Goal: Task Accomplishment & Management: Complete application form

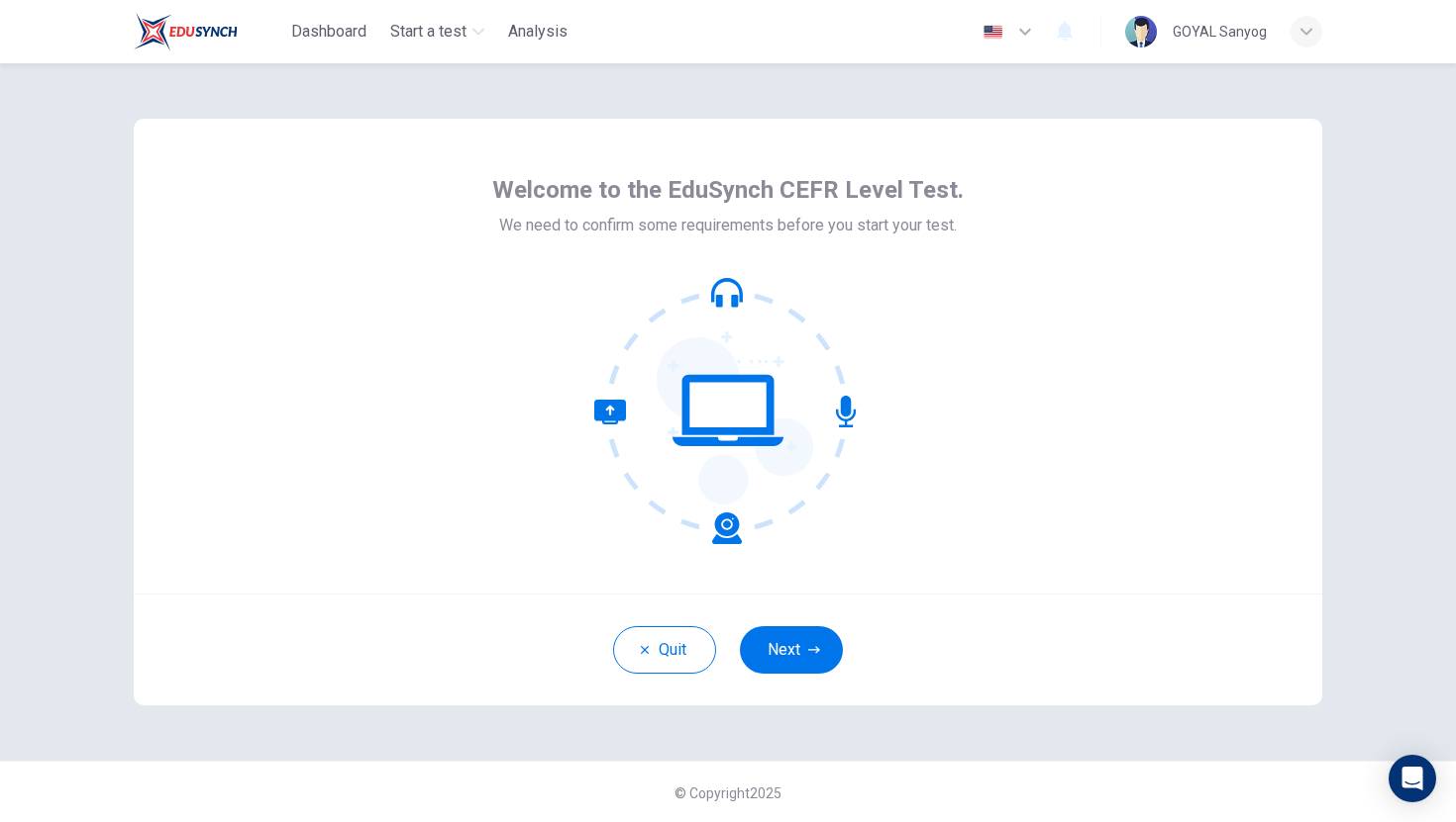
click at [725, 529] on icon at bounding box center [727, 410] width 267 height 267
click at [776, 664] on button "Next" at bounding box center [792, 650] width 103 height 48
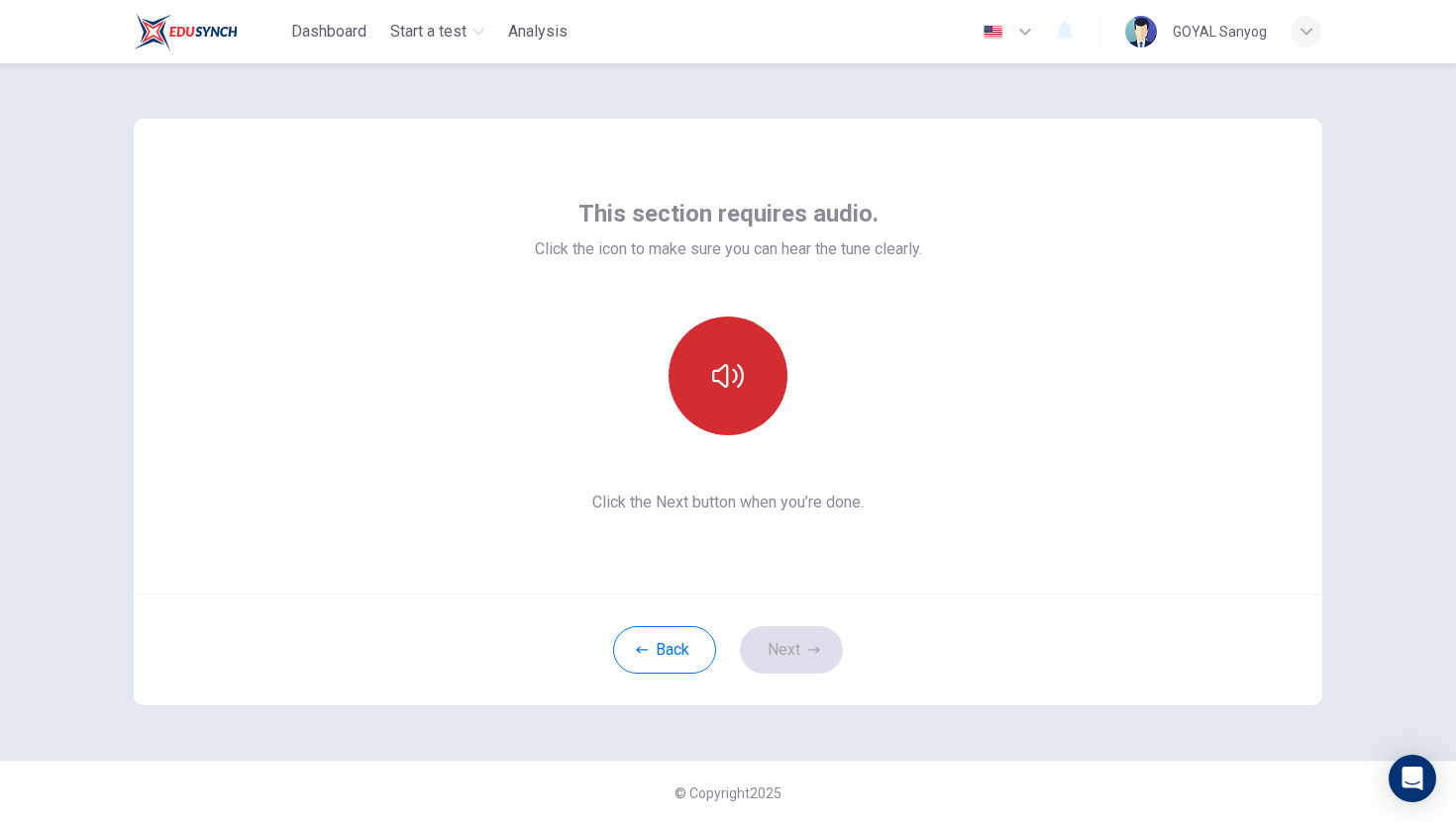
click at [755, 410] on button "button" at bounding box center [728, 376] width 119 height 119
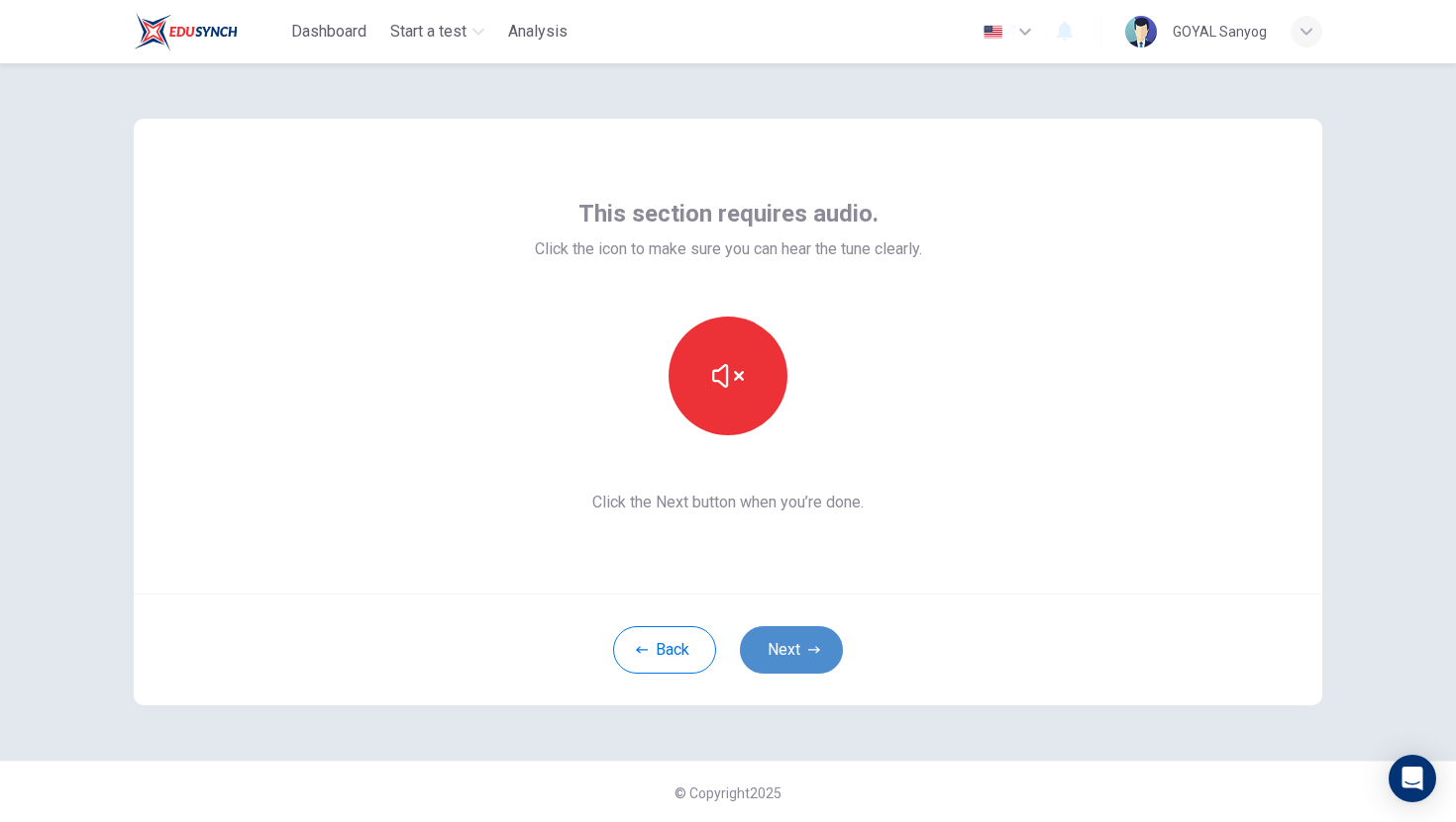
click at [786, 650] on button "Next" at bounding box center [792, 650] width 103 height 48
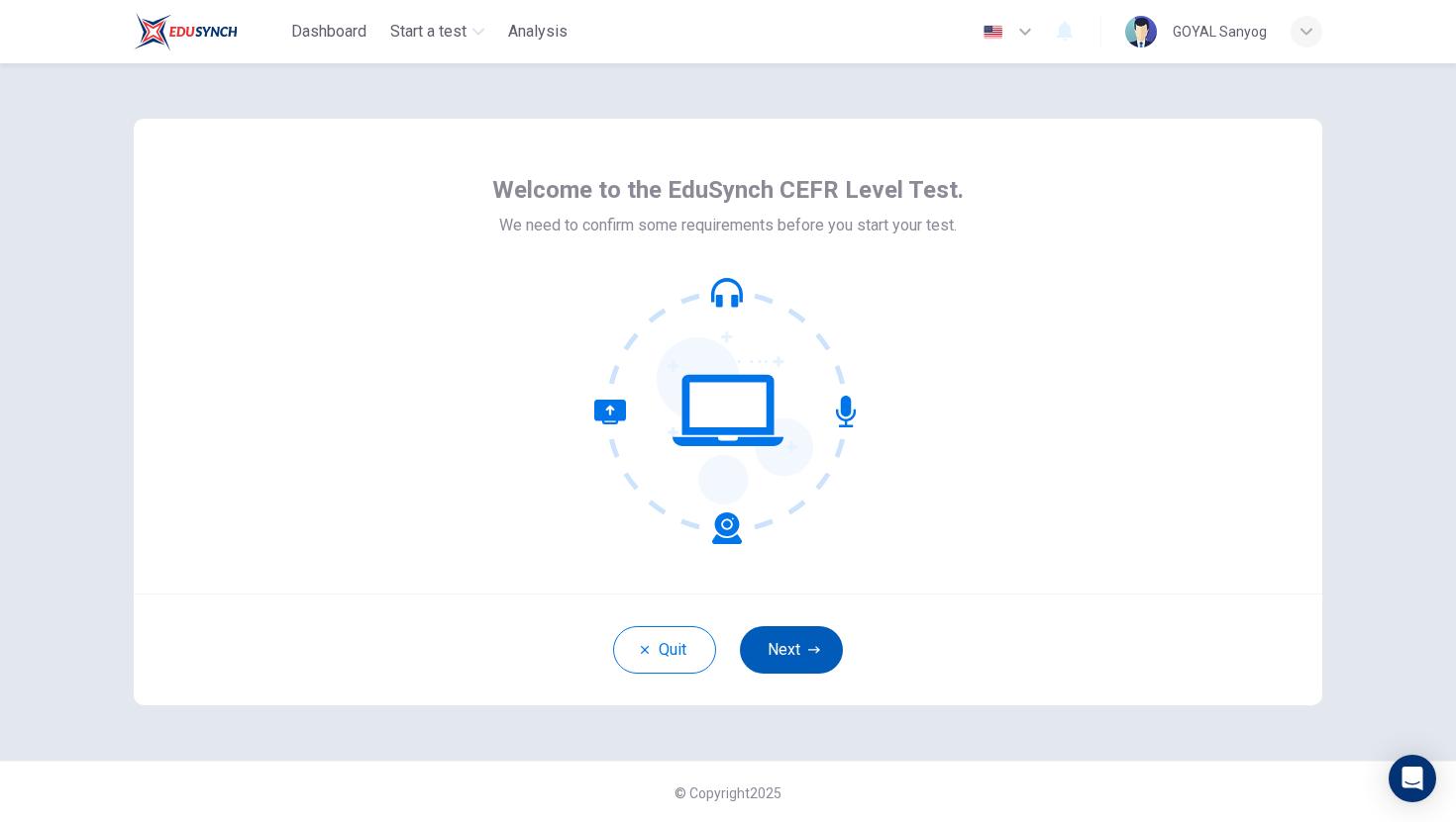
click at [790, 652] on button "Next" at bounding box center [792, 650] width 103 height 48
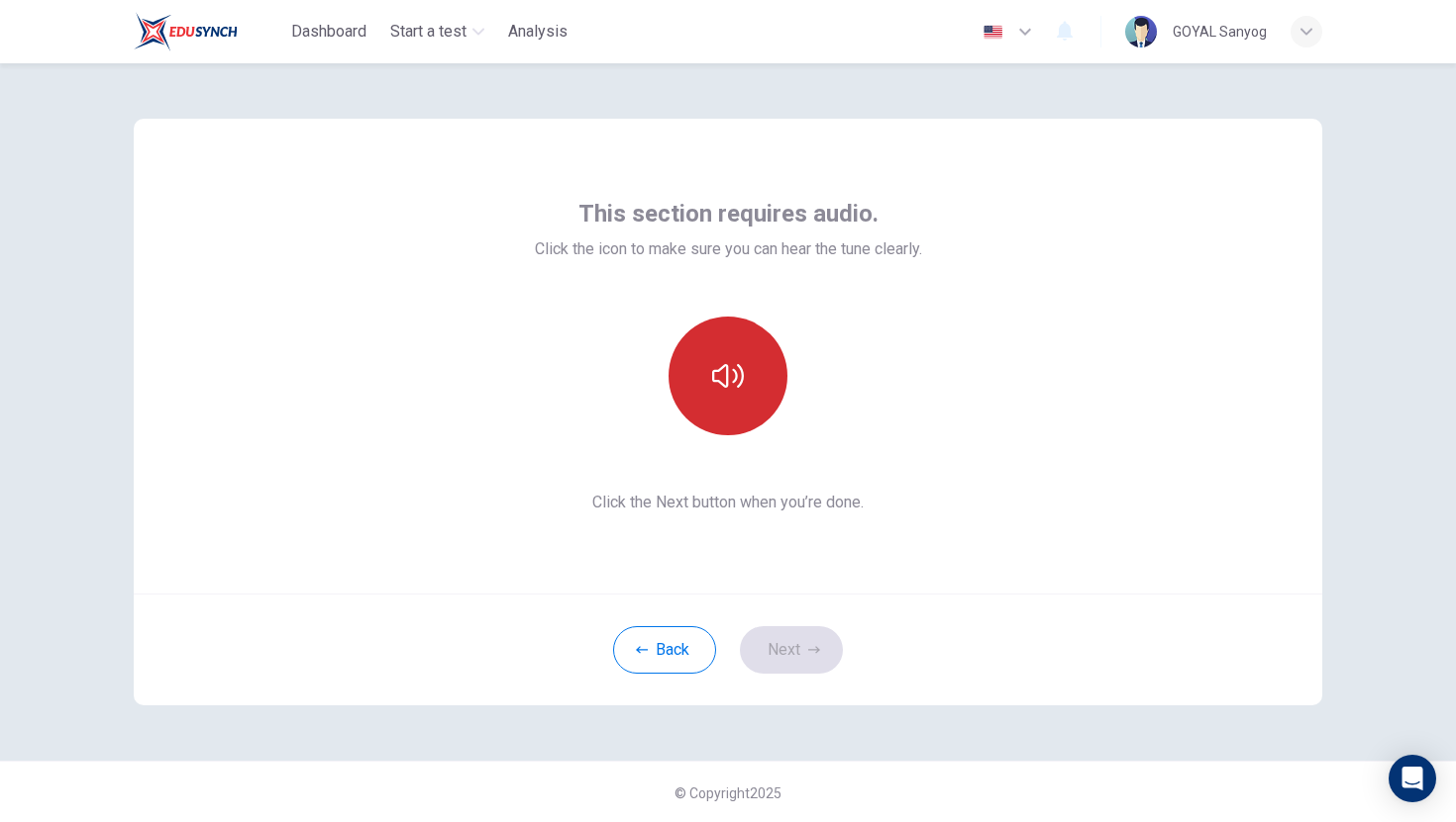
click at [762, 419] on button "button" at bounding box center [728, 376] width 119 height 119
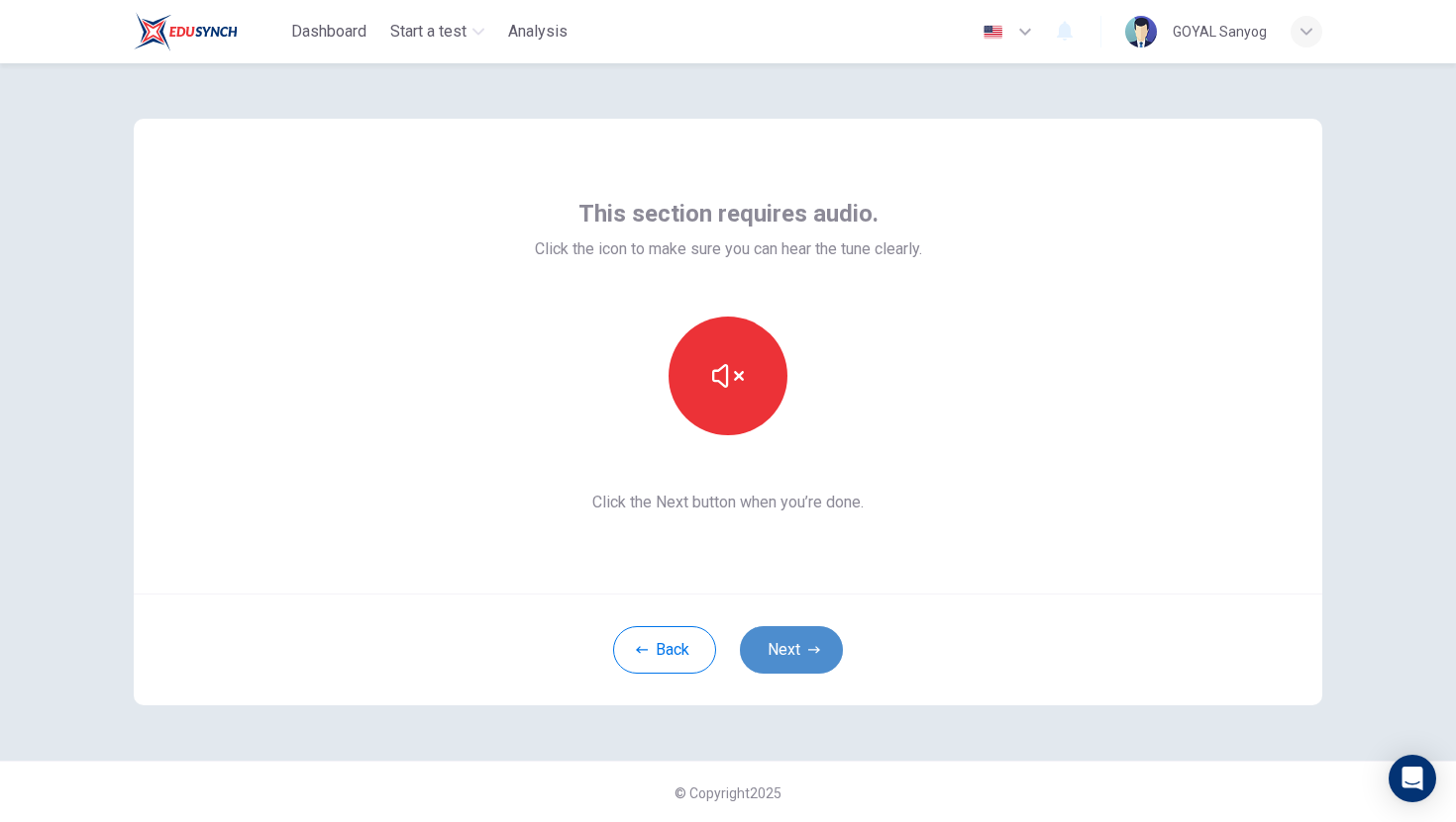
click at [769, 661] on button "Next" at bounding box center [792, 650] width 103 height 48
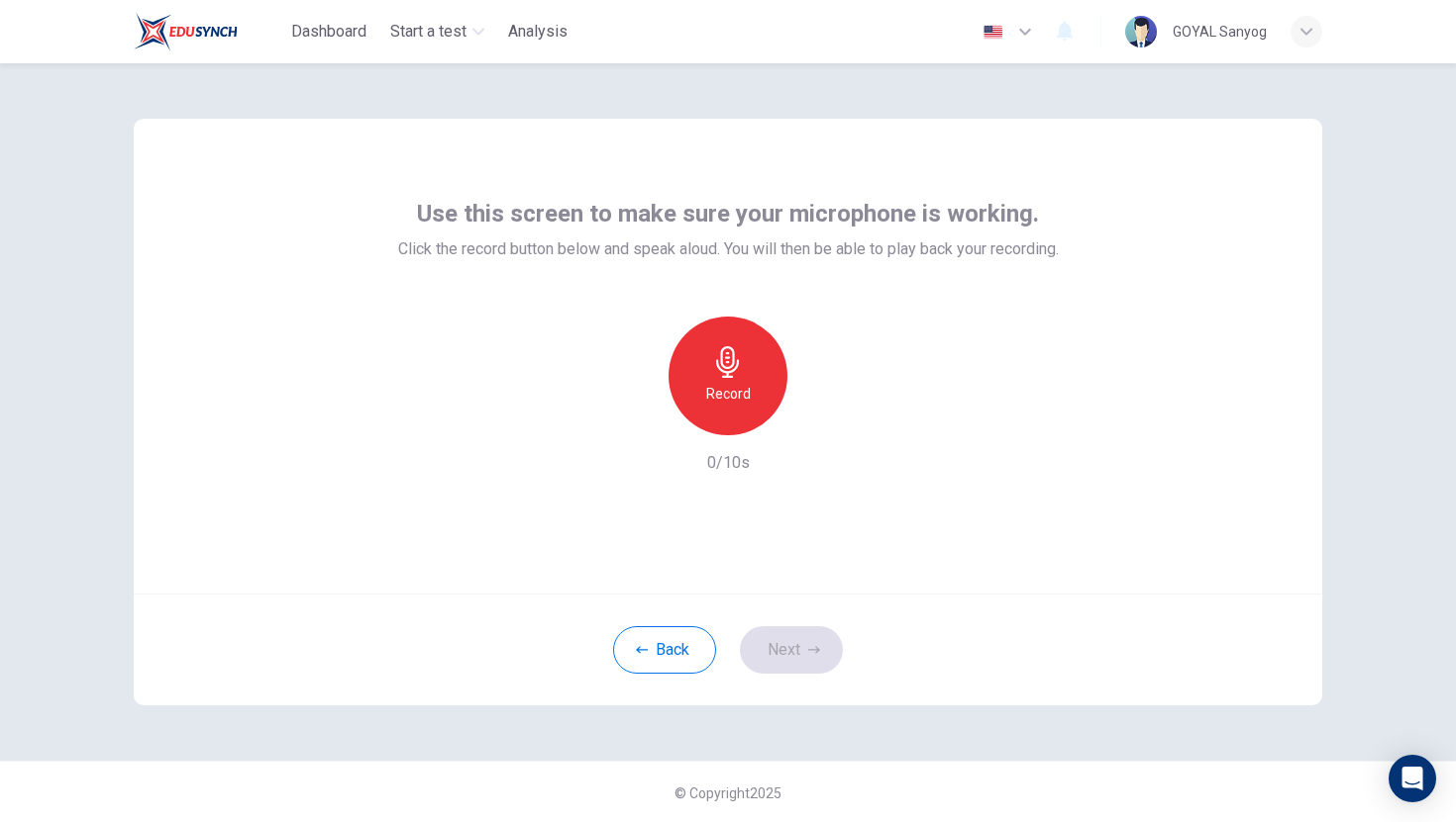
click at [750, 380] on div "Record" at bounding box center [728, 376] width 119 height 119
click at [780, 616] on div "Back Next" at bounding box center [728, 649] width 1188 height 112
click at [780, 654] on button "Next" at bounding box center [792, 650] width 103 height 48
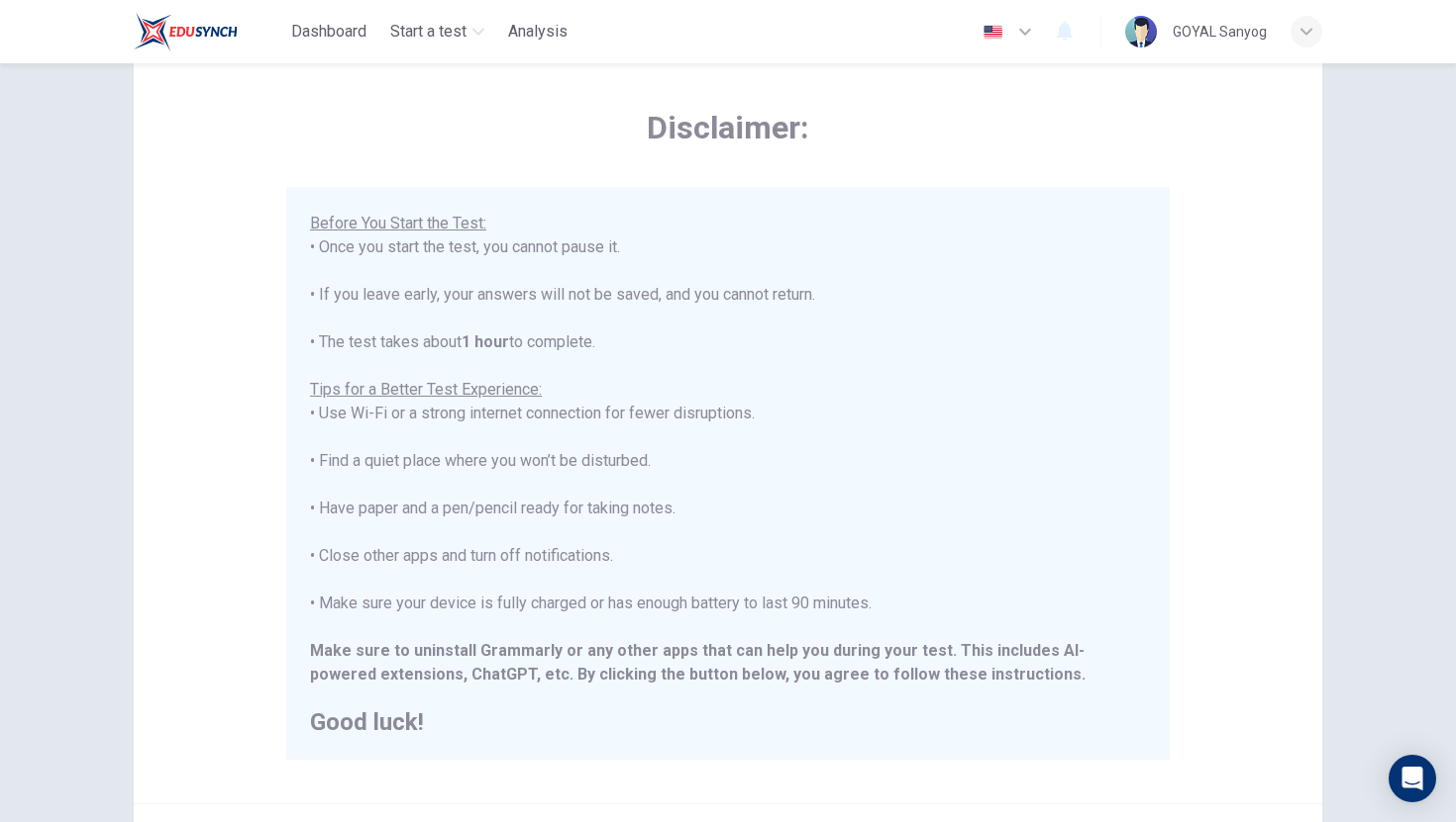
scroll to position [68, 0]
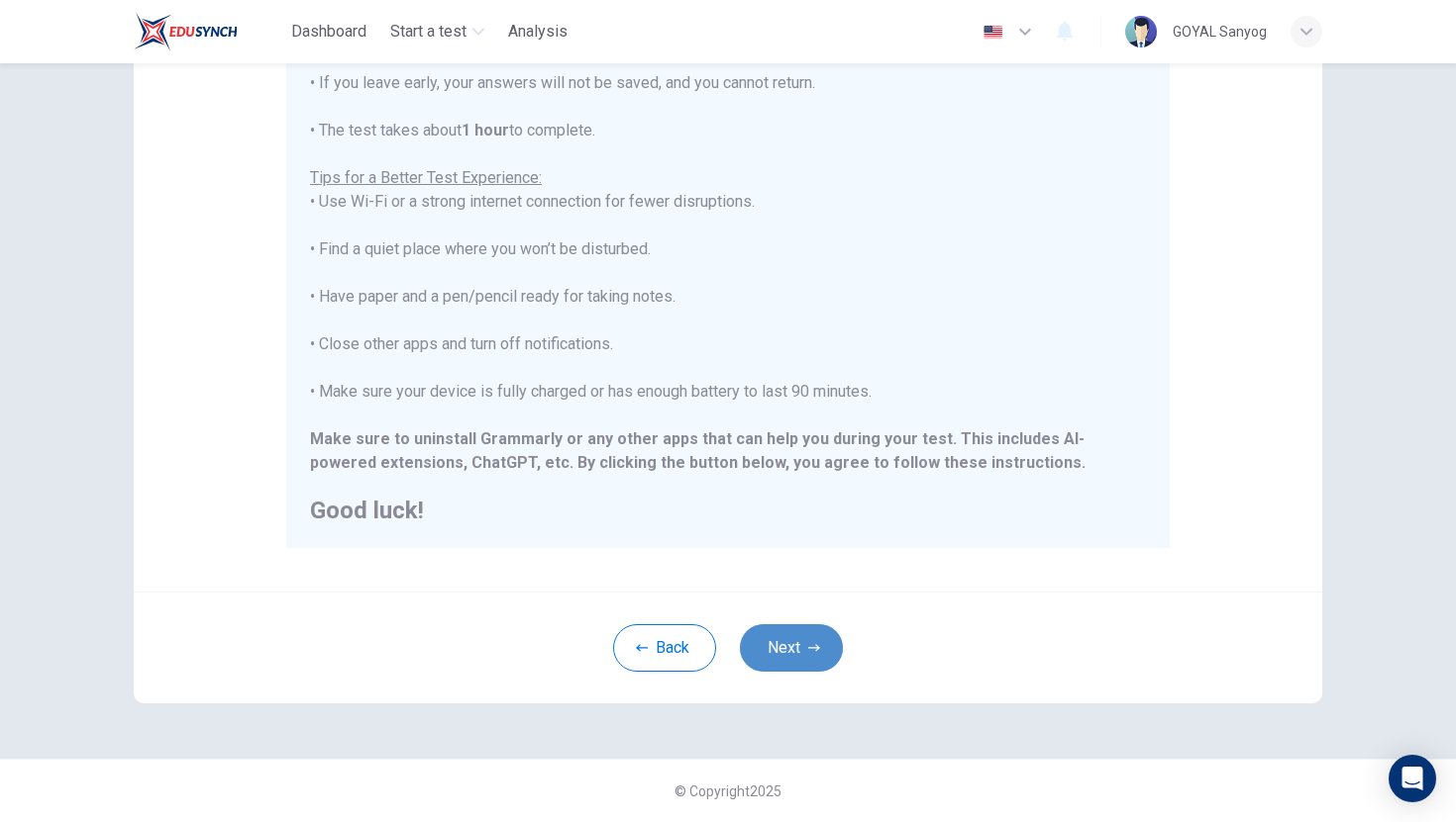
click at [799, 653] on button "Next" at bounding box center [792, 648] width 103 height 48
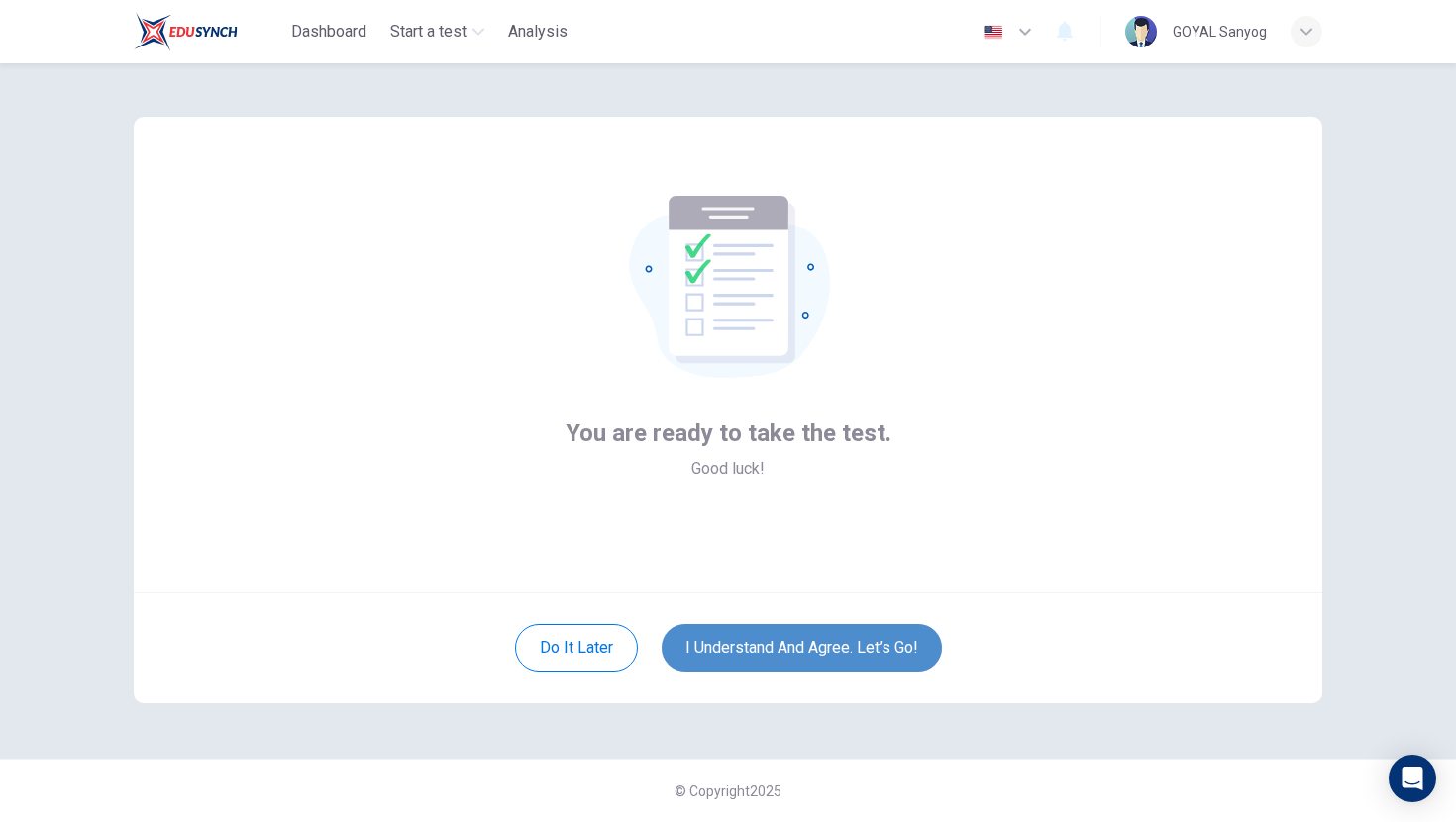
click at [727, 642] on button "I understand and agree. Let’s go!" at bounding box center [801, 648] width 280 height 48
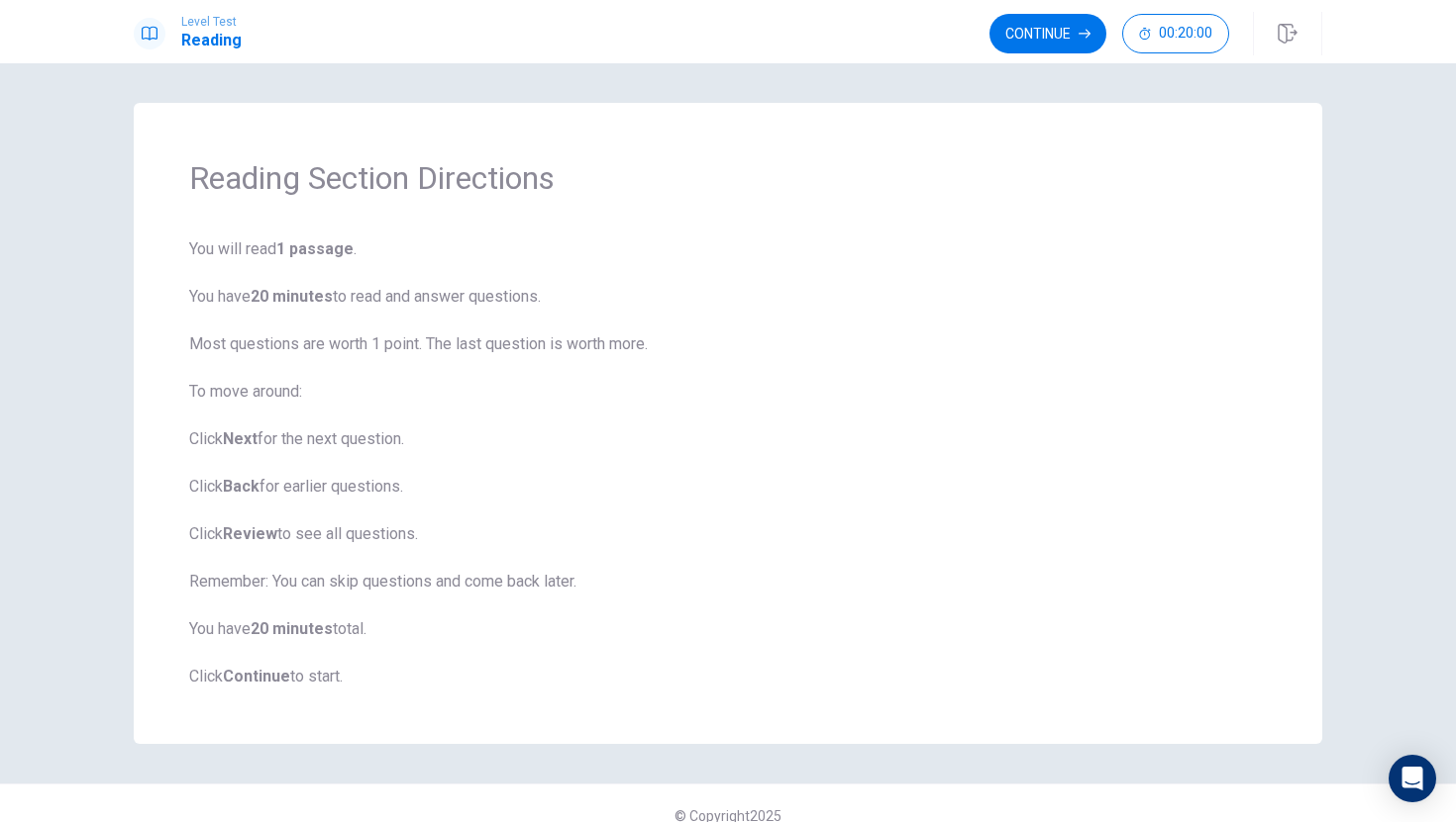
scroll to position [25, 0]
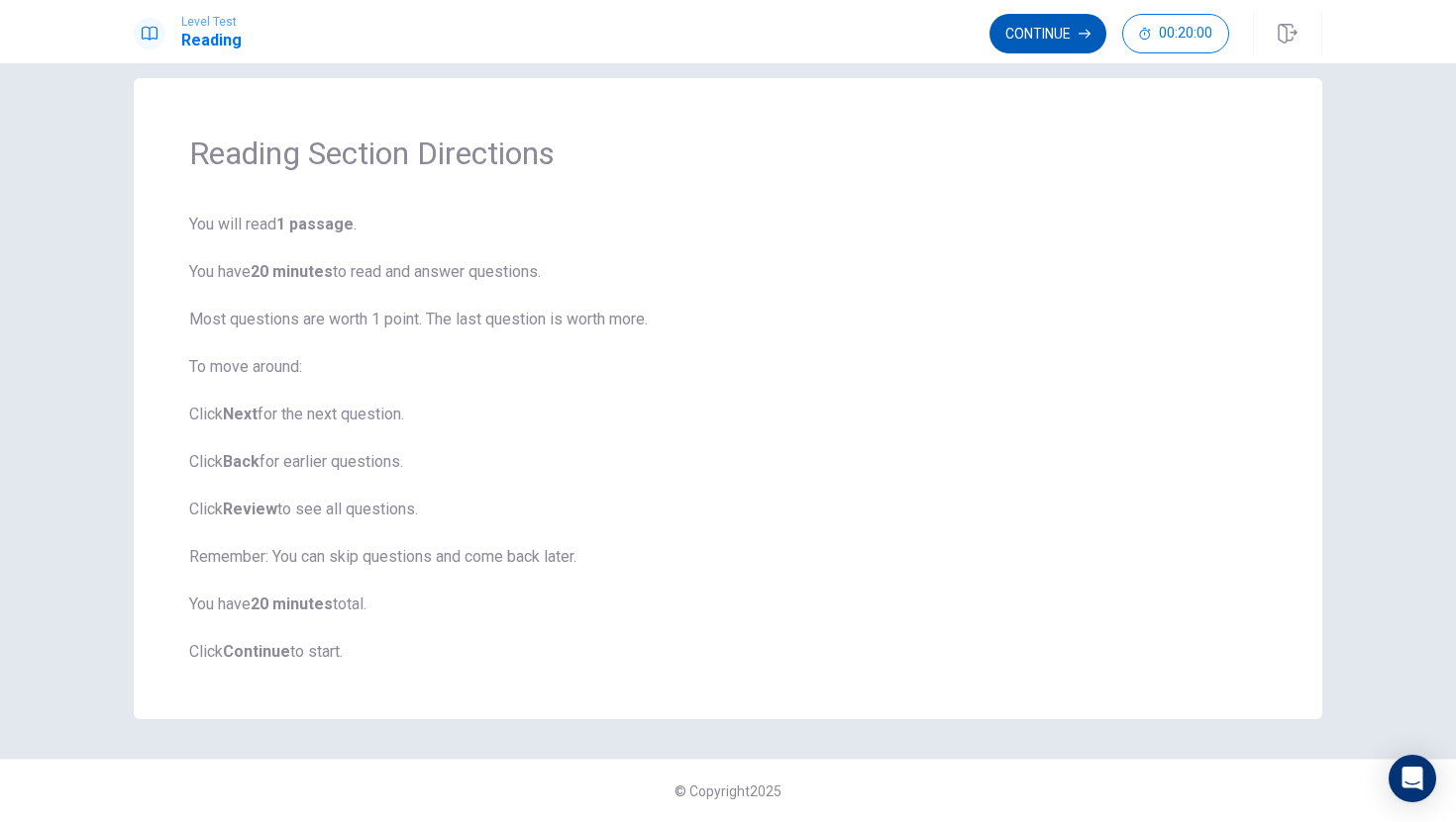
click at [1082, 33] on icon "button" at bounding box center [1085, 34] width 12 height 12
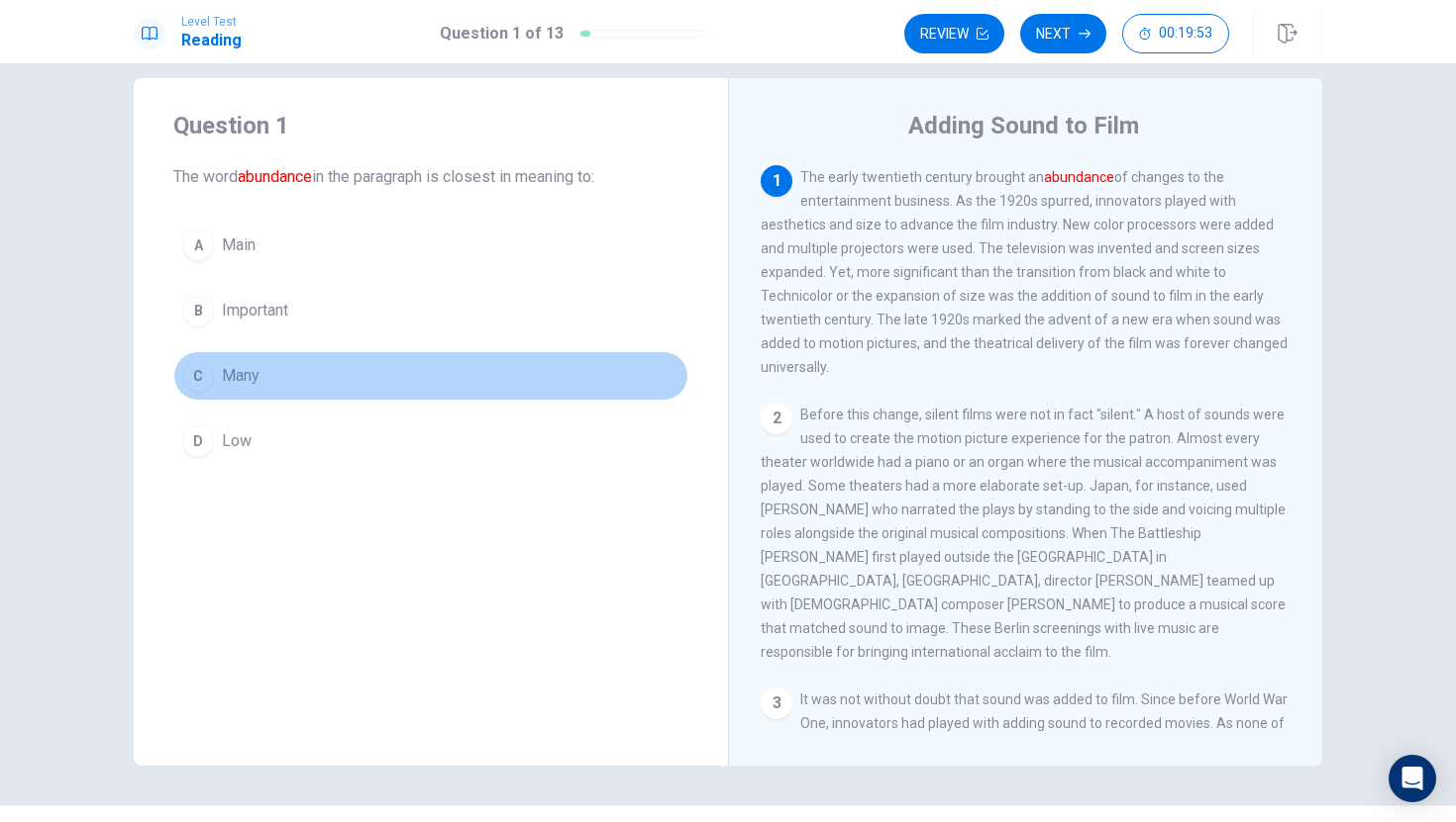
click at [263, 378] on button "C Many" at bounding box center [430, 376] width 514 height 50
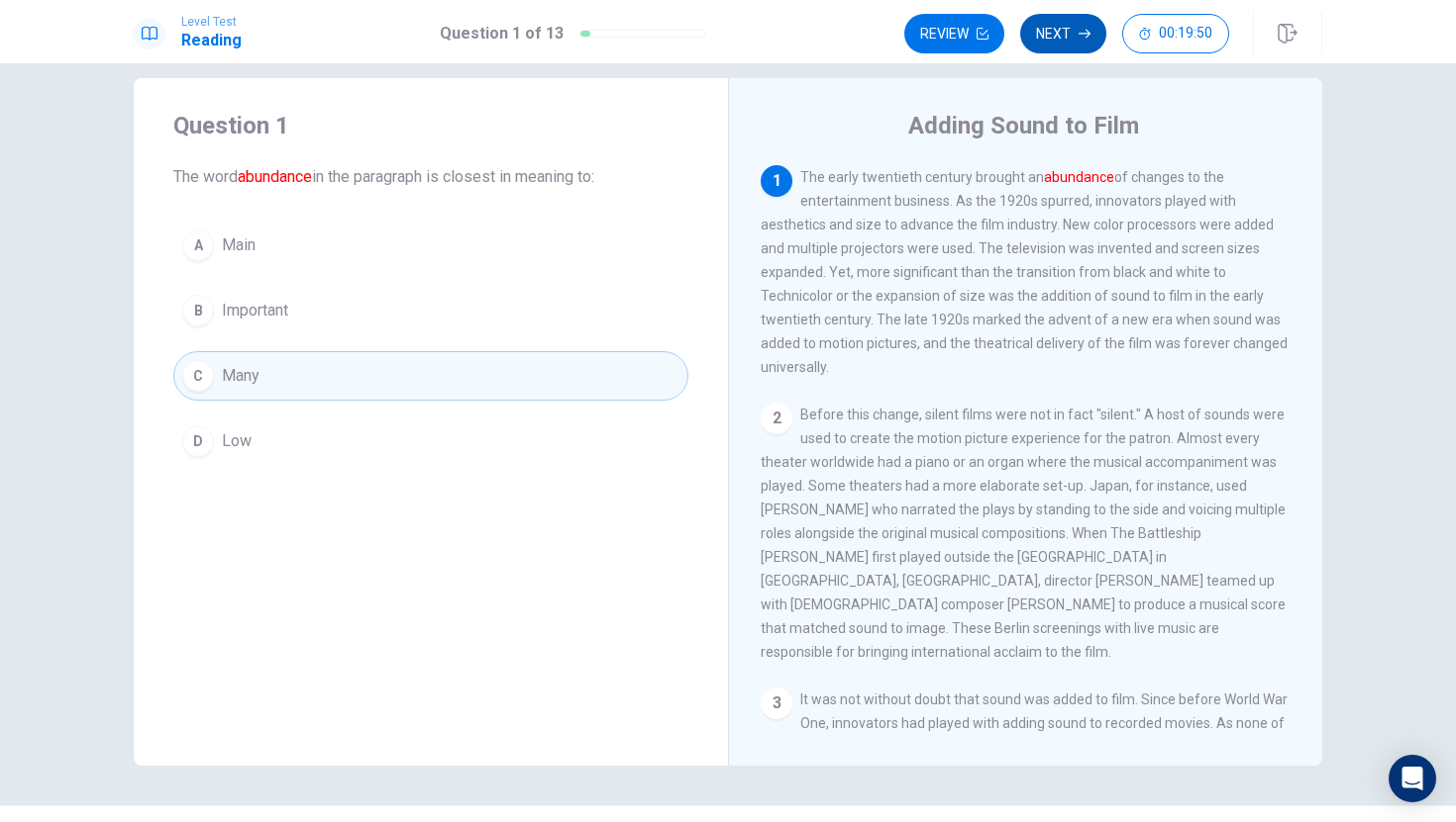
click at [1055, 37] on button "Next" at bounding box center [1063, 34] width 86 height 40
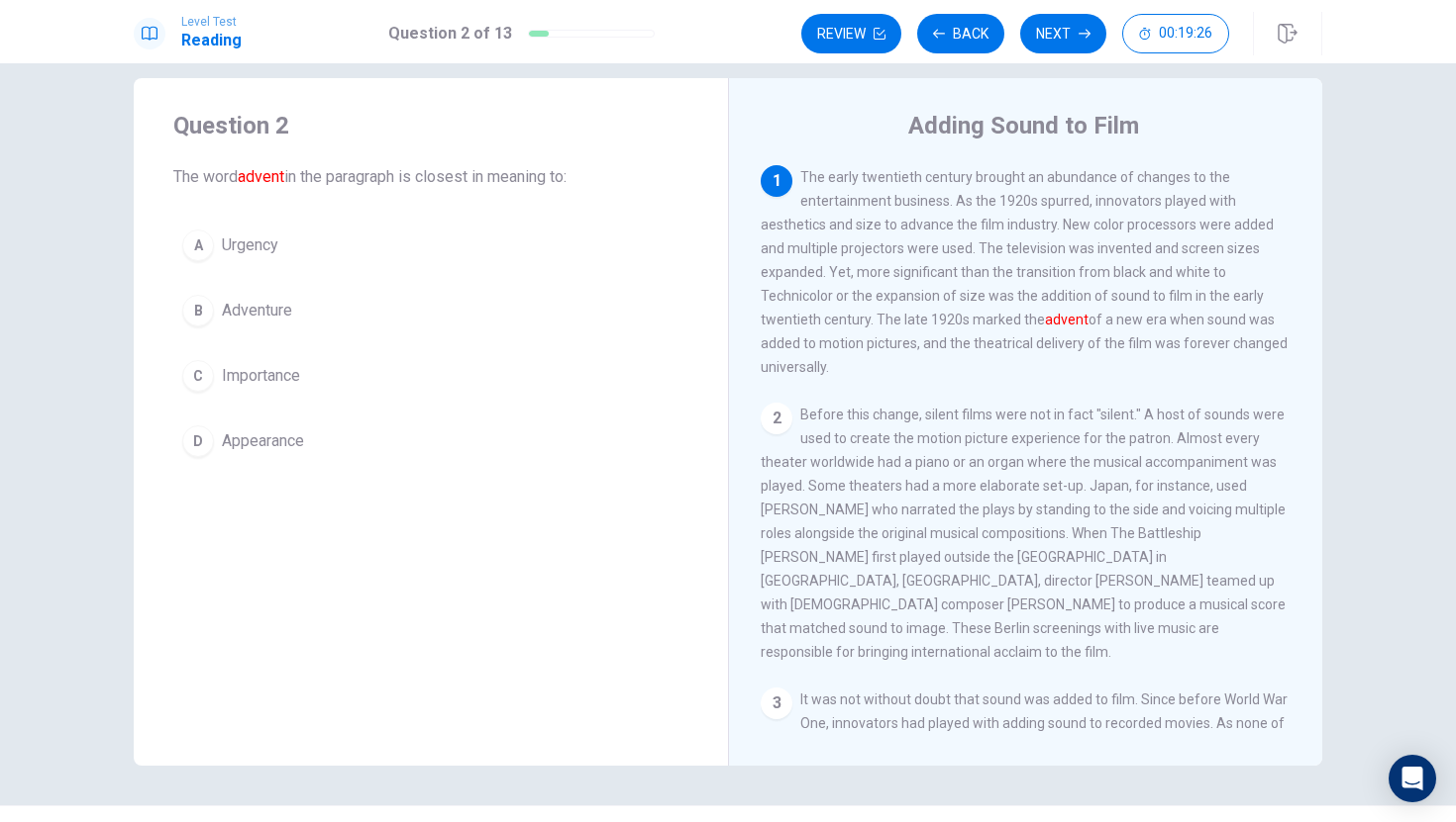
click at [281, 446] on span "Appearance" at bounding box center [262, 442] width 82 height 24
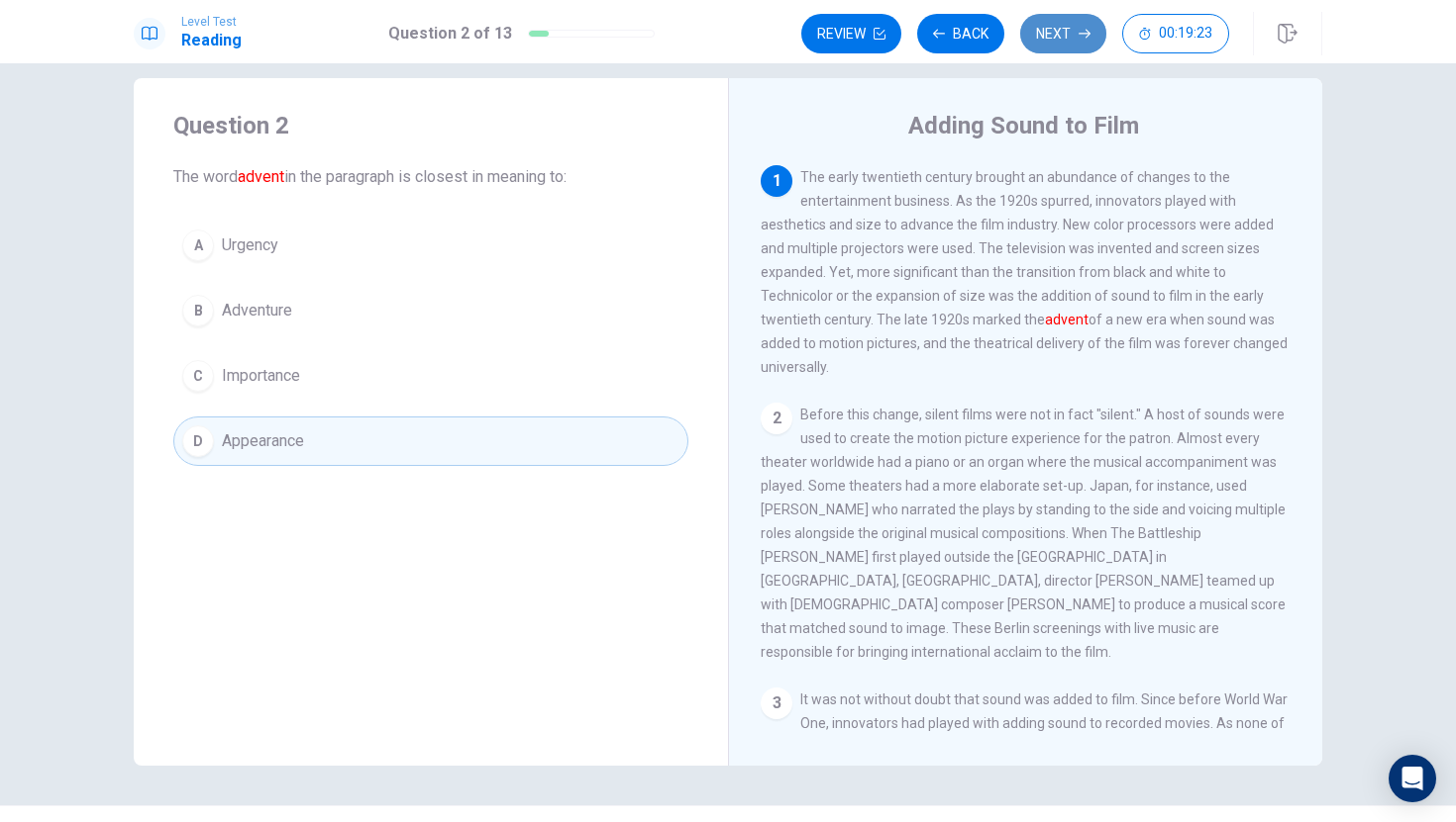
click at [1058, 49] on button "Next" at bounding box center [1063, 34] width 86 height 40
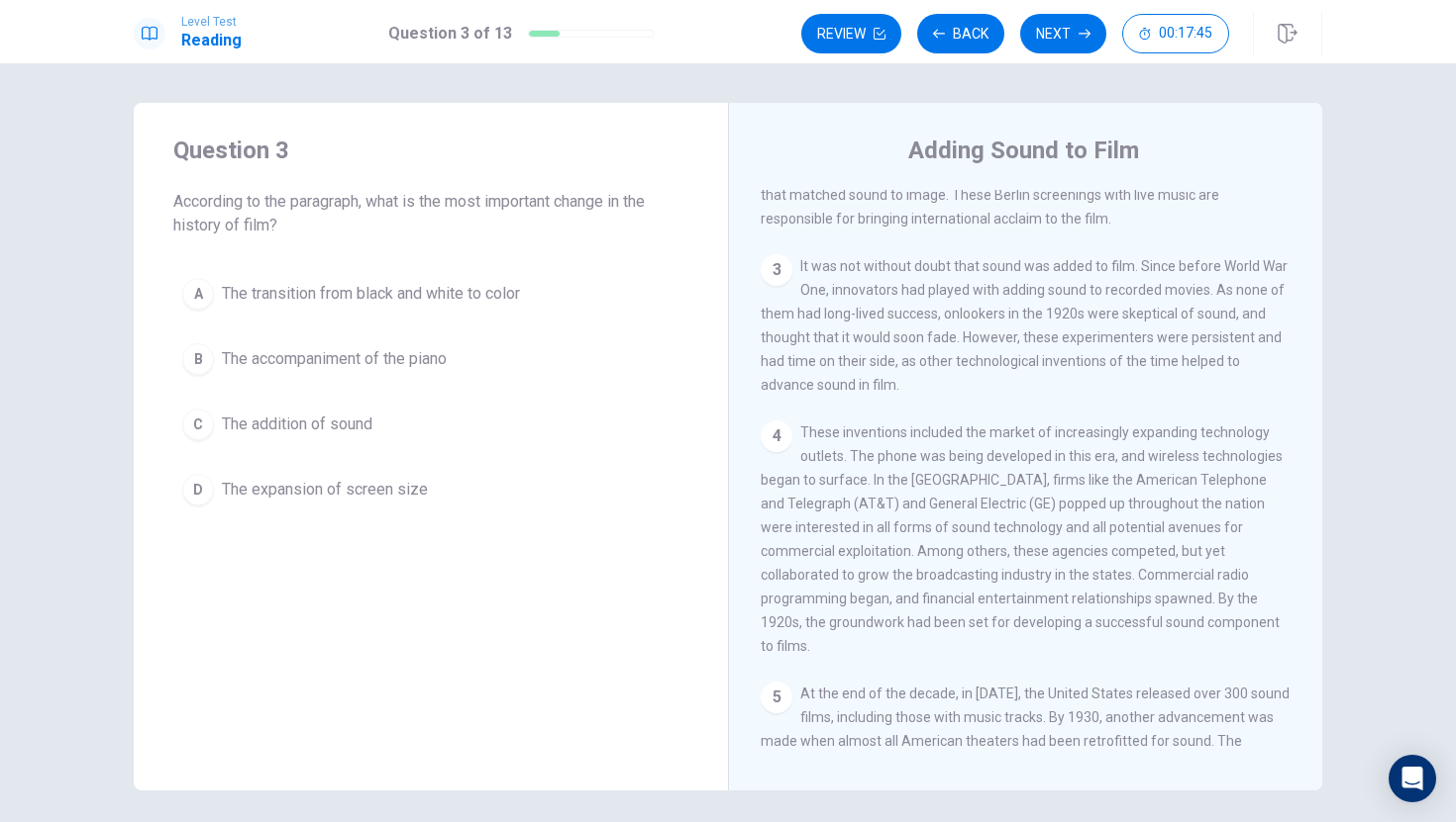
scroll to position [539, 0]
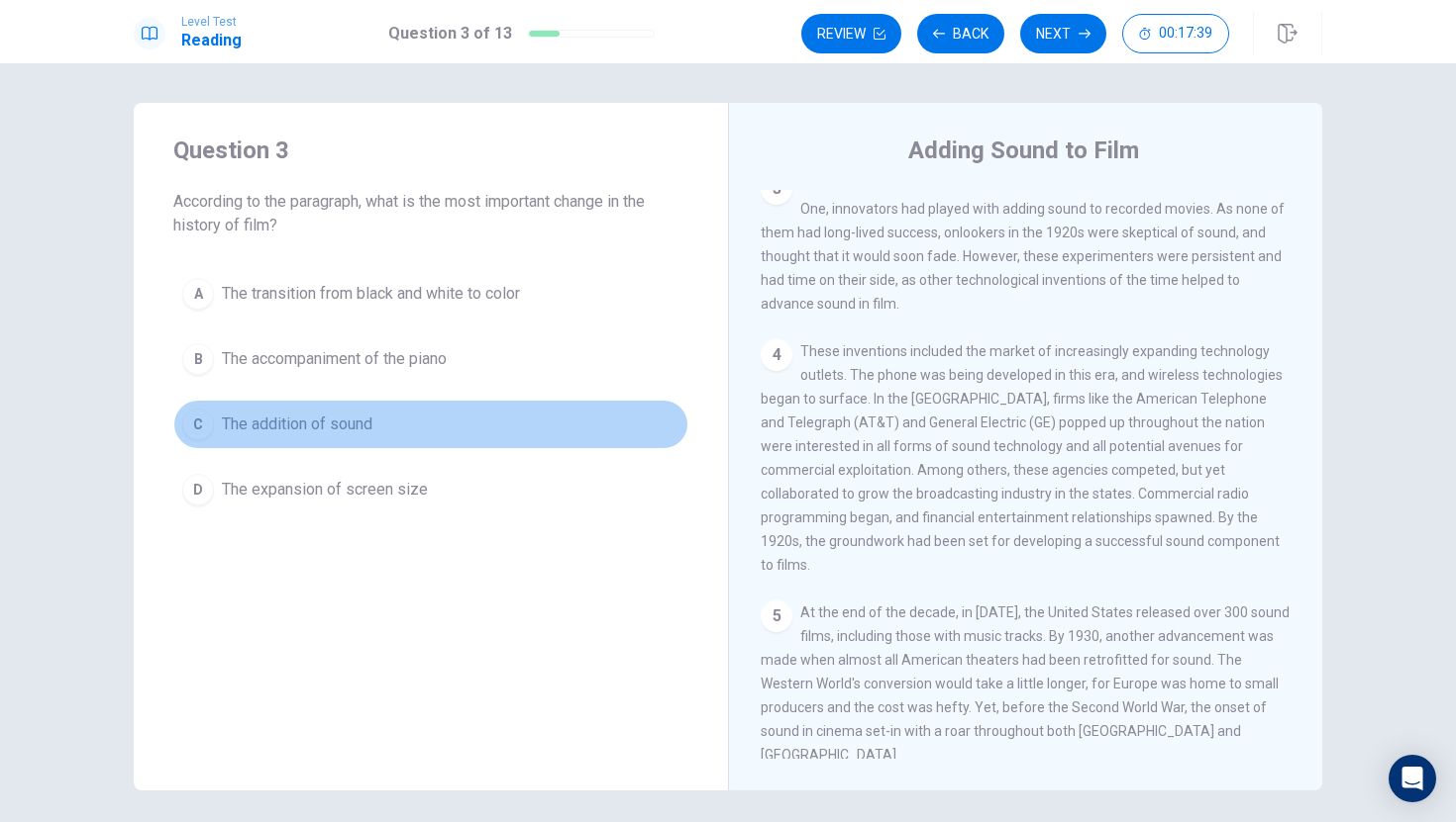
click at [309, 433] on span "The addition of sound" at bounding box center [297, 425] width 151 height 24
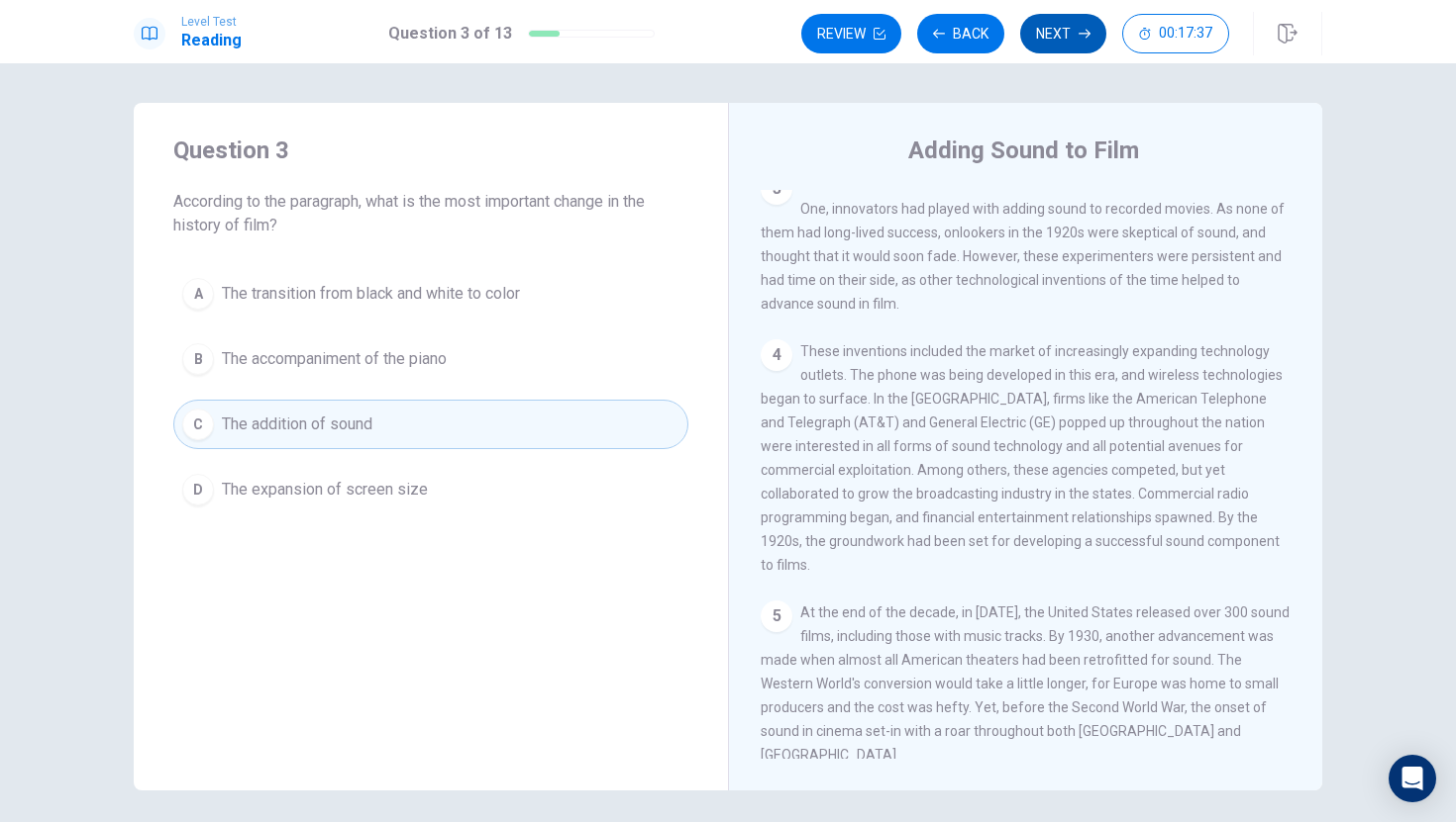
click at [1076, 30] on button "Next" at bounding box center [1063, 34] width 86 height 40
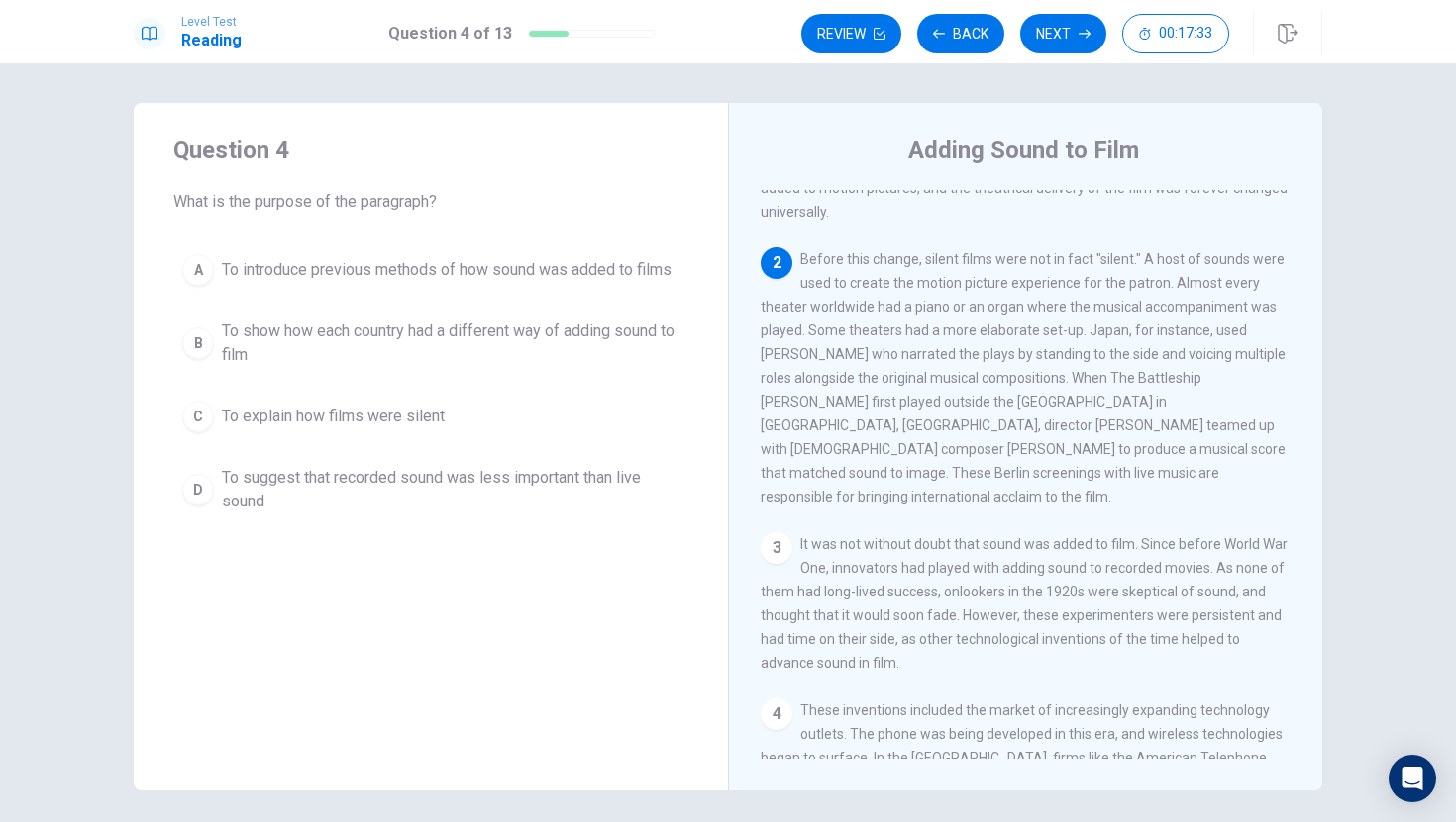
scroll to position [144, 0]
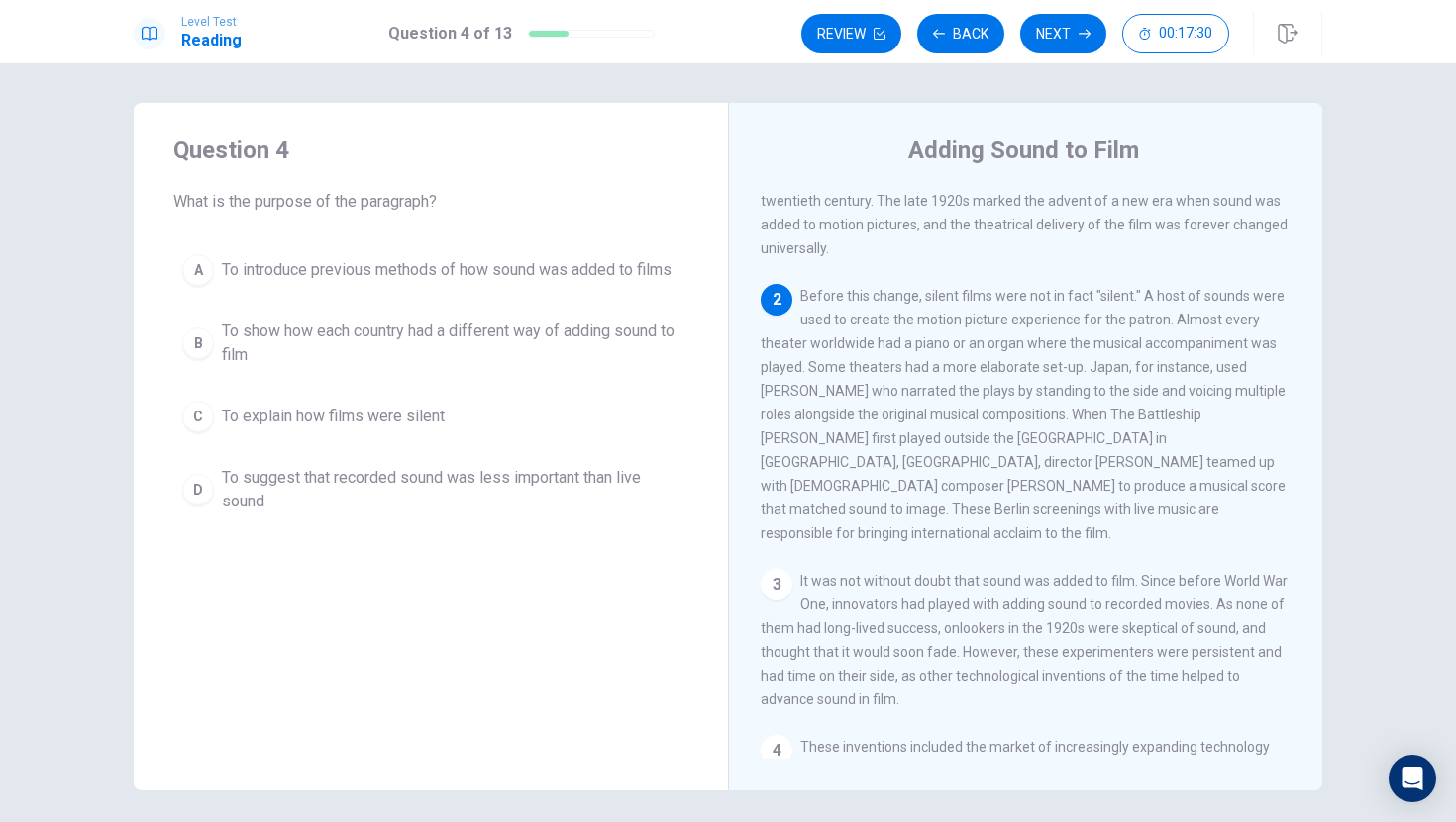
drag, startPoint x: 866, startPoint y: 305, endPoint x: 979, endPoint y: 302, distance: 113.0
click at [979, 302] on span "Before this change, silent films were not in fact "silent." A host of sounds we…" at bounding box center [1023, 414] width 524 height 253
click at [800, 306] on div "2 Before this change, silent films were not in fact "silent." A host of sounds …" at bounding box center [1026, 414] width 530 height 261
drag, startPoint x: 801, startPoint y: 306, endPoint x: 925, endPoint y: 333, distance: 126.9
click at [925, 333] on span "Before this change, silent films were not in fact "silent." A host of sounds we…" at bounding box center [1023, 414] width 524 height 253
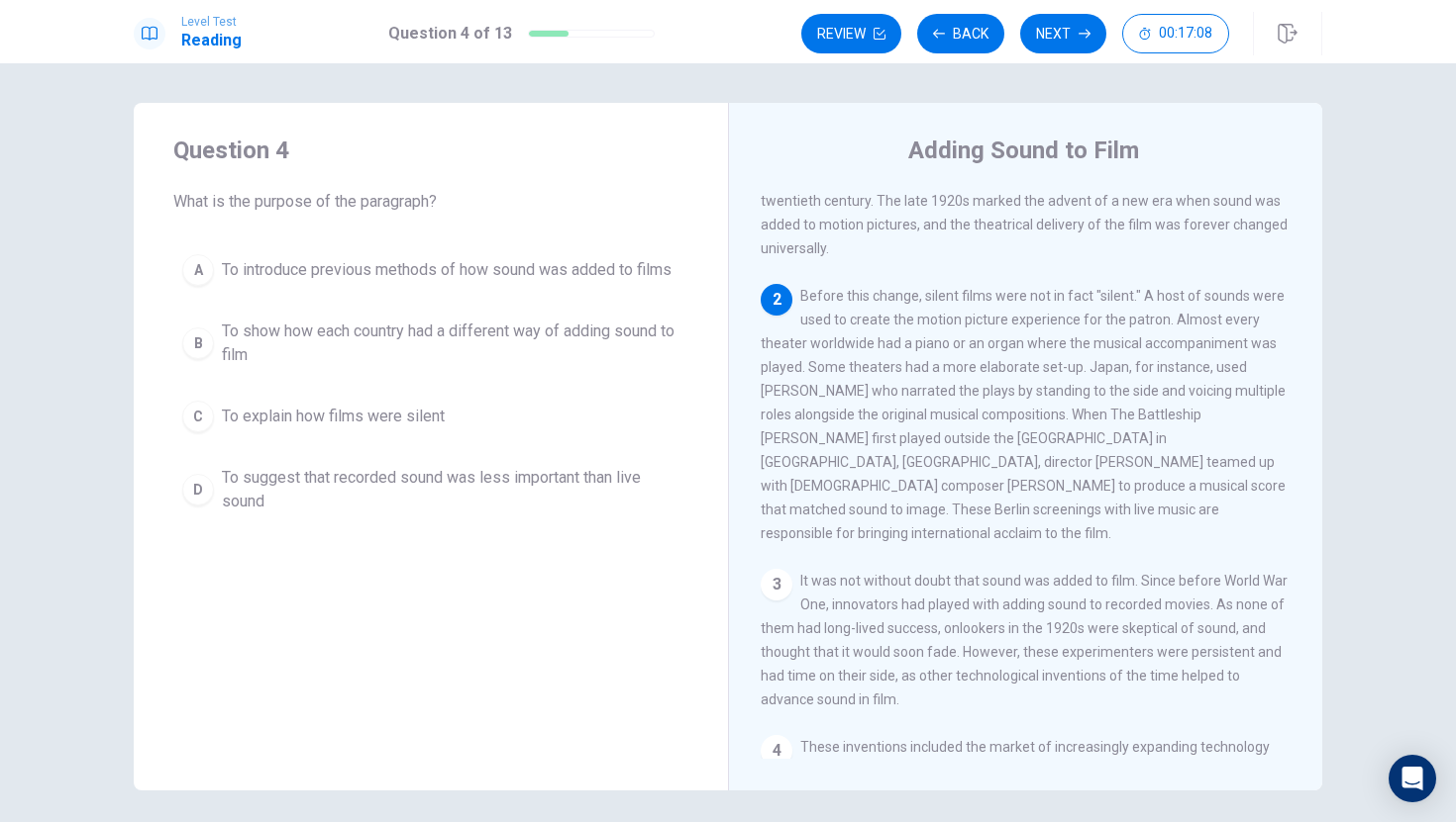
click at [487, 273] on span "To introduce previous methods of how sound was added to films" at bounding box center [446, 270] width 450 height 24
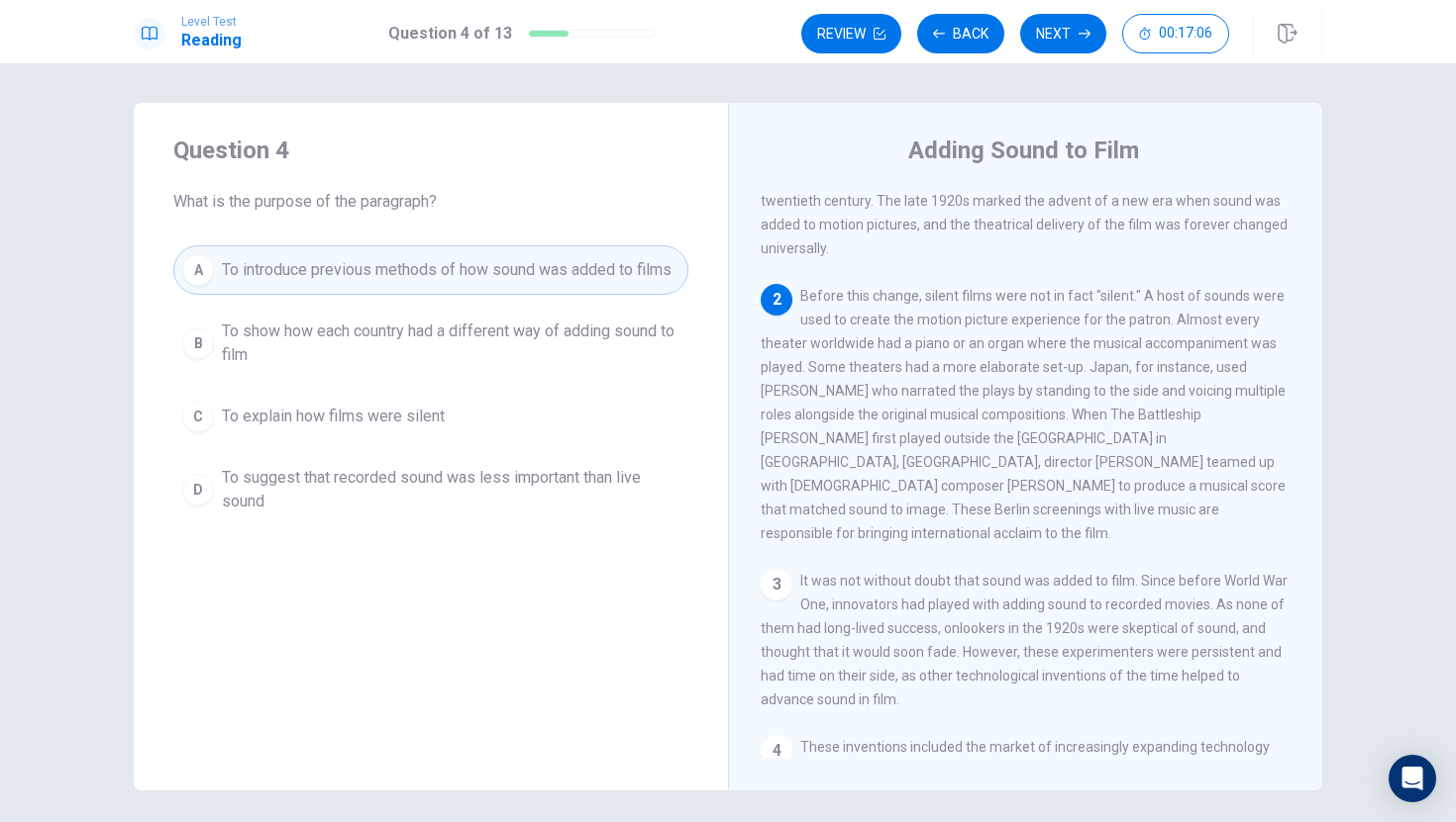
click at [659, 287] on button "A To introduce previous methods of how sound was added to films" at bounding box center [430, 270] width 514 height 50
click at [1055, 16] on button "Next" at bounding box center [1063, 34] width 86 height 40
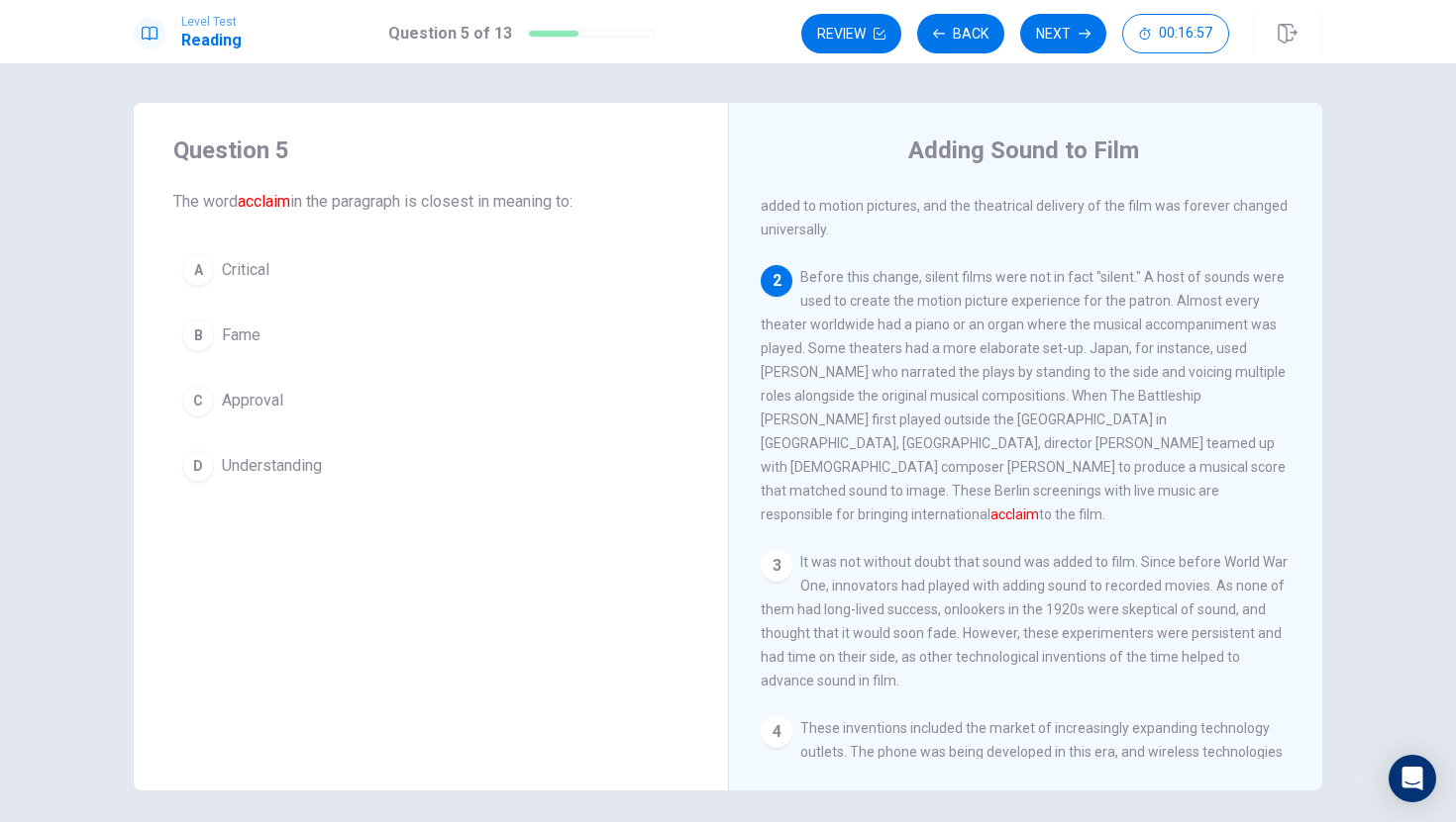
scroll to position [163, 0]
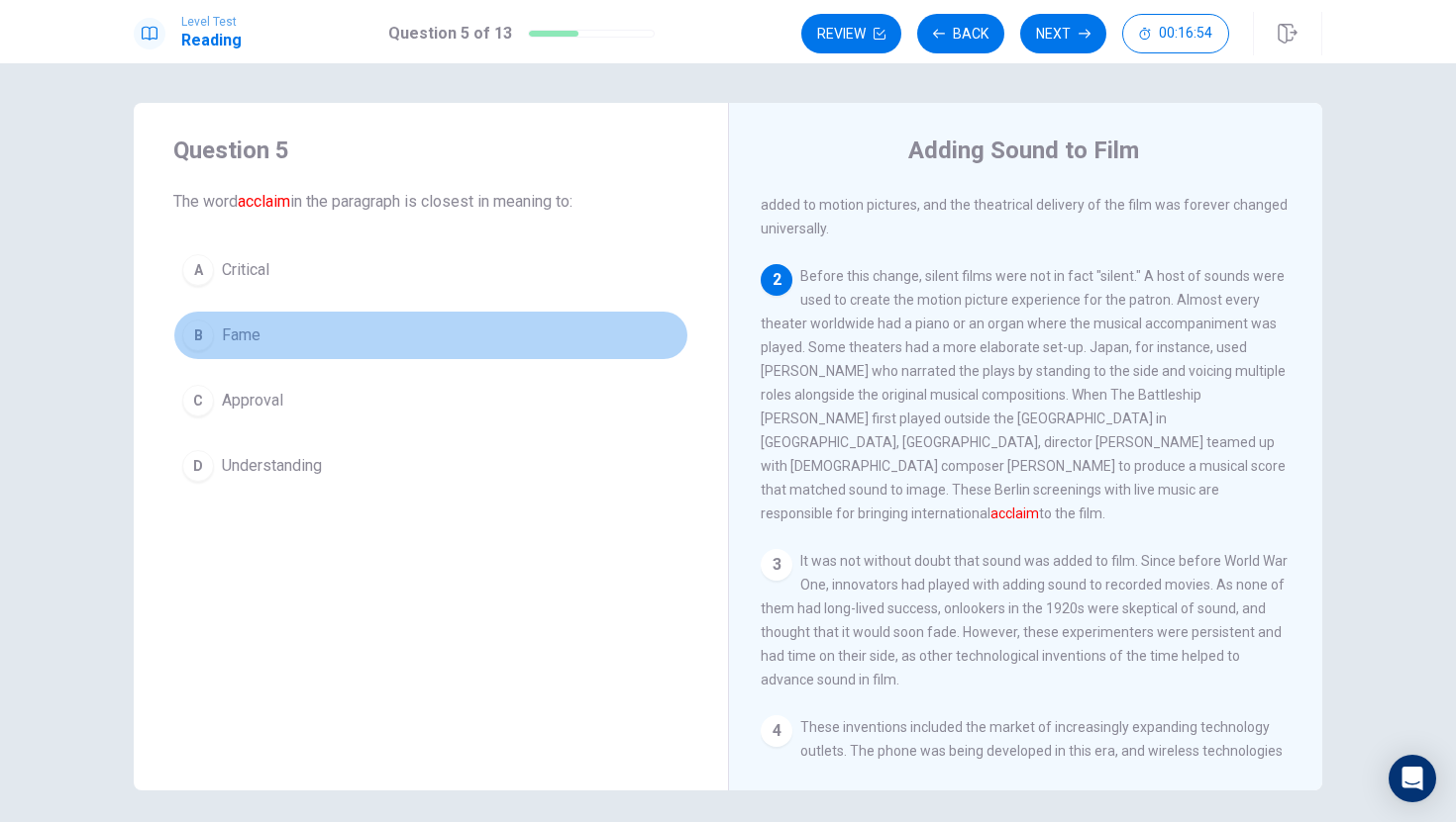
click at [362, 345] on button "B Fame" at bounding box center [430, 336] width 514 height 50
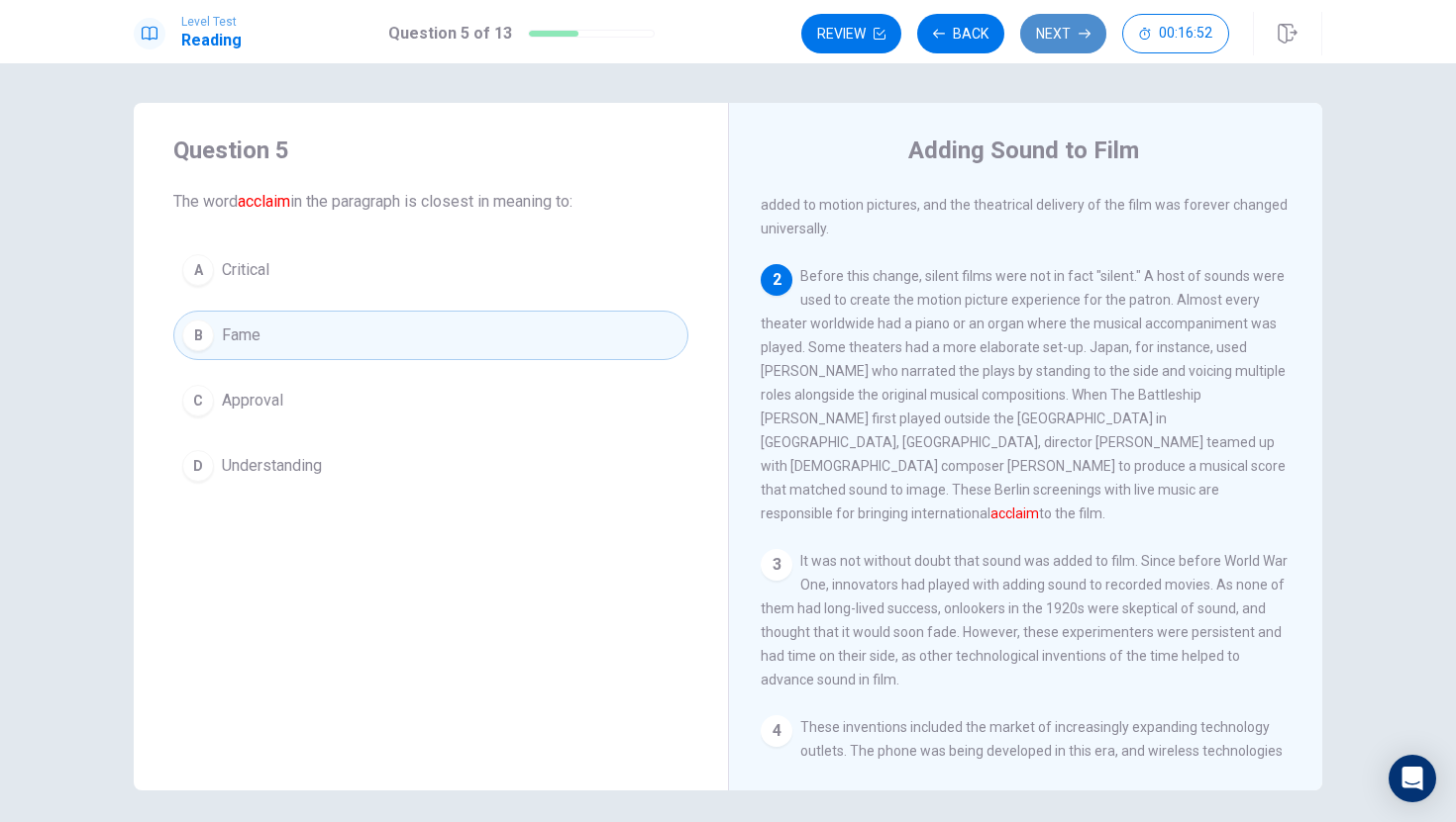
click at [1058, 36] on button "Next" at bounding box center [1063, 34] width 86 height 40
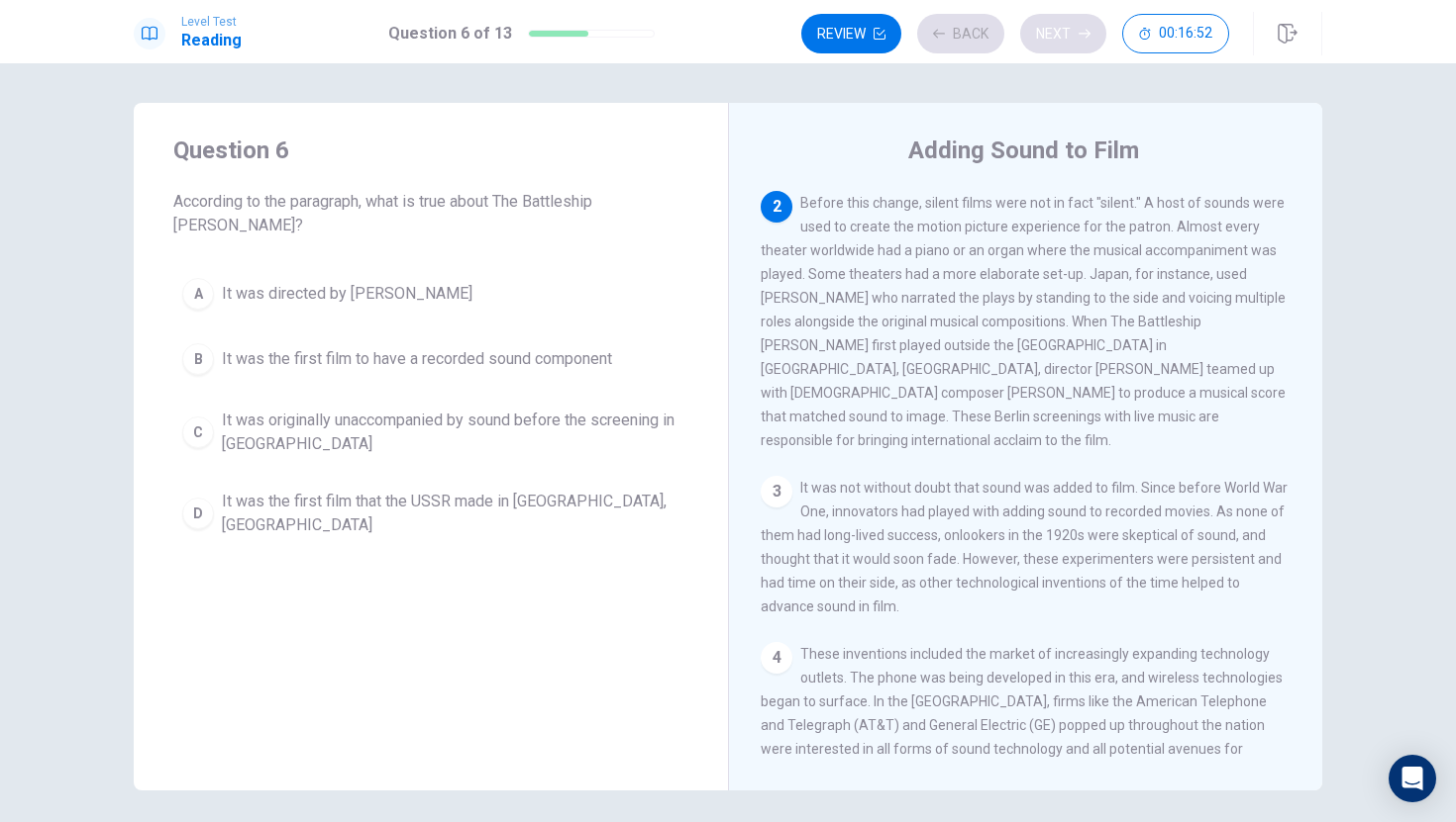
scroll to position [246, 0]
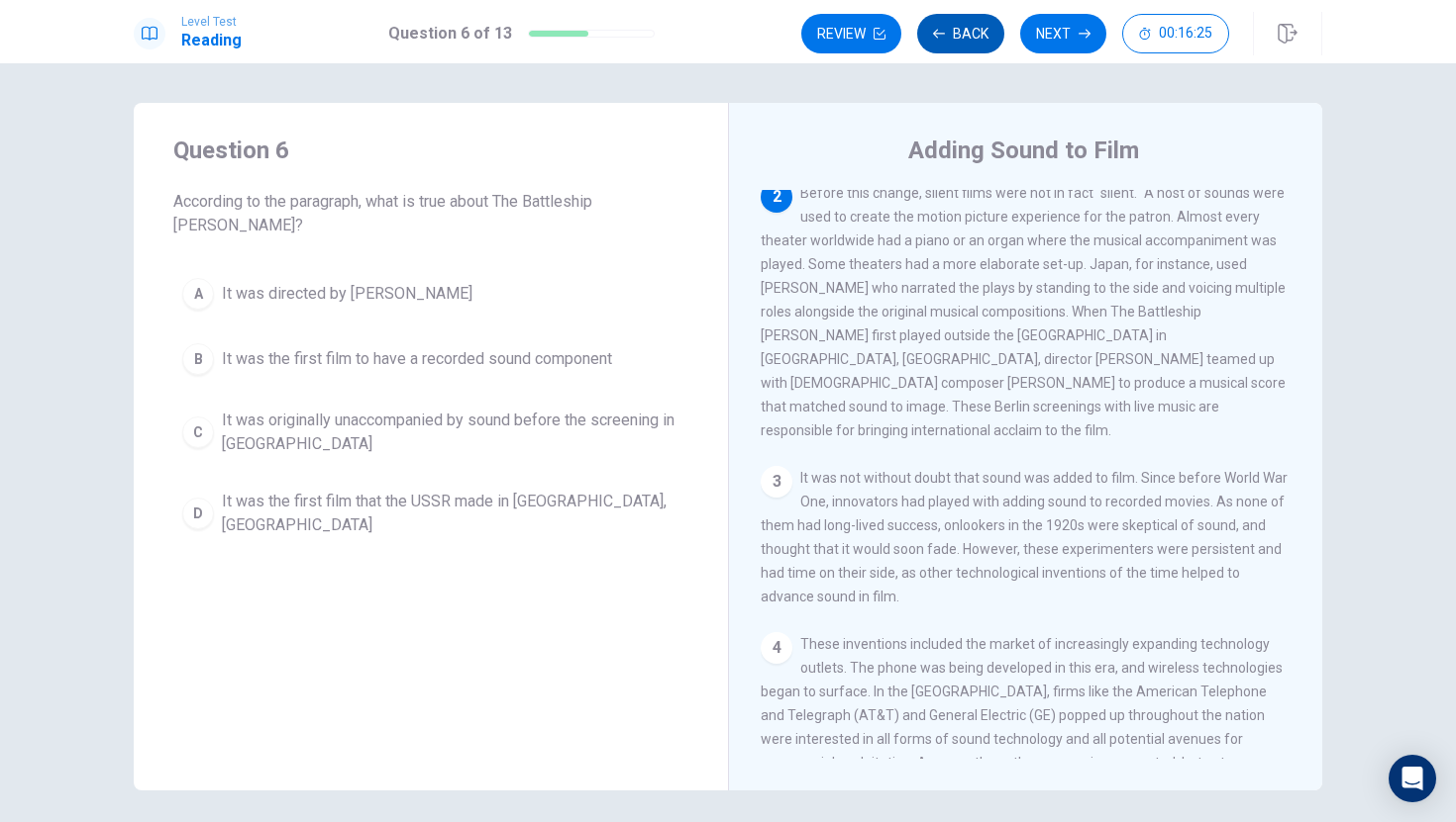
click at [988, 28] on button "Back" at bounding box center [960, 34] width 87 height 40
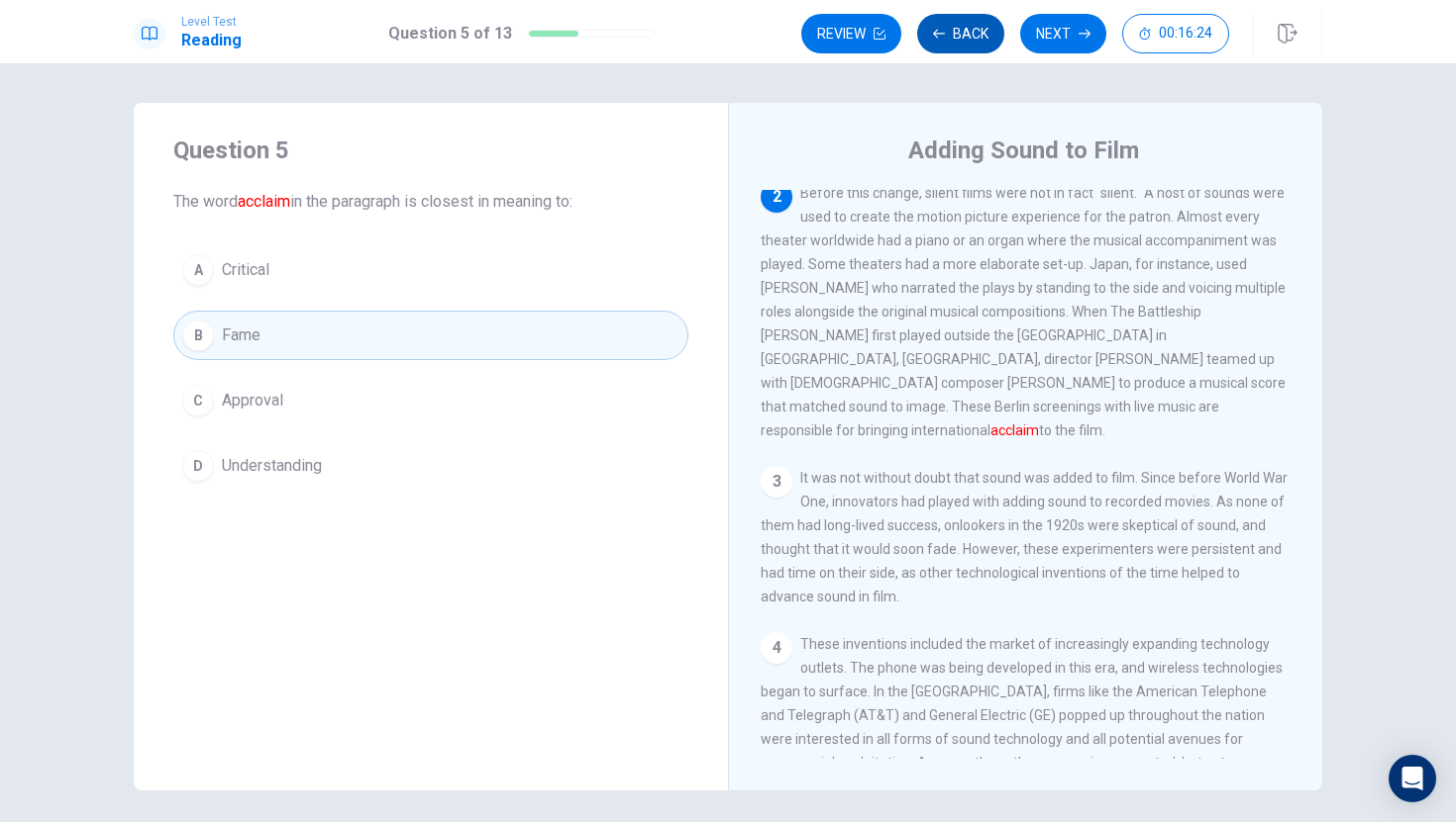
click at [988, 28] on button "Back" at bounding box center [960, 34] width 87 height 40
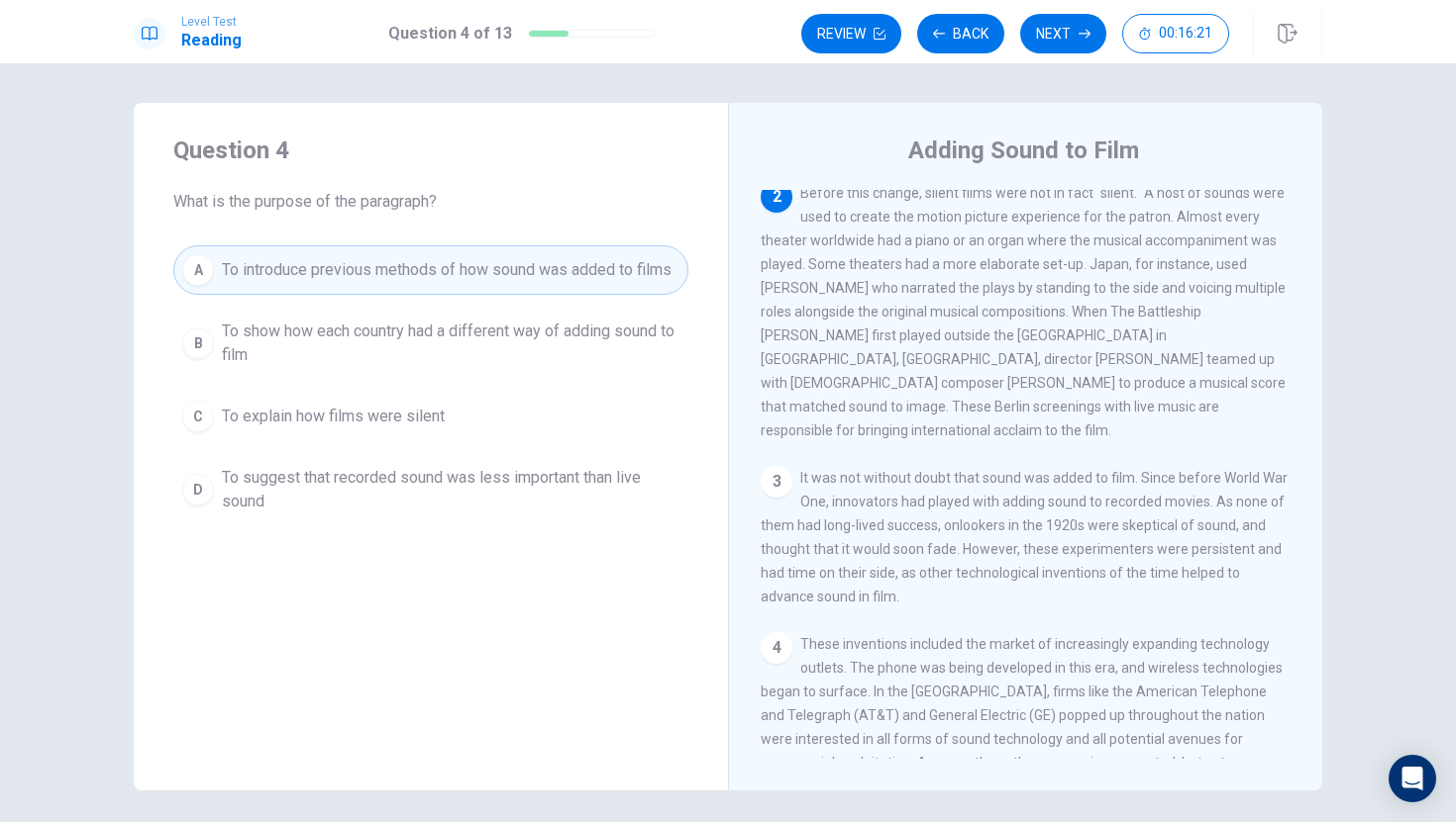
click at [584, 333] on span "To show how each country had a different way of adding sound to film" at bounding box center [450, 343] width 458 height 48
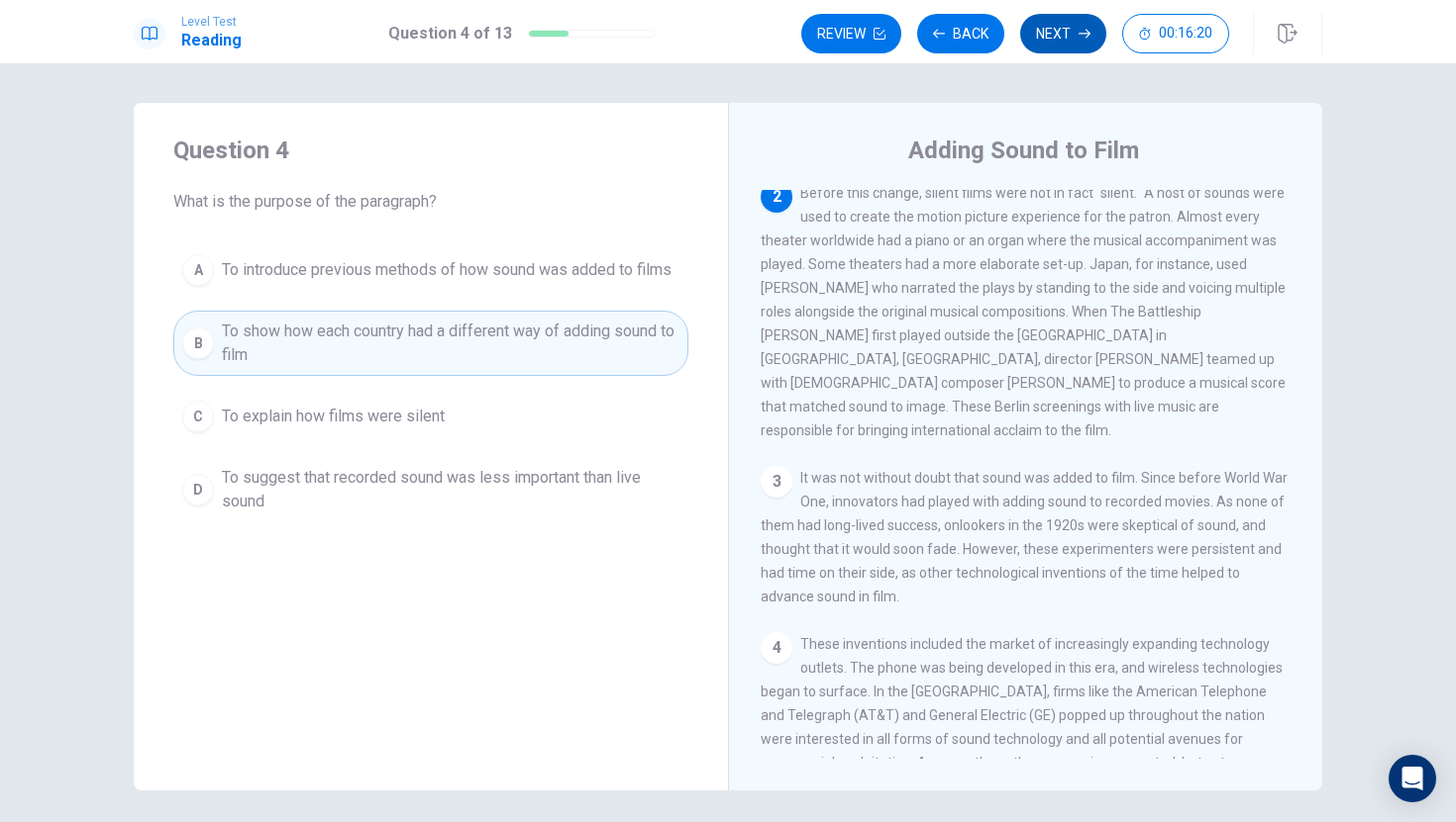
click at [1053, 38] on button "Next" at bounding box center [1063, 34] width 86 height 40
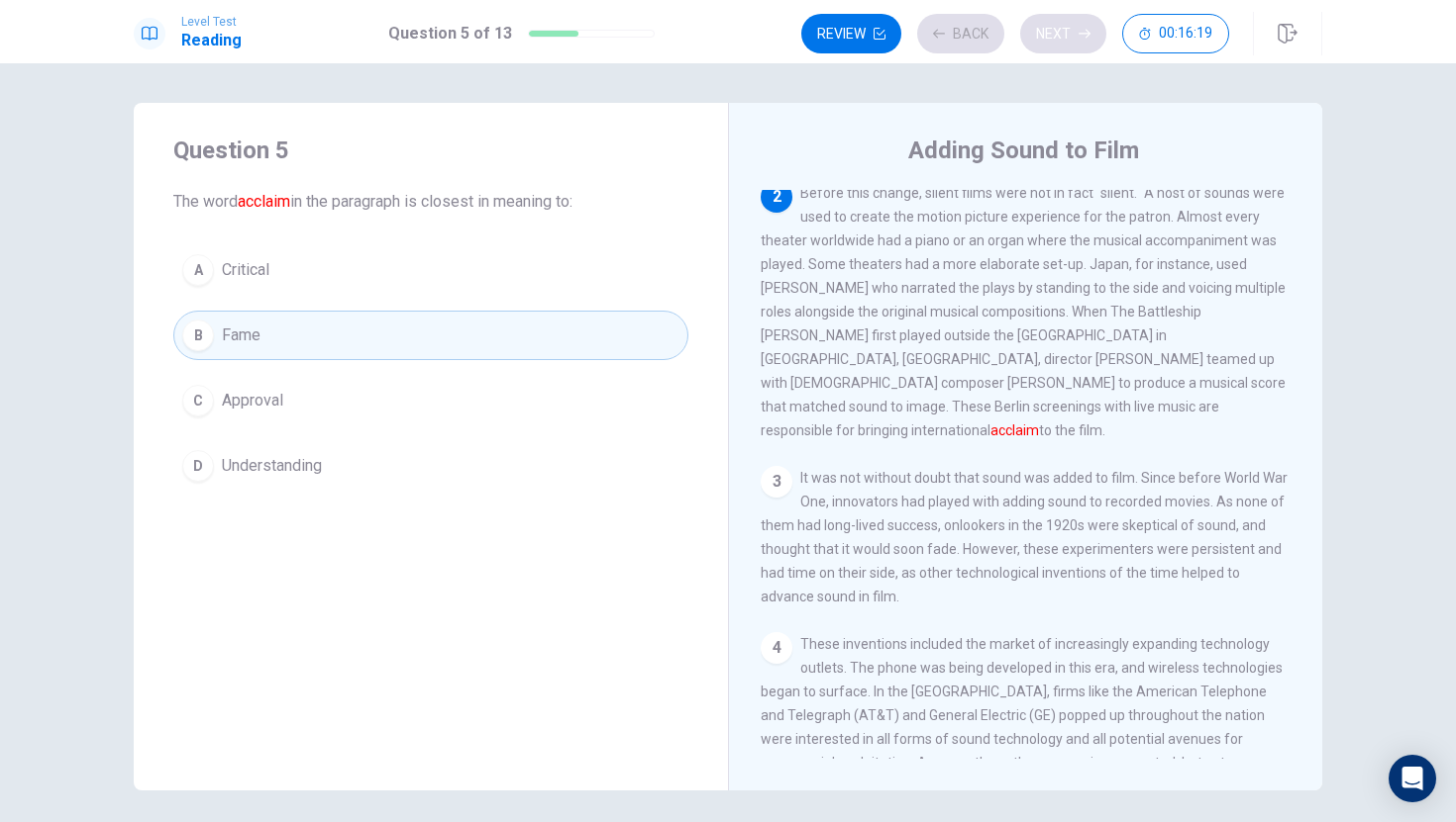
click at [1053, 38] on div "Review Back Next 00:16:19" at bounding box center [1015, 34] width 428 height 40
click at [1084, 36] on icon "button" at bounding box center [1085, 34] width 12 height 12
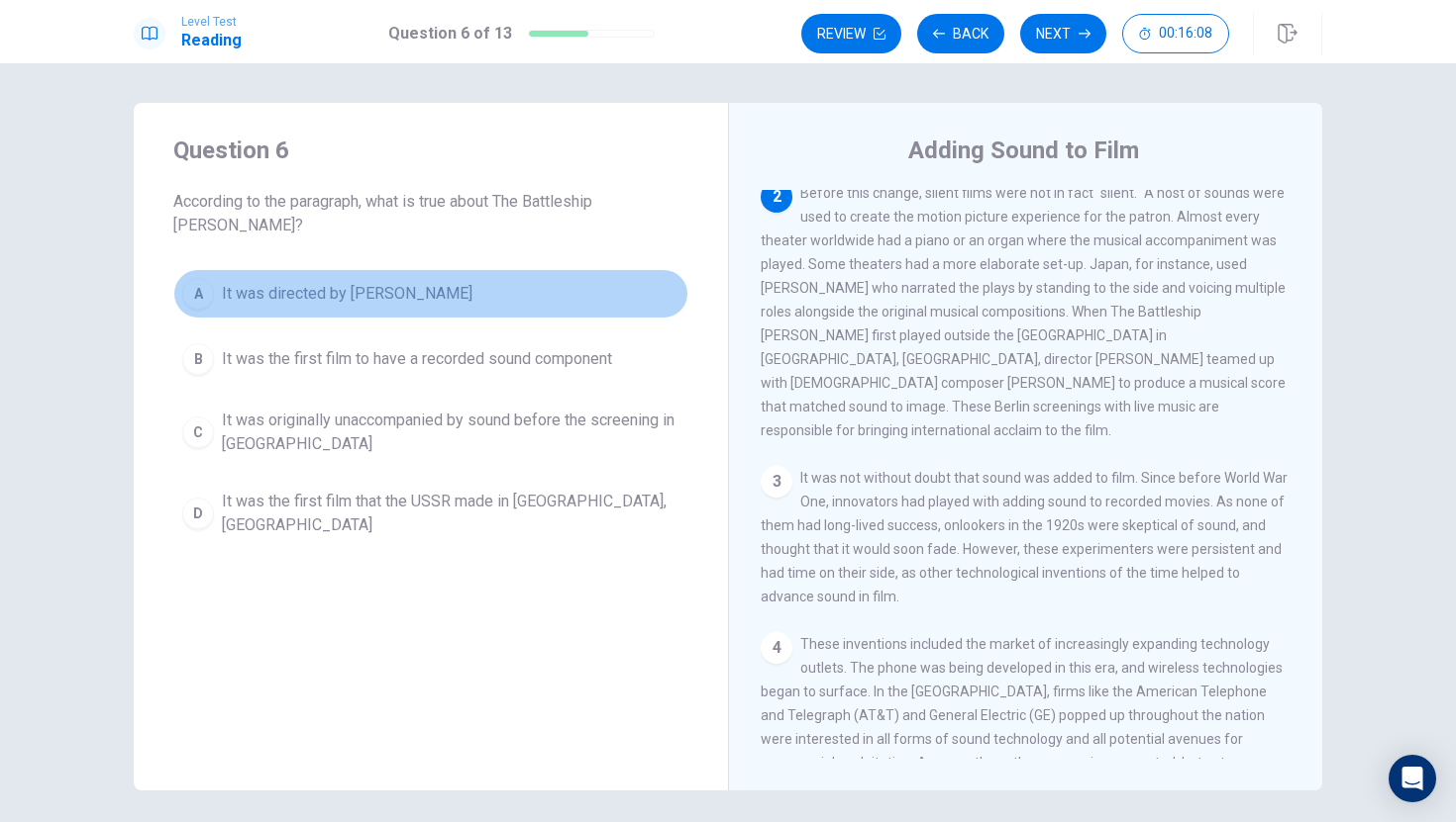
click at [404, 282] on span "It was directed by [PERSON_NAME]" at bounding box center [347, 294] width 250 height 24
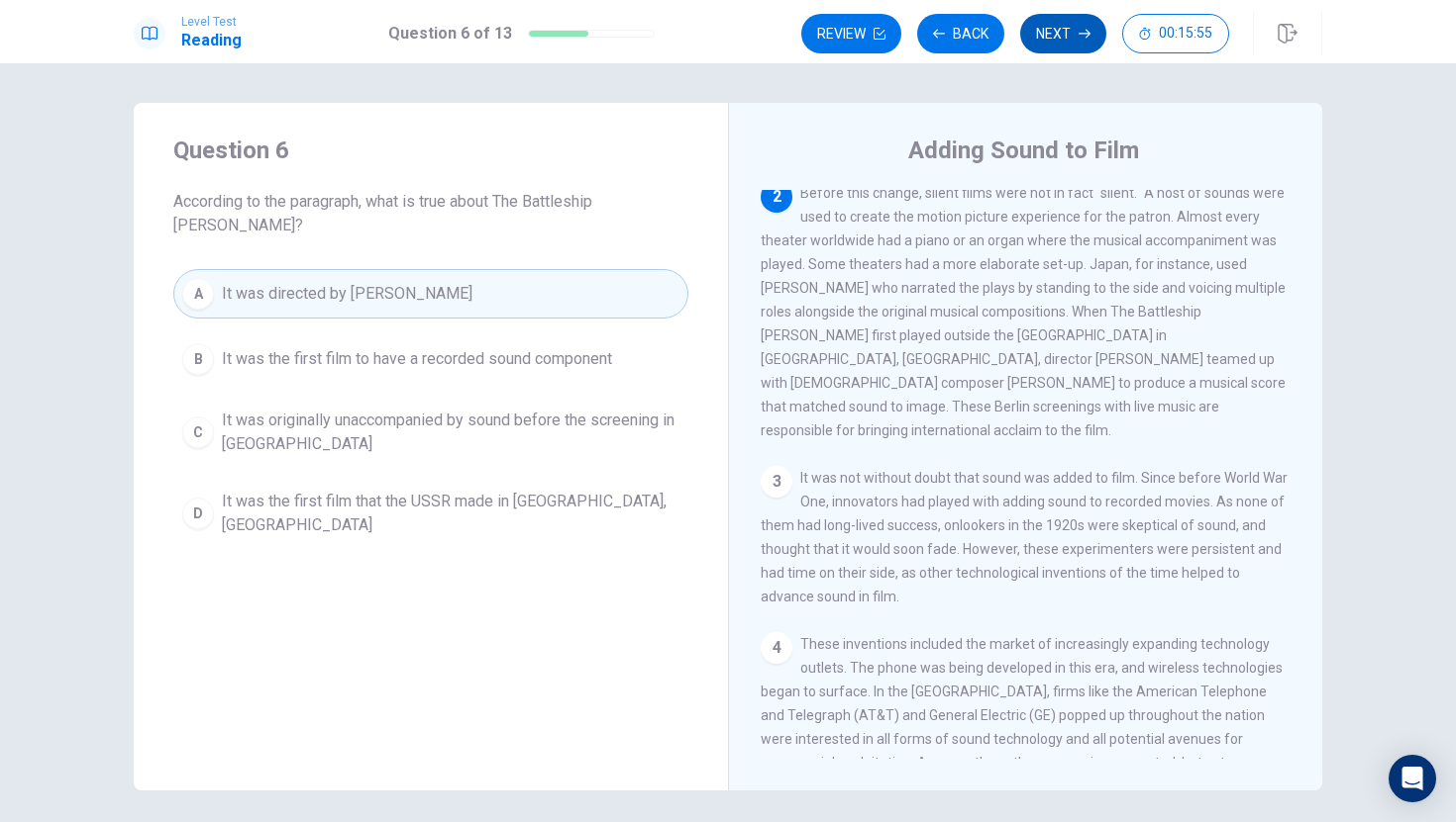
click at [1054, 36] on button "Next" at bounding box center [1063, 34] width 86 height 40
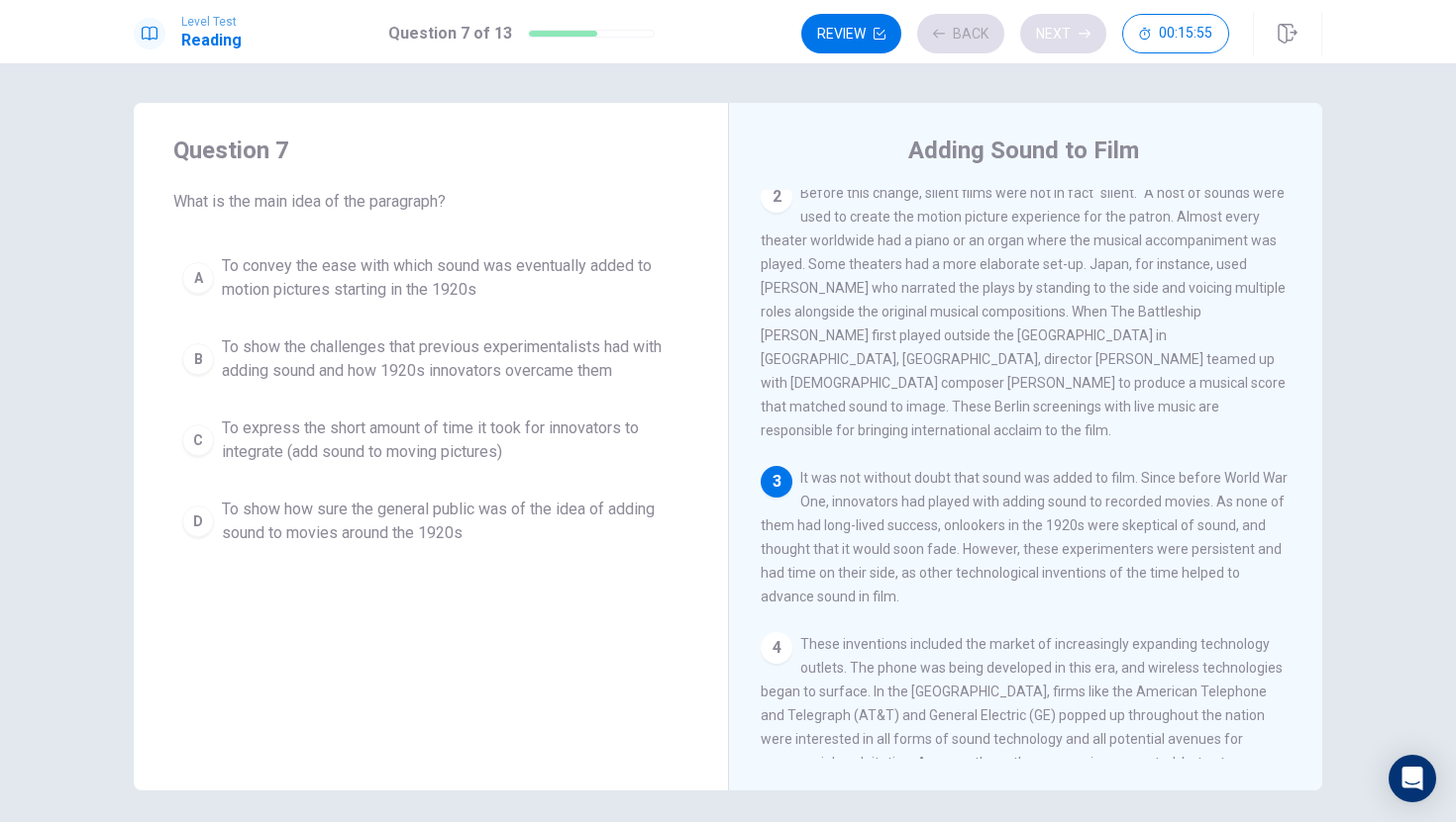
scroll to position [295, 0]
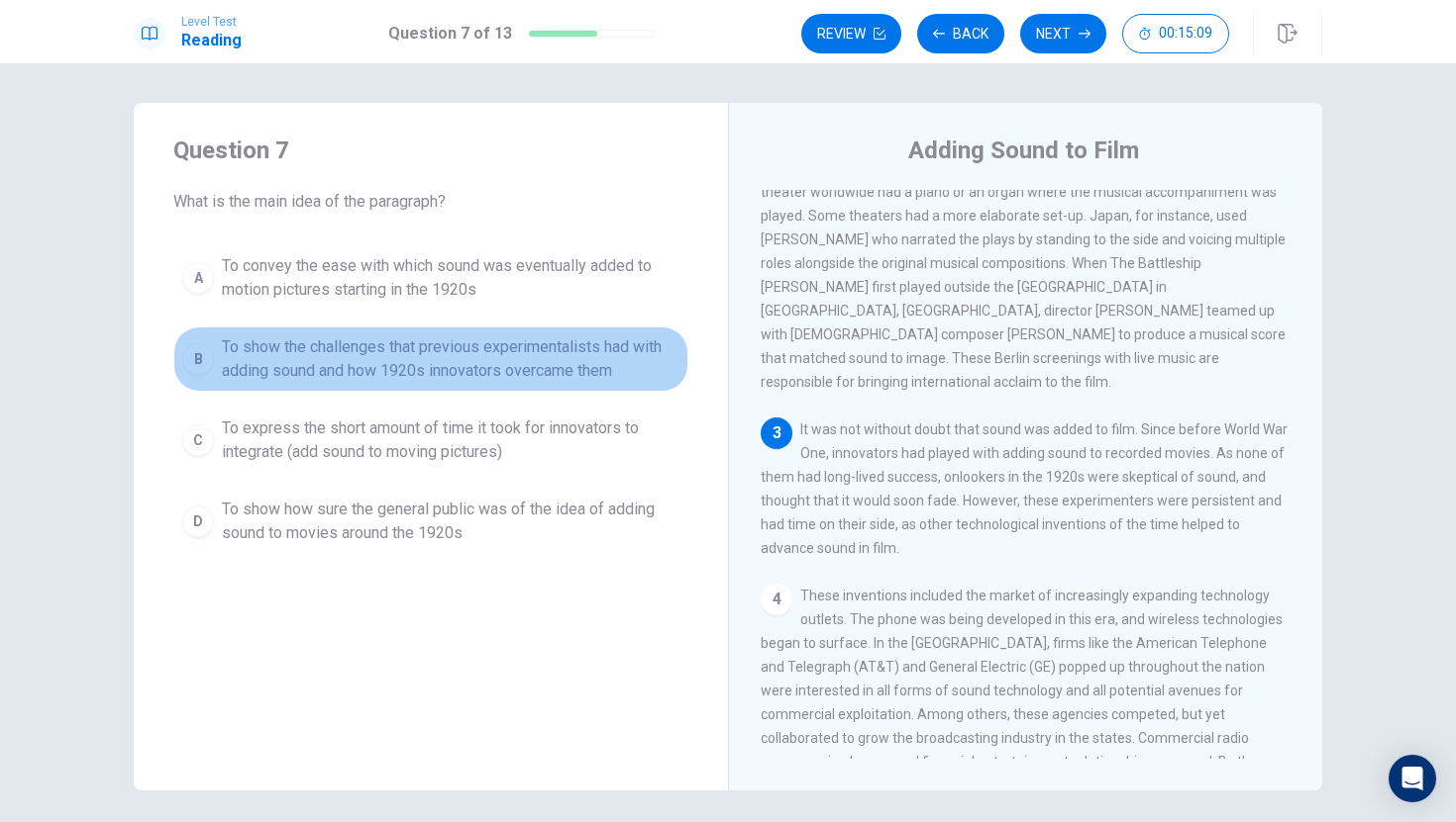
click at [542, 342] on span "To show the challenges that previous experimentalists had with adding sound and…" at bounding box center [450, 359] width 458 height 48
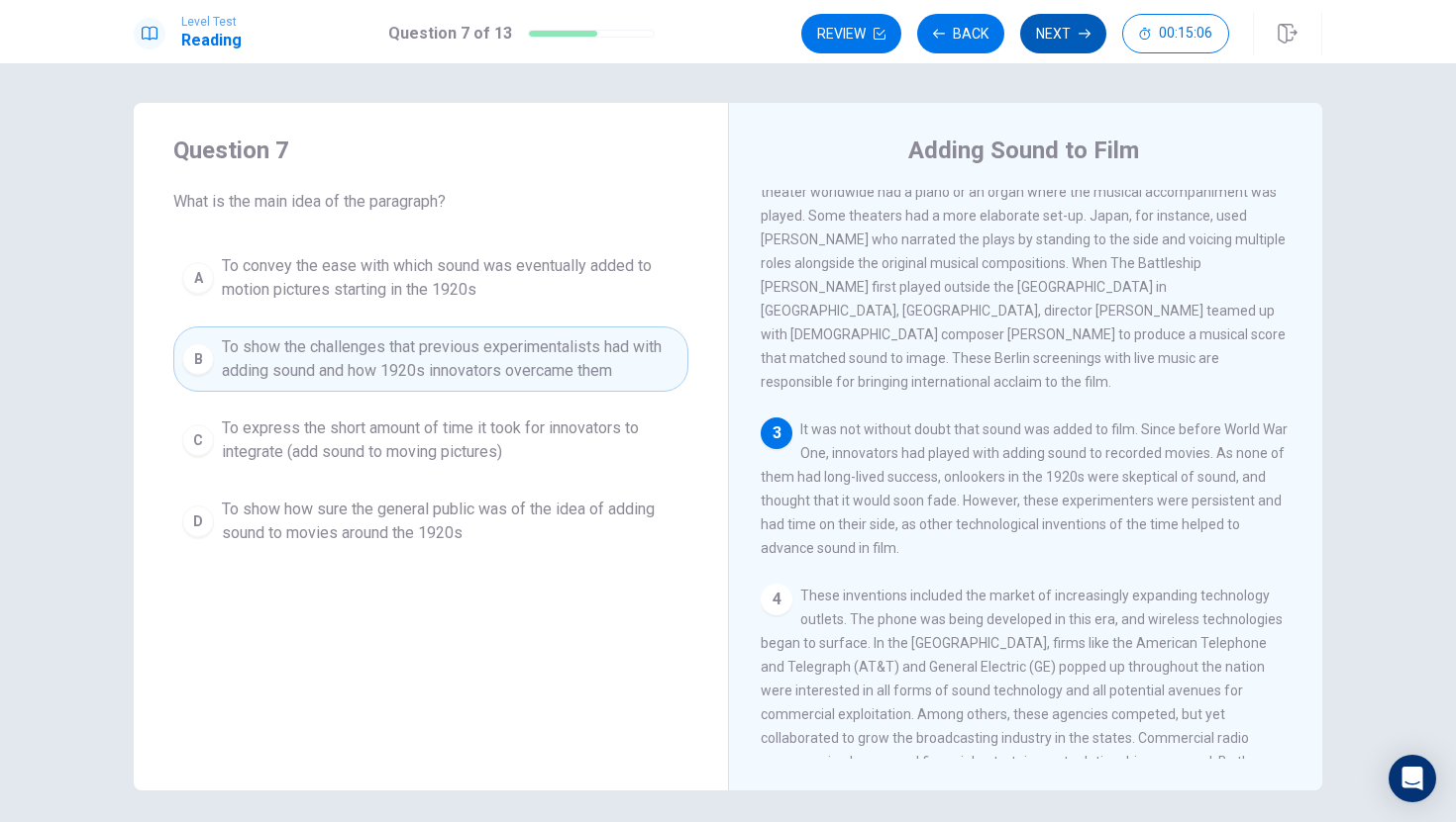
click at [1081, 28] on icon "button" at bounding box center [1085, 34] width 12 height 12
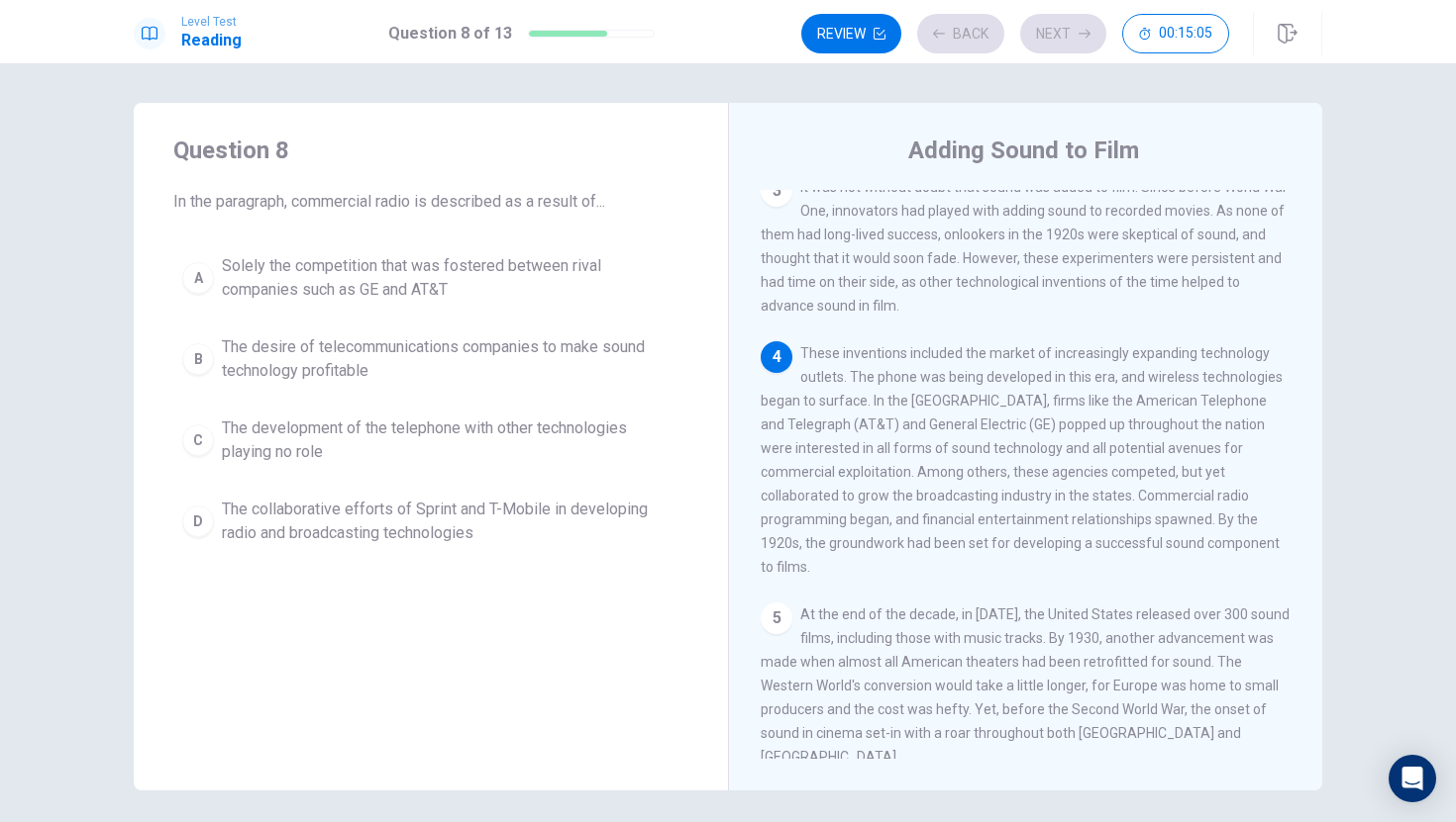
scroll to position [539, 0]
drag, startPoint x: 956, startPoint y: 347, endPoint x: 863, endPoint y: 370, distance: 95.8
click at [857, 370] on span "These inventions included the market of increasingly expanding technology outle…" at bounding box center [1021, 458] width 521 height 229
drag, startPoint x: 617, startPoint y: 359, endPoint x: 635, endPoint y: 447, distance: 89.8
click at [636, 448] on div "A Solely the competition that was fostered between rival companies such as GE a…" at bounding box center [430, 399] width 514 height 309
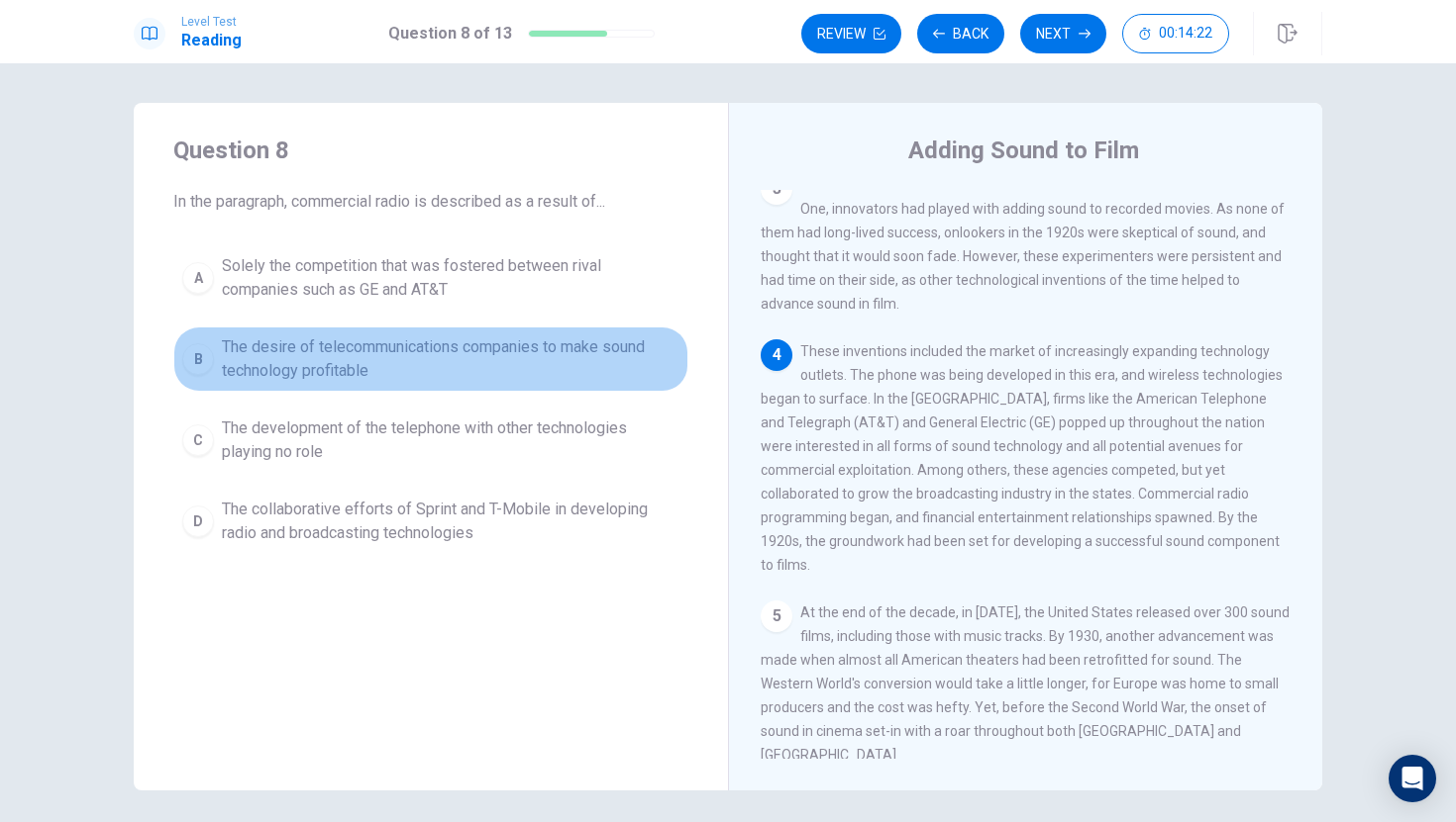
click at [630, 361] on span "The desire of telecommunications companies to make sound technology profitable" at bounding box center [450, 359] width 458 height 48
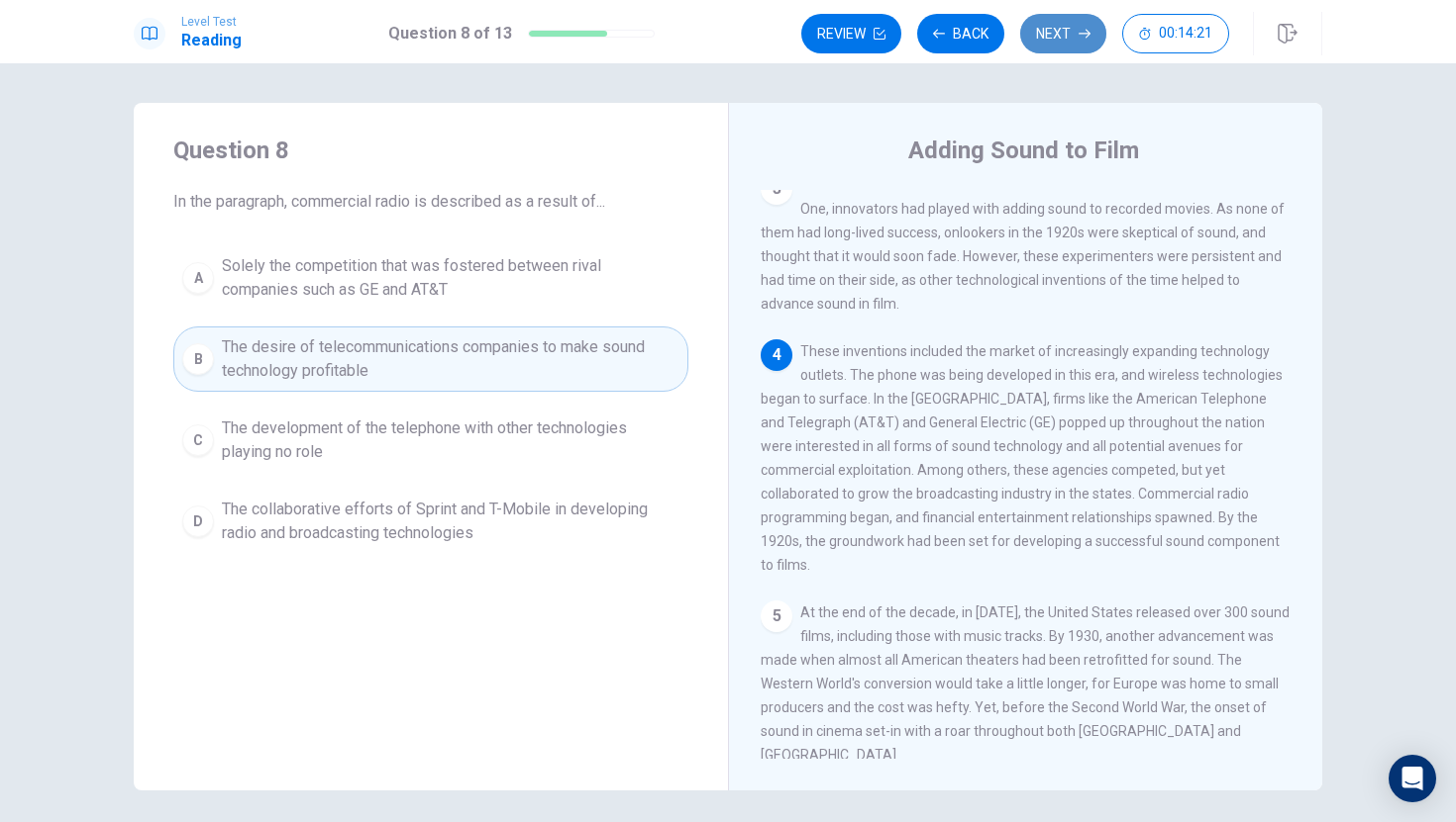
click at [1046, 45] on button "Next" at bounding box center [1063, 34] width 86 height 40
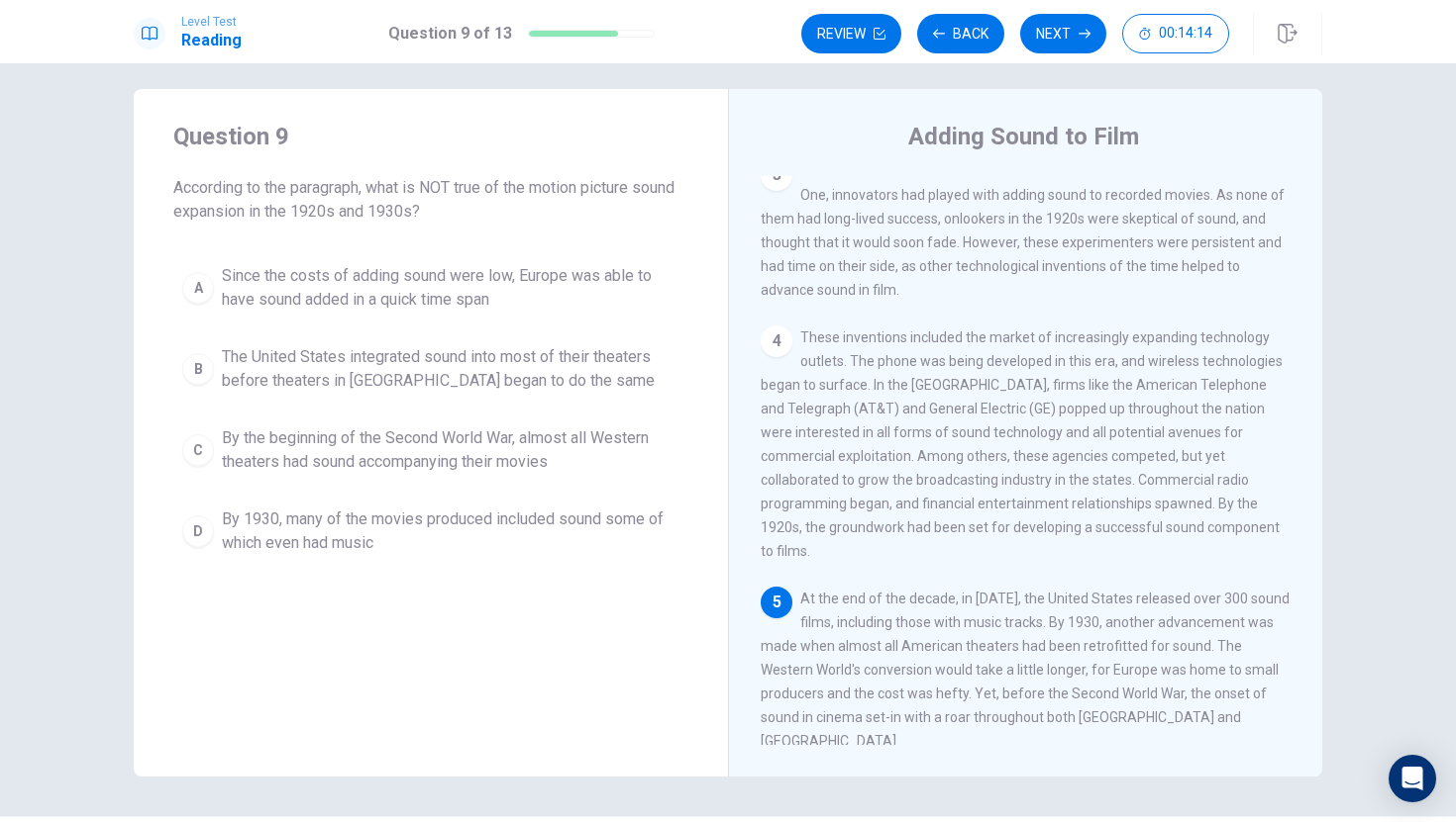
scroll to position [71, 0]
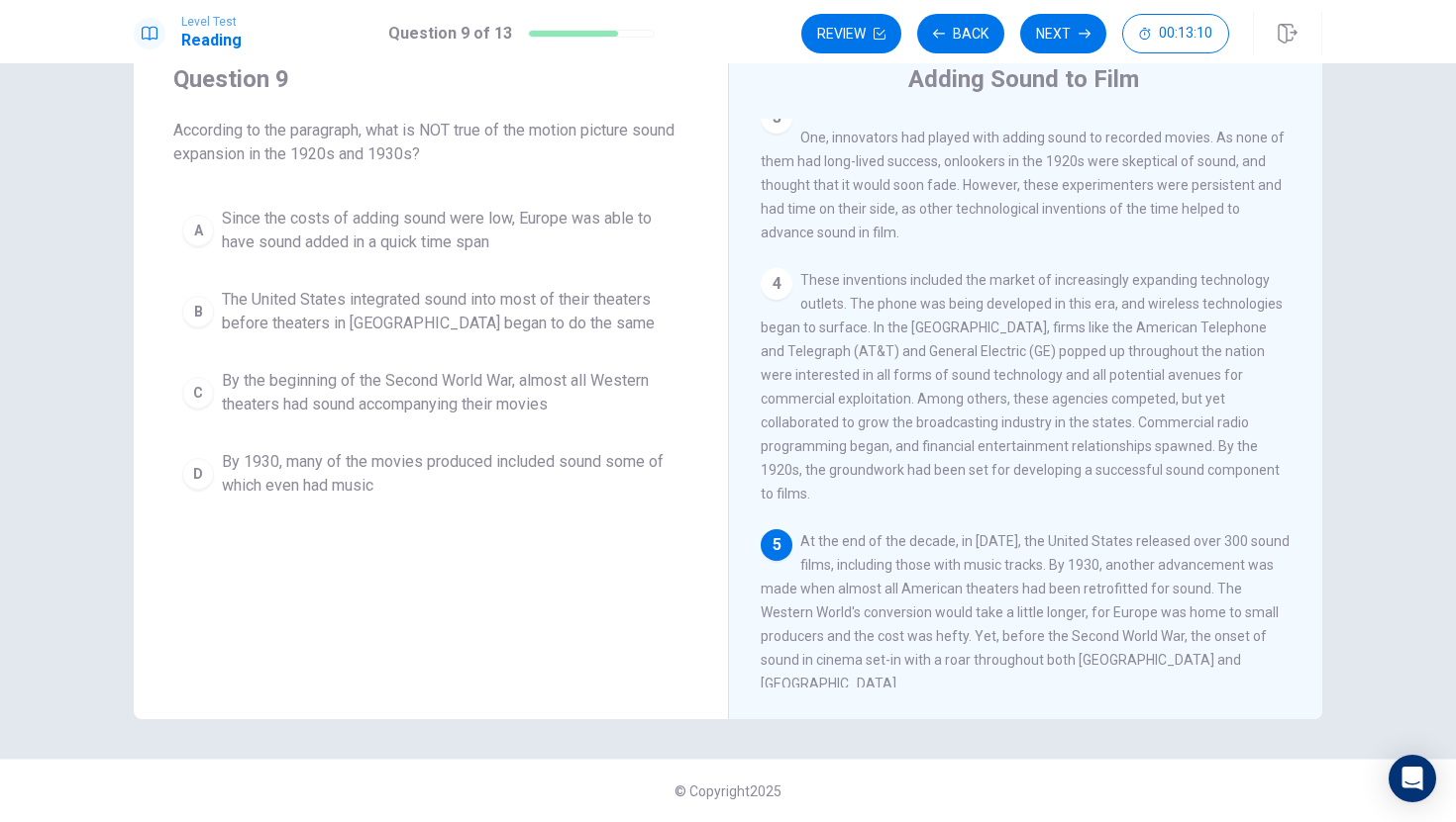
click at [436, 217] on span "Since the costs of adding sound were low, Europe was able to have sound added i…" at bounding box center [450, 230] width 458 height 48
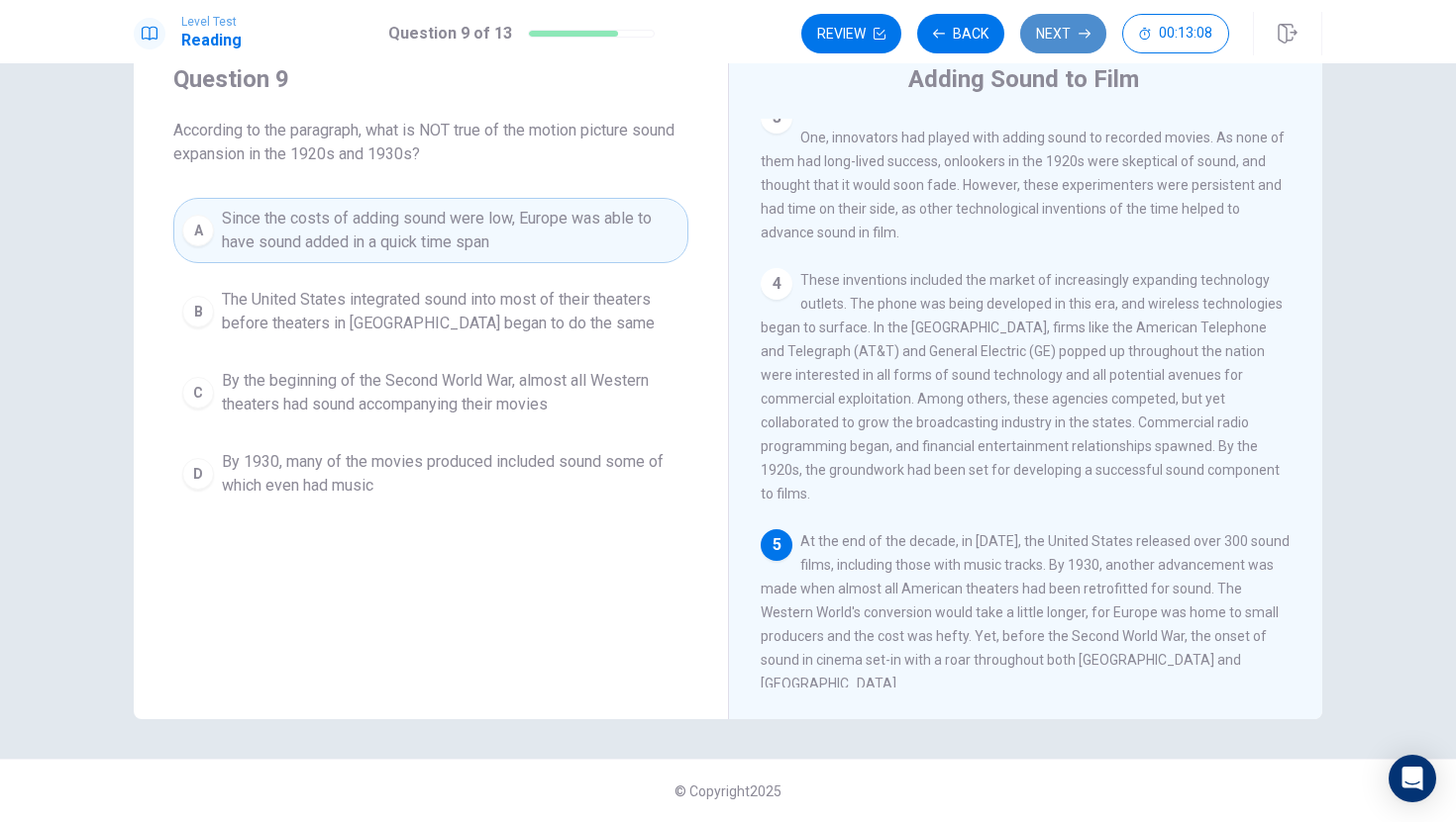
click at [1069, 18] on button "Next" at bounding box center [1063, 34] width 86 height 40
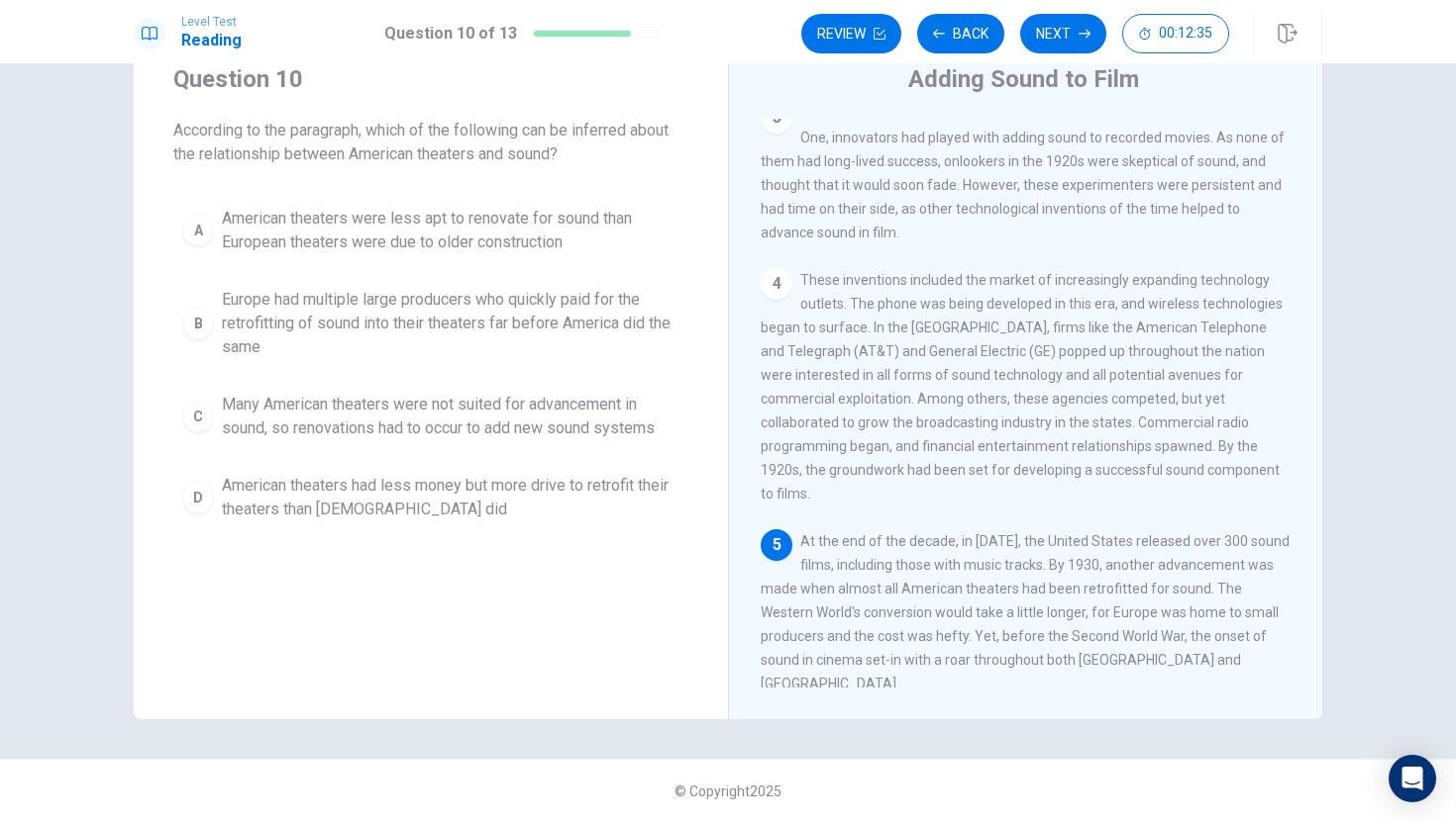
click at [507, 235] on span "American theaters were less apt to renovate for sound than European theaters we…" at bounding box center [450, 230] width 458 height 48
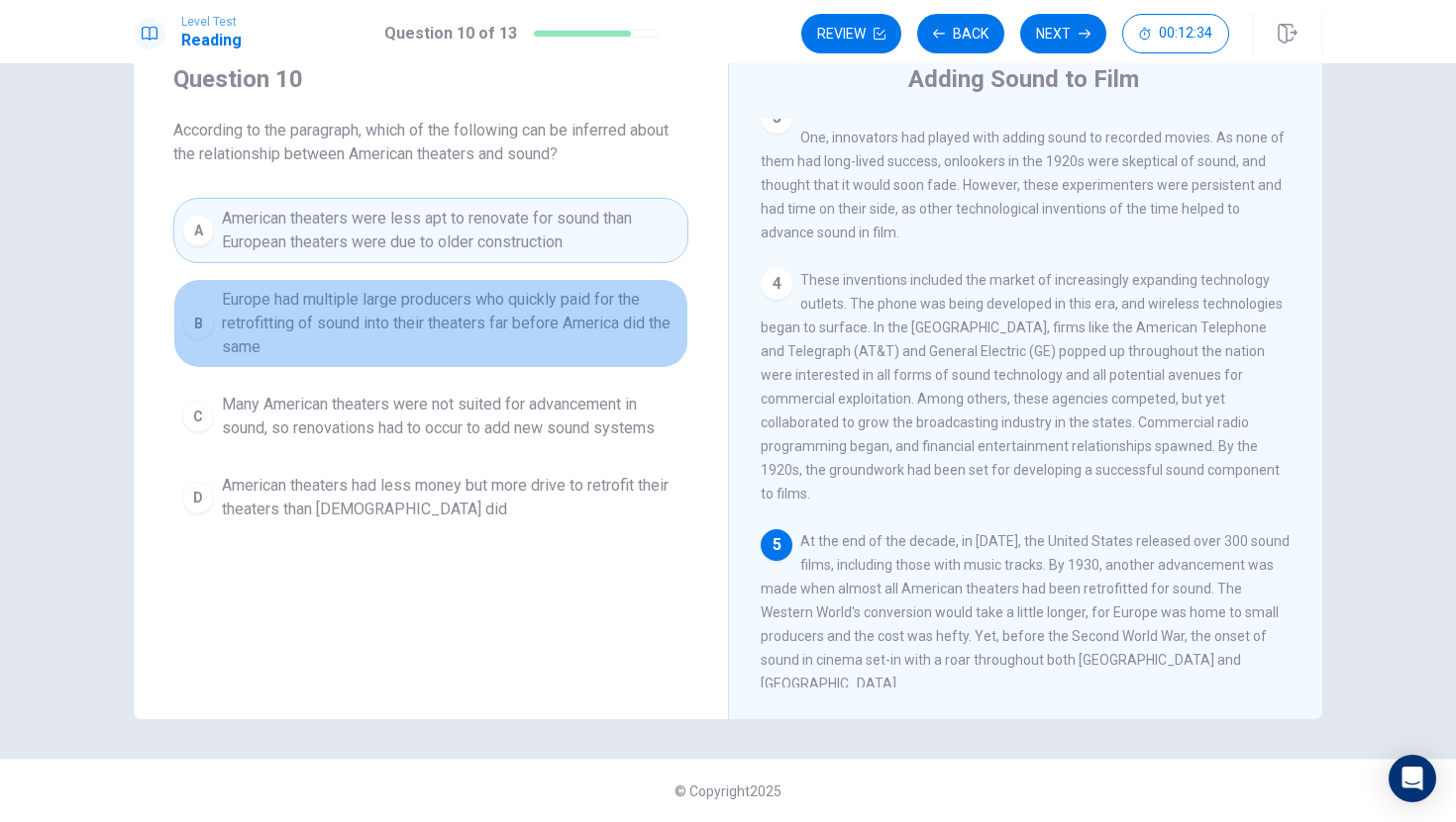
click at [509, 299] on span "Europe had multiple large producers who quickly paid for the retrofitting of so…" at bounding box center [450, 324] width 458 height 71
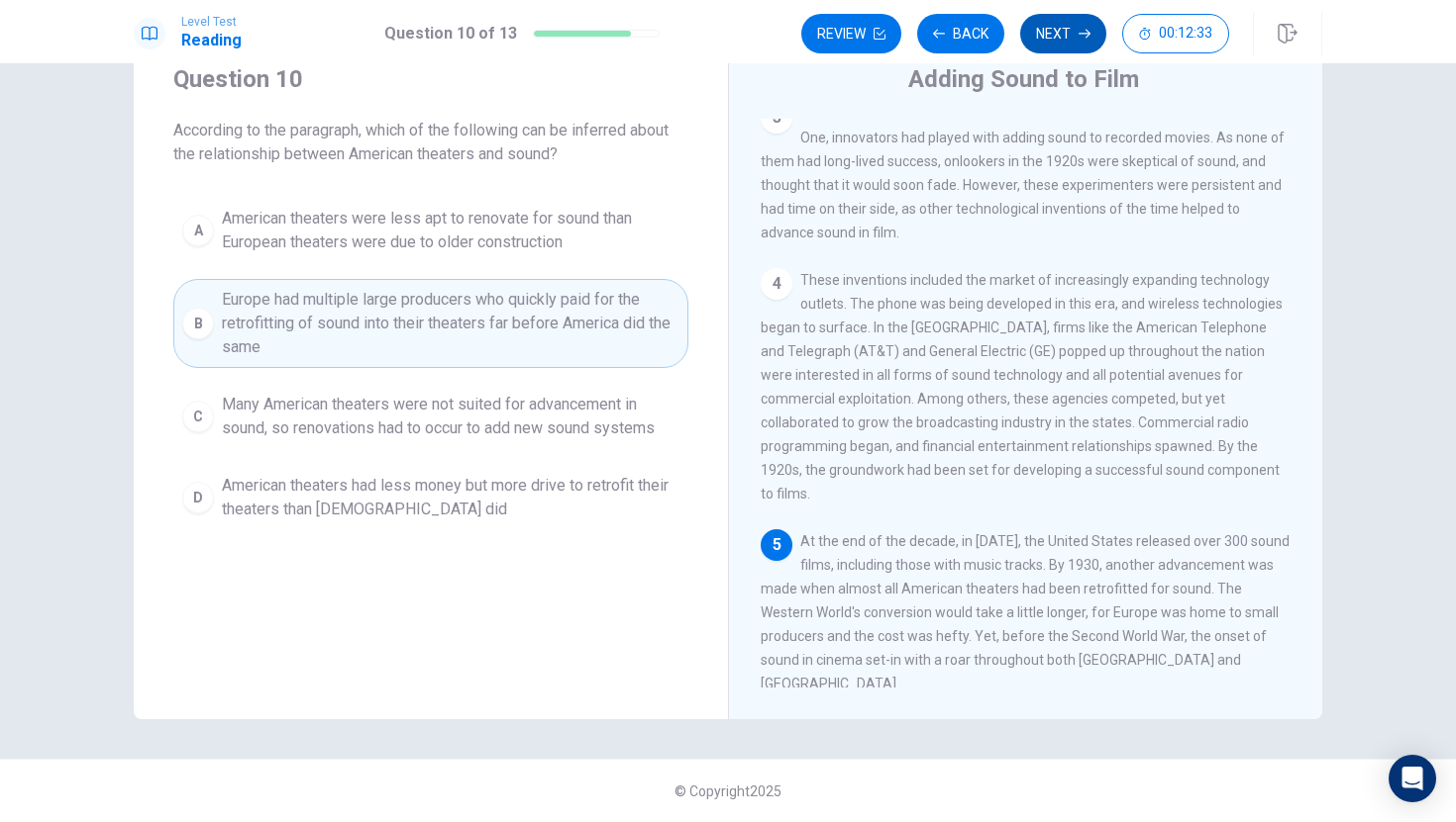
click at [1057, 39] on button "Next" at bounding box center [1063, 34] width 86 height 40
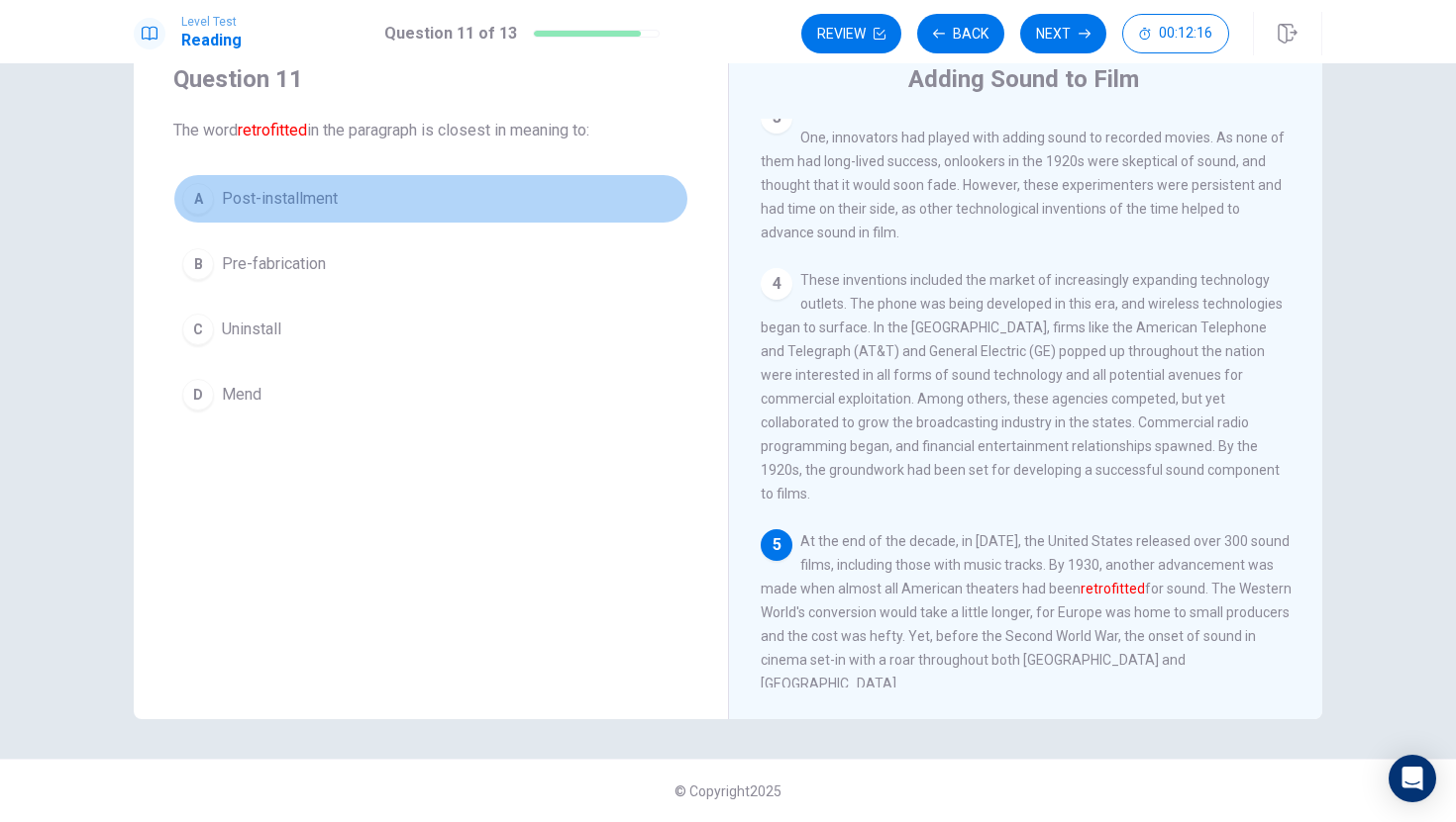
click at [467, 202] on button "A Post-installment" at bounding box center [430, 199] width 514 height 50
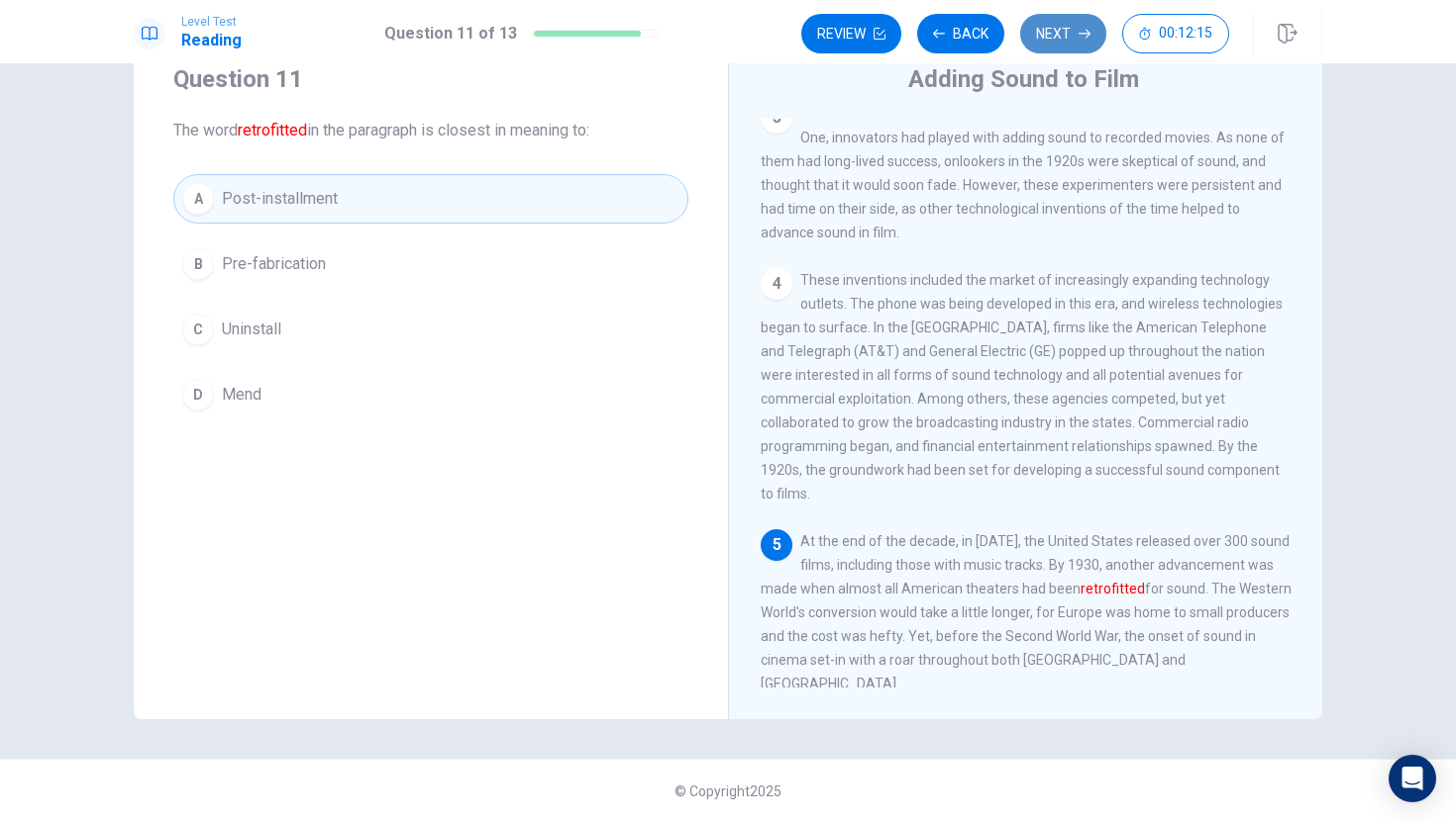
click at [1068, 30] on button "Next" at bounding box center [1063, 34] width 86 height 40
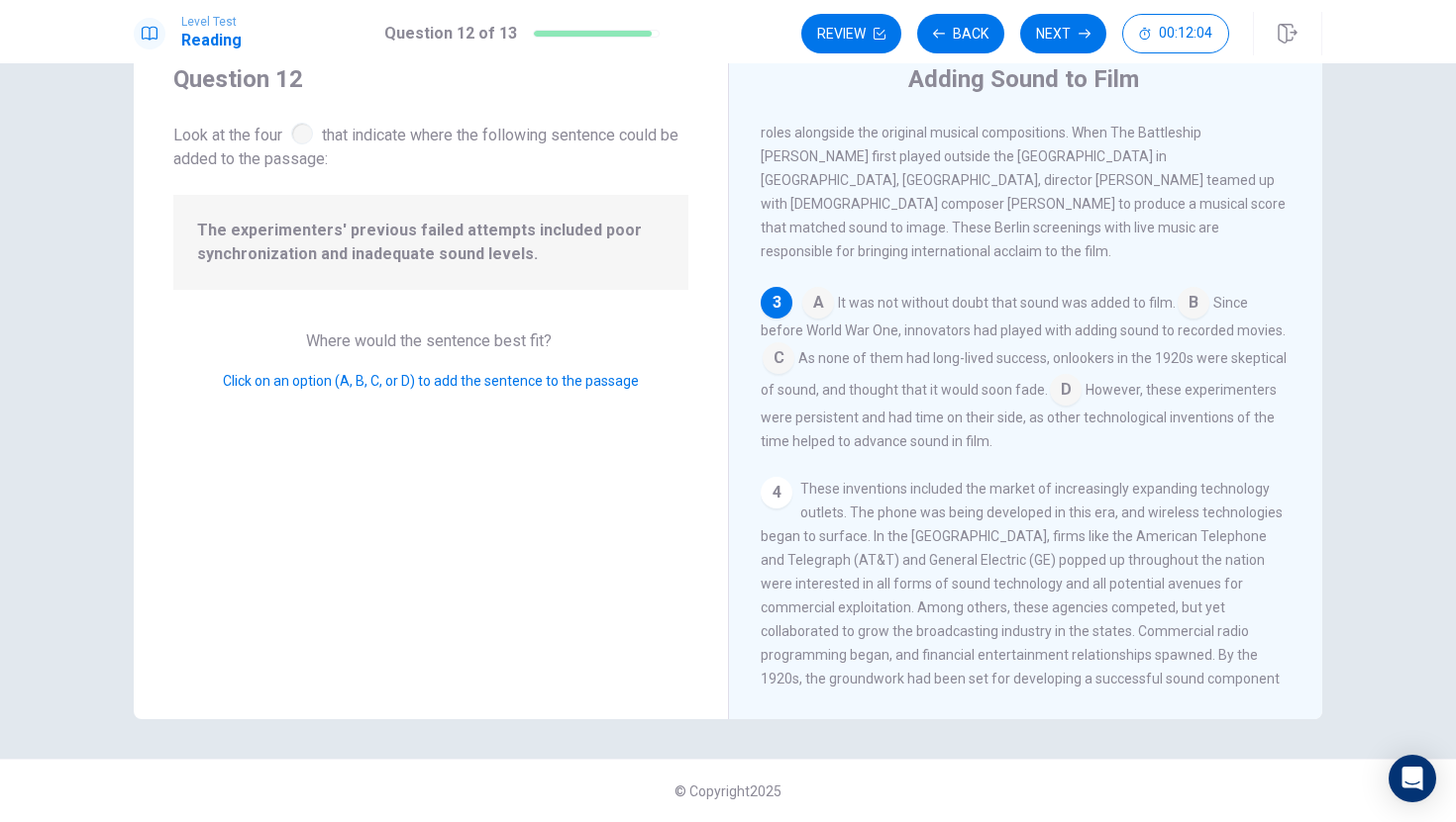
scroll to position [360, 0]
click at [977, 25] on button "Back" at bounding box center [960, 34] width 87 height 40
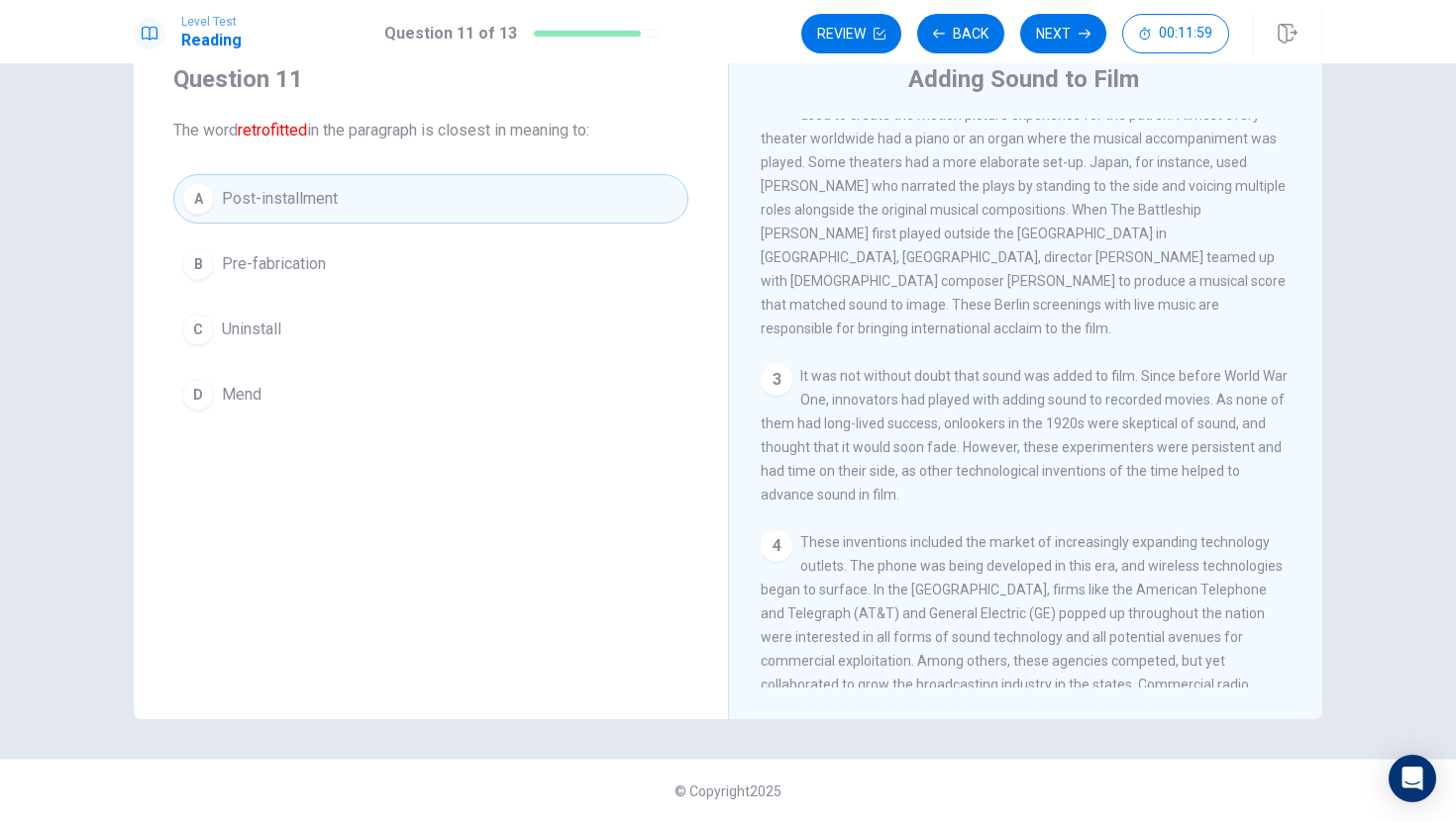
scroll to position [302, 0]
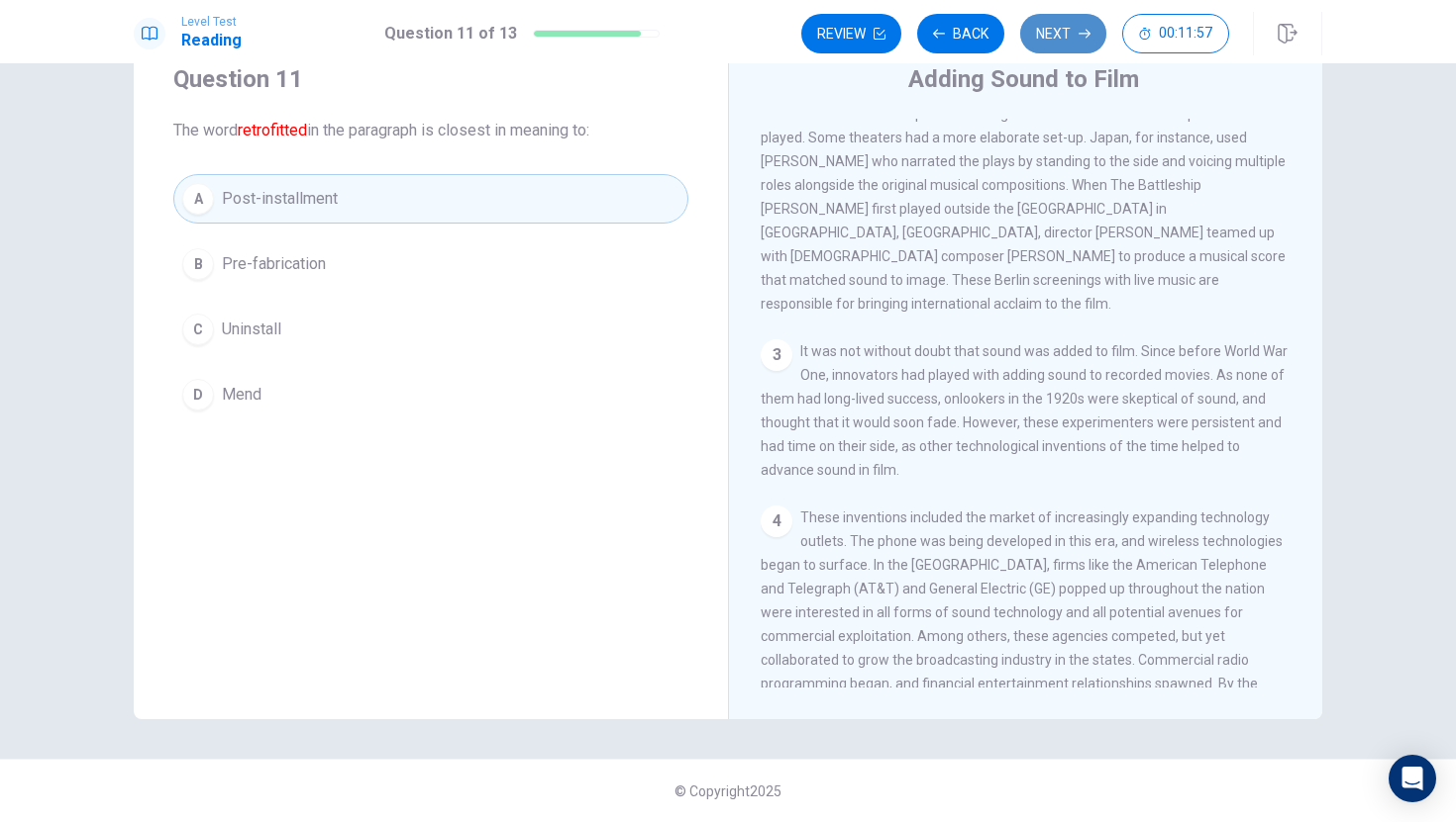
click at [1084, 31] on icon "button" at bounding box center [1085, 34] width 12 height 12
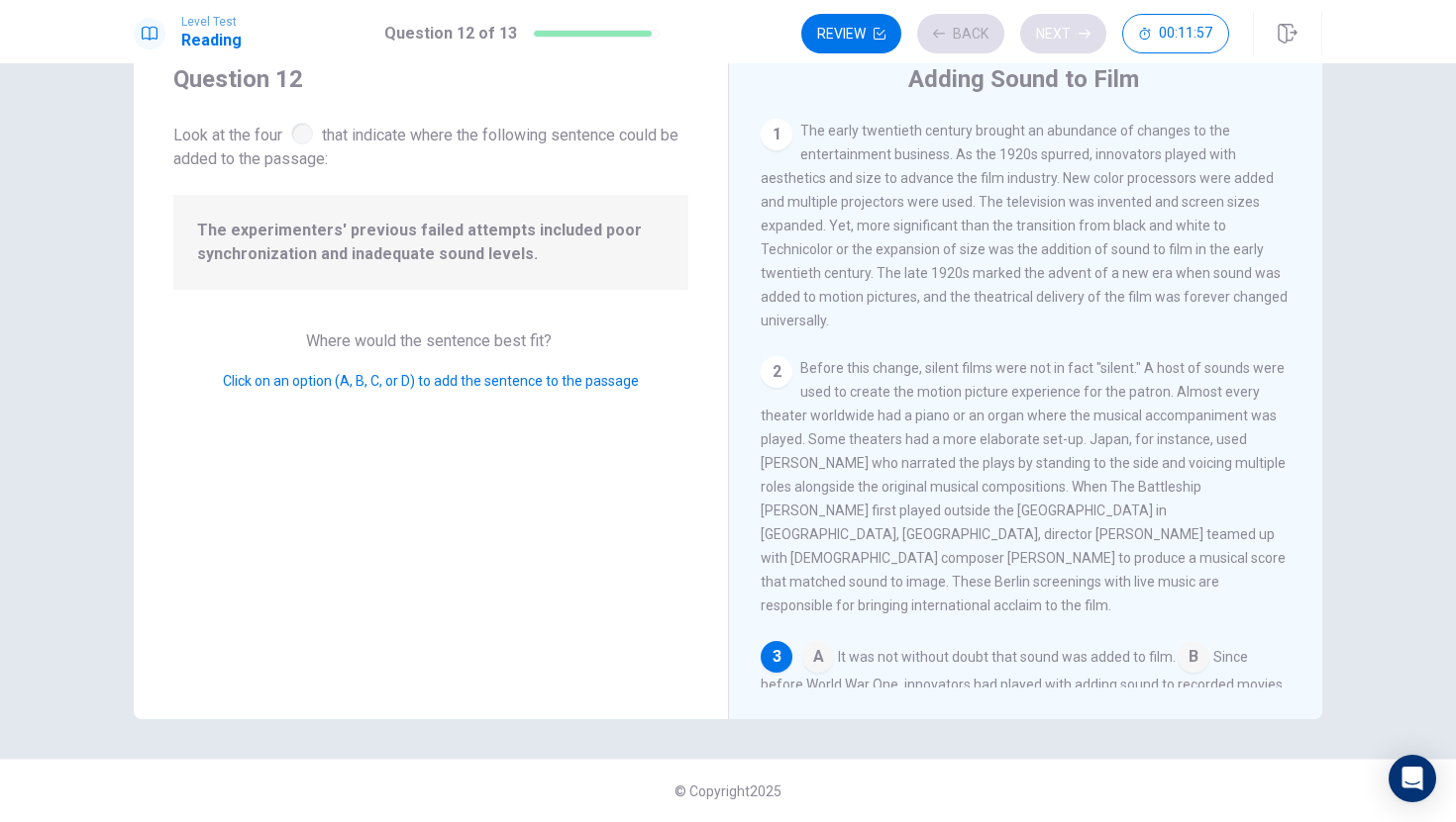
scroll to position [313, 0]
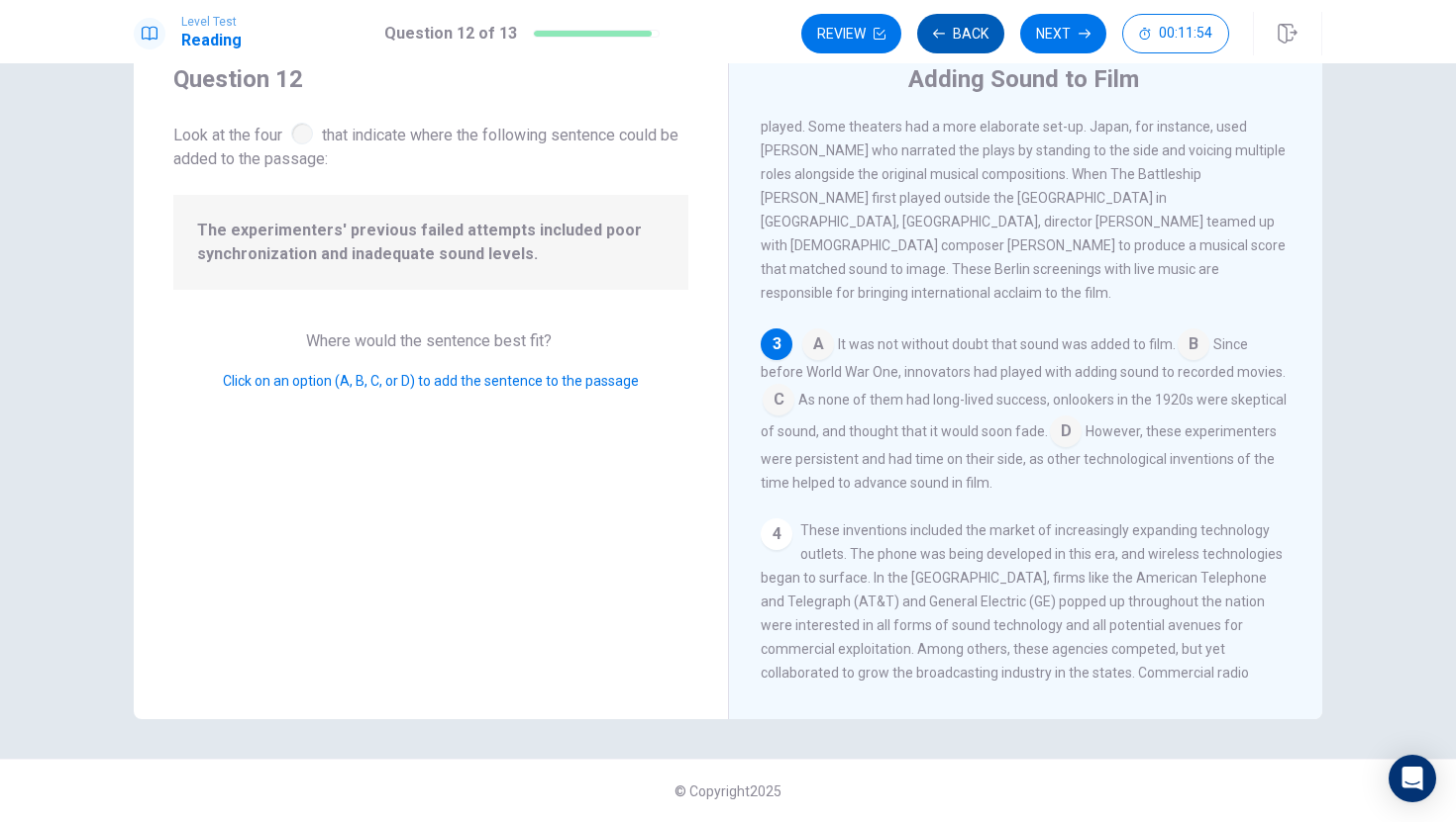
click at [960, 43] on button "Back" at bounding box center [960, 34] width 87 height 40
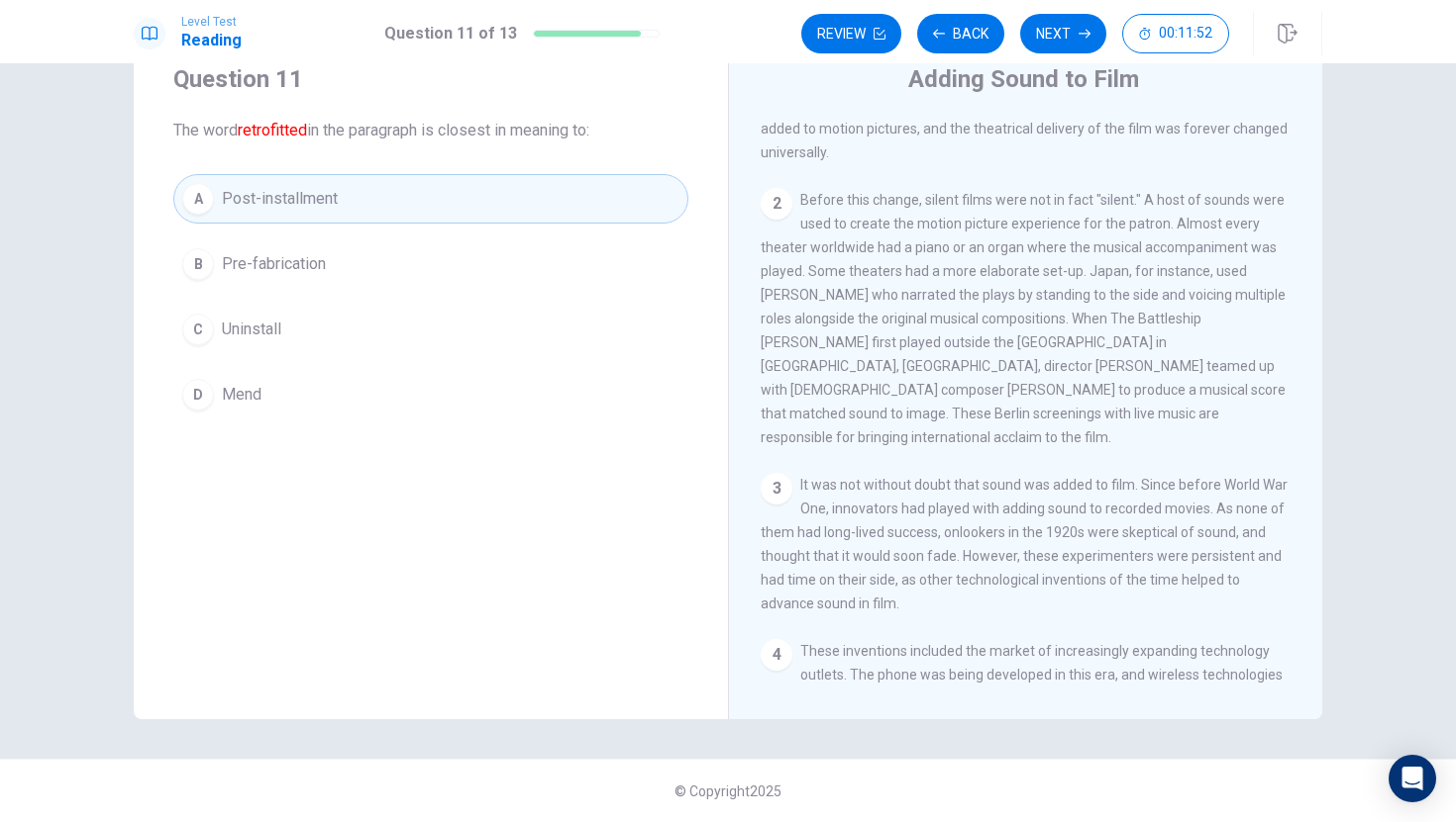
scroll to position [170, 0]
click at [1089, 31] on icon "button" at bounding box center [1085, 34] width 12 height 9
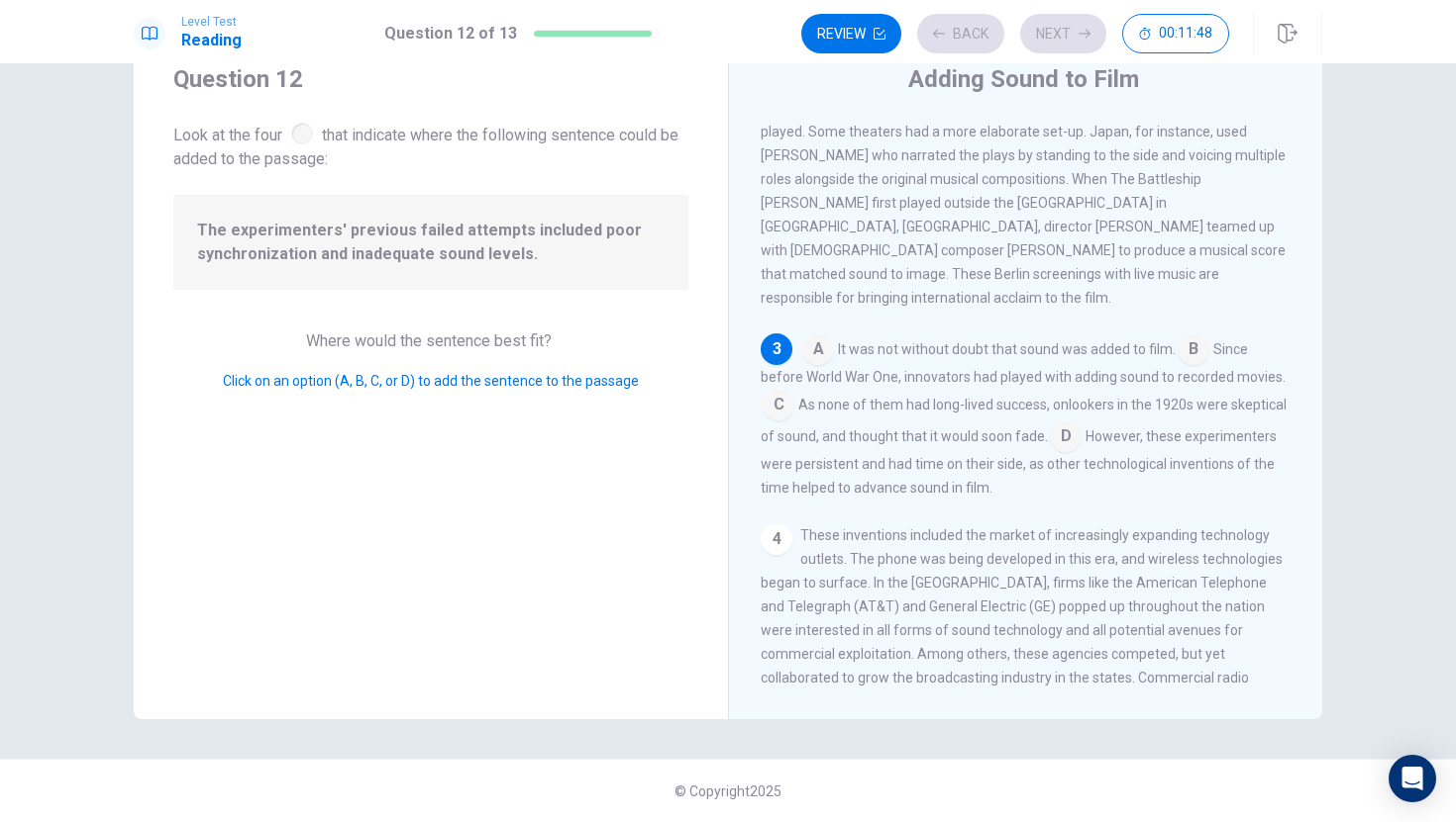
scroll to position [313, 0]
click at [978, 43] on button "Back" at bounding box center [960, 34] width 87 height 40
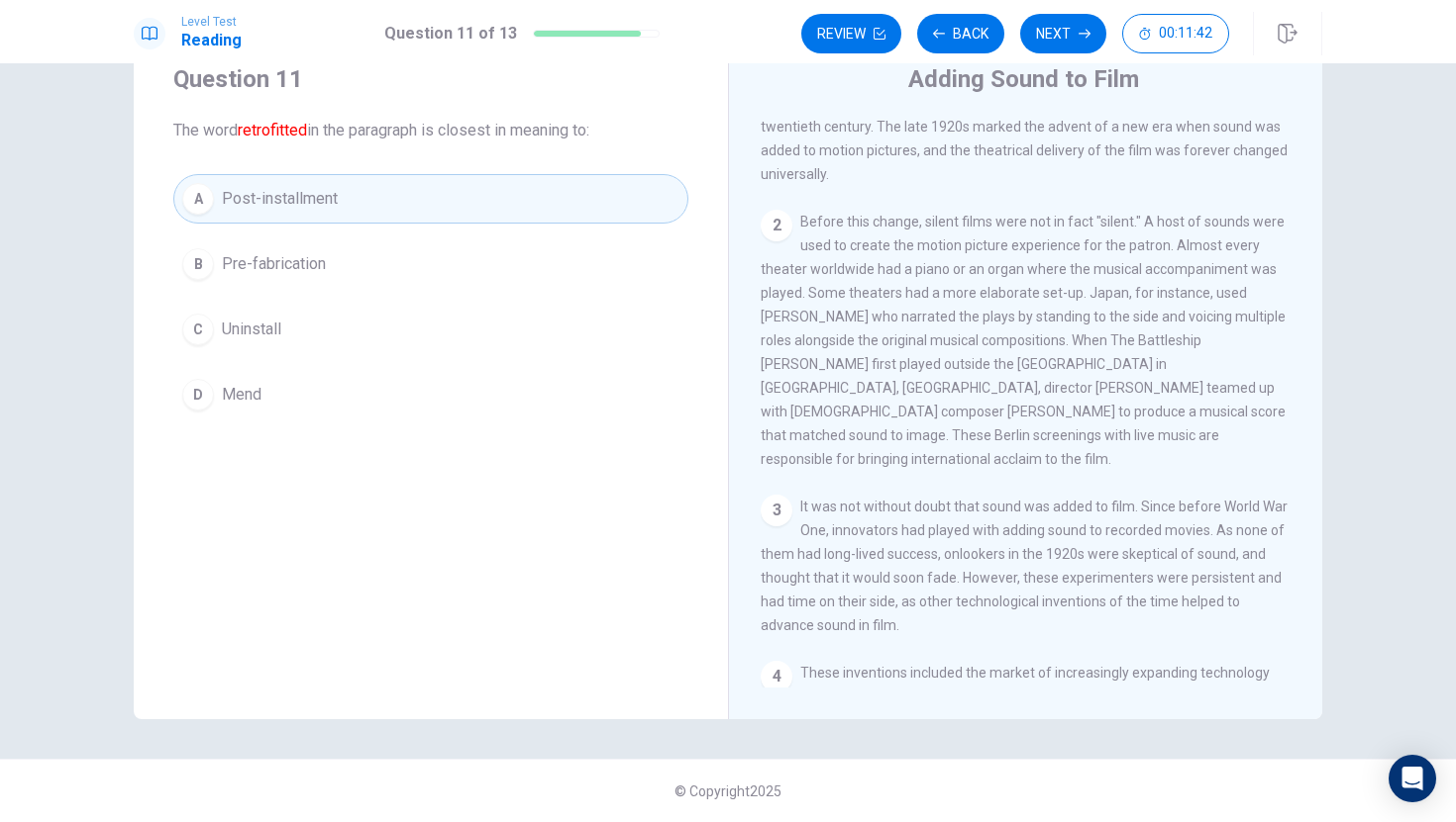
scroll to position [162, 0]
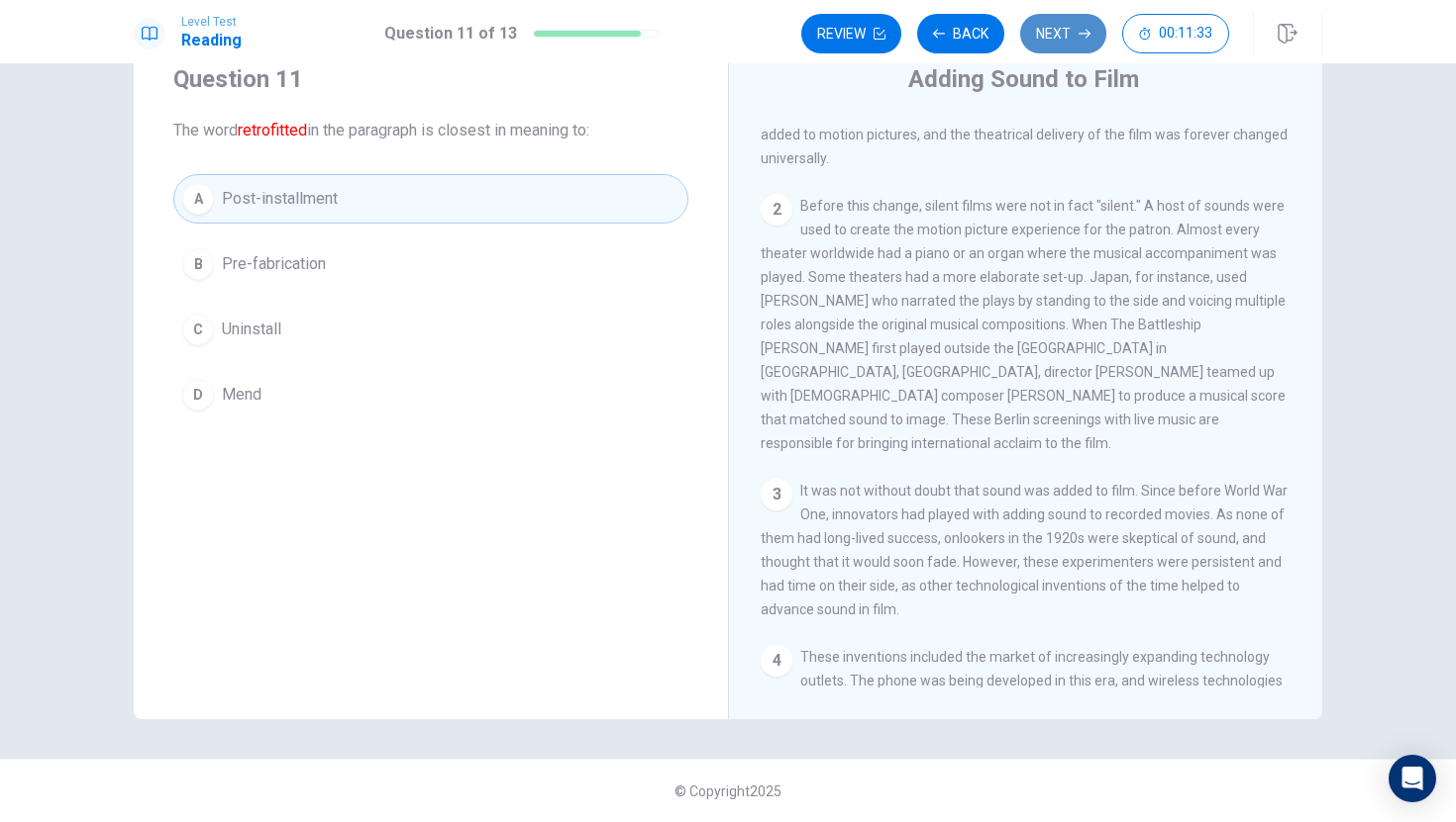
click at [1059, 45] on button "Next" at bounding box center [1063, 34] width 86 height 40
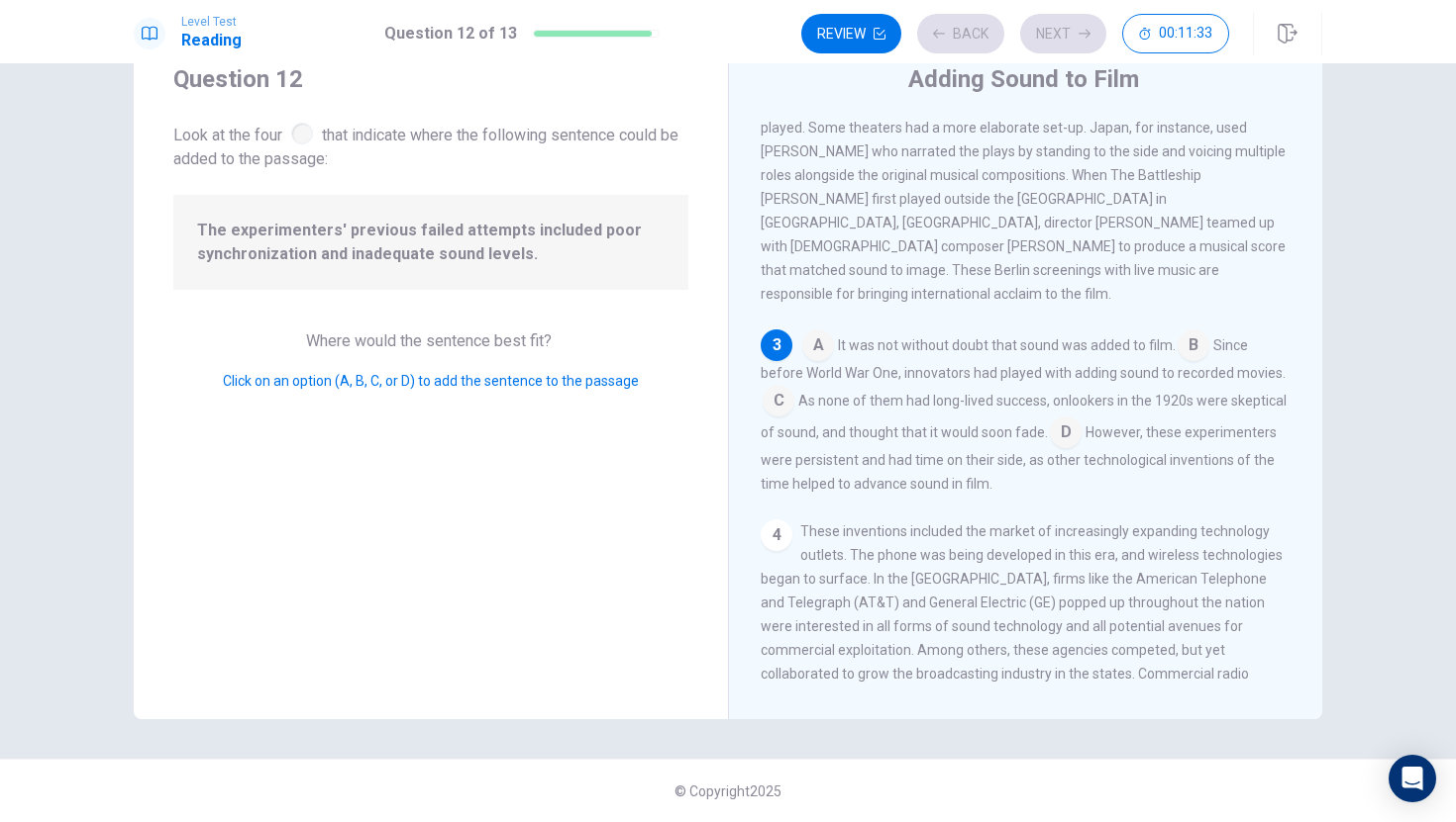
scroll to position [313, 0]
click at [1064, 426] on input at bounding box center [1066, 434] width 32 height 32
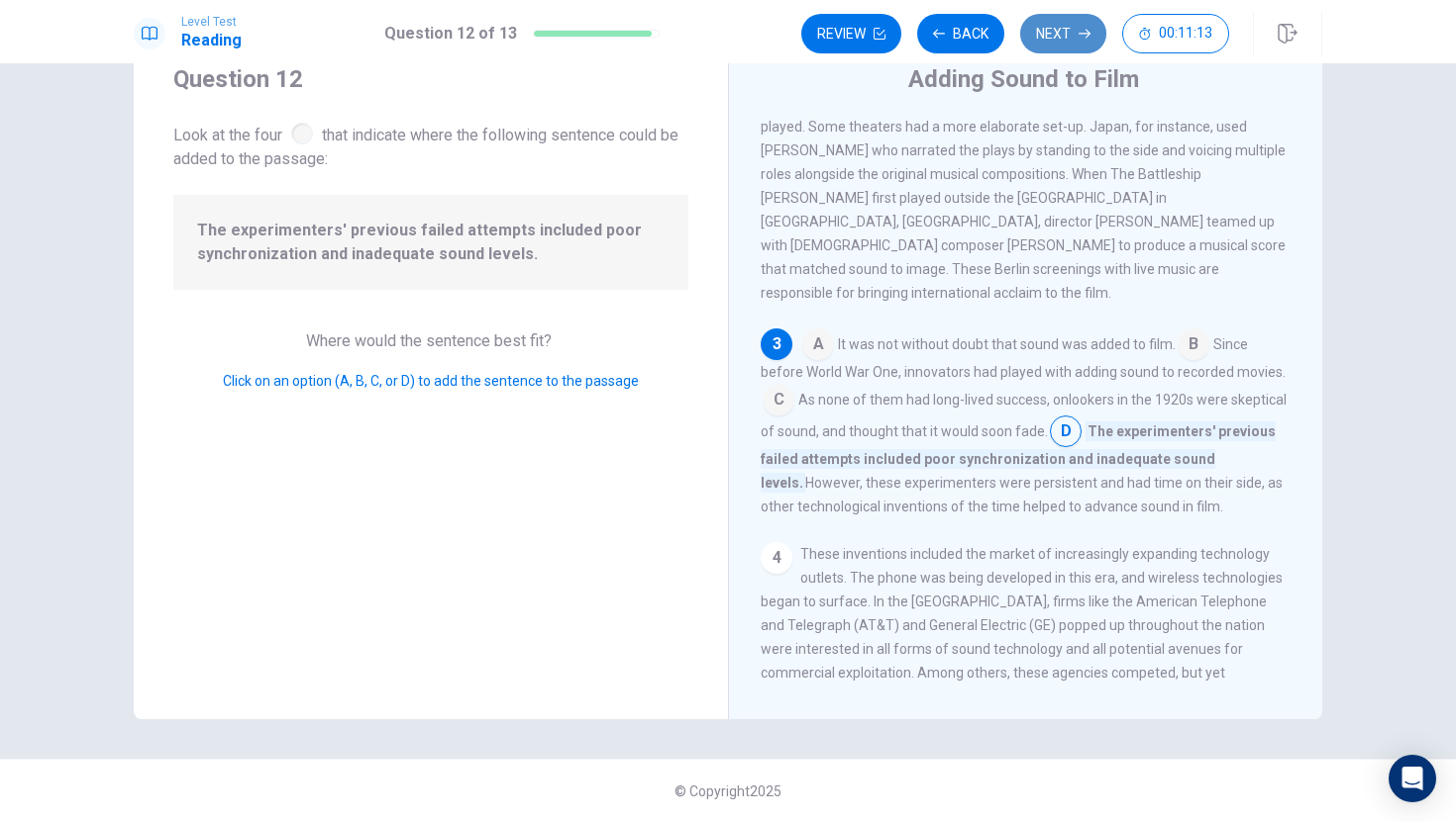
click at [1072, 24] on button "Next" at bounding box center [1063, 34] width 86 height 40
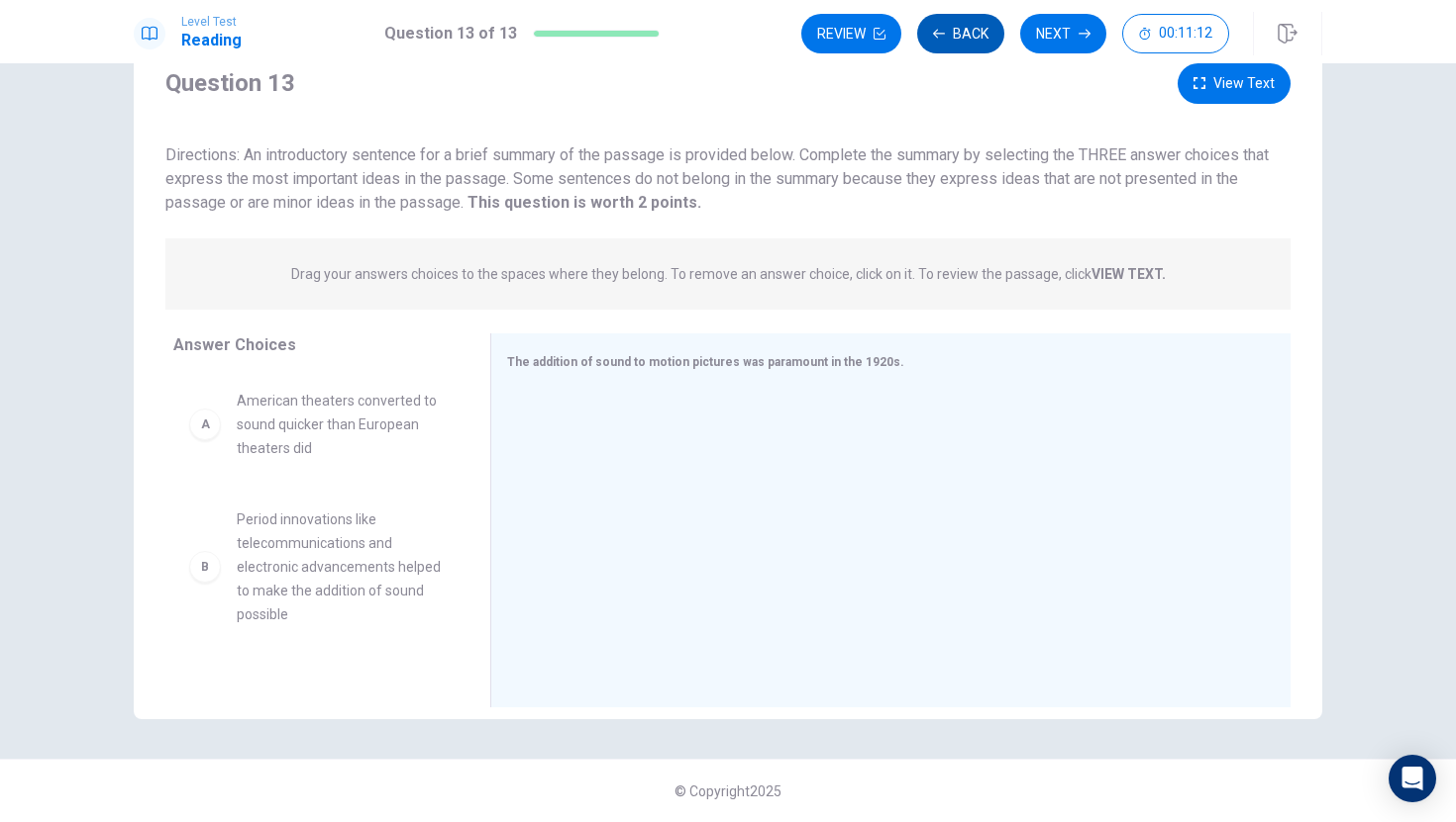
click at [947, 26] on button "Back" at bounding box center [960, 34] width 87 height 40
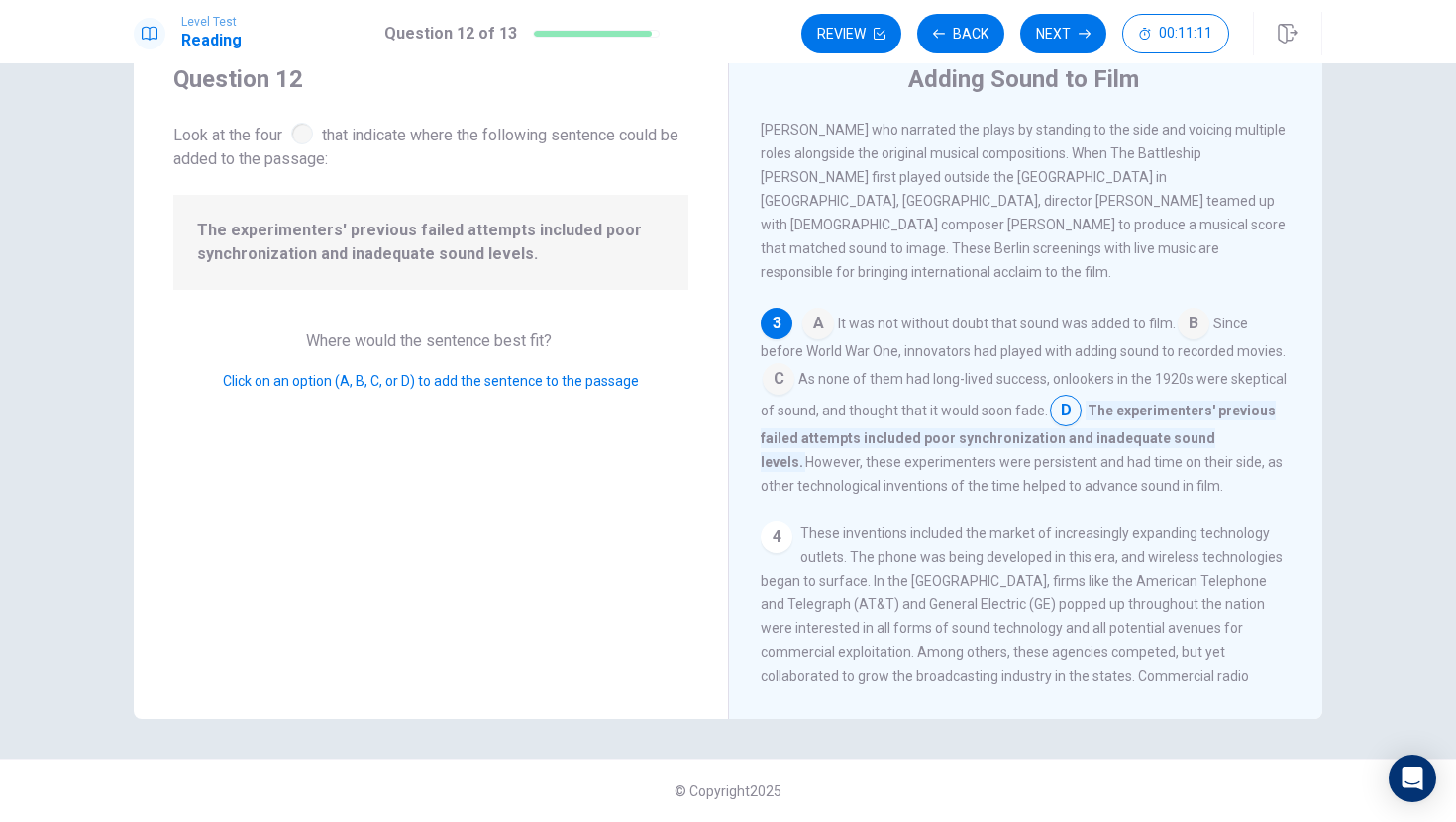
scroll to position [337, 0]
click at [1072, 28] on button "Next" at bounding box center [1063, 34] width 86 height 40
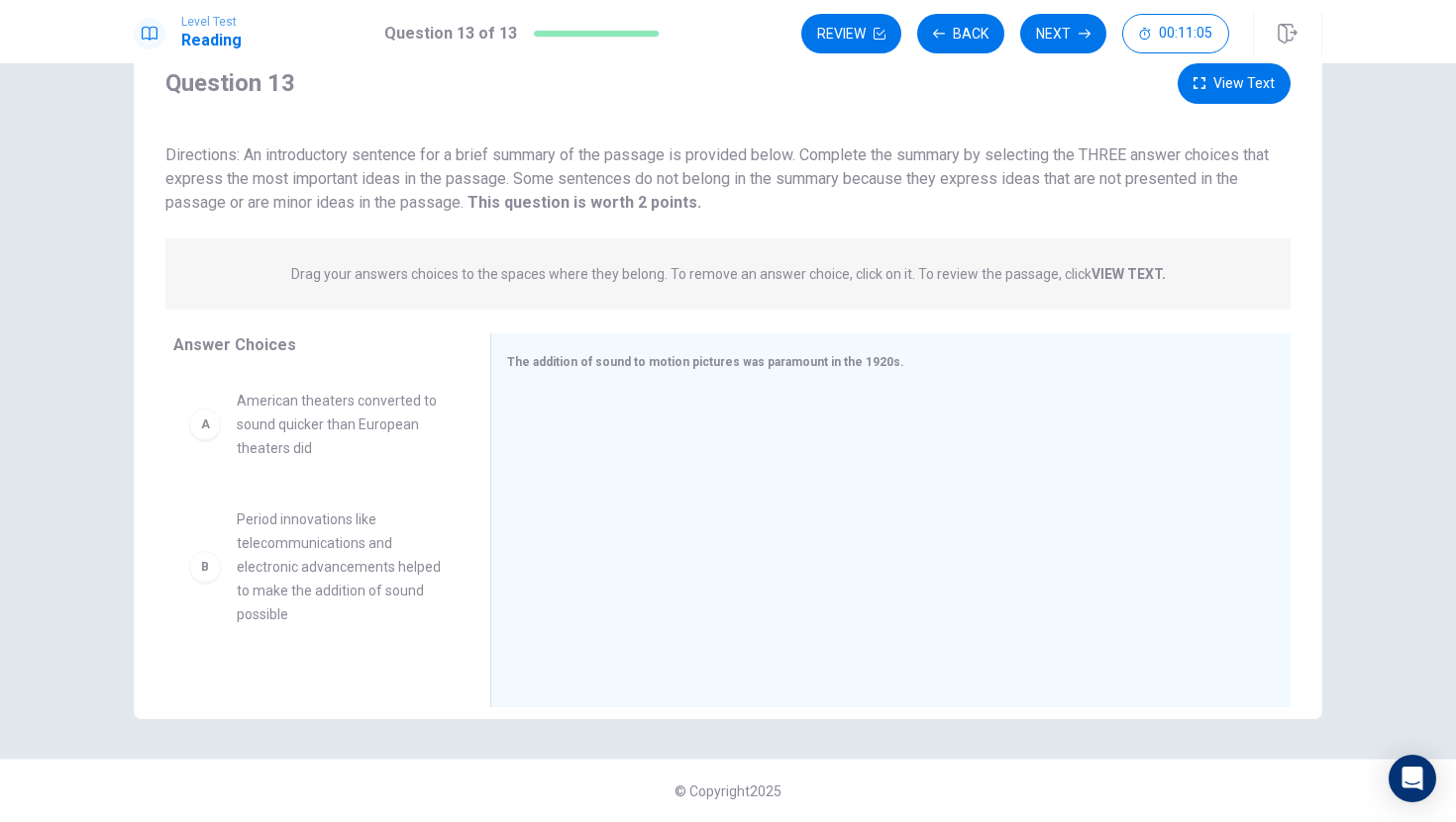
scroll to position [0, 0]
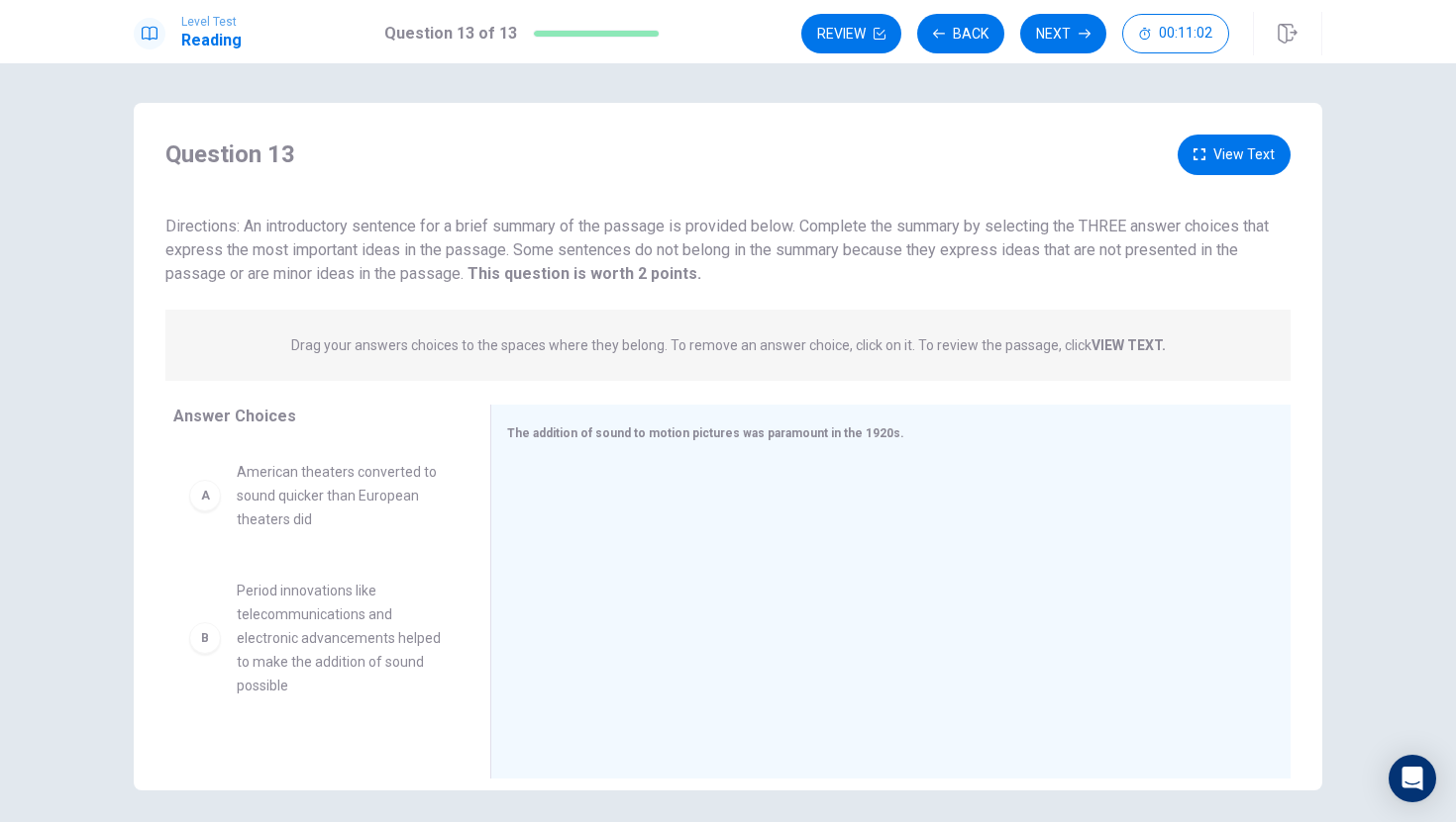
drag, startPoint x: 277, startPoint y: 229, endPoint x: 606, endPoint y: 229, distance: 329.0
click at [606, 229] on span "Directions: An introductory sentence for a brief summary of the passage is prov…" at bounding box center [716, 249] width 1103 height 67
click at [203, 495] on div "A" at bounding box center [205, 496] width 32 height 32
click at [221, 509] on div "A American theaters converted to sound quicker than European theaters did" at bounding box center [315, 496] width 253 height 71
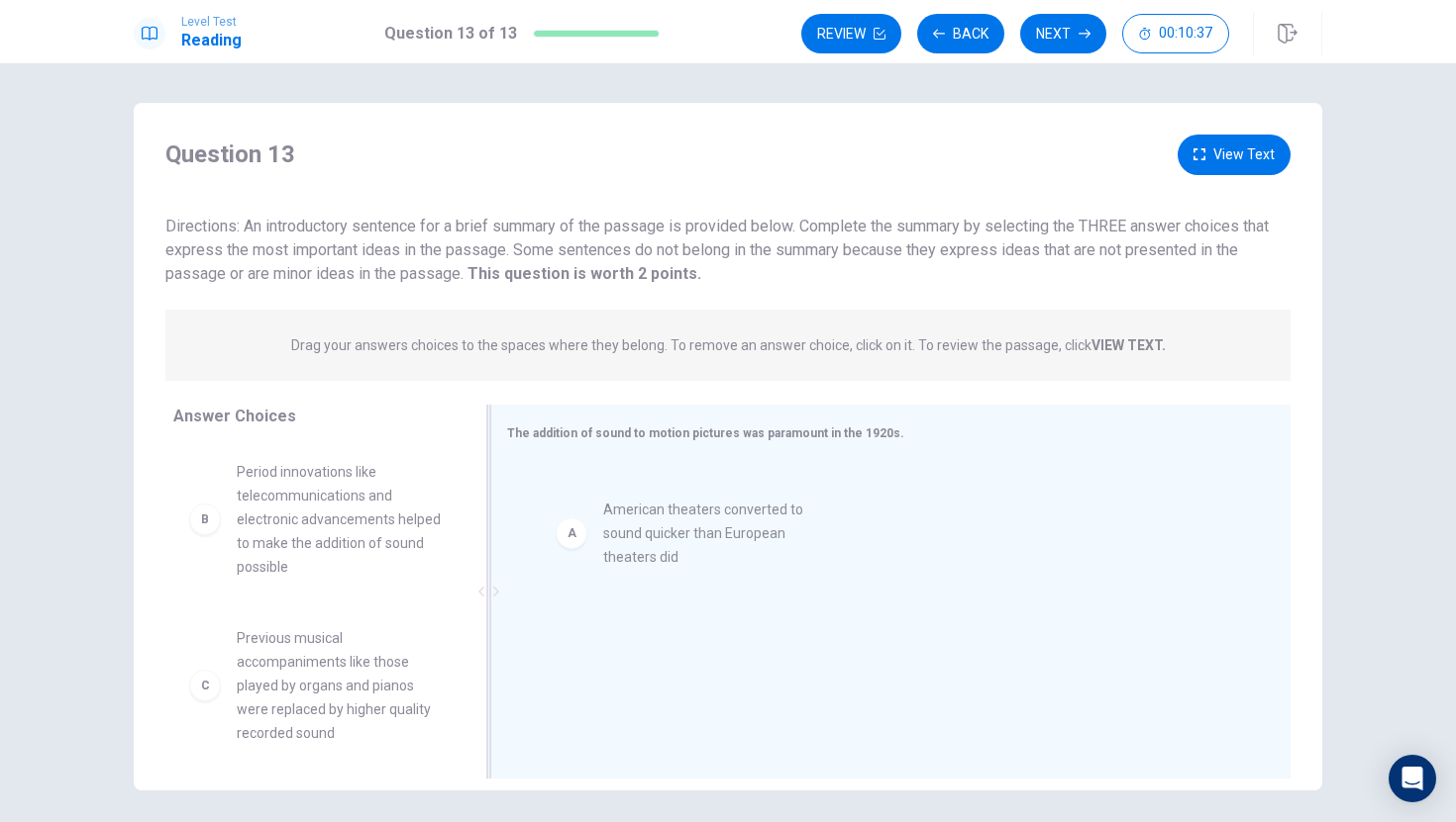
drag, startPoint x: 208, startPoint y: 491, endPoint x: 562, endPoint y: 502, distance: 354.2
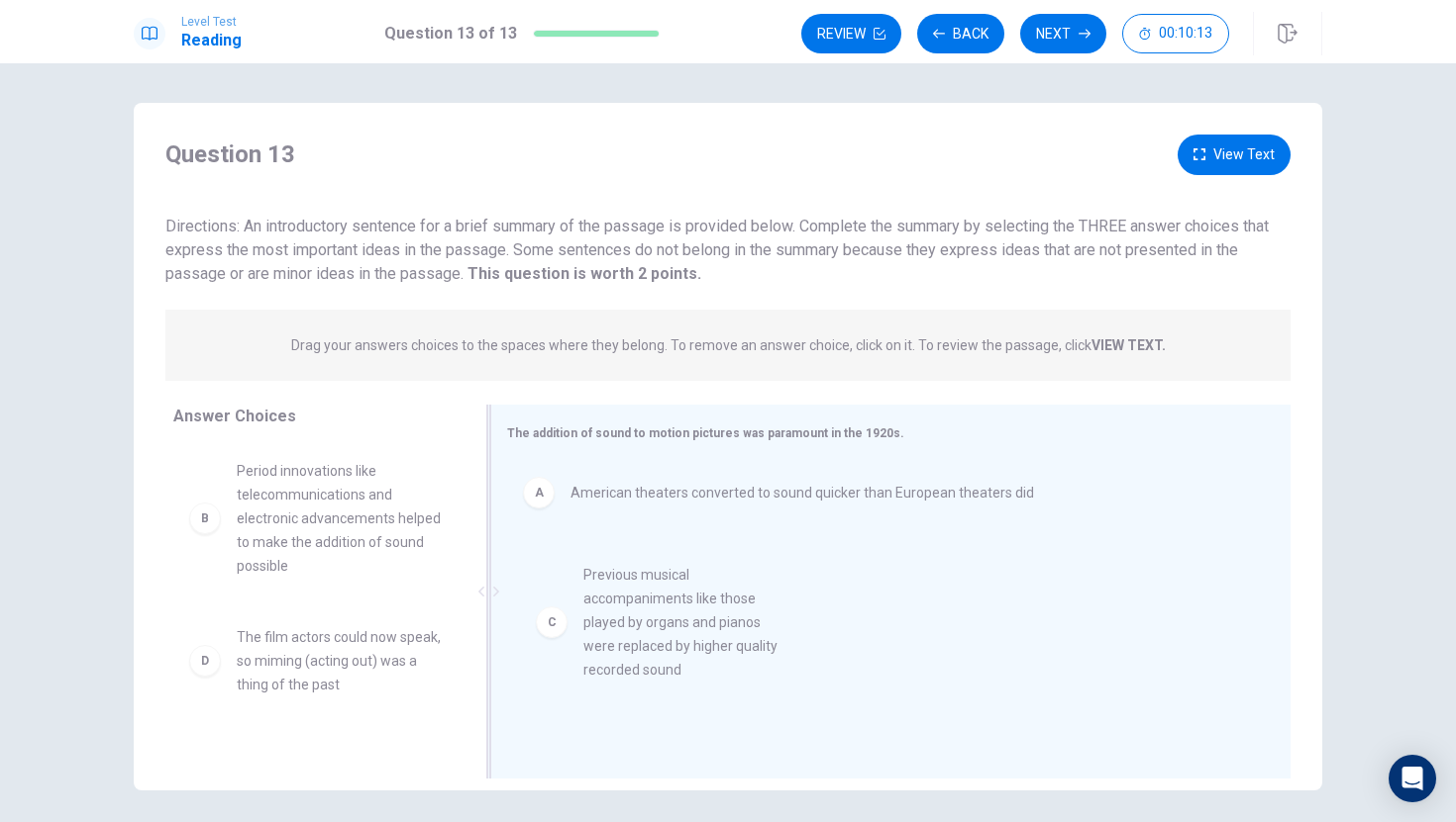
drag, startPoint x: 203, startPoint y: 687, endPoint x: 591, endPoint y: 605, distance: 396.6
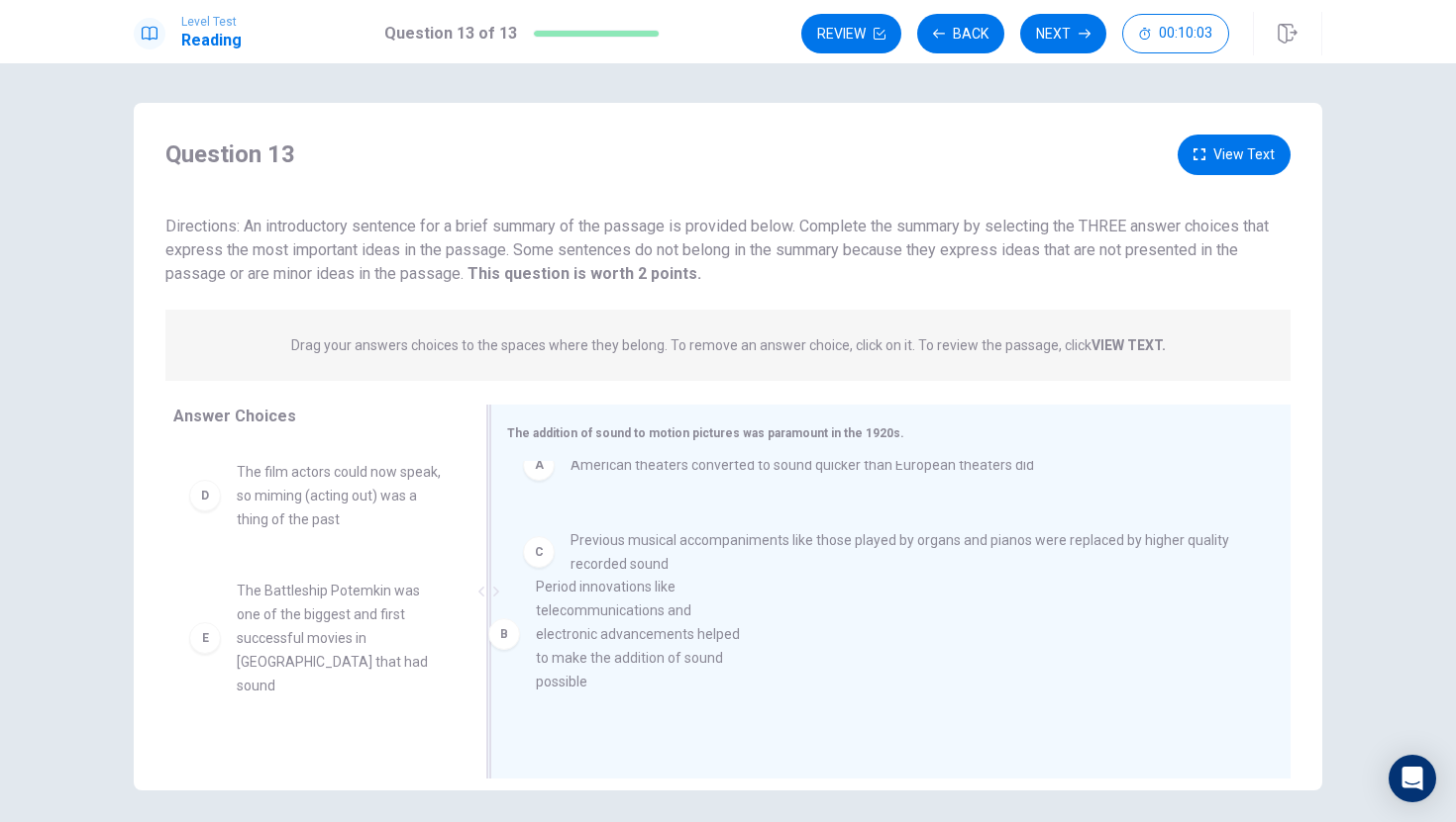
scroll to position [29, 0]
drag, startPoint x: 215, startPoint y: 524, endPoint x: 520, endPoint y: 635, distance: 324.6
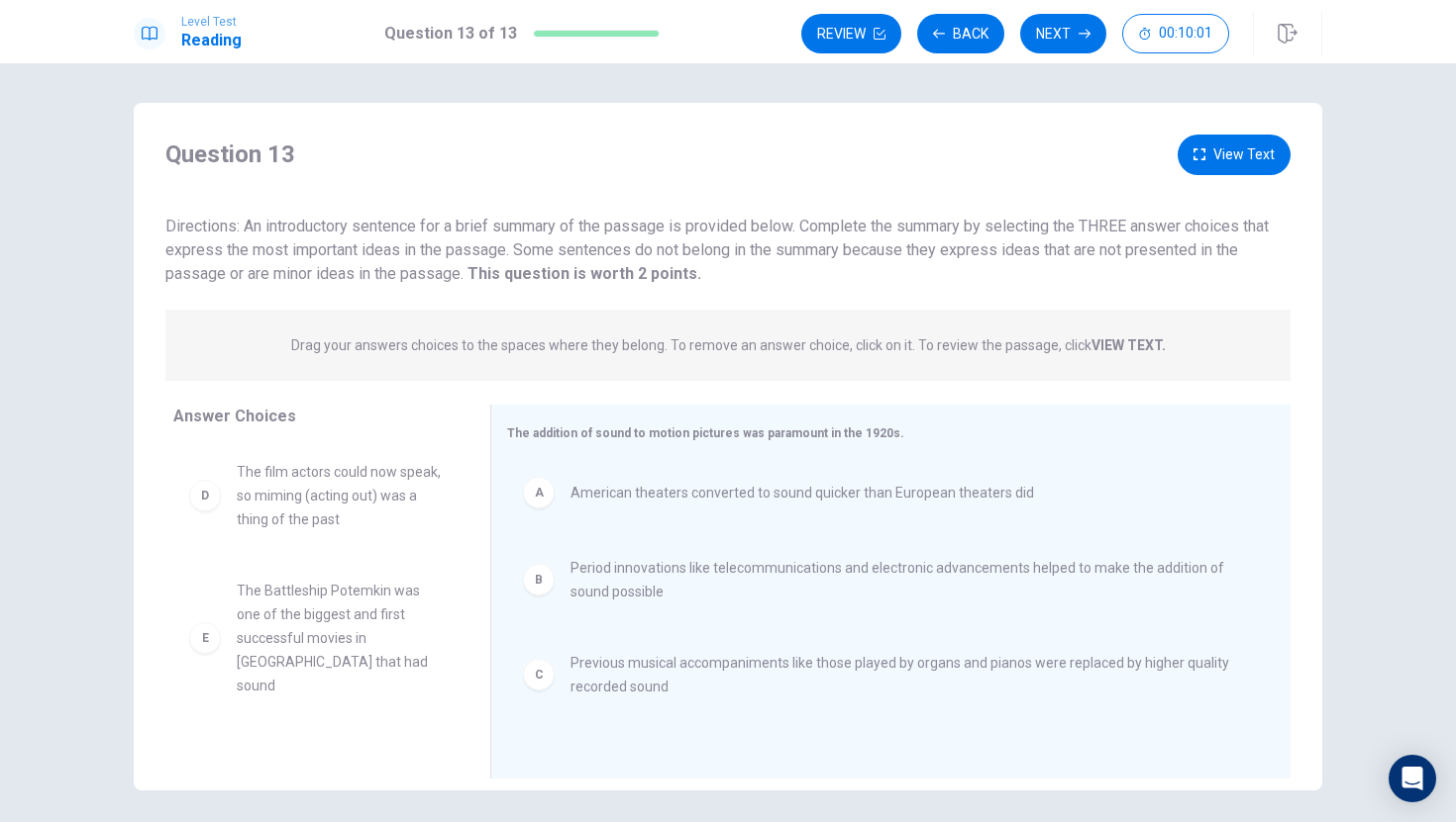
scroll to position [60, 0]
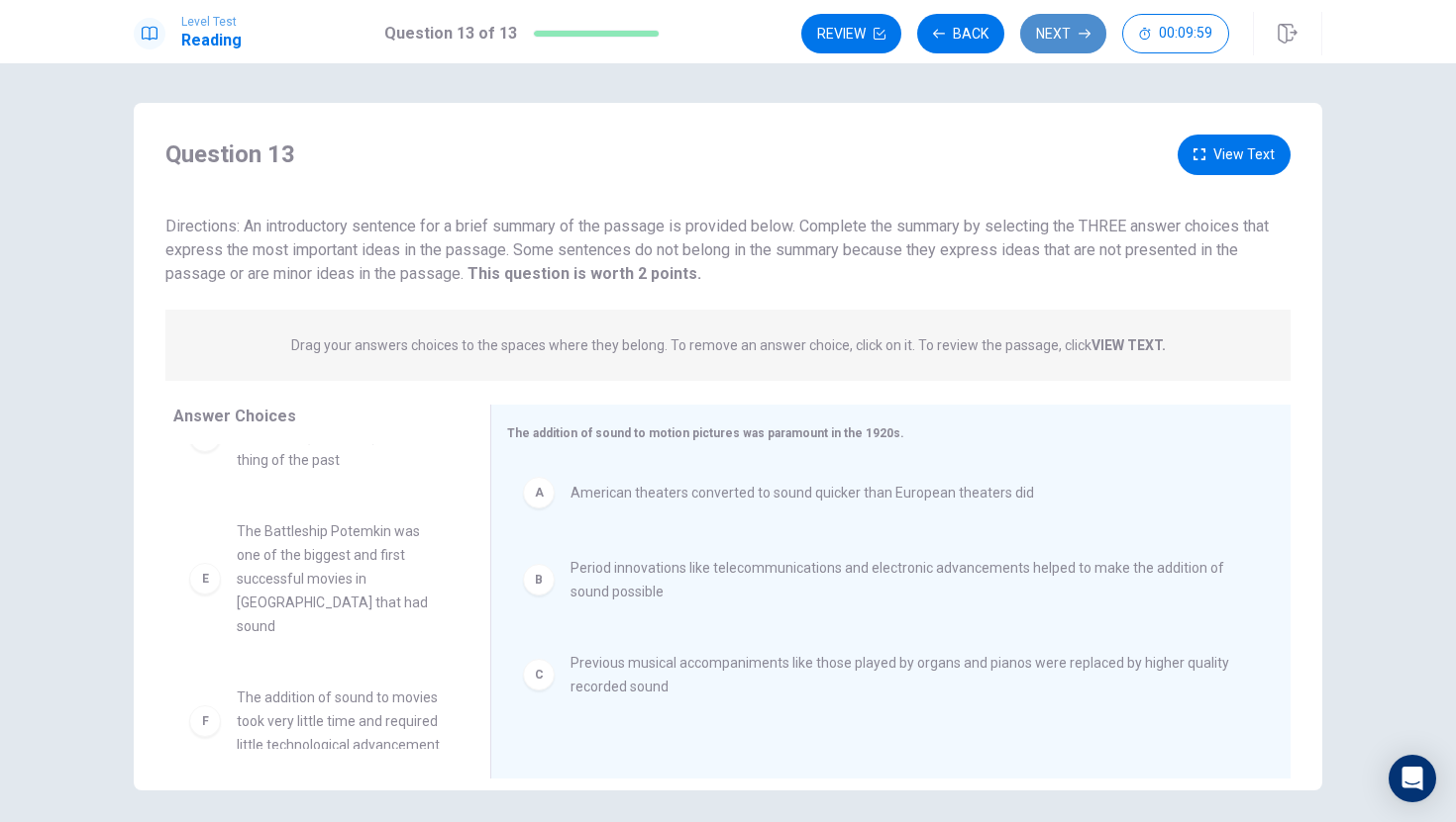
click at [1037, 27] on button "Next" at bounding box center [1063, 34] width 86 height 40
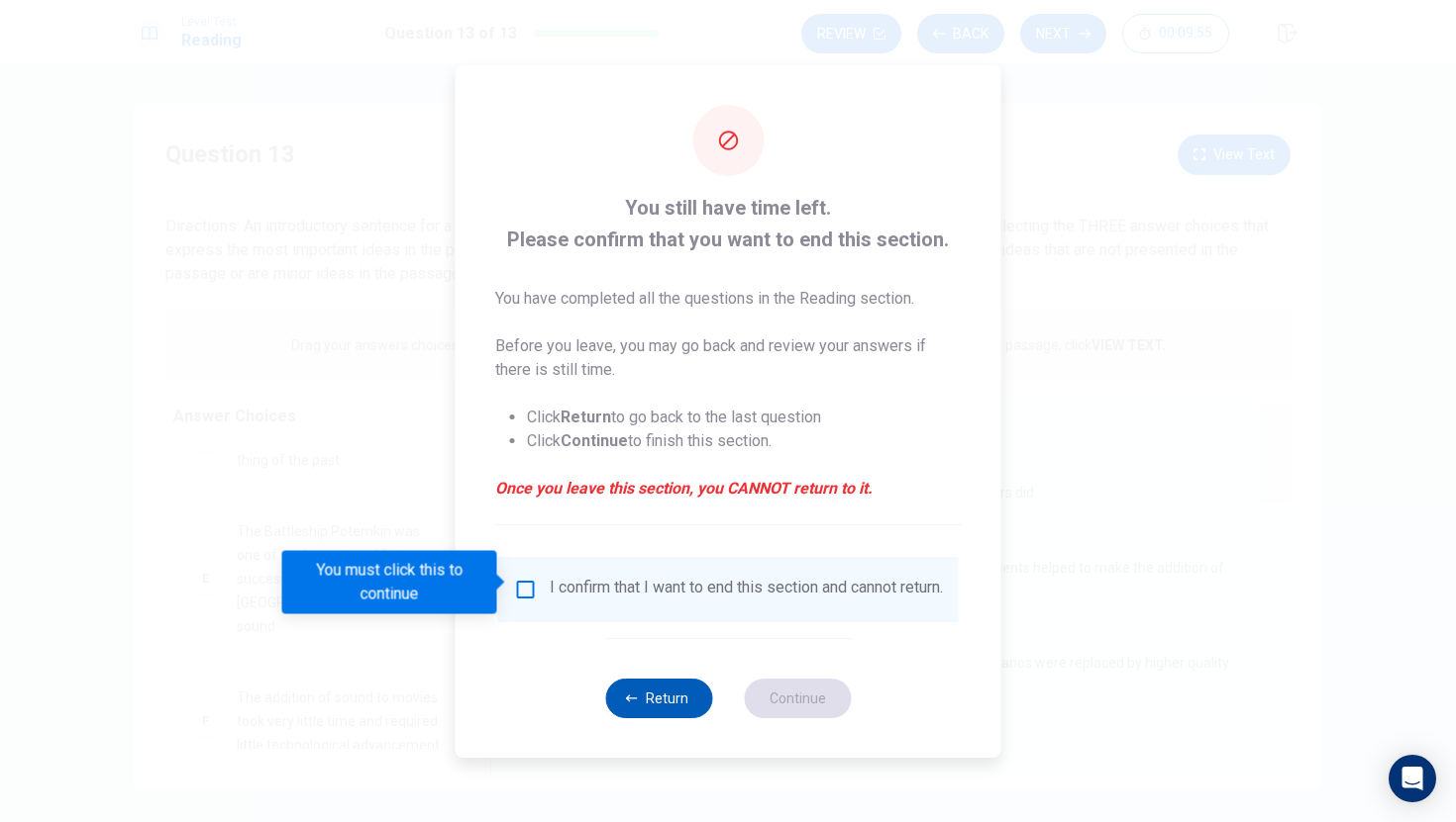
click at [653, 711] on button "Return" at bounding box center [658, 699] width 107 height 40
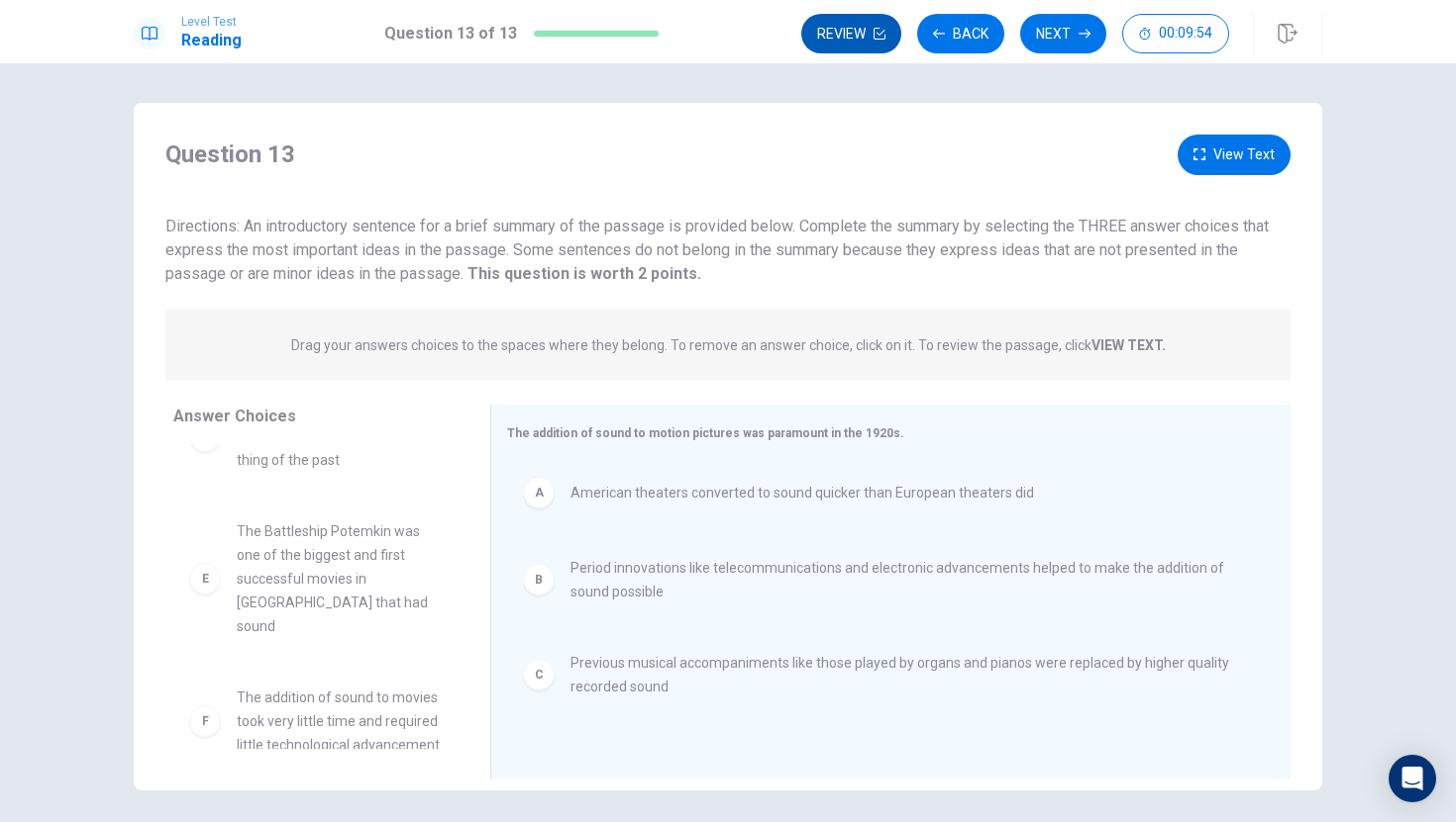
click at [850, 52] on button "Review" at bounding box center [851, 34] width 100 height 40
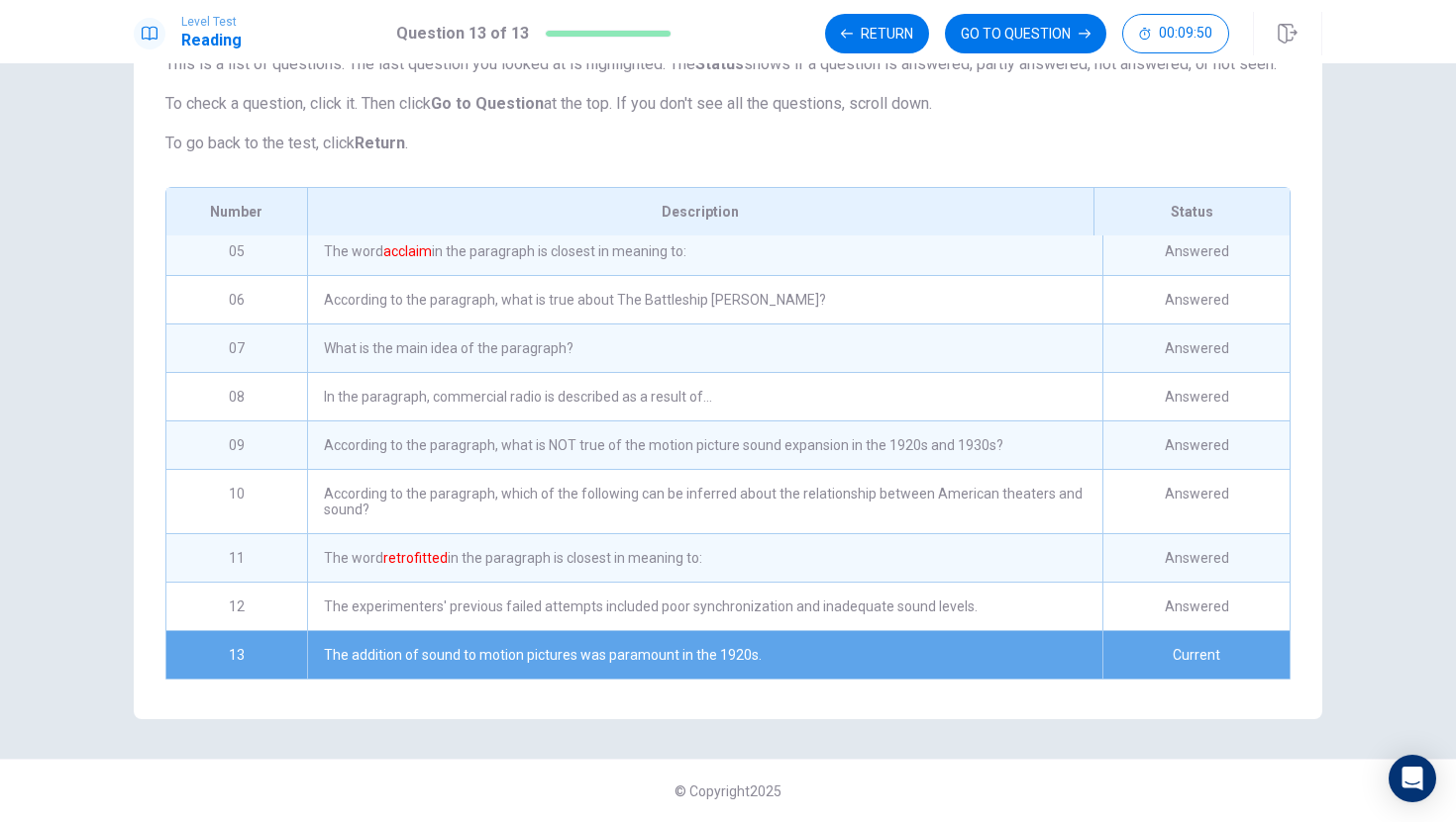
scroll to position [177, 0]
click at [660, 677] on div "The addition of sound to motion pictures was paramount in the 1920s." at bounding box center [704, 655] width 796 height 48
click at [999, 37] on button "GO TO QUESTION" at bounding box center [1025, 34] width 162 height 40
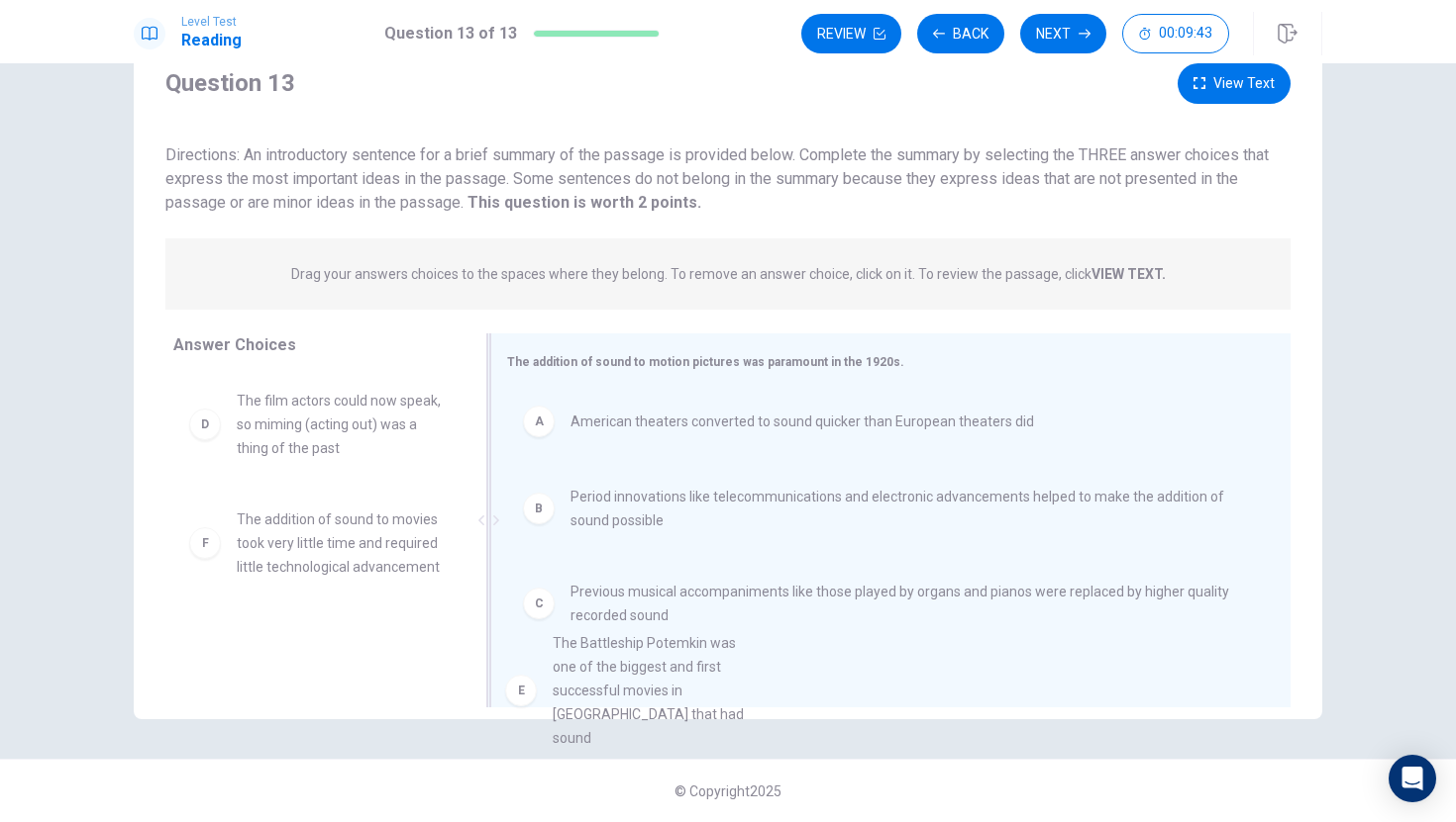
drag, startPoint x: 213, startPoint y: 568, endPoint x: 604, endPoint y: 698, distance: 412.0
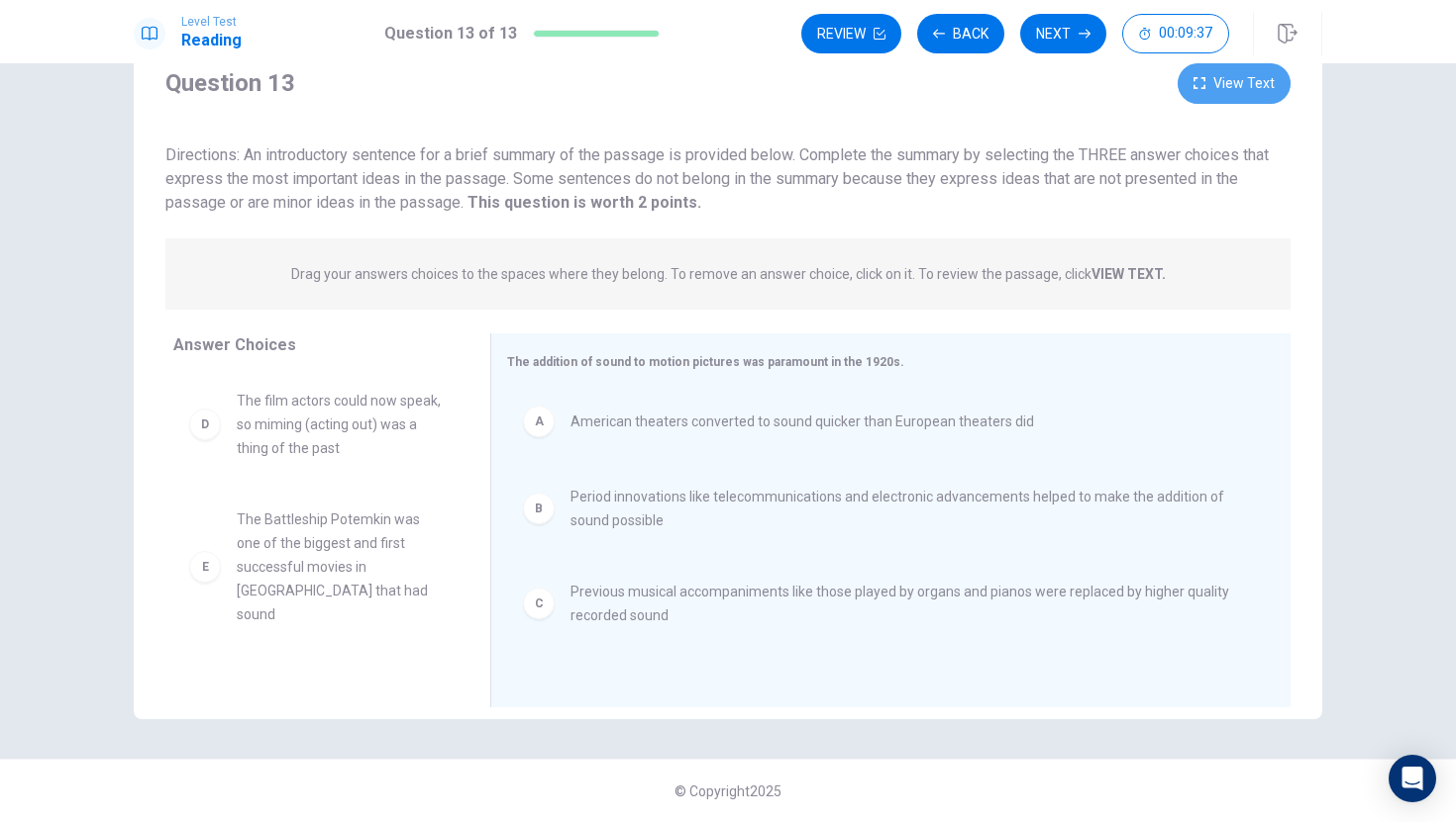
click at [1231, 73] on button "View Text" at bounding box center [1234, 83] width 113 height 41
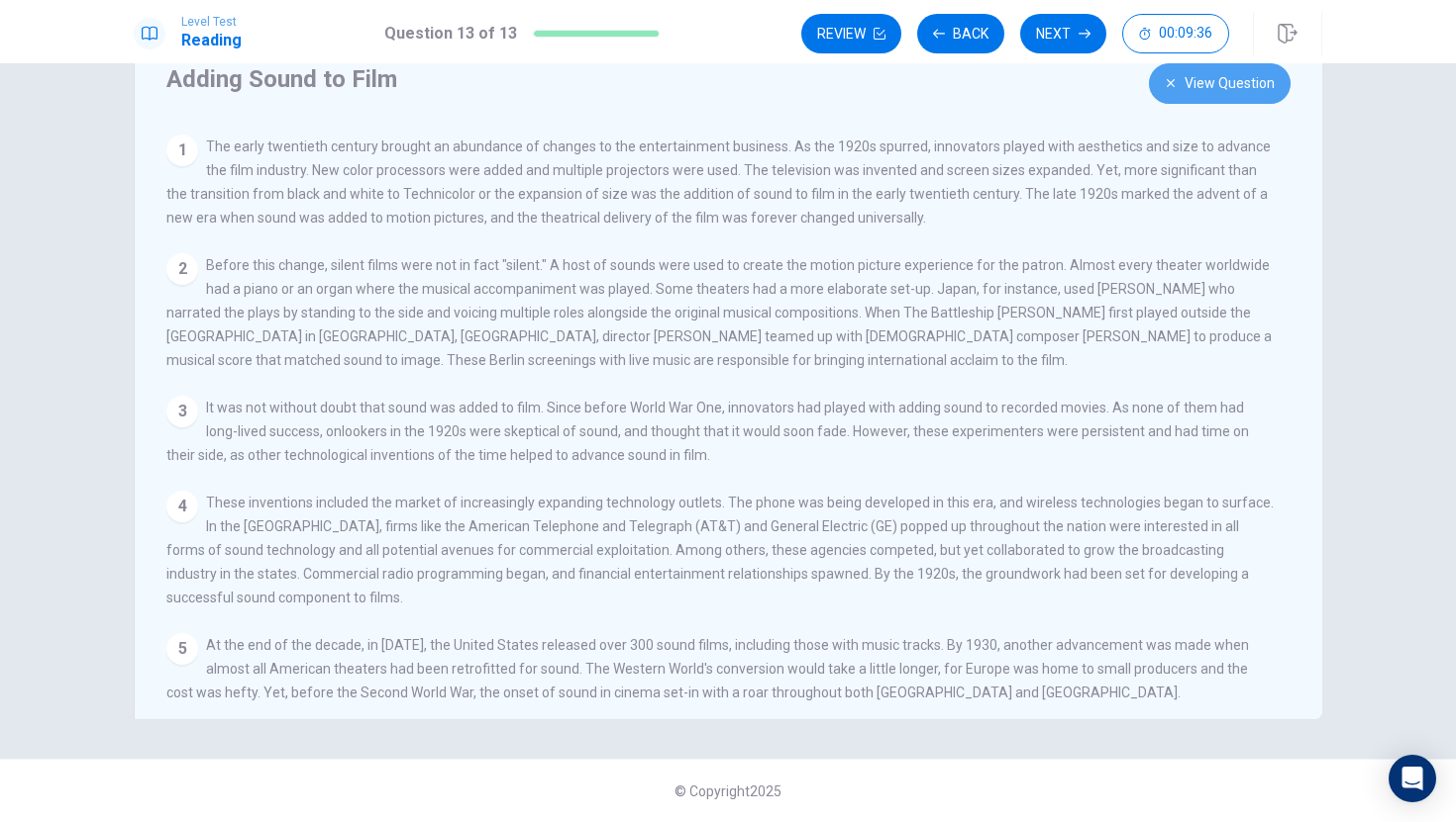
click at [1231, 73] on button "View Question" at bounding box center [1219, 83] width 142 height 41
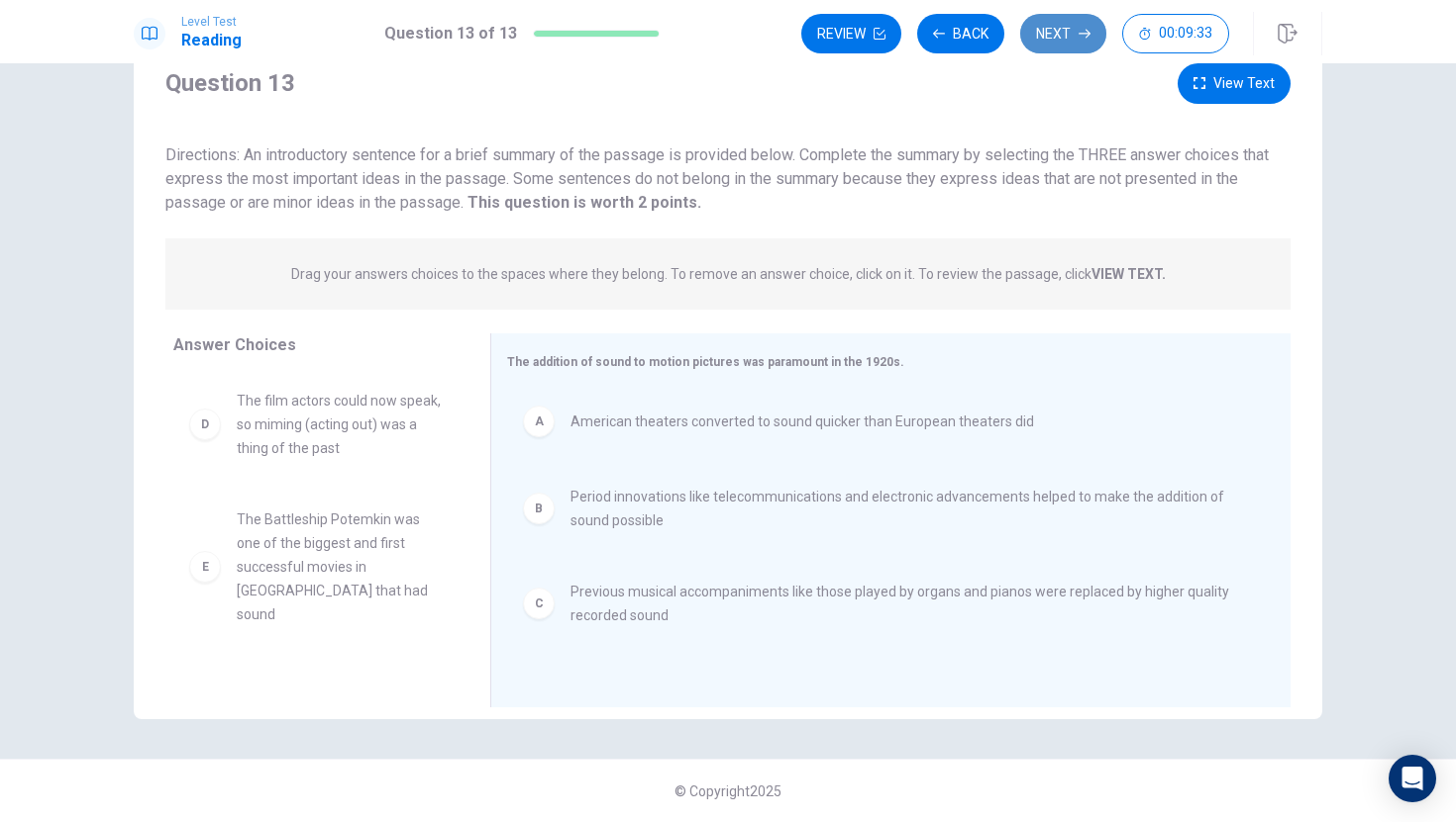
click at [1060, 23] on button "Next" at bounding box center [1063, 34] width 86 height 40
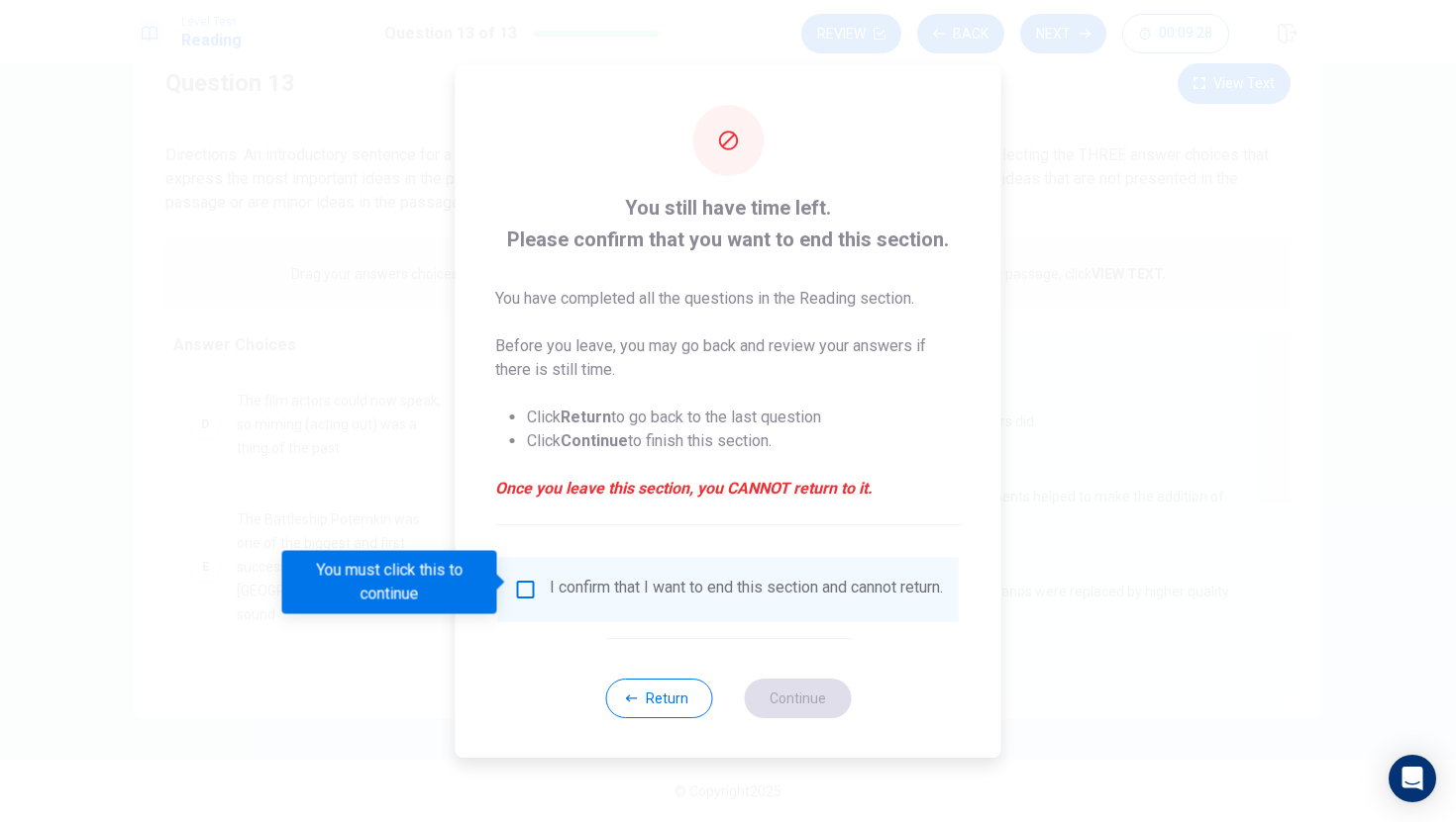
click at [582, 597] on div "I confirm that I want to end this section and cannot return." at bounding box center [746, 590] width 393 height 24
click at [515, 590] on input "You must click this to continue" at bounding box center [525, 590] width 24 height 24
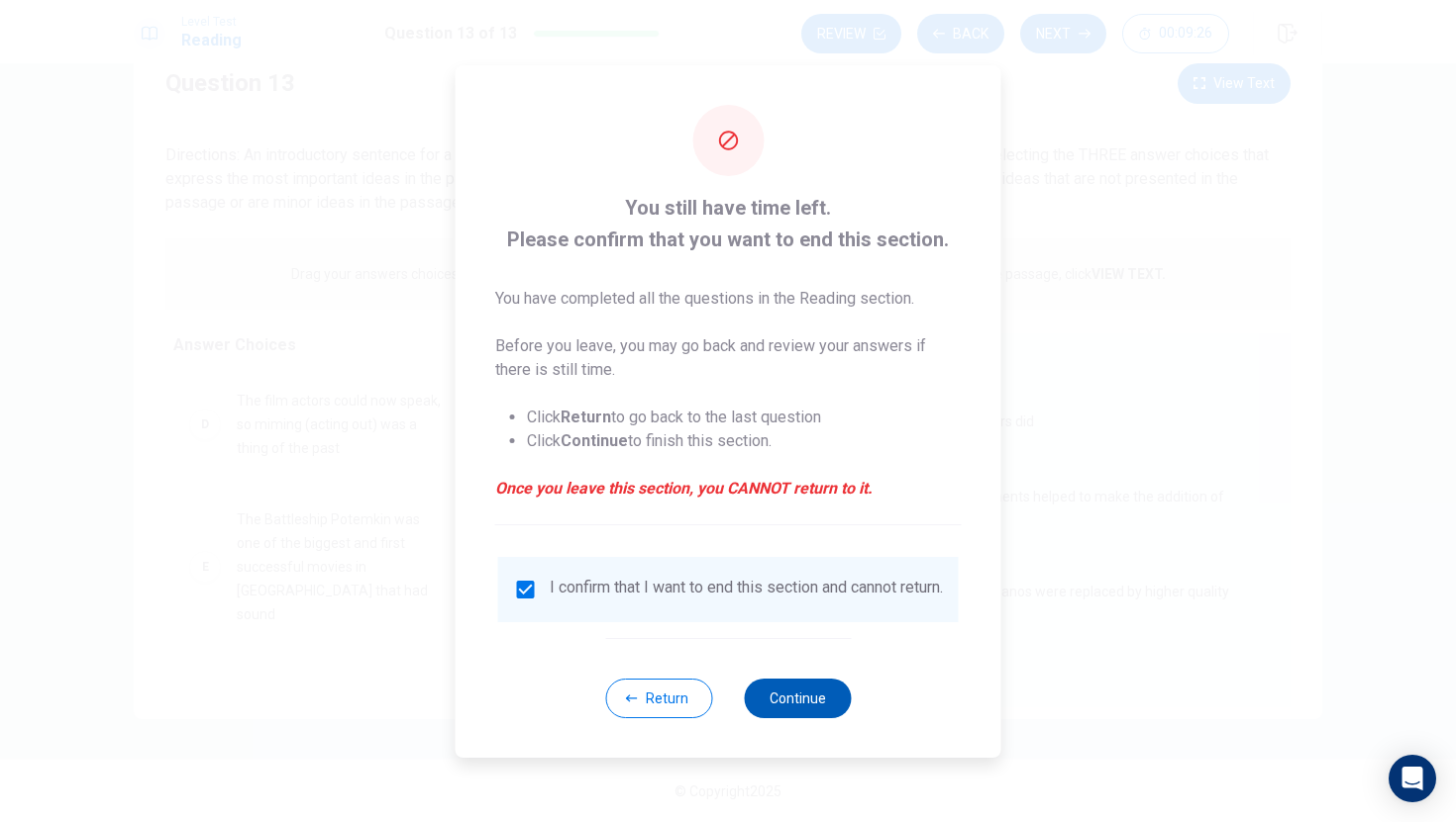
click at [785, 703] on button "Continue" at bounding box center [798, 699] width 107 height 40
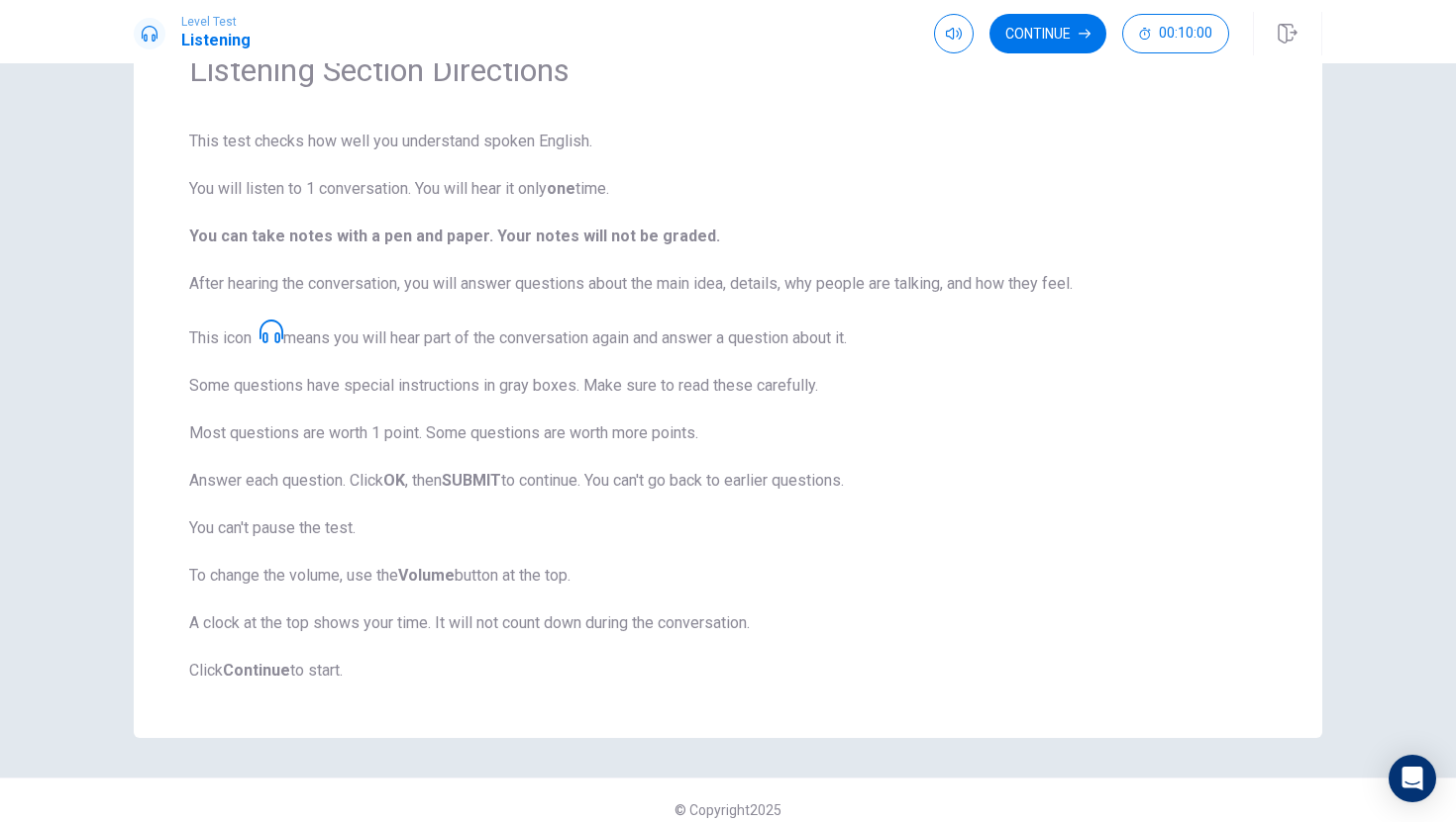
scroll to position [126, 0]
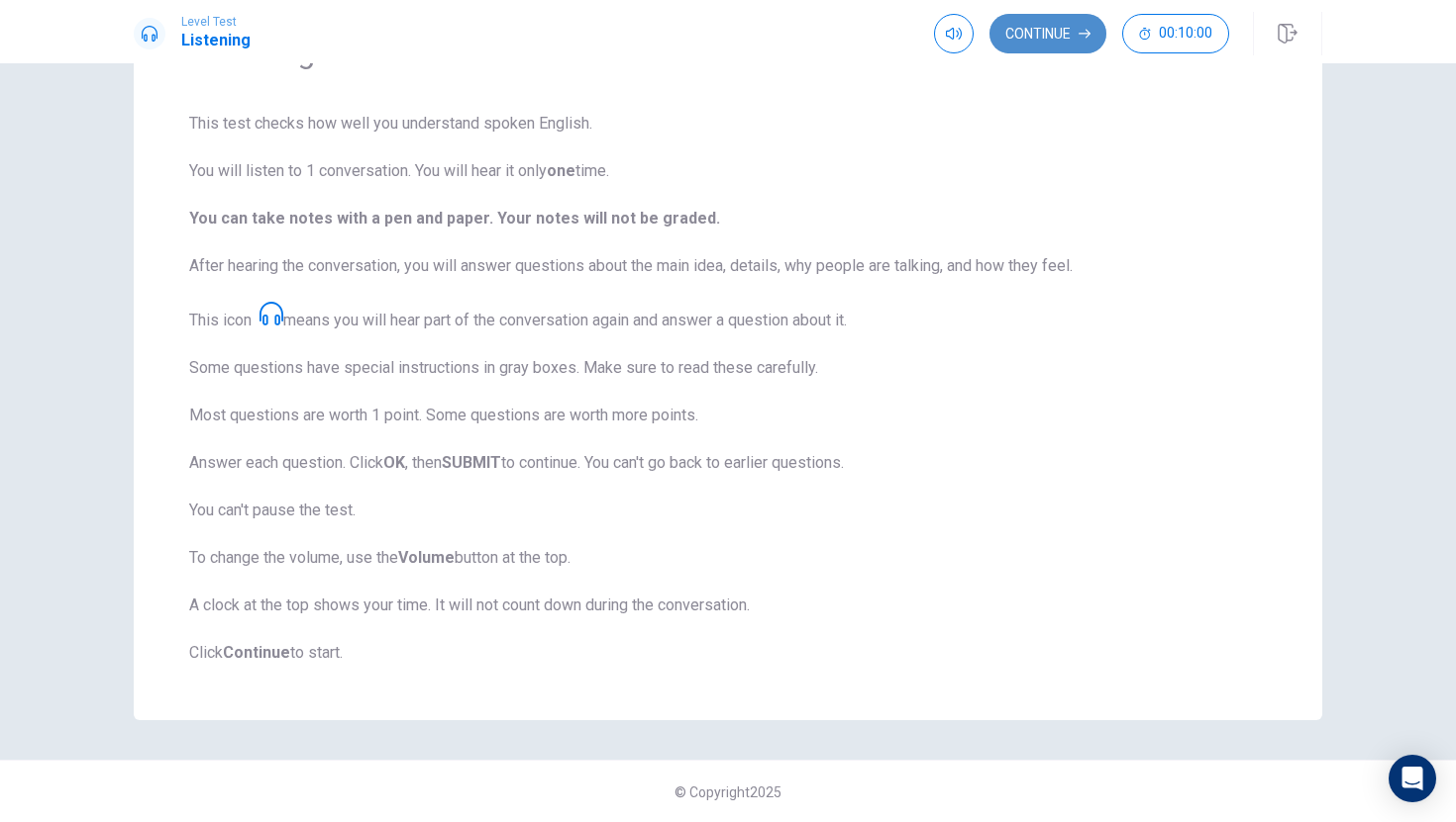
click at [1091, 45] on button "Continue" at bounding box center [1048, 34] width 117 height 40
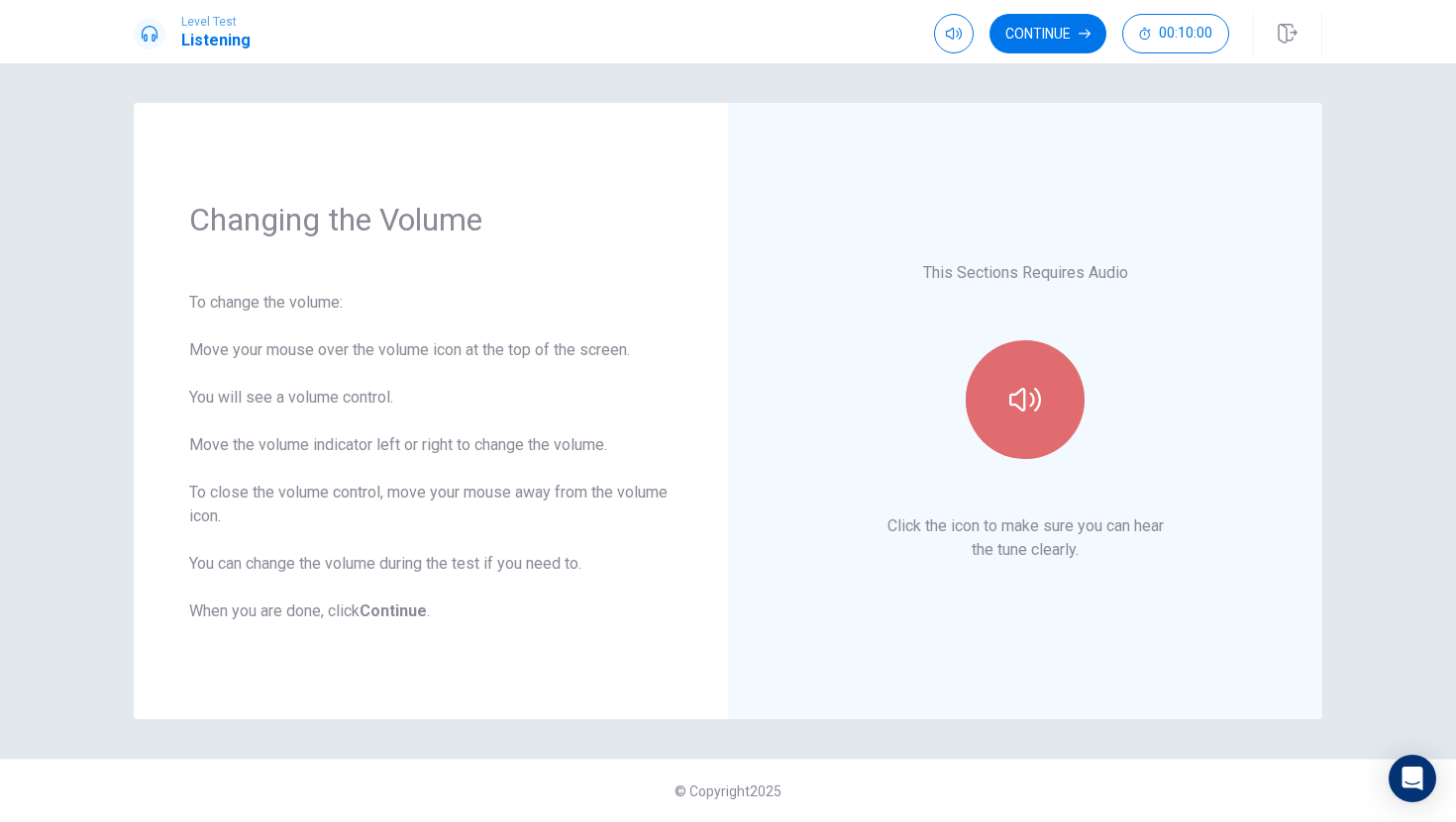
click at [1033, 408] on icon "button" at bounding box center [1025, 400] width 32 height 32
click at [1035, 426] on button "button" at bounding box center [1025, 400] width 119 height 119
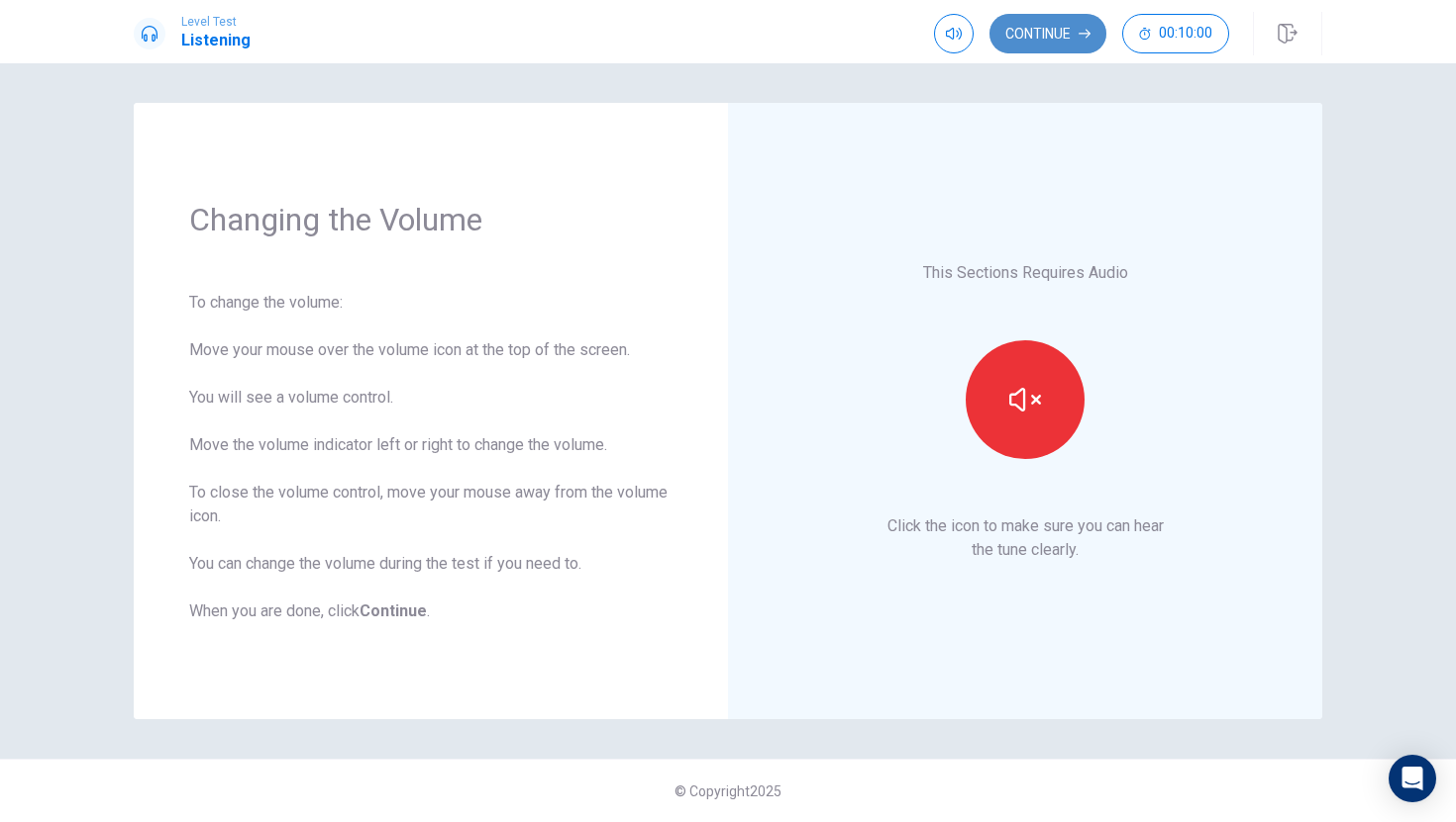
click at [1073, 34] on button "Continue" at bounding box center [1048, 34] width 117 height 40
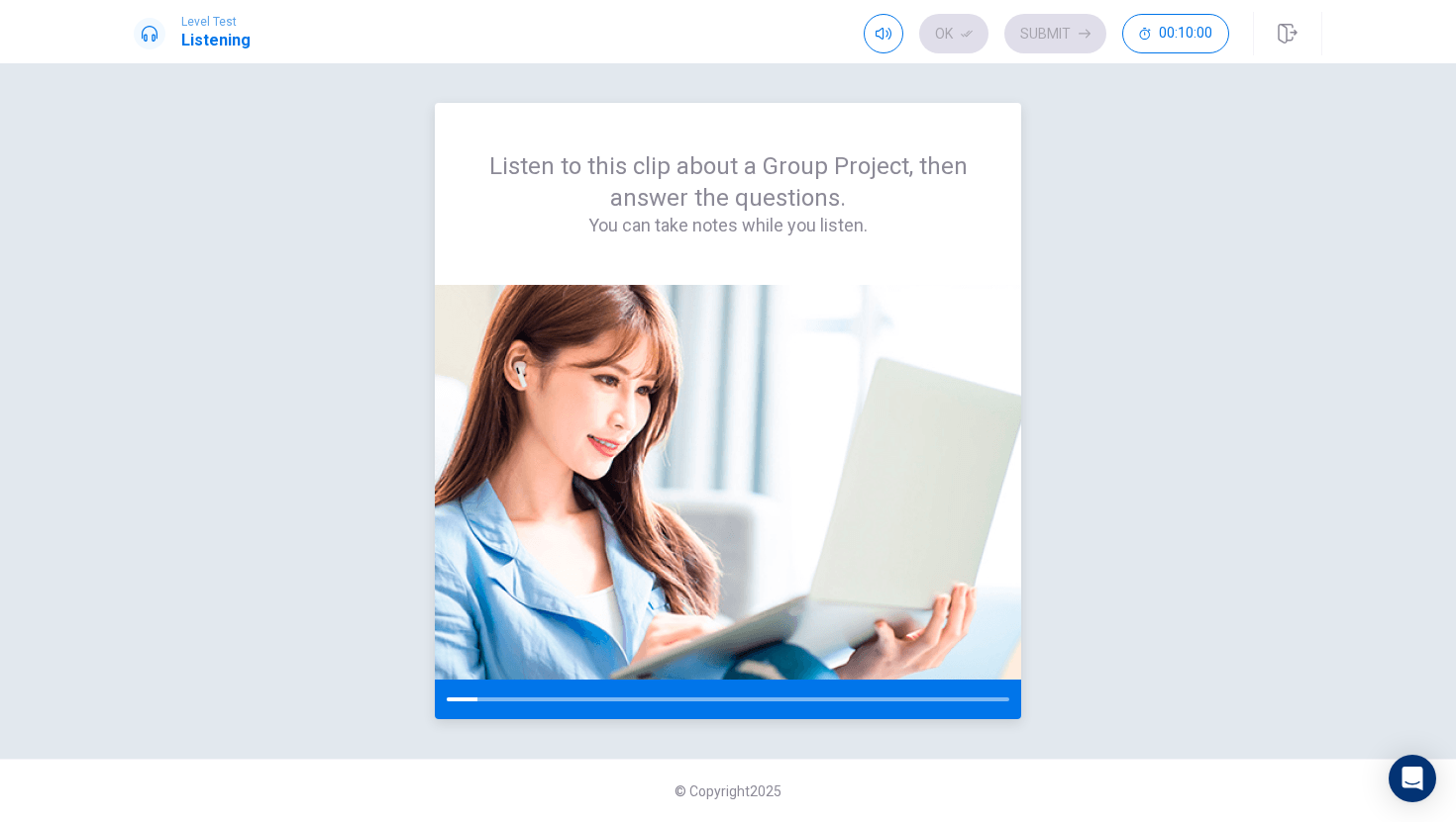
click at [503, 707] on div at bounding box center [728, 700] width 586 height 40
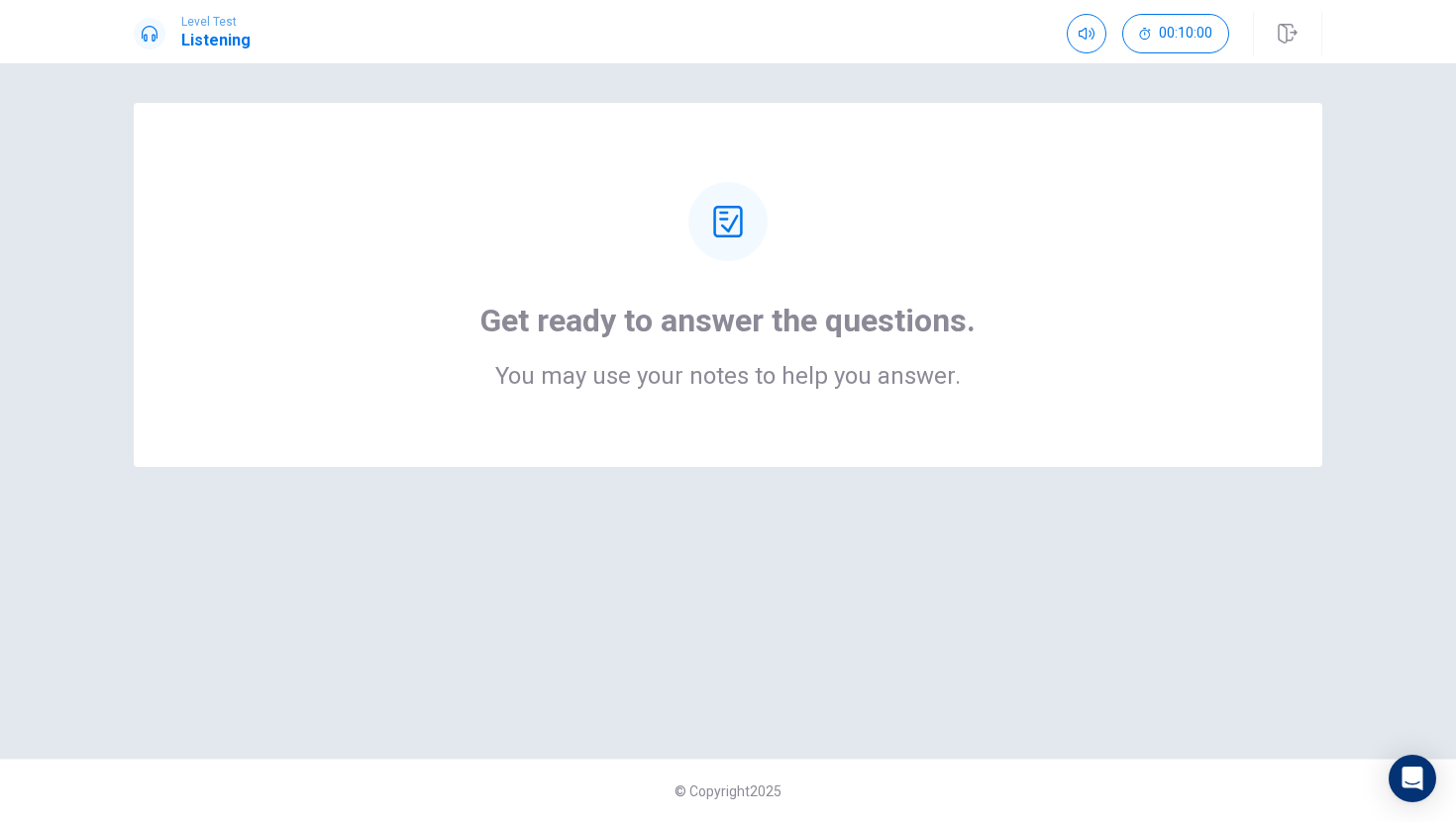
click at [760, 335] on h1 "Get ready to answer the questions." at bounding box center [728, 321] width 495 height 40
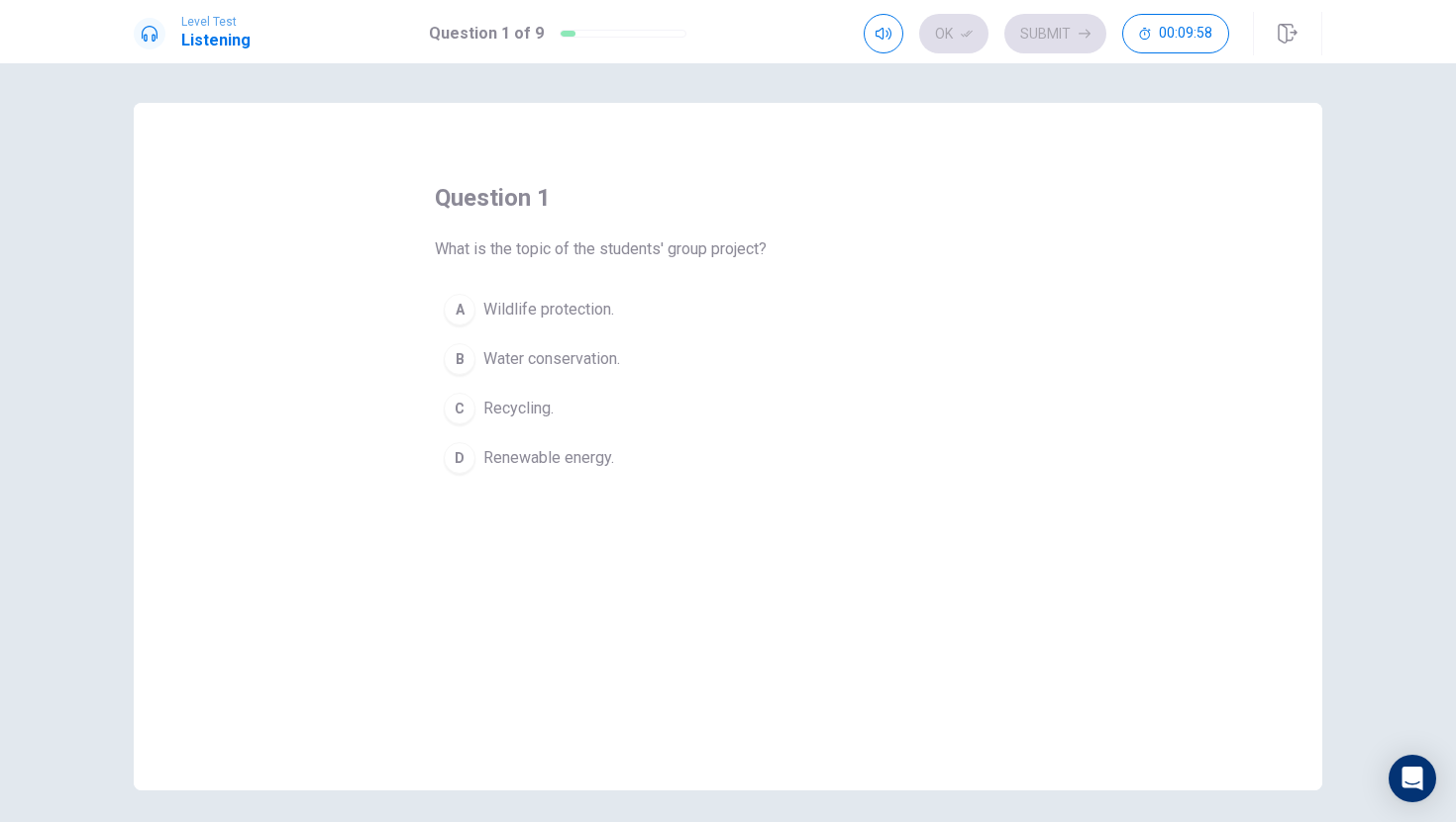
click at [562, 462] on span "Renewable energy." at bounding box center [549, 459] width 131 height 24
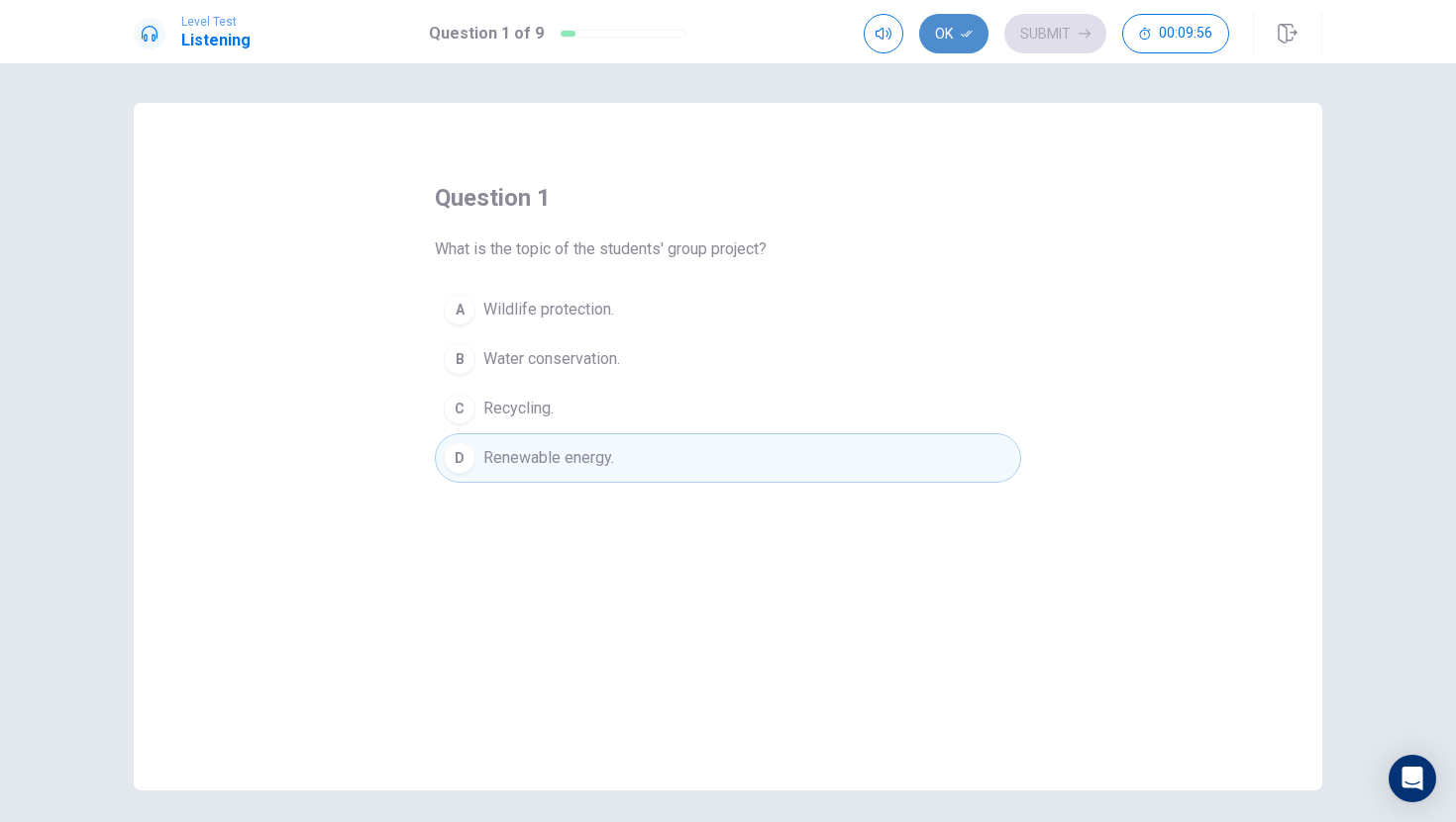
click at [950, 27] on button "Ok" at bounding box center [953, 34] width 70 height 40
click at [1108, 38] on div "Ok Submit 00:09:55" at bounding box center [1046, 34] width 365 height 40
click at [1086, 38] on icon "button" at bounding box center [1085, 34] width 12 height 12
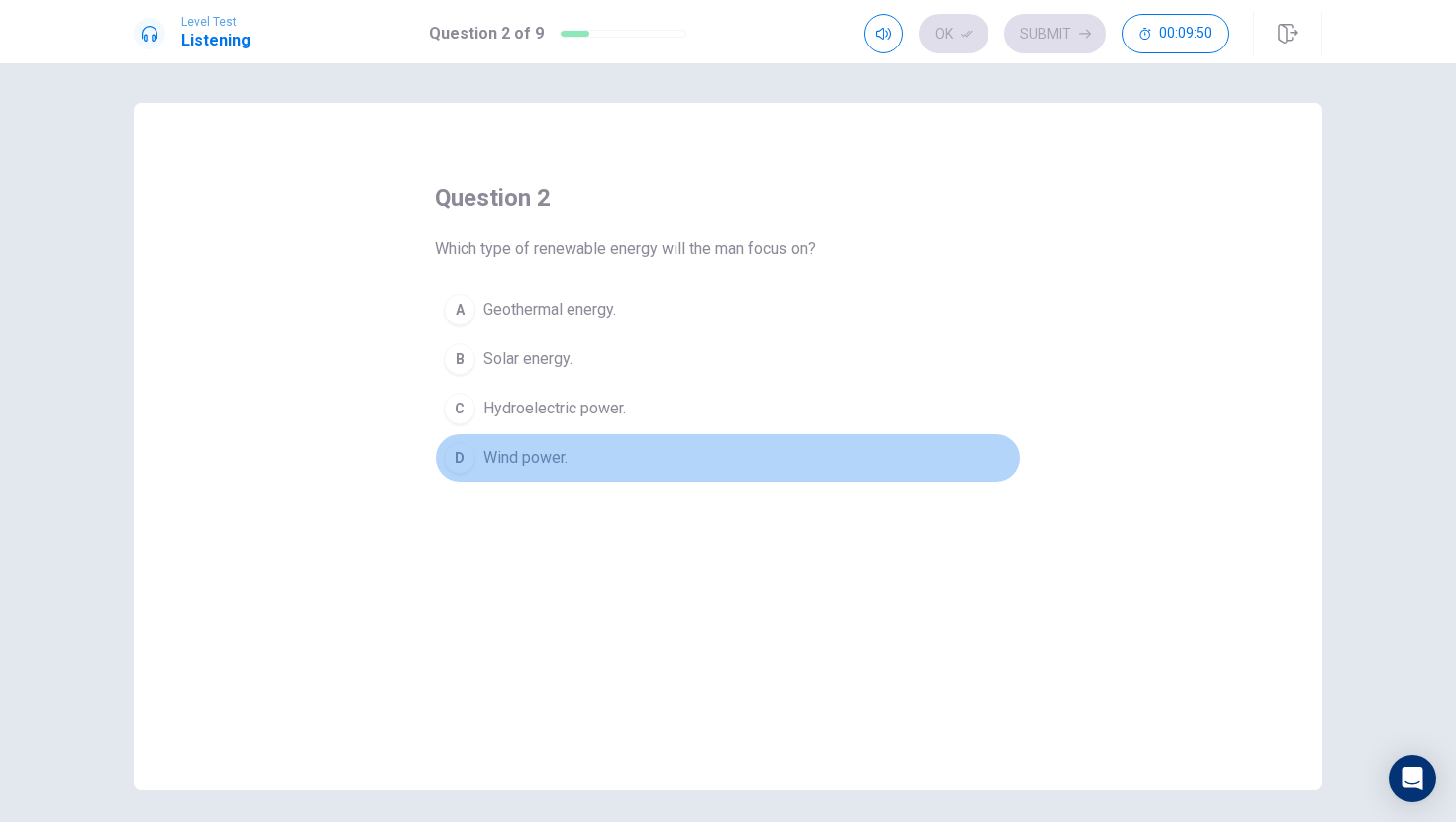
click at [544, 477] on button "D Wind power." at bounding box center [728, 459] width 586 height 50
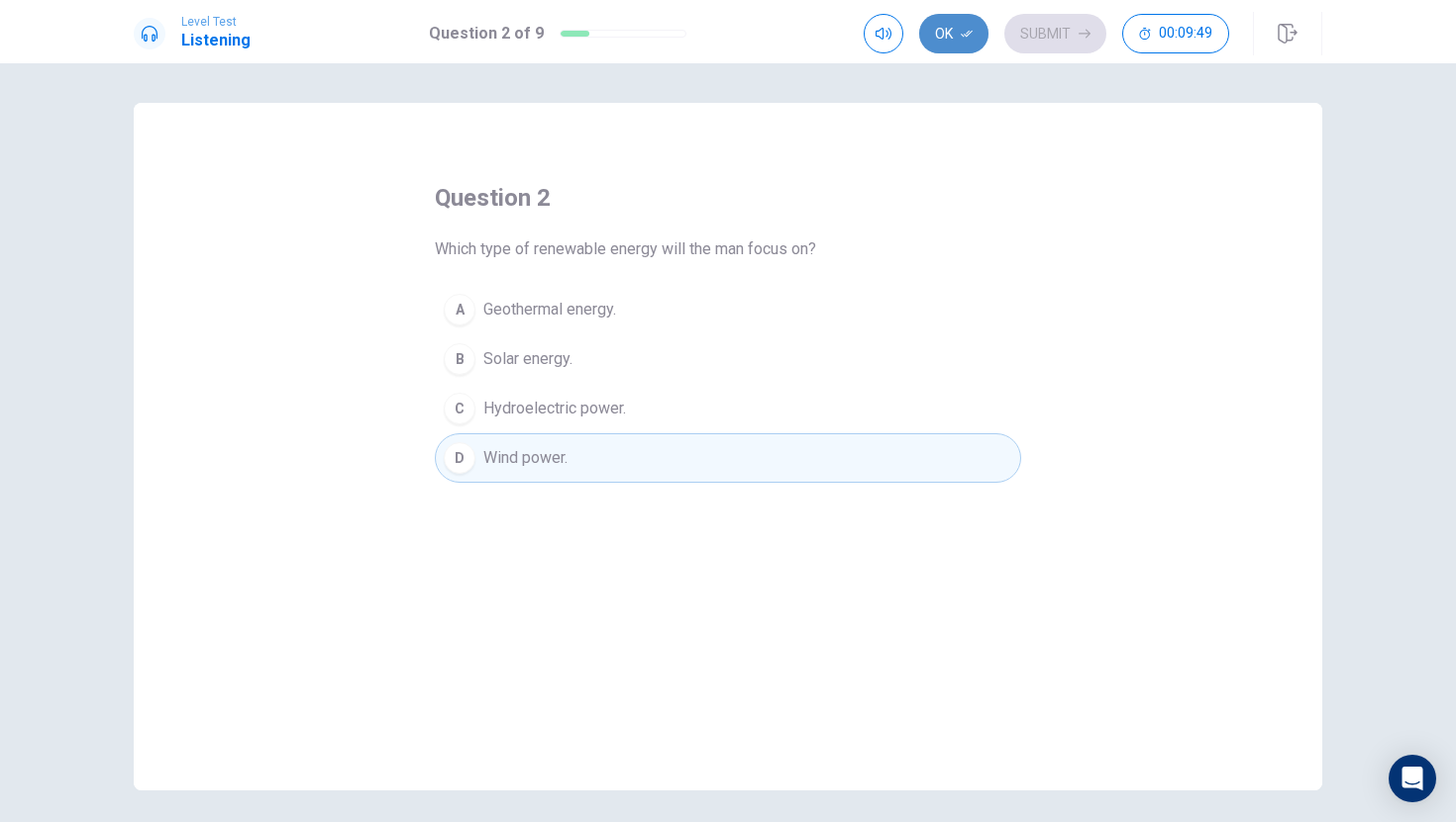
click at [949, 46] on button "Ok" at bounding box center [953, 34] width 70 height 40
click at [1055, 26] on button "Submit" at bounding box center [1055, 34] width 102 height 40
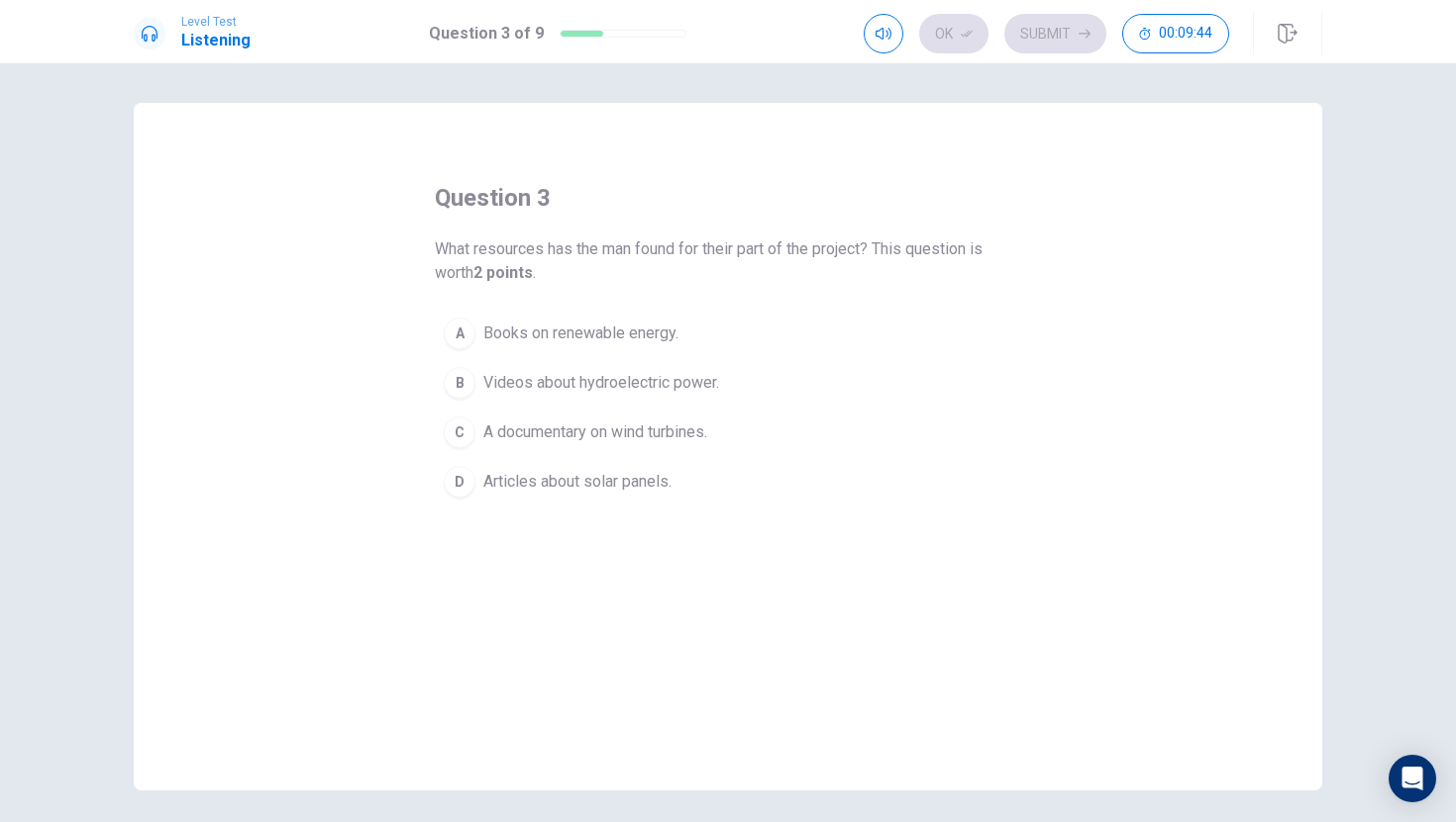
click at [633, 443] on span "A documentary on wind turbines." at bounding box center [595, 433] width 223 height 24
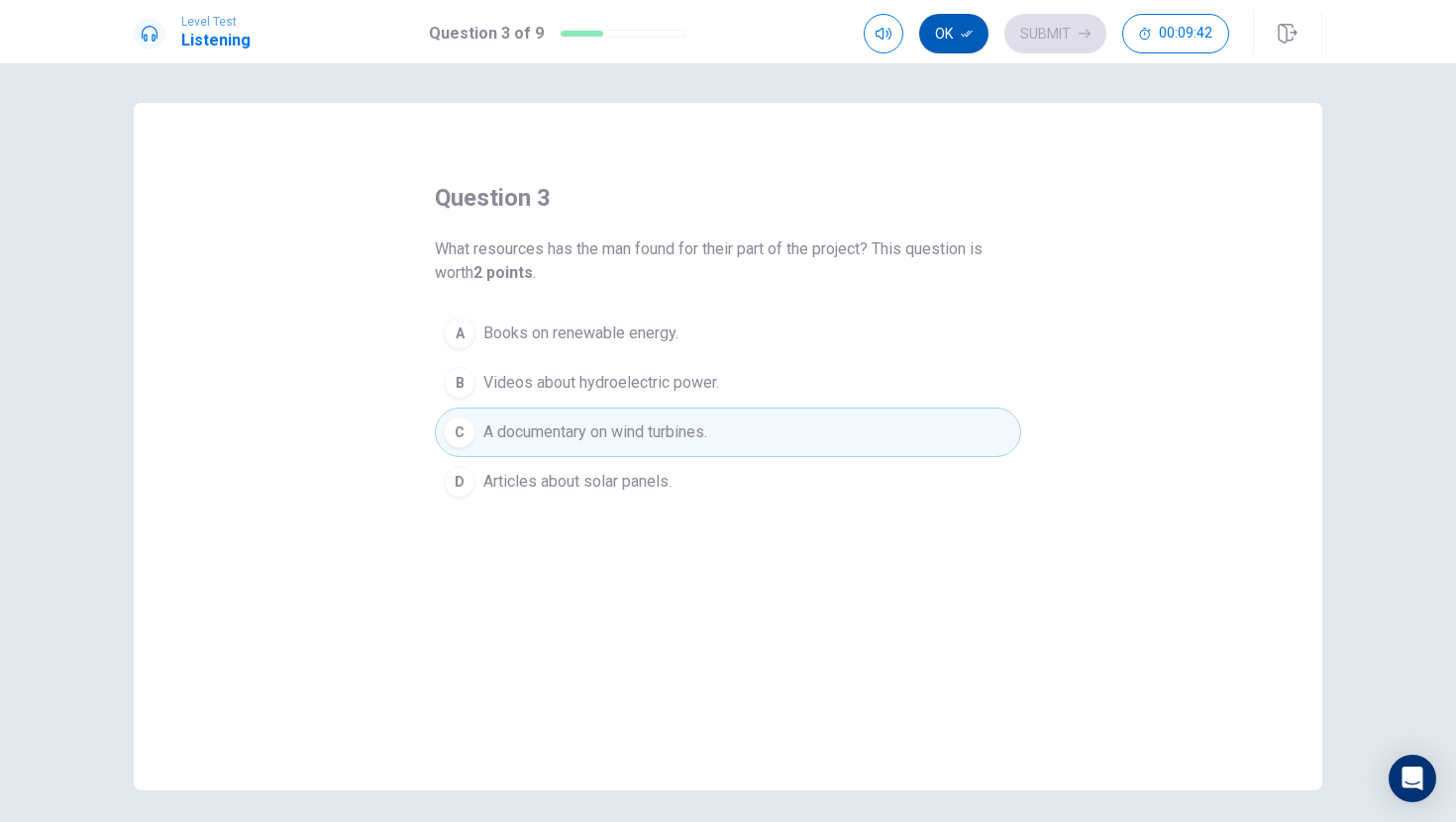
click at [947, 24] on button "Ok" at bounding box center [953, 34] width 70 height 40
click at [1055, 38] on button "Submit" at bounding box center [1055, 34] width 102 height 40
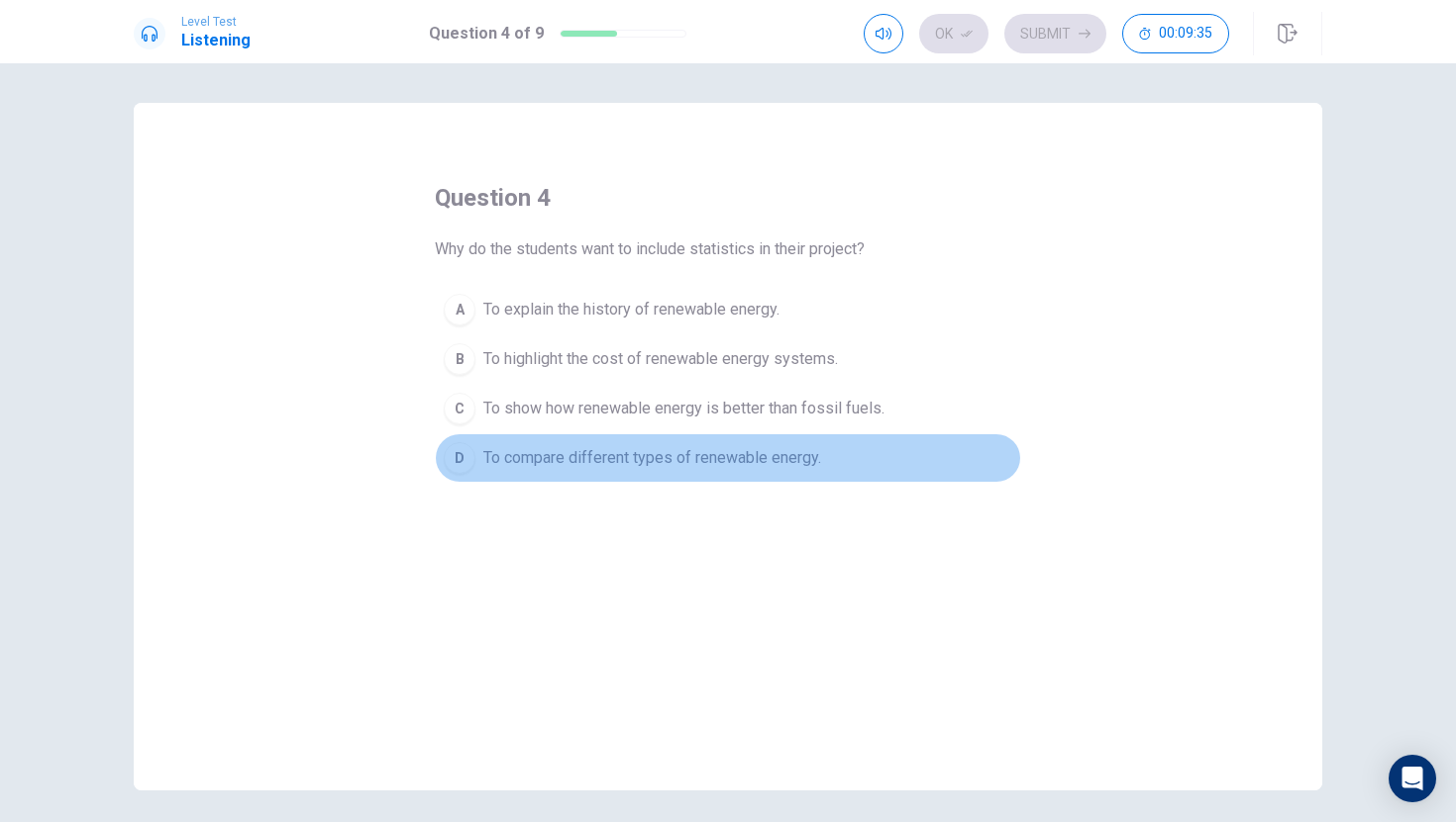
click at [789, 457] on span "To compare different types of renewable energy." at bounding box center [653, 459] width 338 height 24
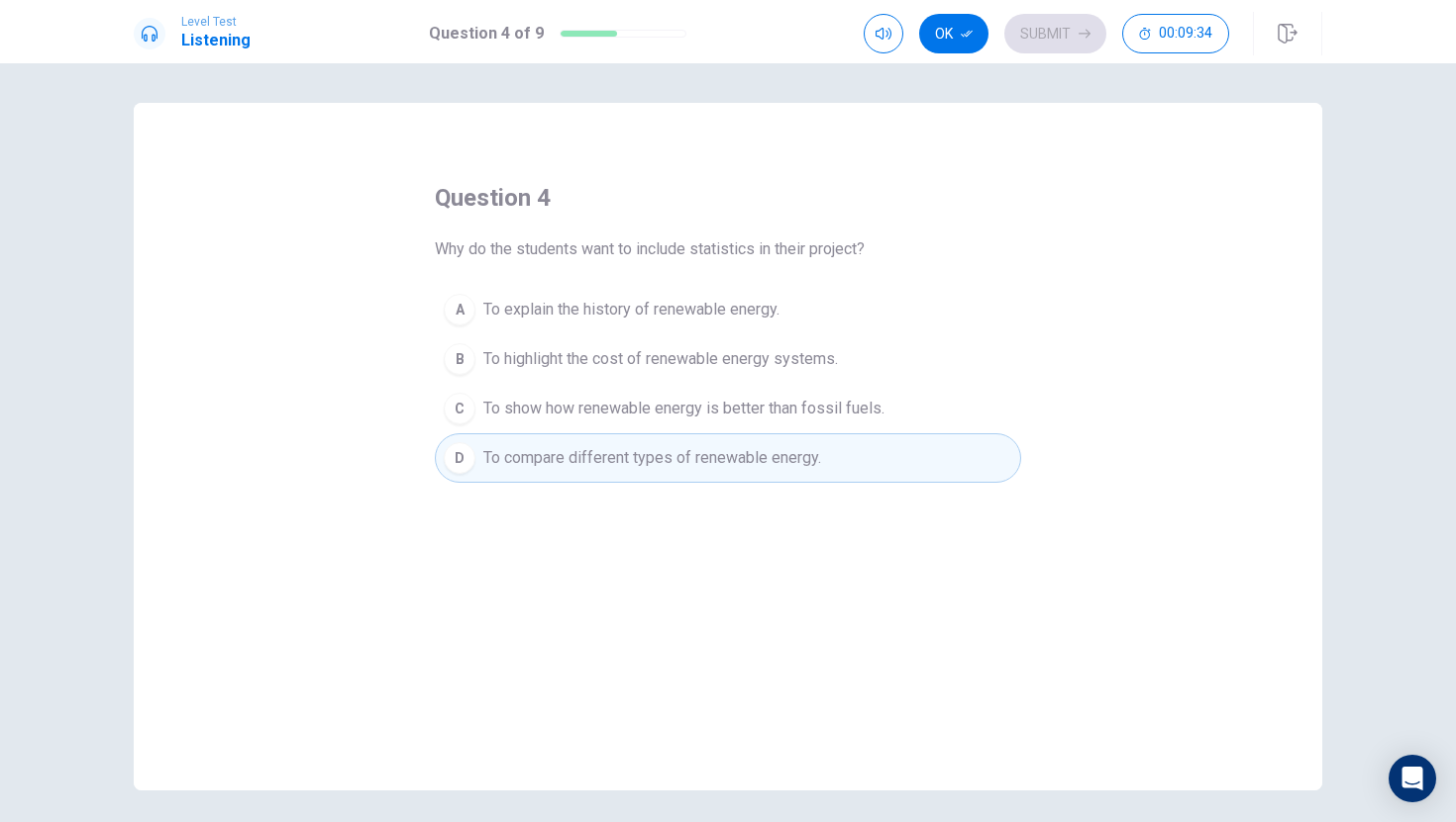
click at [943, 5] on div "Level Test Listening Question 4 of 9 Ok Submit 00:09:34" at bounding box center [728, 32] width 1456 height 64
click at [945, 18] on button "Ok" at bounding box center [953, 34] width 70 height 40
click at [1025, 54] on div "Ok Submit 00:09:33" at bounding box center [1092, 34] width 459 height 44
click at [1027, 44] on button "Submit" at bounding box center [1055, 34] width 102 height 40
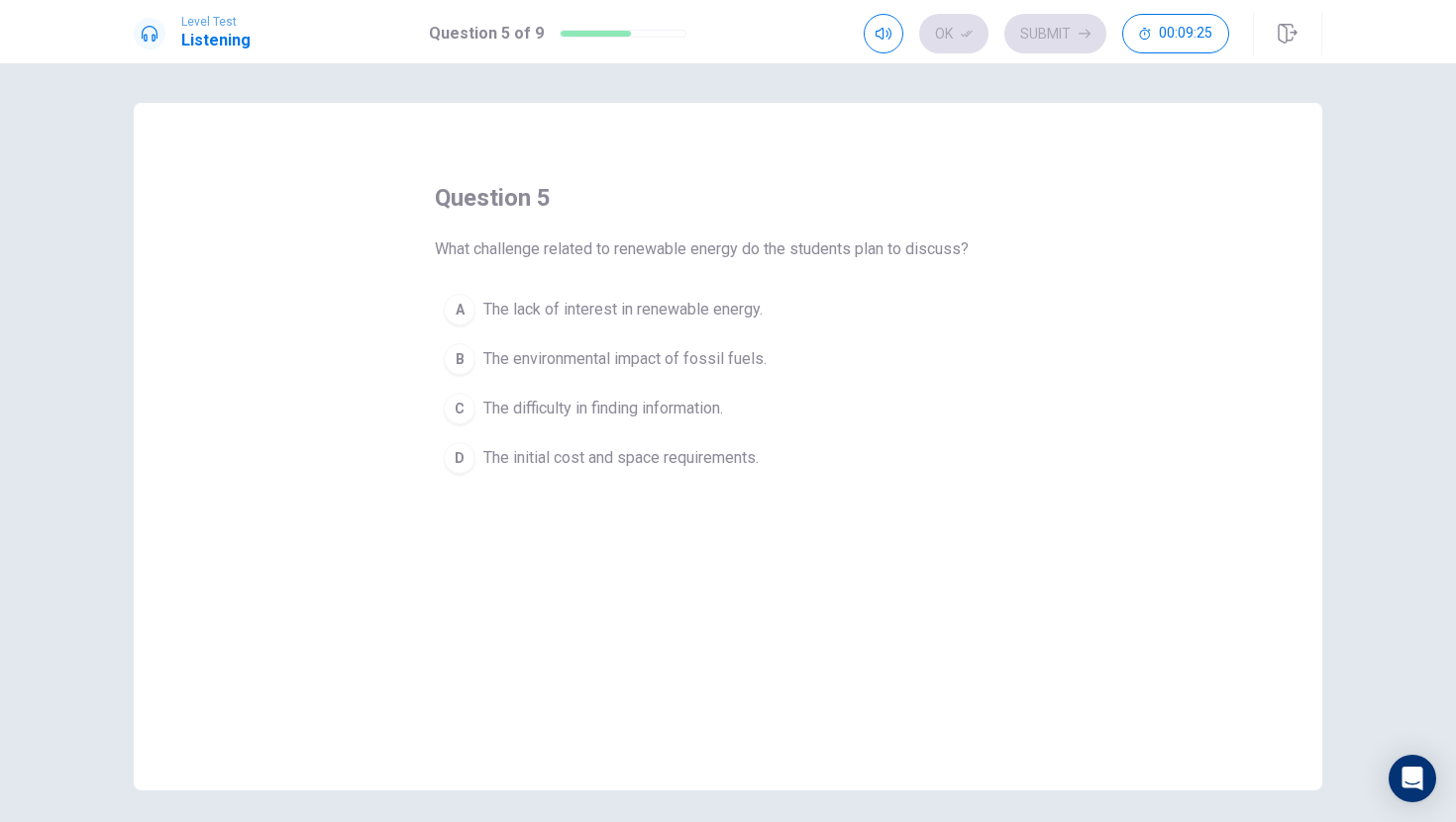
click at [719, 455] on span "The initial cost and space requirements." at bounding box center [621, 459] width 275 height 24
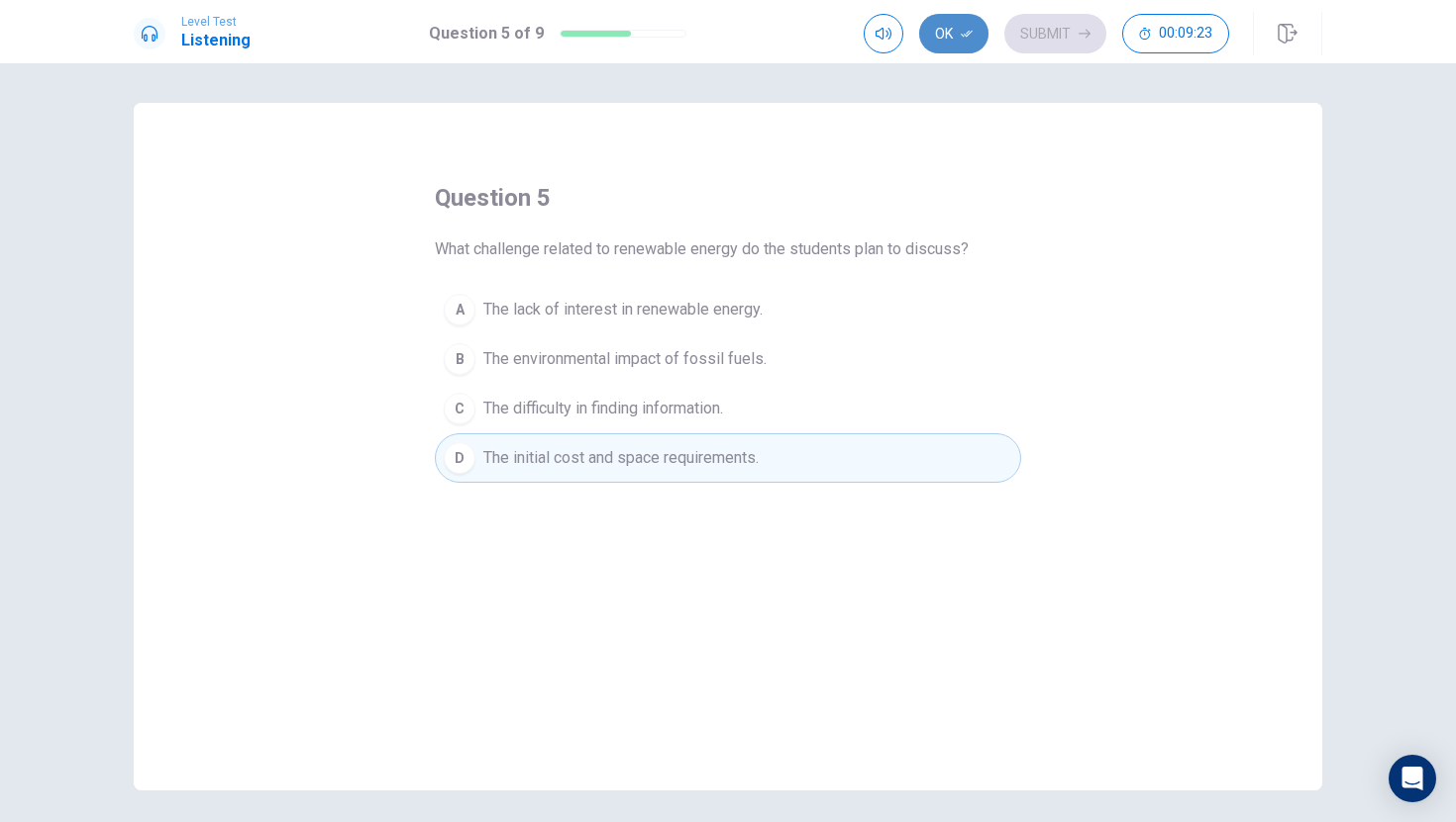
click at [958, 49] on button "Ok" at bounding box center [953, 34] width 70 height 40
click at [1051, 52] on button "Submit" at bounding box center [1055, 34] width 102 height 40
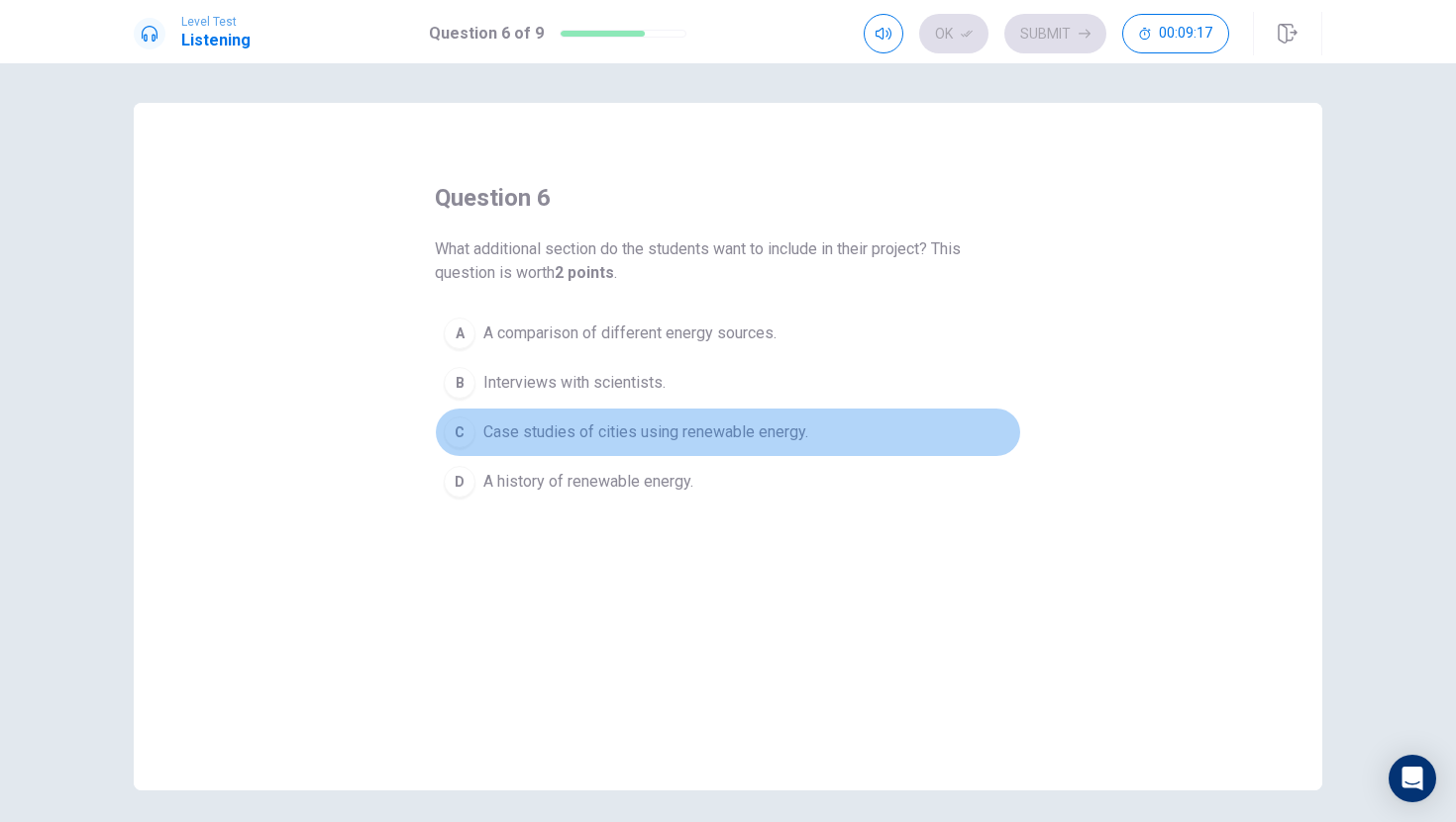
click at [667, 435] on span "Case studies of cities using renewable energy." at bounding box center [646, 433] width 325 height 24
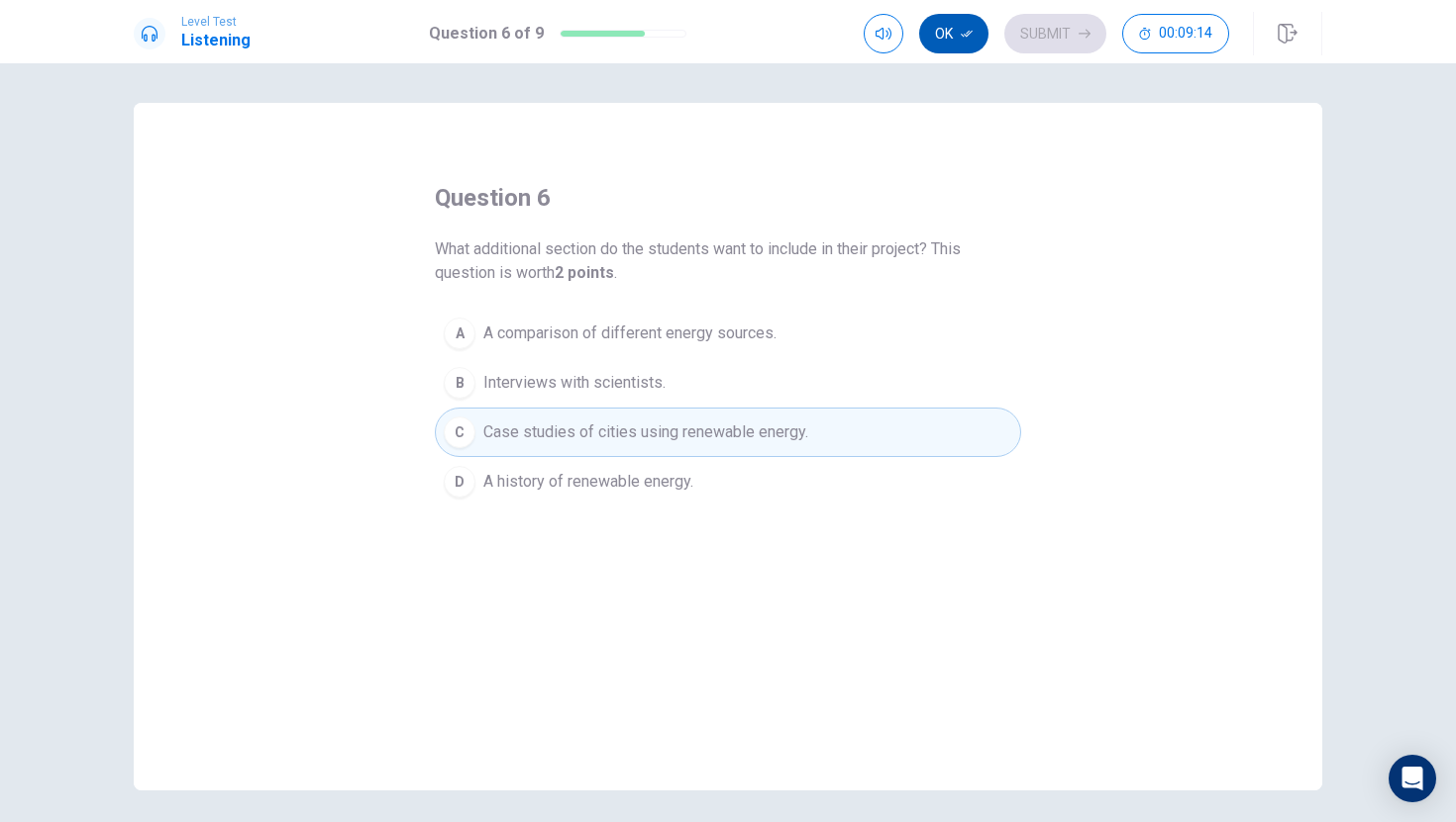
click at [940, 31] on button "Ok" at bounding box center [953, 34] width 70 height 40
click at [1073, 27] on button "Submit" at bounding box center [1055, 34] width 102 height 40
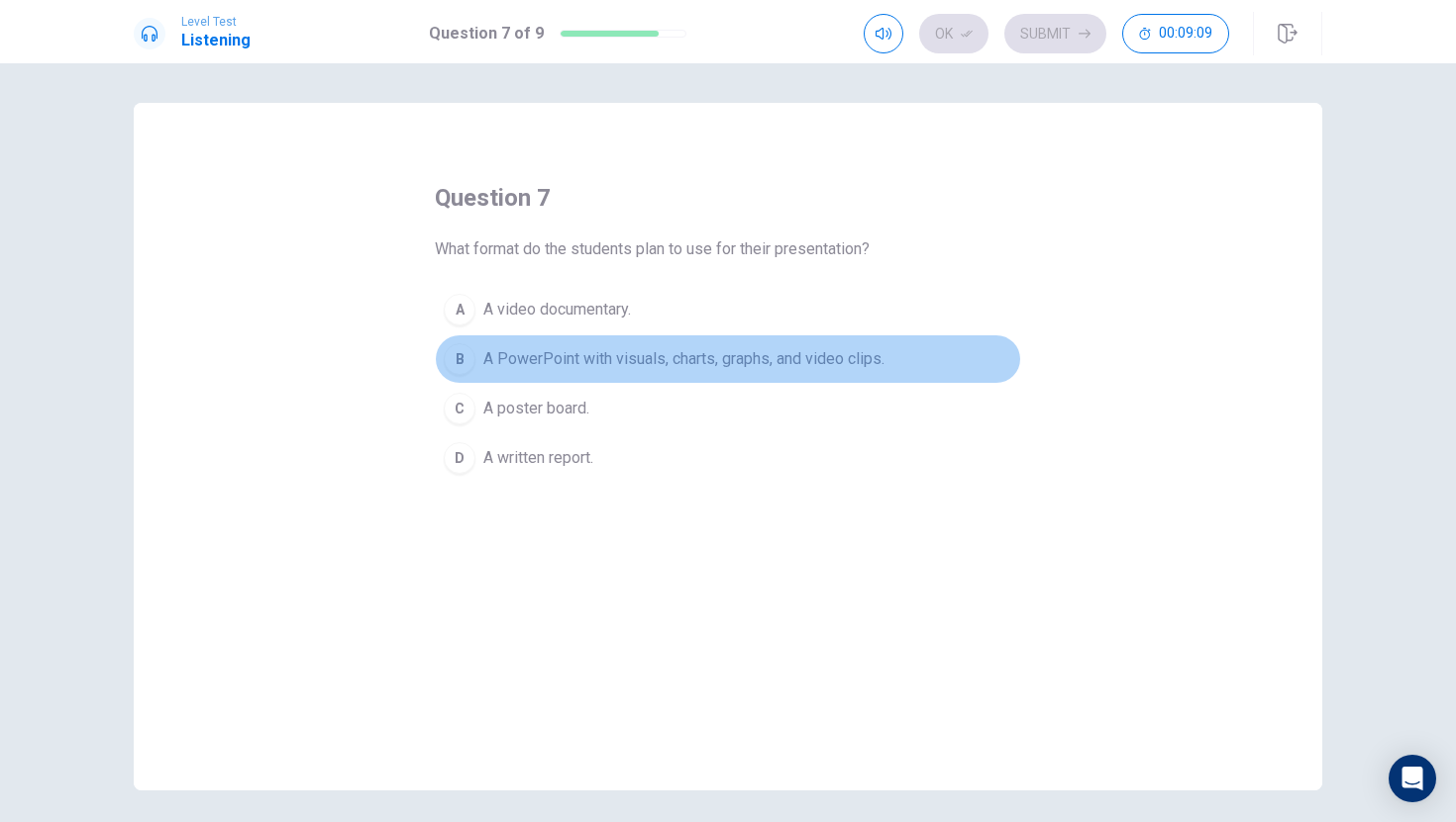
click at [657, 359] on span "A PowerPoint with visuals, charts, graphs, and video clips." at bounding box center [684, 359] width 401 height 24
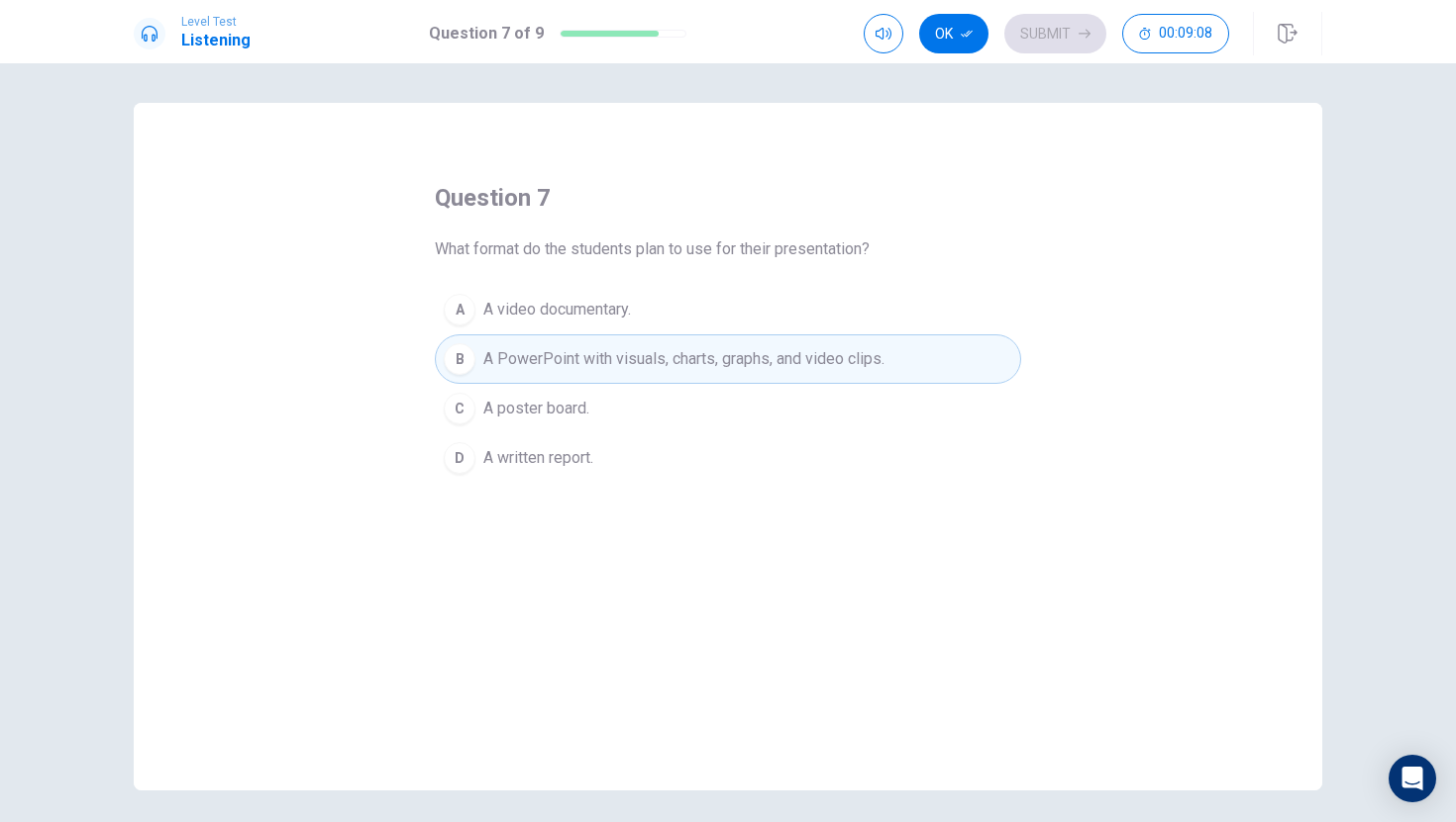
click at [549, 327] on button "A A video documentary." at bounding box center [728, 310] width 586 height 50
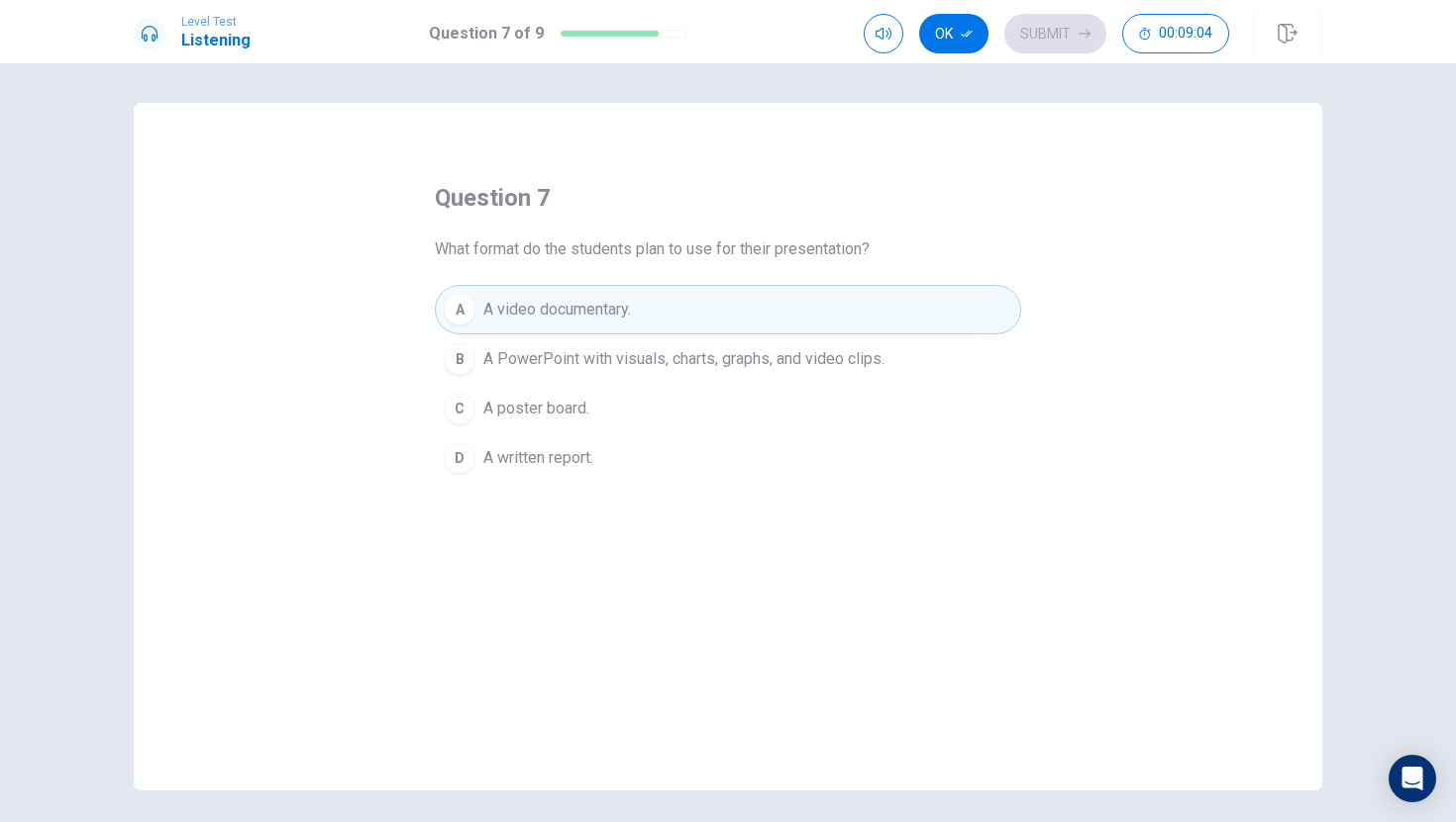
click at [598, 349] on span "A PowerPoint with visuals, charts, graphs, and video clips." at bounding box center [684, 359] width 401 height 24
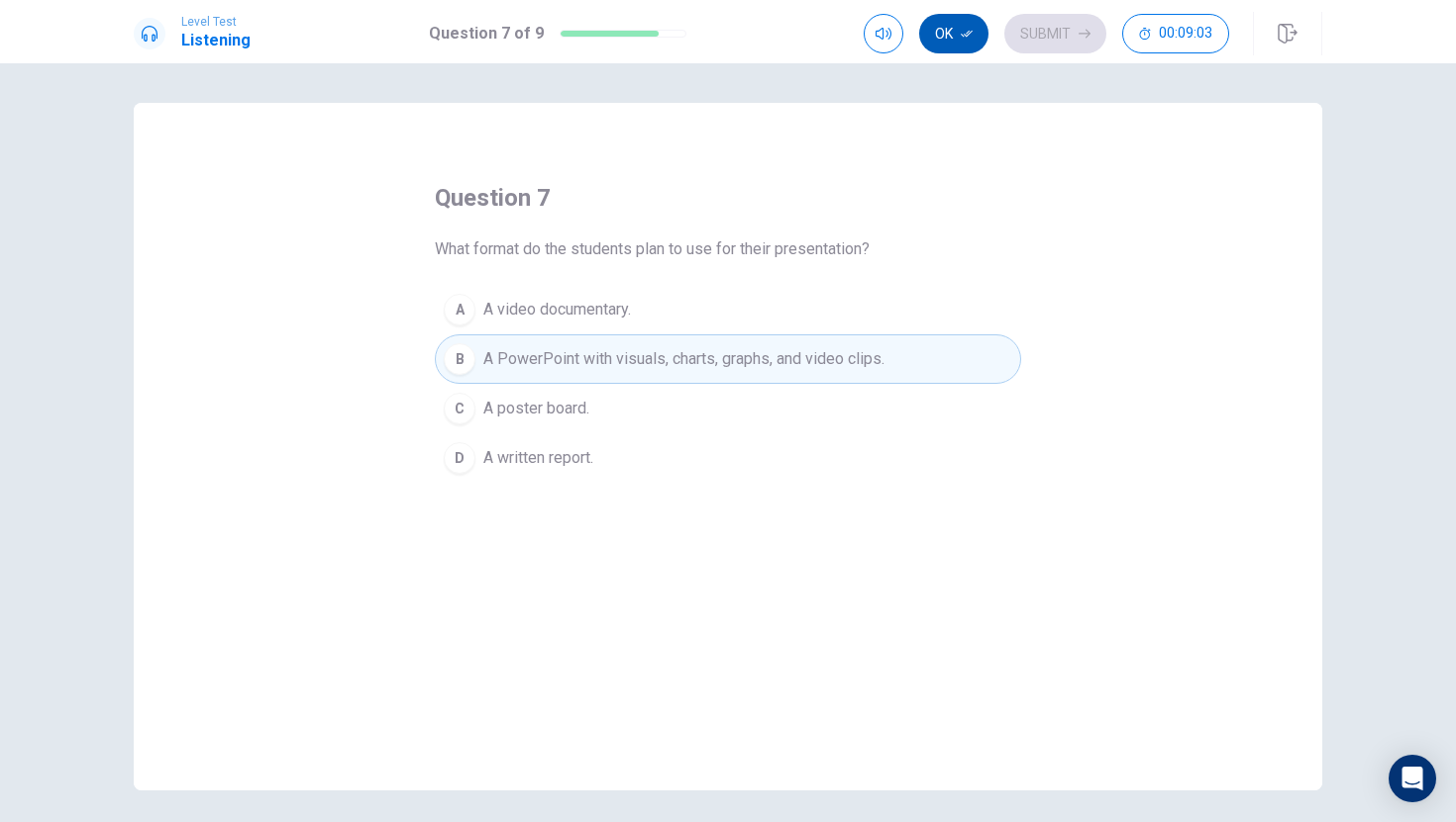
click at [971, 29] on icon "button" at bounding box center [966, 34] width 12 height 12
click at [1037, 45] on button "Submit" at bounding box center [1055, 34] width 102 height 40
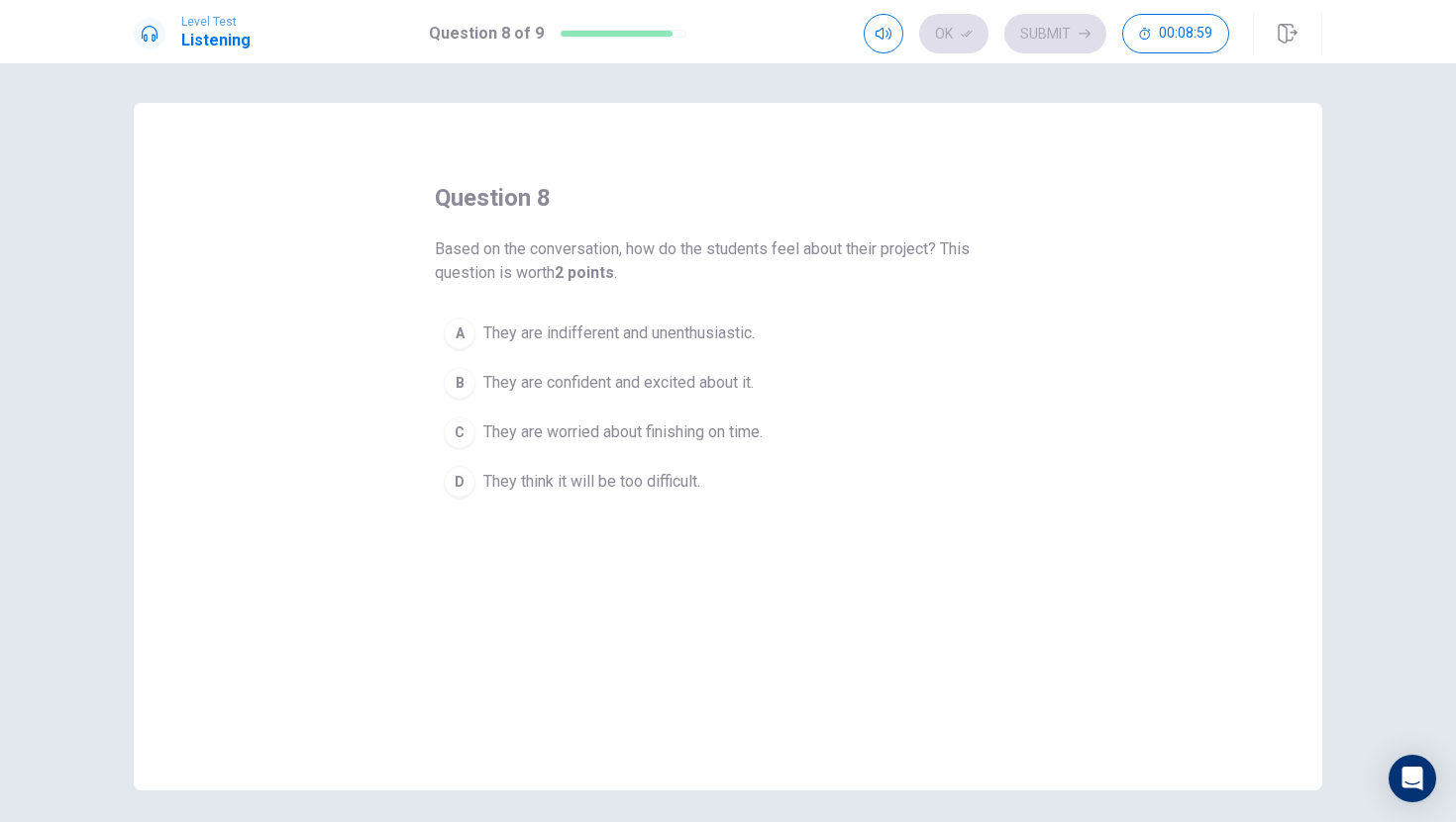
click at [629, 381] on span "They are confident and excited about it." at bounding box center [619, 383] width 270 height 24
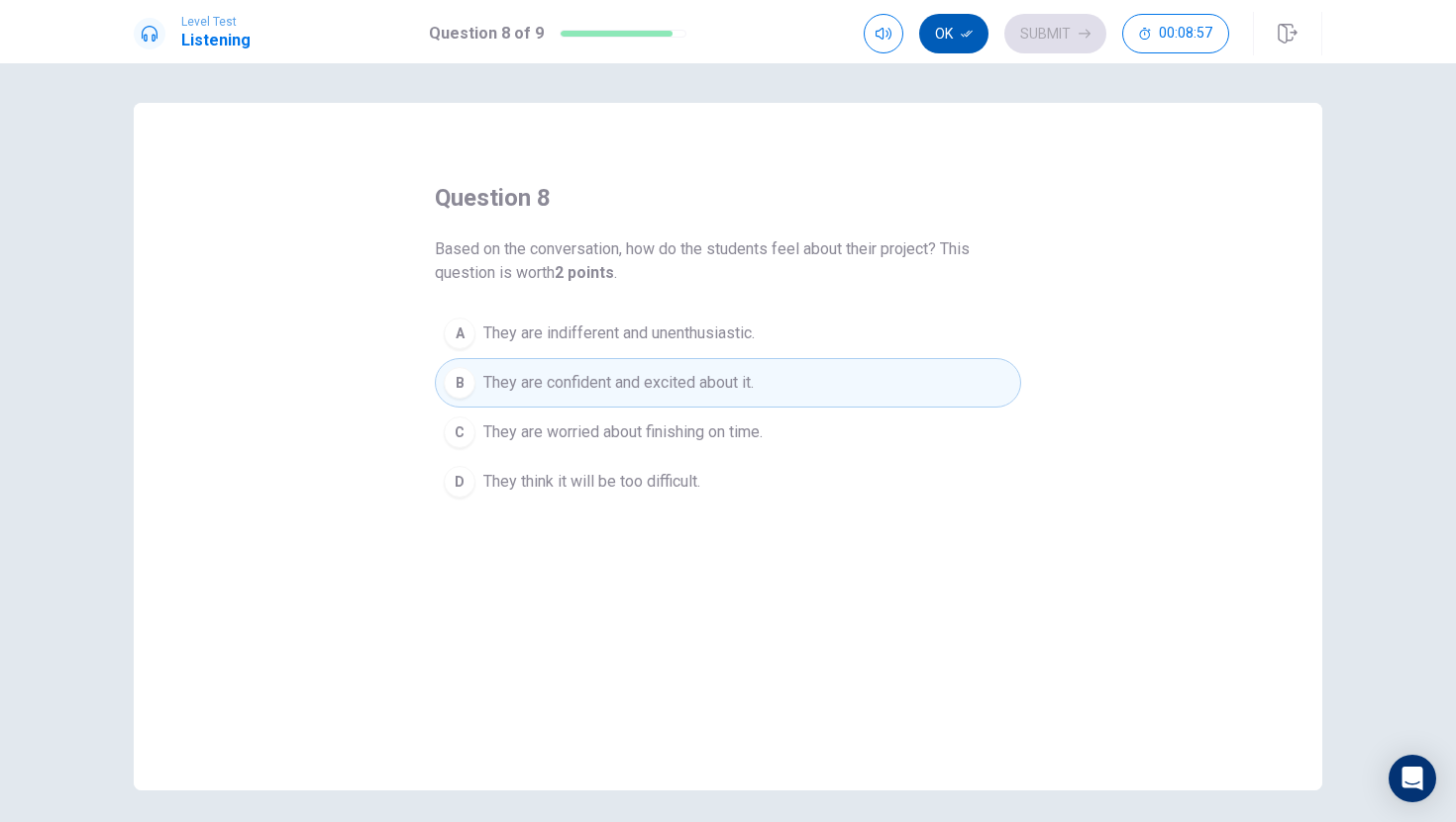
click at [960, 46] on button "Ok" at bounding box center [953, 34] width 70 height 40
click at [1052, 43] on button "Submit" at bounding box center [1055, 34] width 102 height 40
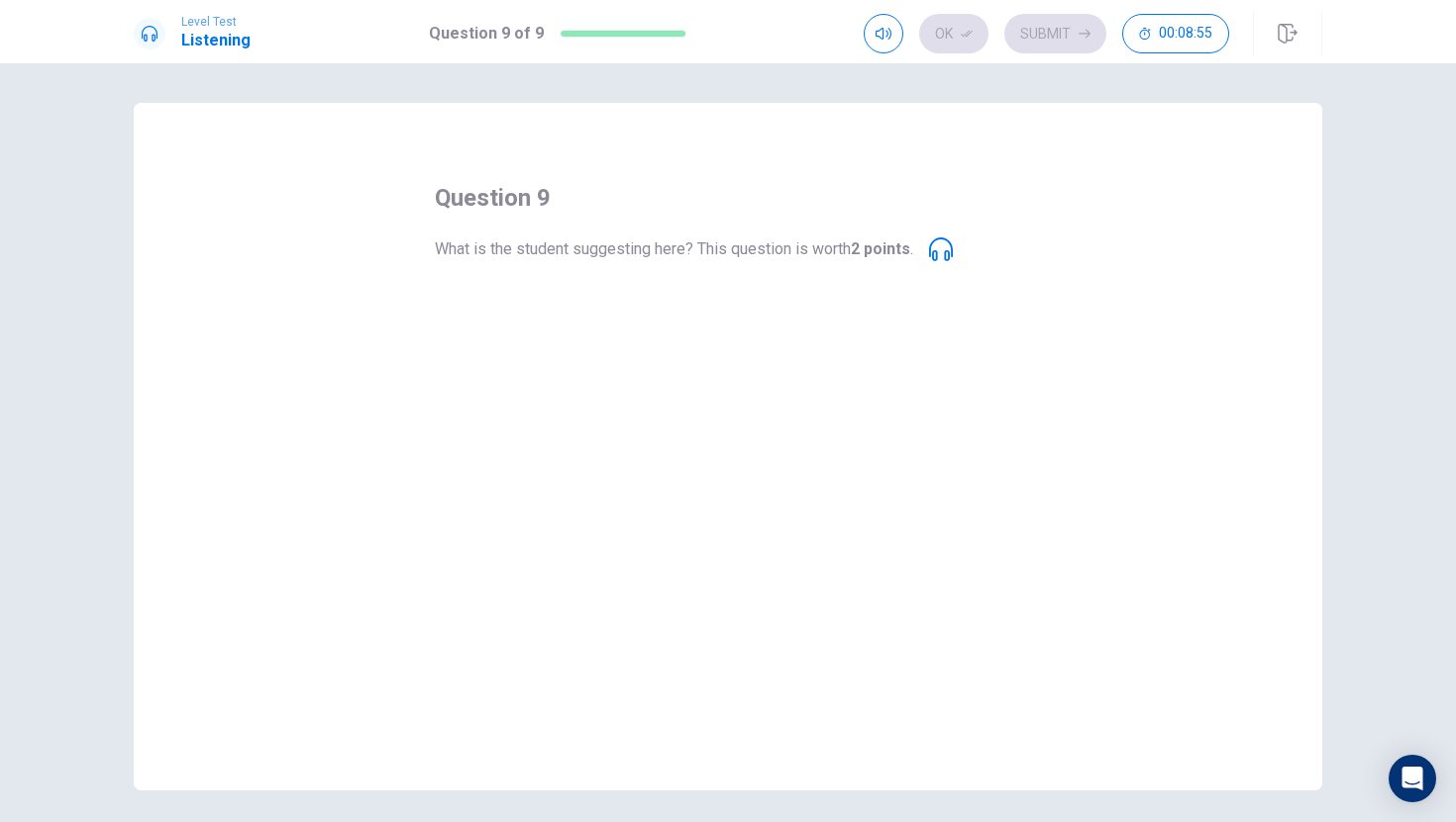
click at [913, 246] on span "What is the student suggesting here? This question is worth 2 points ." at bounding box center [674, 249] width 479 height 24
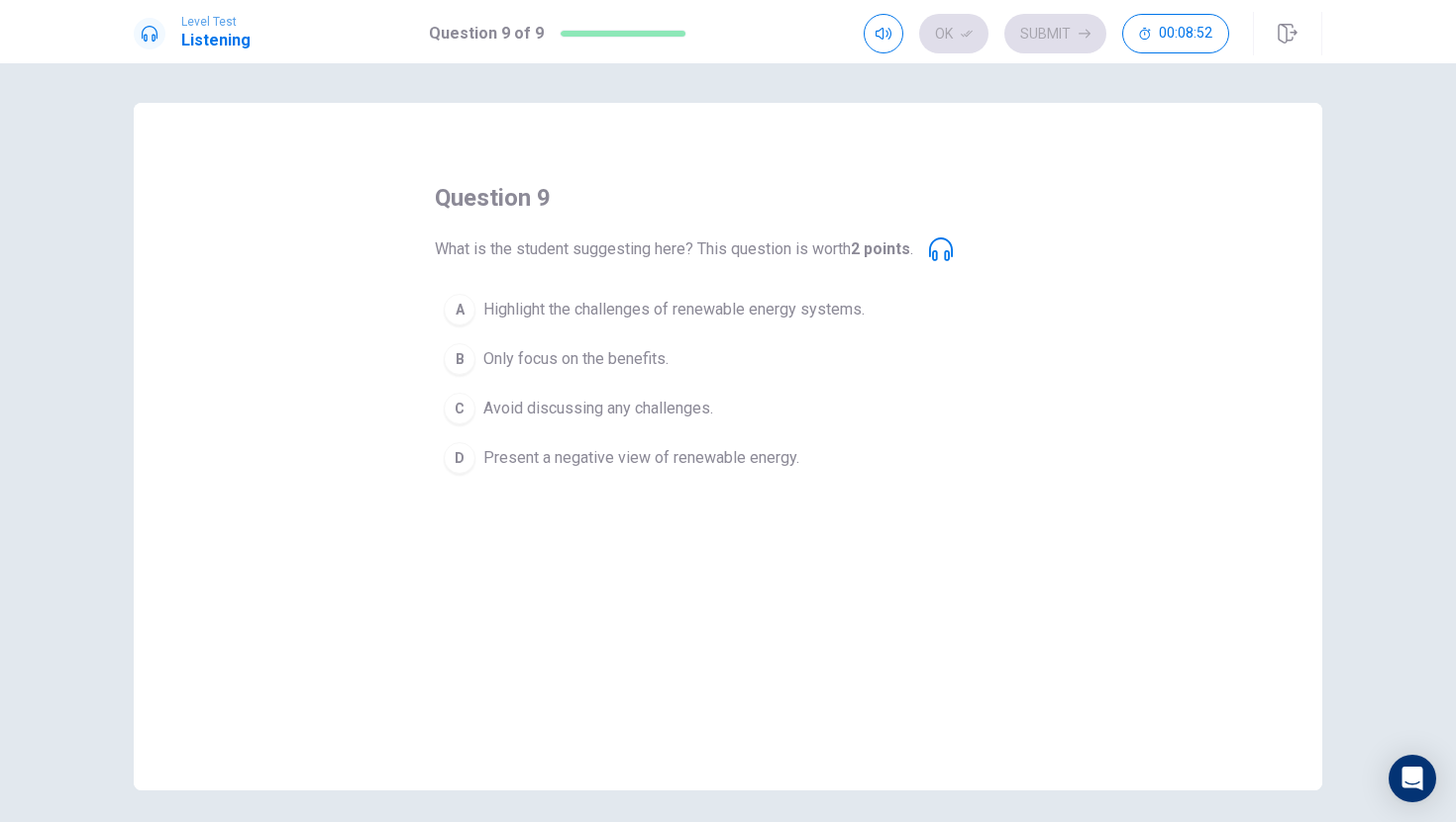
click at [650, 347] on span "Only focus on the benefits." at bounding box center [576, 359] width 185 height 24
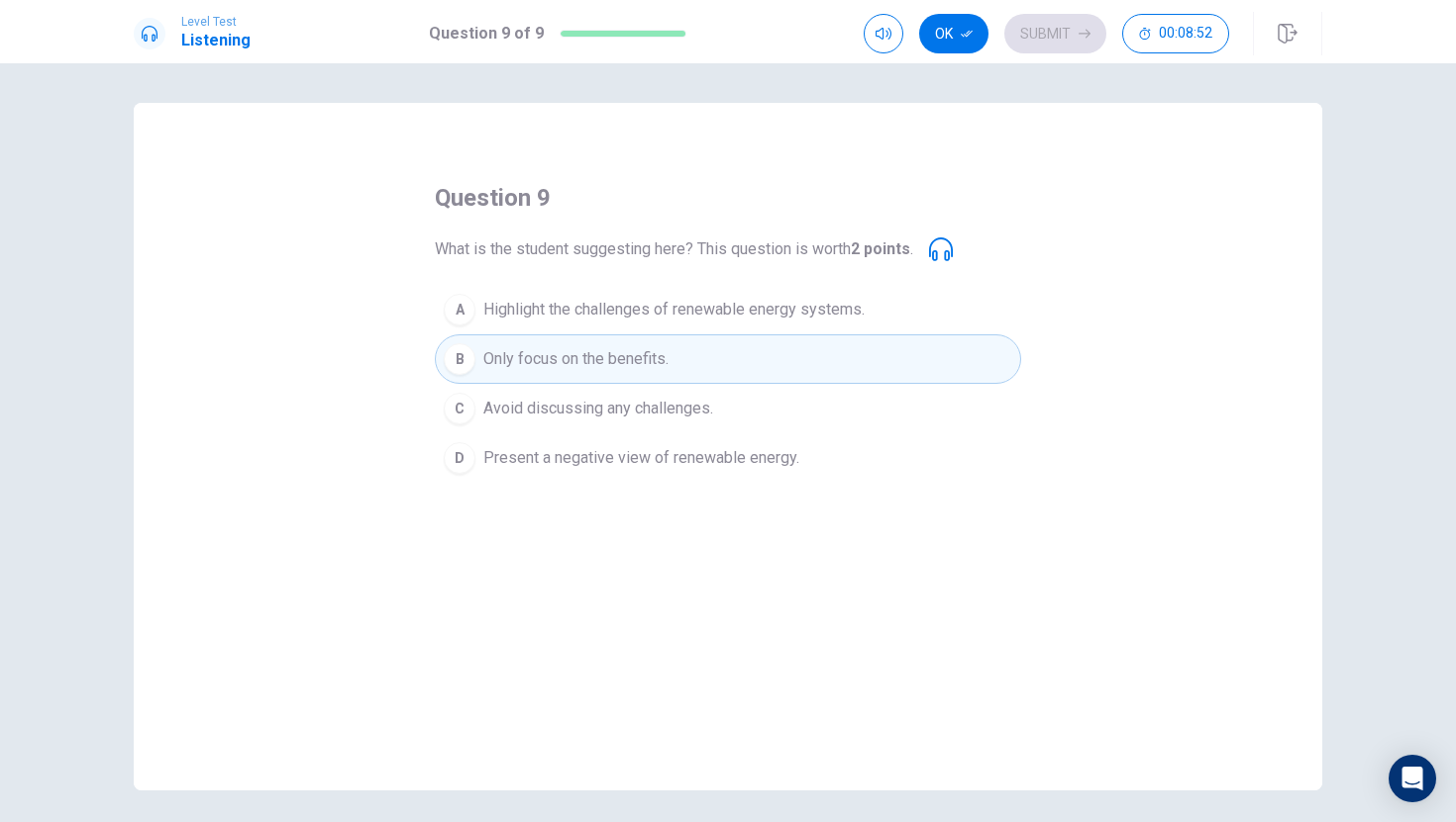
click at [650, 401] on span "Avoid discussing any challenges." at bounding box center [598, 409] width 229 height 24
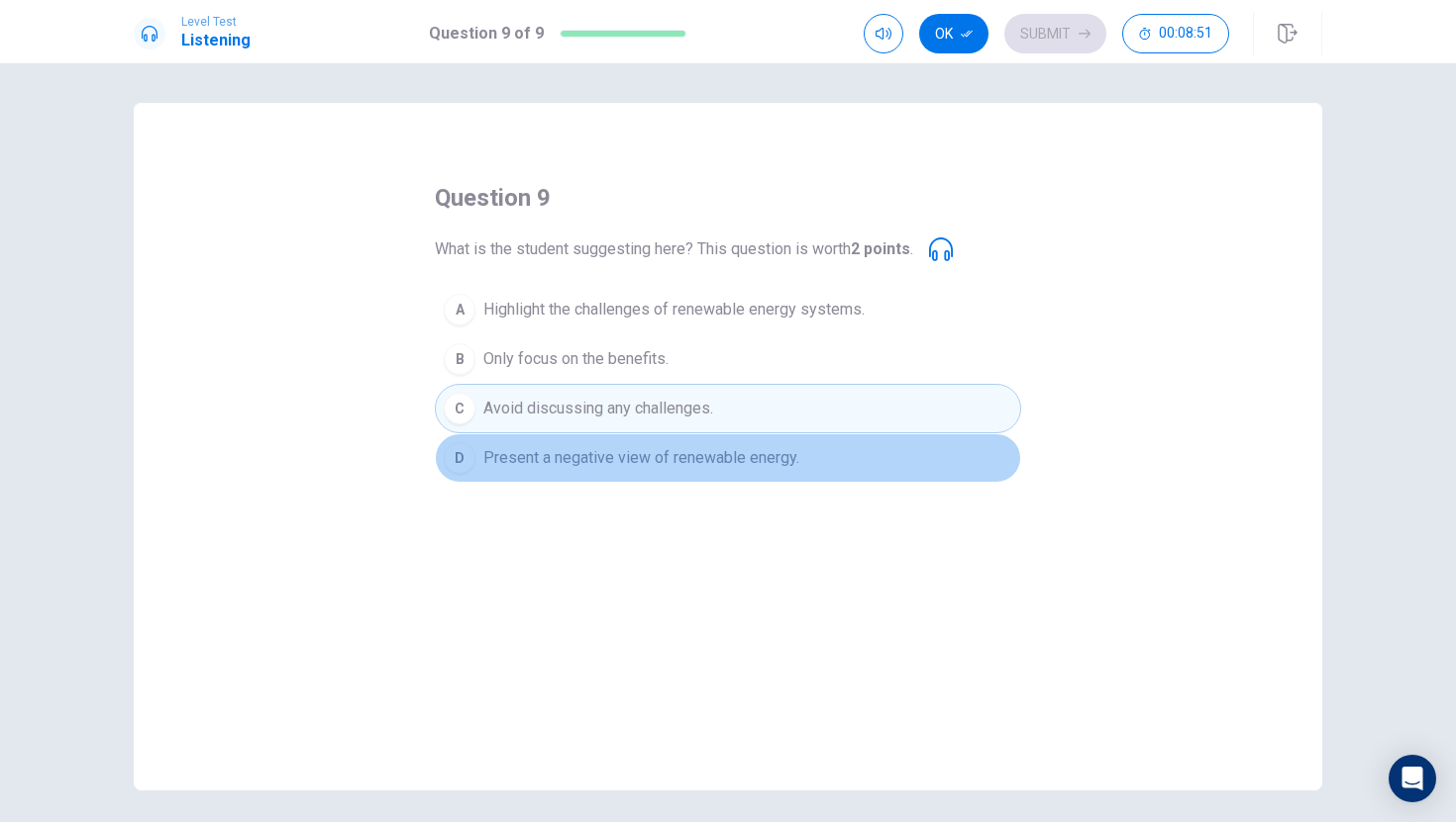
click at [643, 453] on span "Present a negative view of renewable energy." at bounding box center [642, 459] width 316 height 24
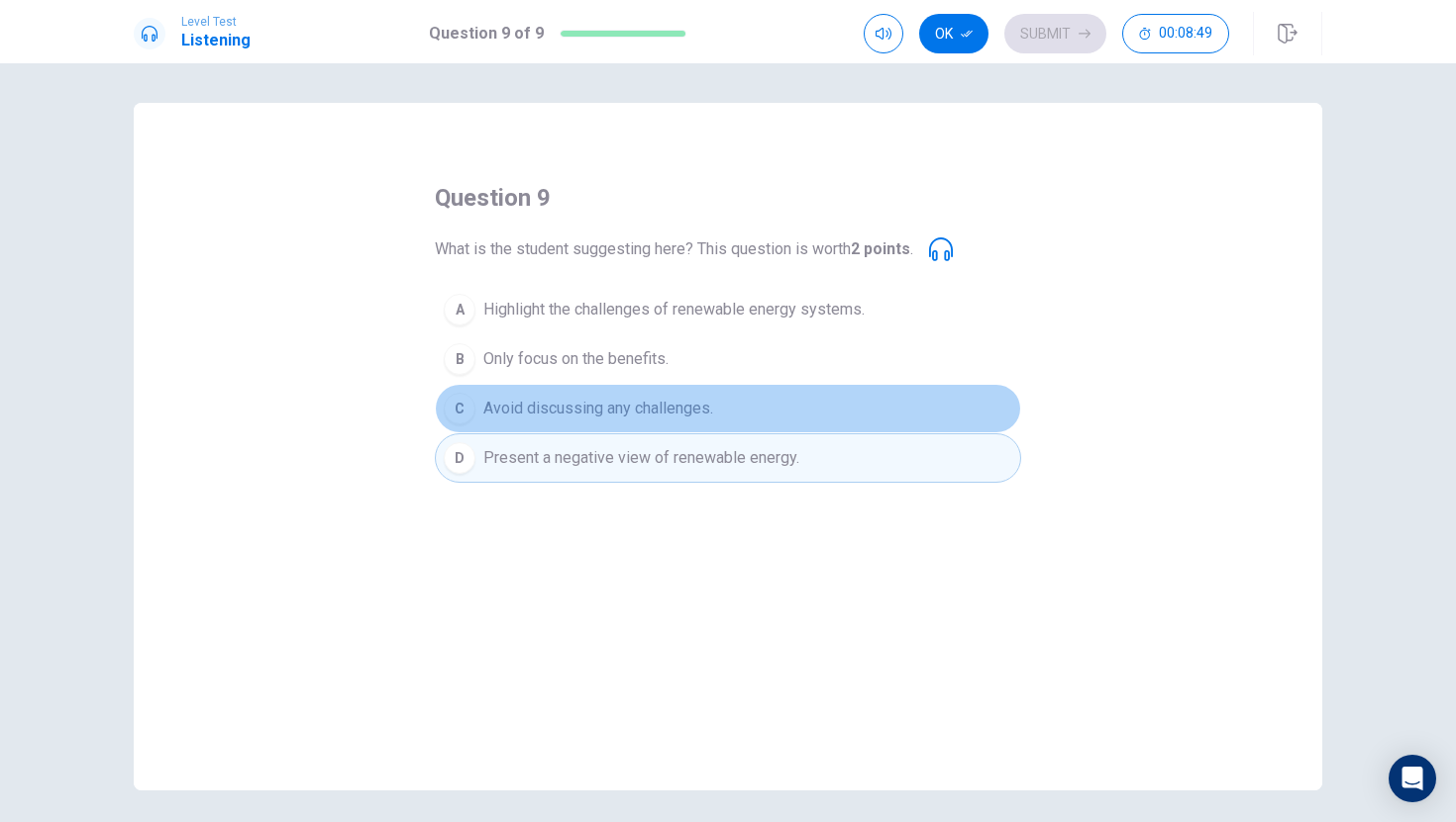
click at [672, 427] on button "C Avoid discussing any challenges." at bounding box center [728, 409] width 586 height 50
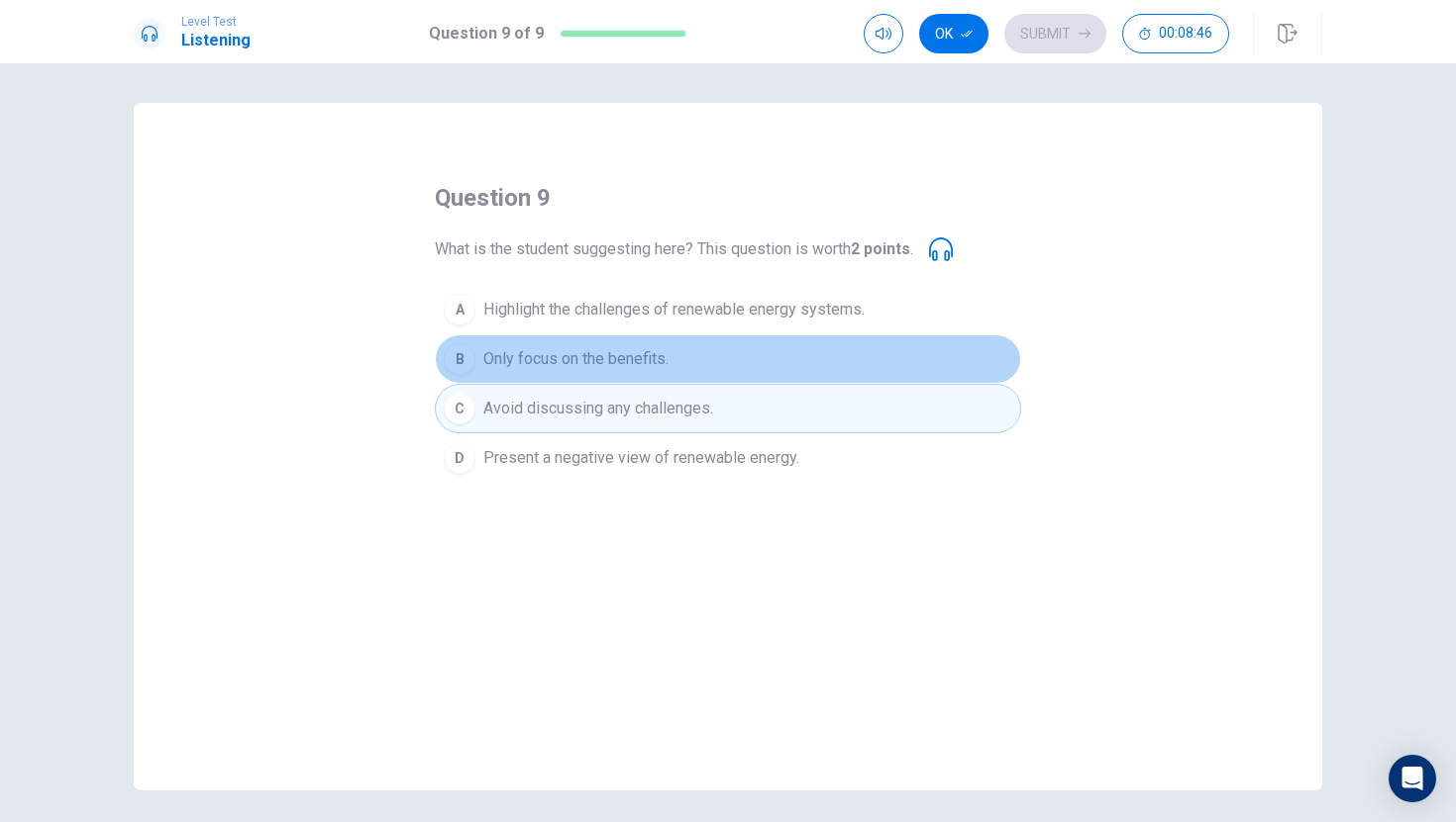
click at [638, 350] on span "Only focus on the benefits." at bounding box center [576, 359] width 185 height 24
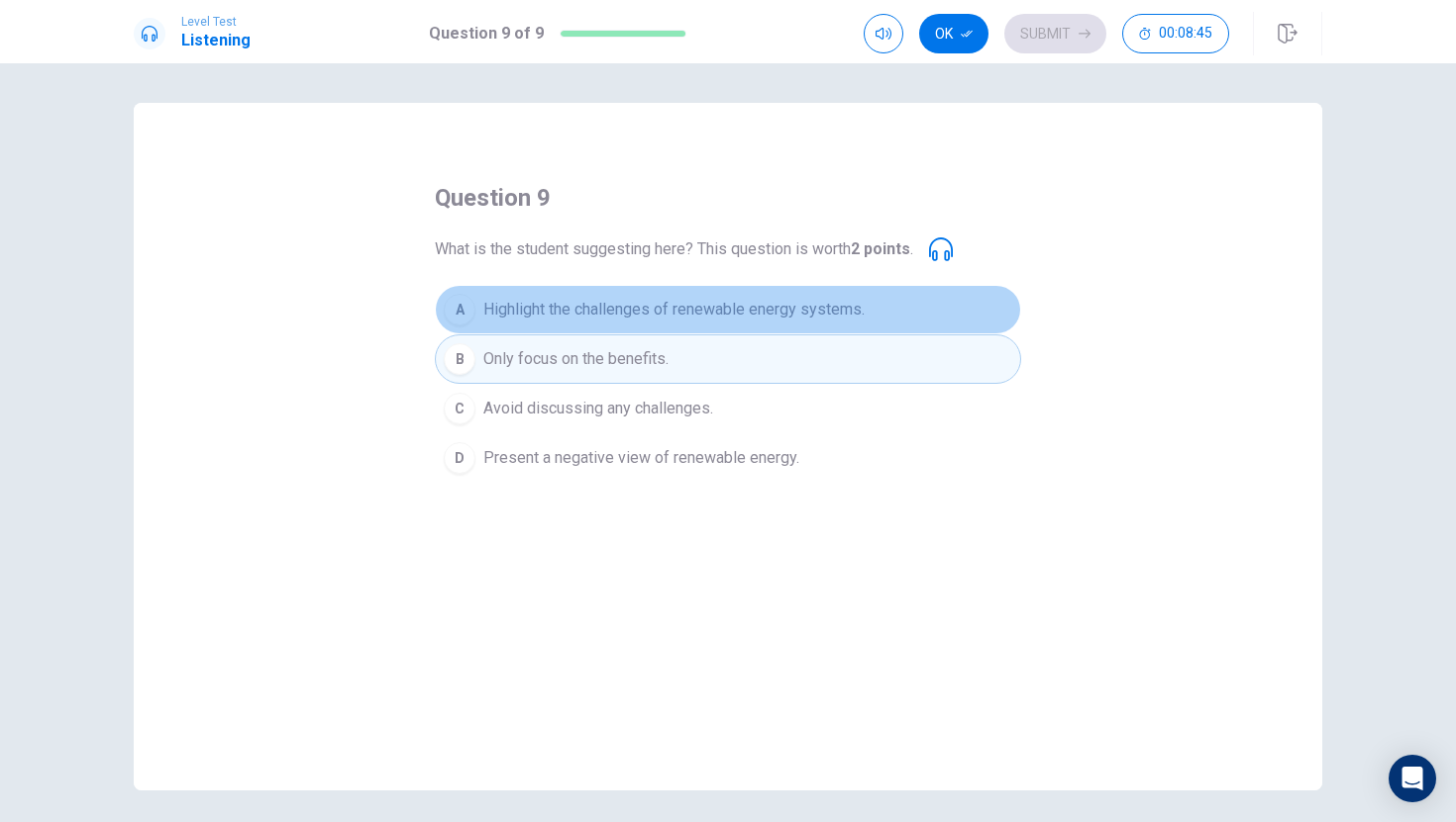
click at [654, 326] on button "A Highlight the challenges of renewable energy systems." at bounding box center [728, 310] width 586 height 50
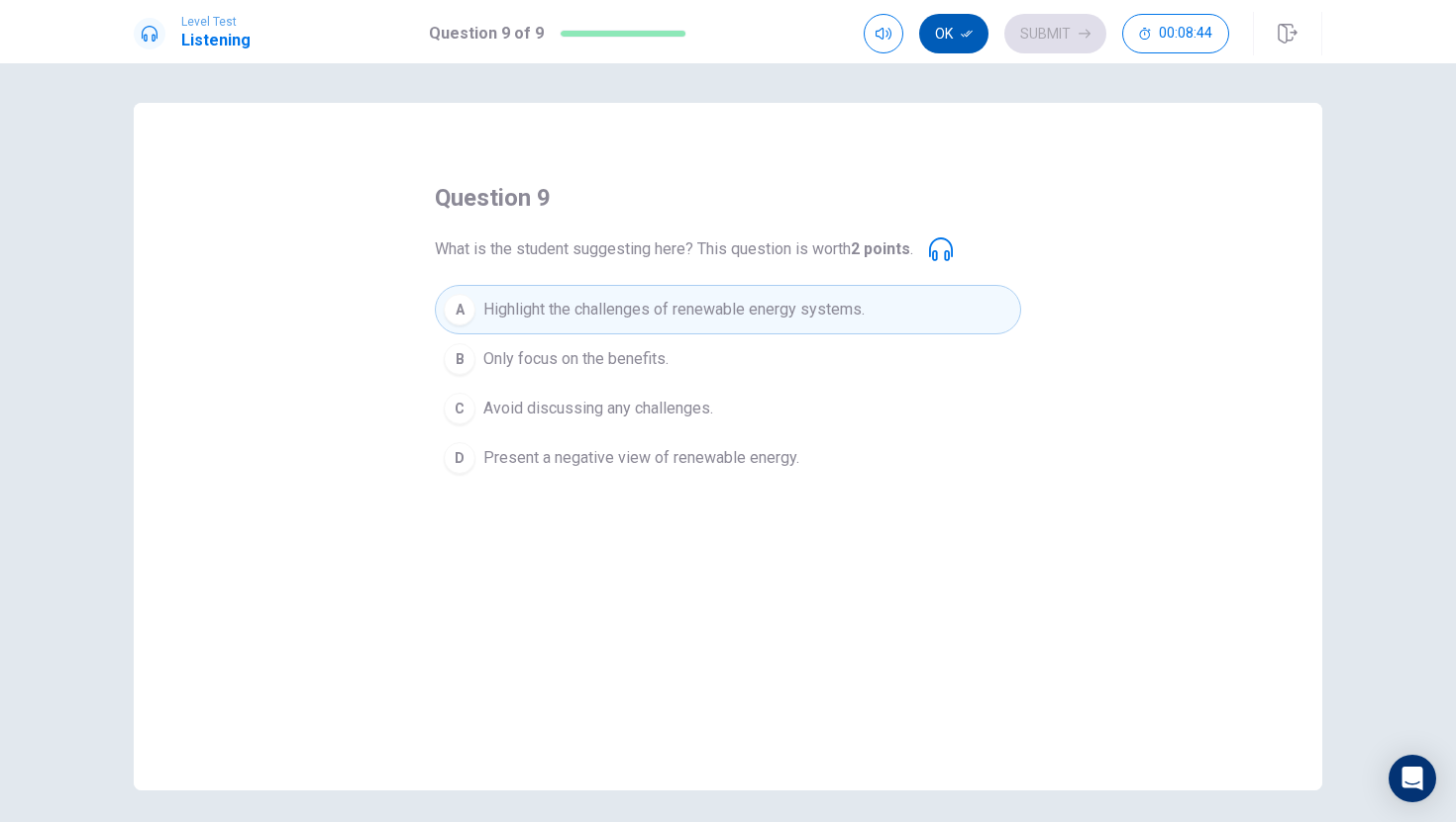
click at [959, 42] on button "Ok" at bounding box center [953, 34] width 70 height 40
click at [1049, 25] on button "Submit" at bounding box center [1055, 34] width 102 height 40
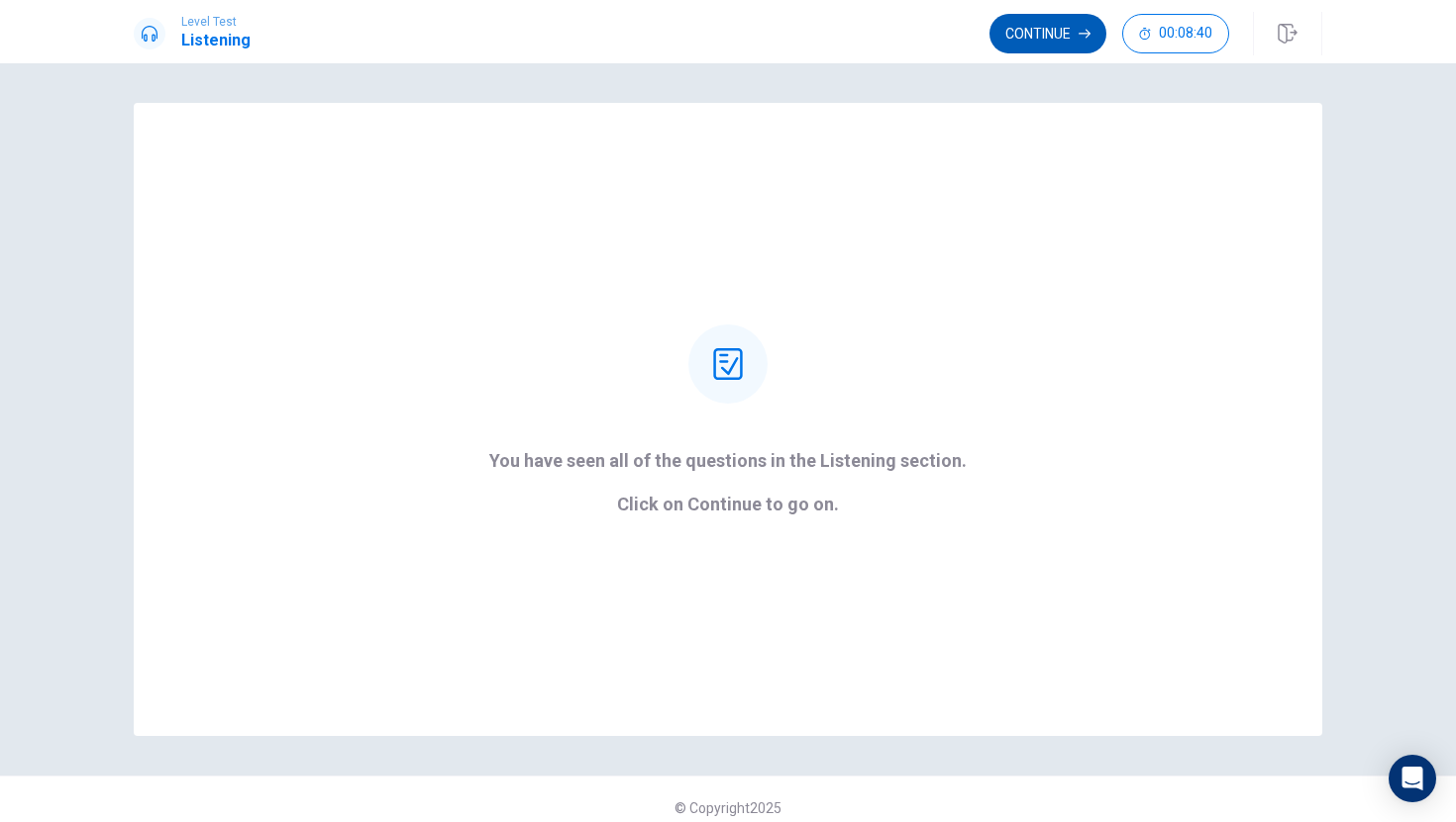
click at [1047, 37] on button "Continue" at bounding box center [1048, 34] width 117 height 40
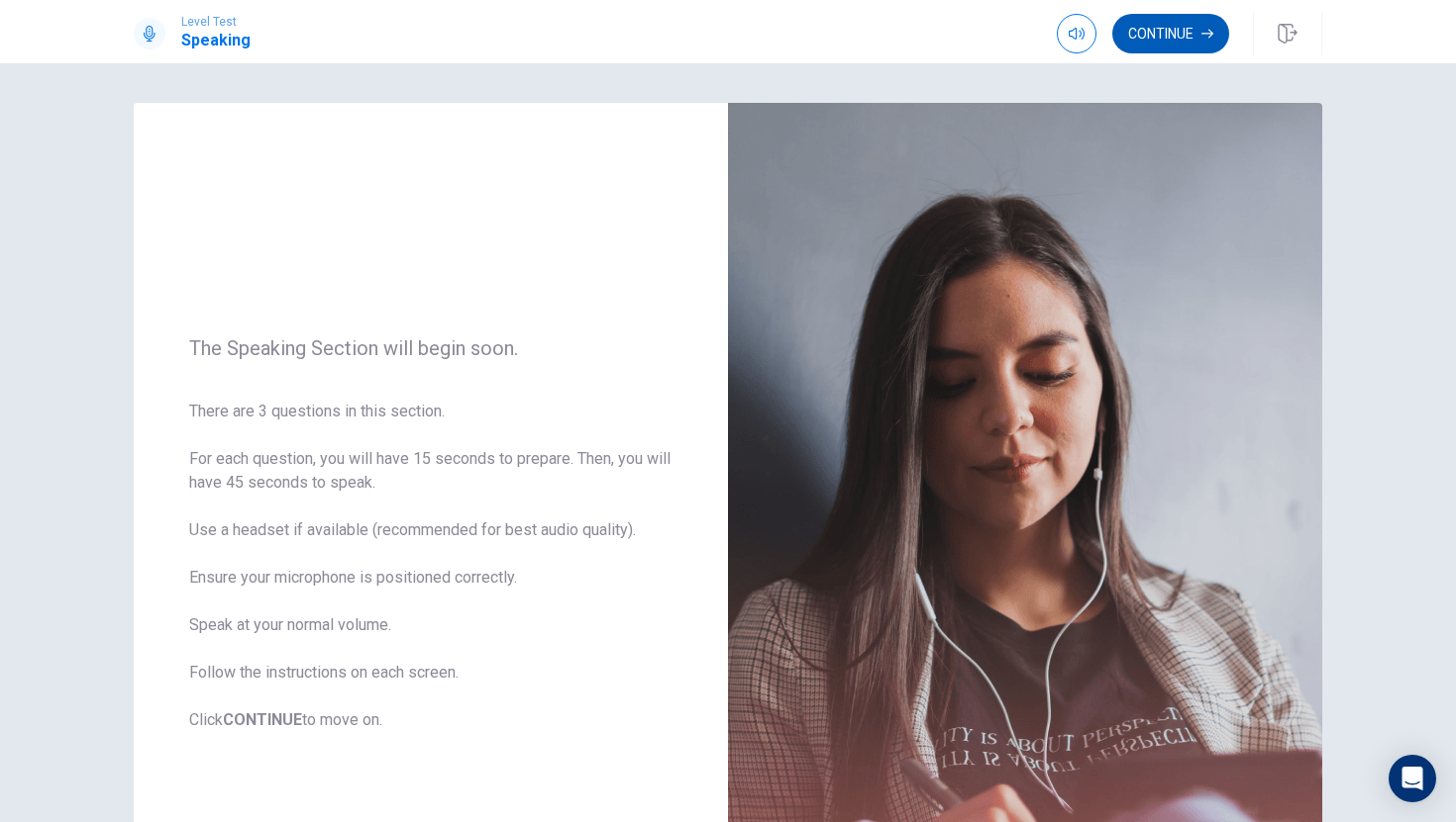
click at [1163, 22] on button "Continue" at bounding box center [1171, 34] width 117 height 40
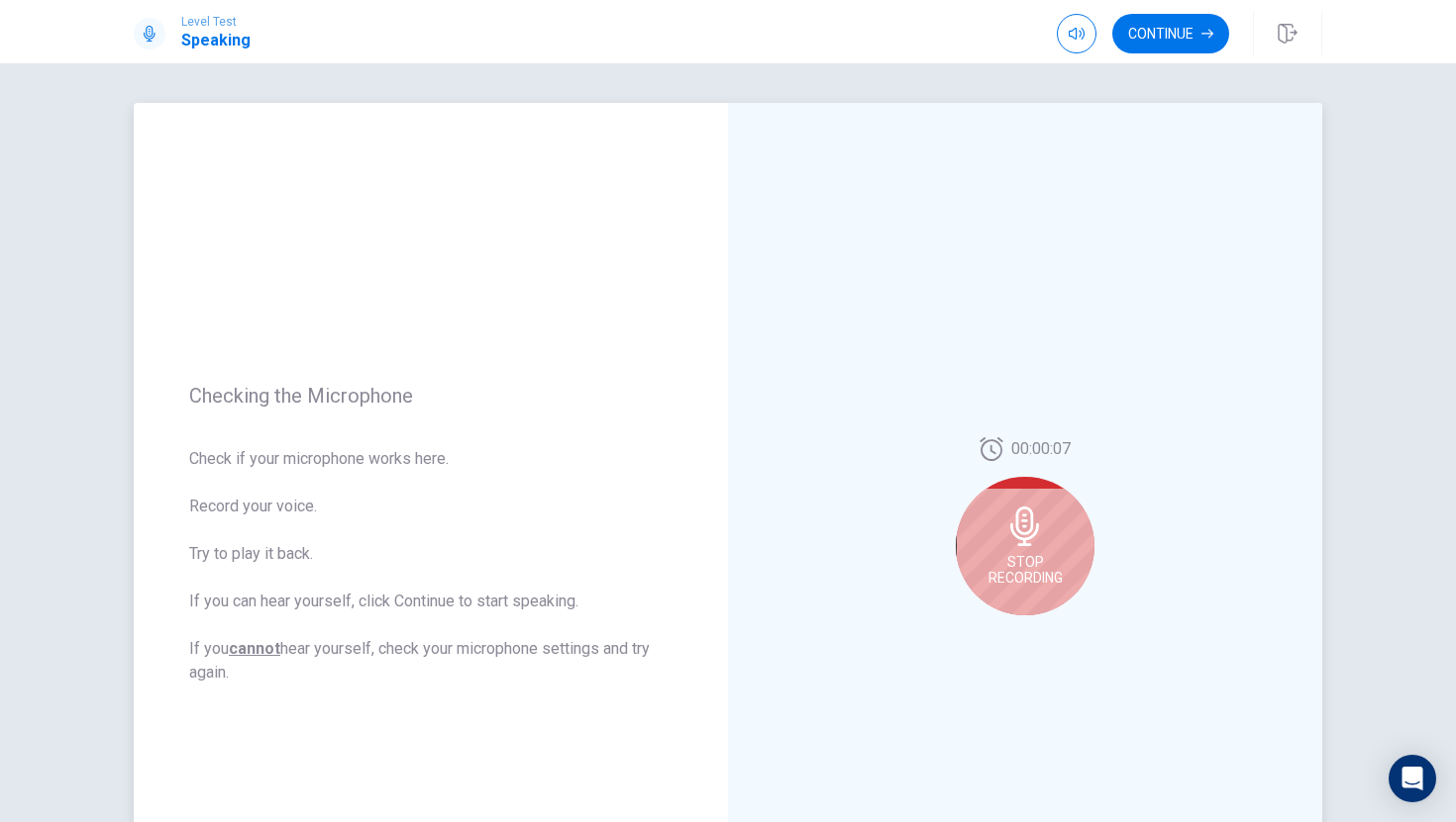
click at [1021, 483] on div "Stop Recording" at bounding box center [1025, 547] width 139 height 139
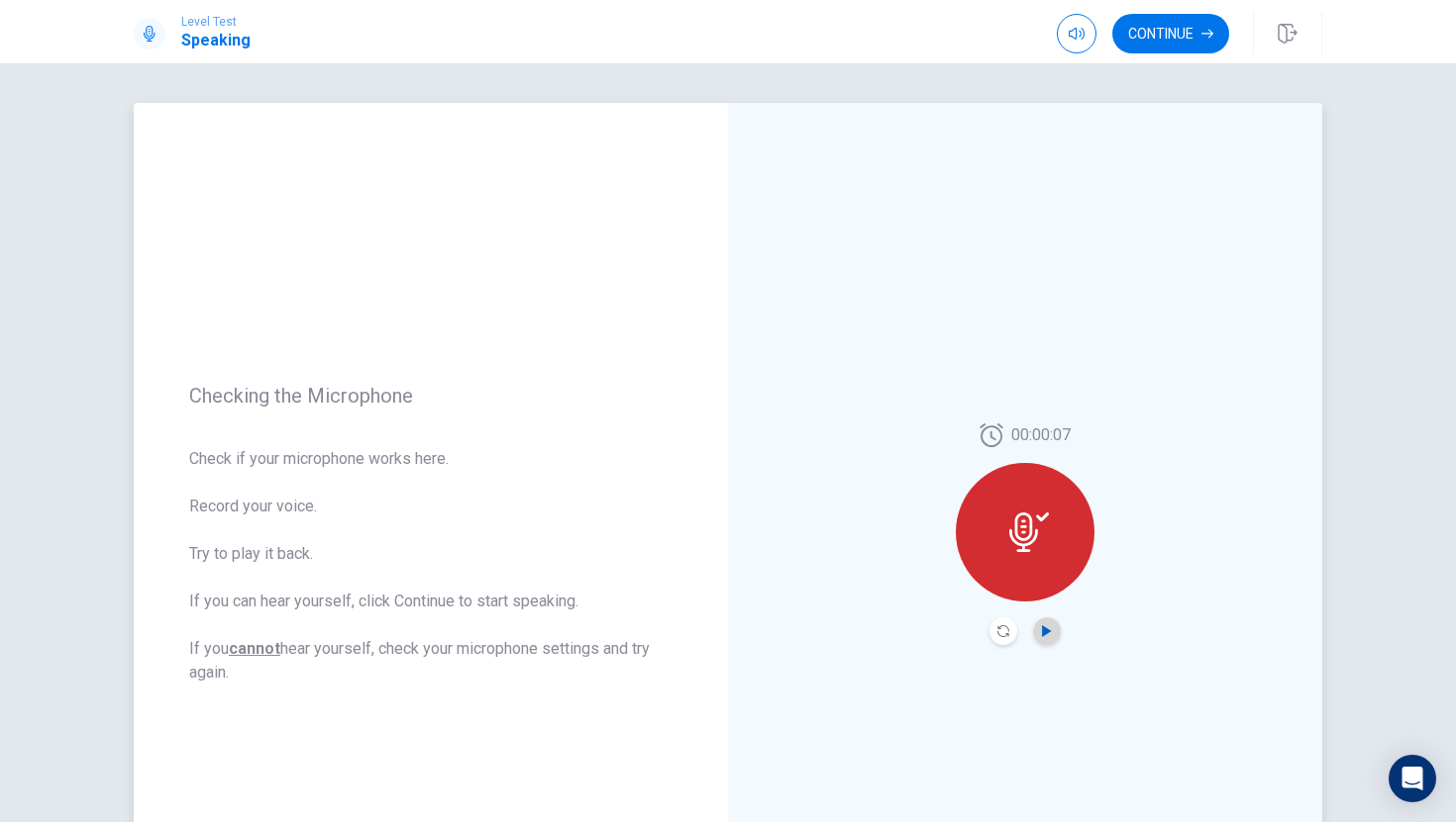
click at [1043, 633] on icon "Play Audio" at bounding box center [1046, 631] width 9 height 12
click at [1042, 642] on button "Pause Audio" at bounding box center [1047, 631] width 28 height 28
click at [1184, 42] on button "Continue" at bounding box center [1171, 34] width 117 height 40
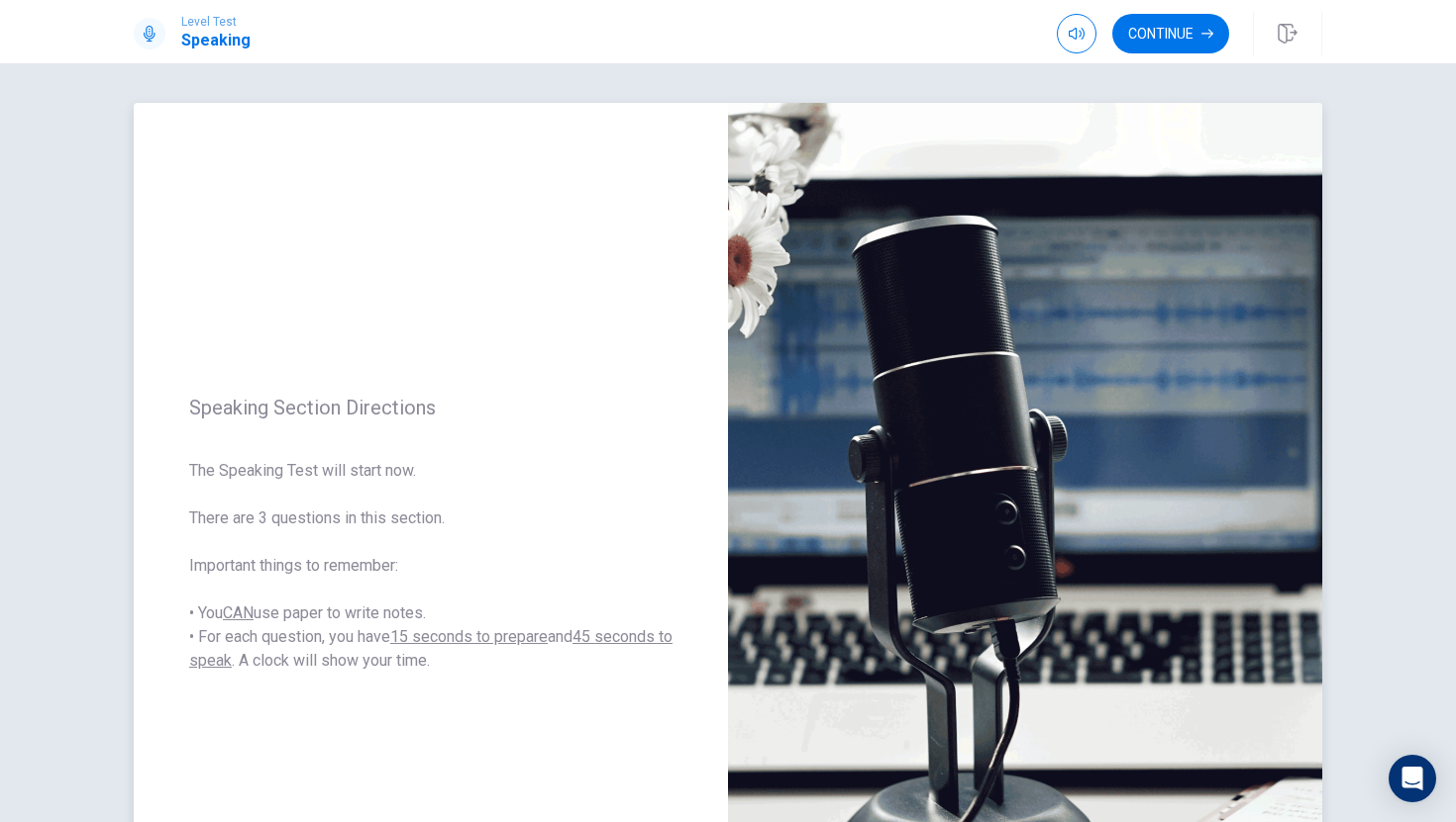
scroll to position [1, 0]
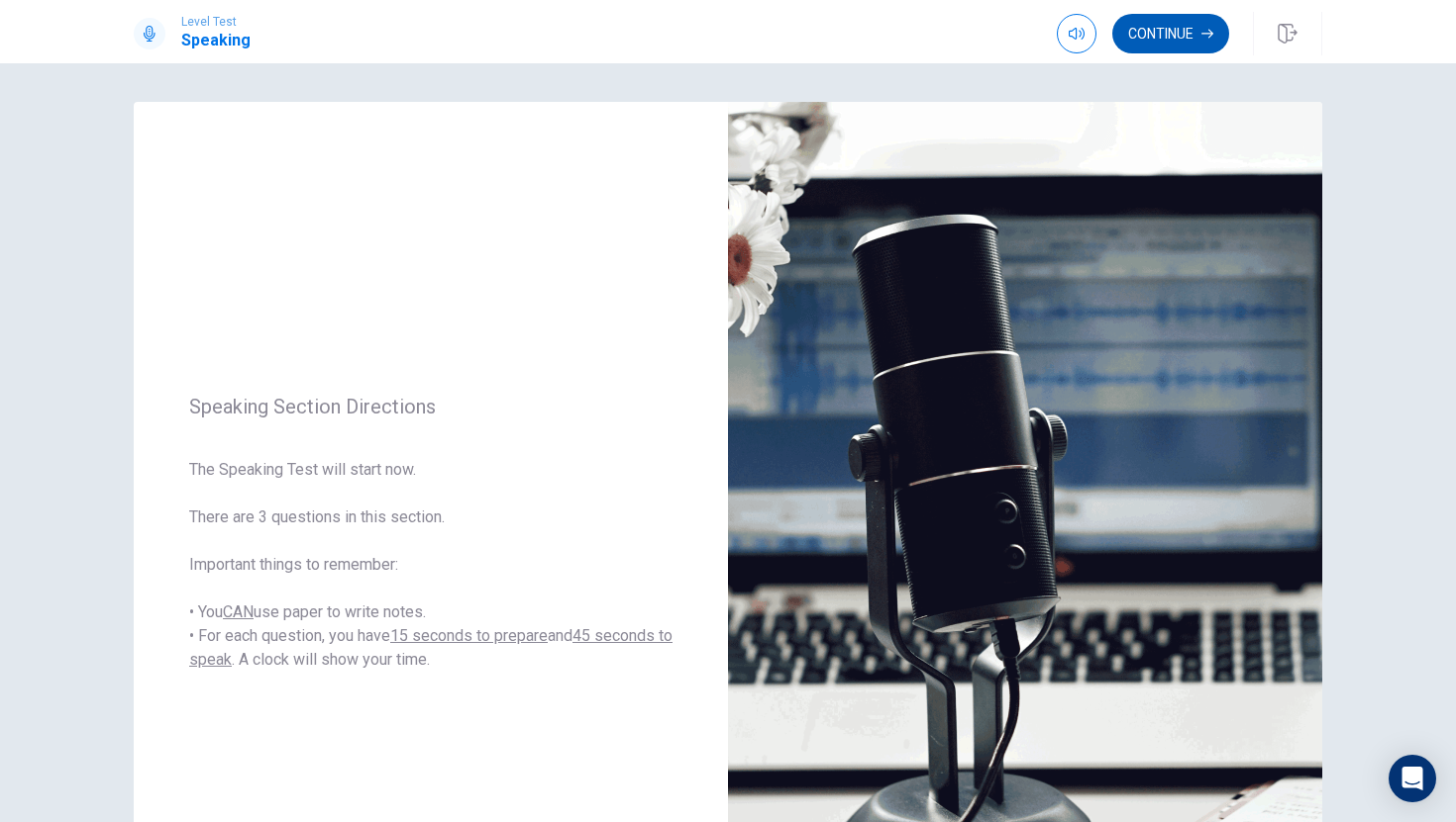
click at [1146, 49] on button "Continue" at bounding box center [1171, 34] width 117 height 40
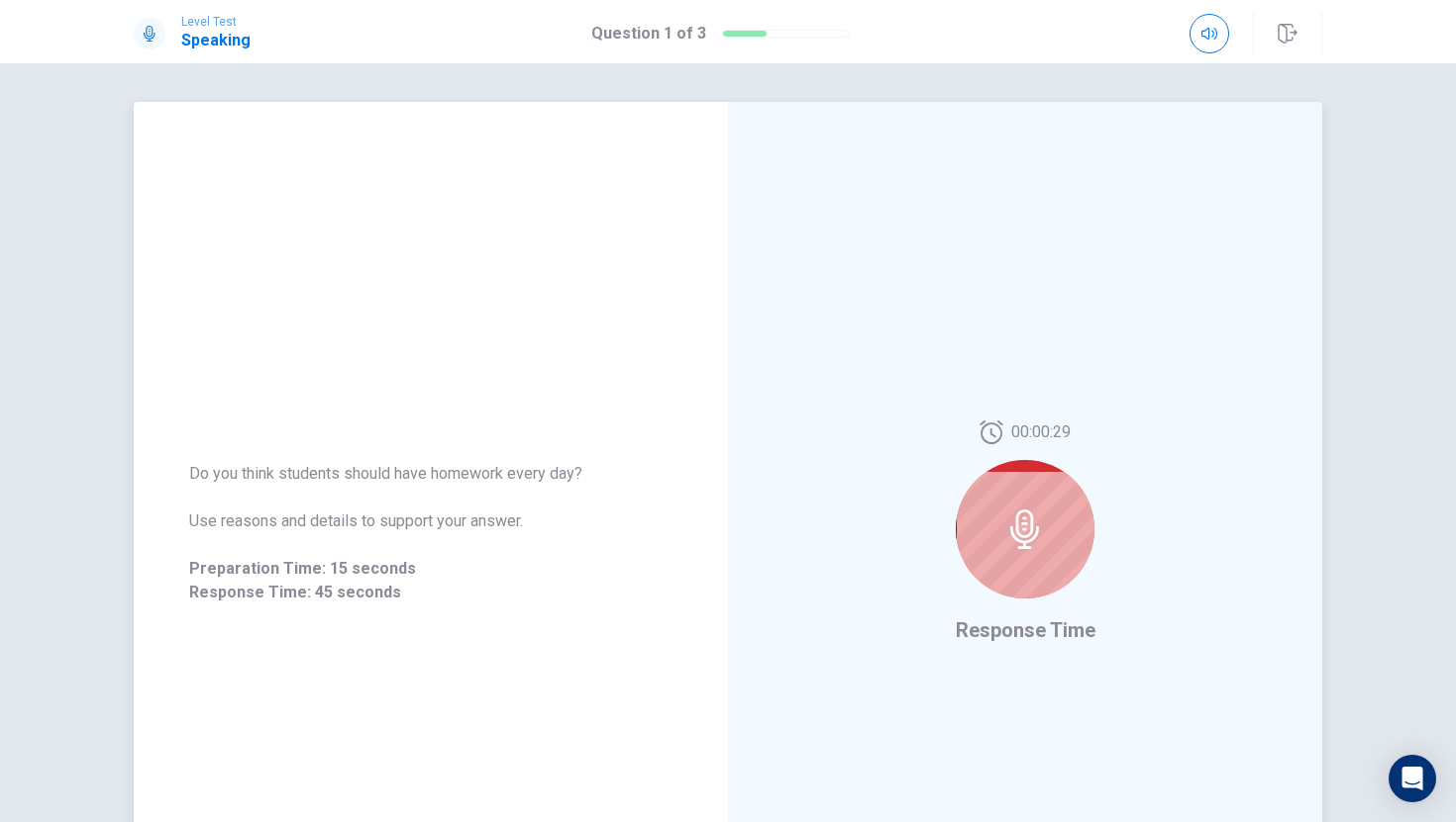
click at [1001, 507] on div at bounding box center [1025, 530] width 139 height 139
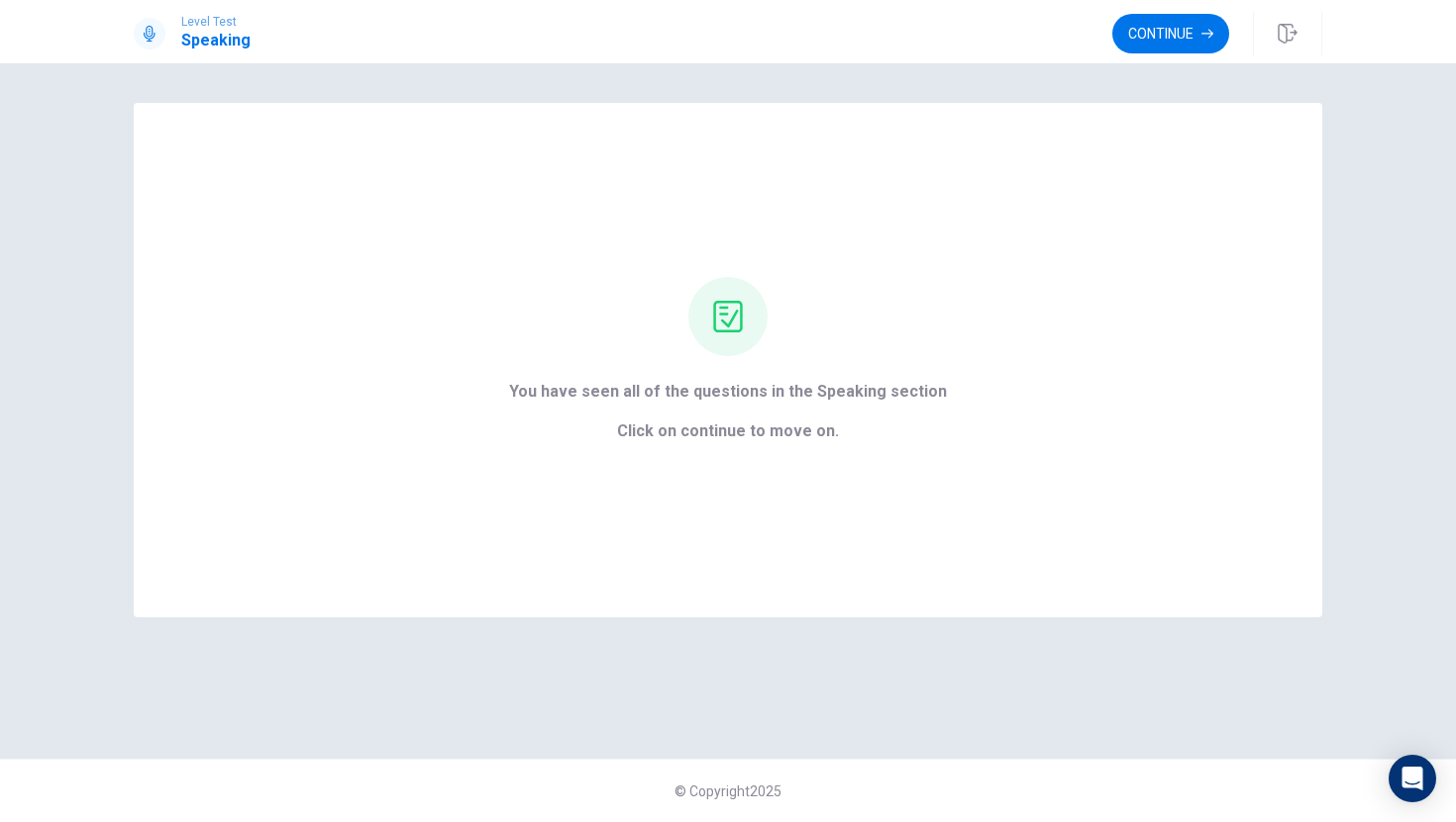
scroll to position [0, 0]
click at [1127, 20] on button "Continue" at bounding box center [1171, 34] width 117 height 40
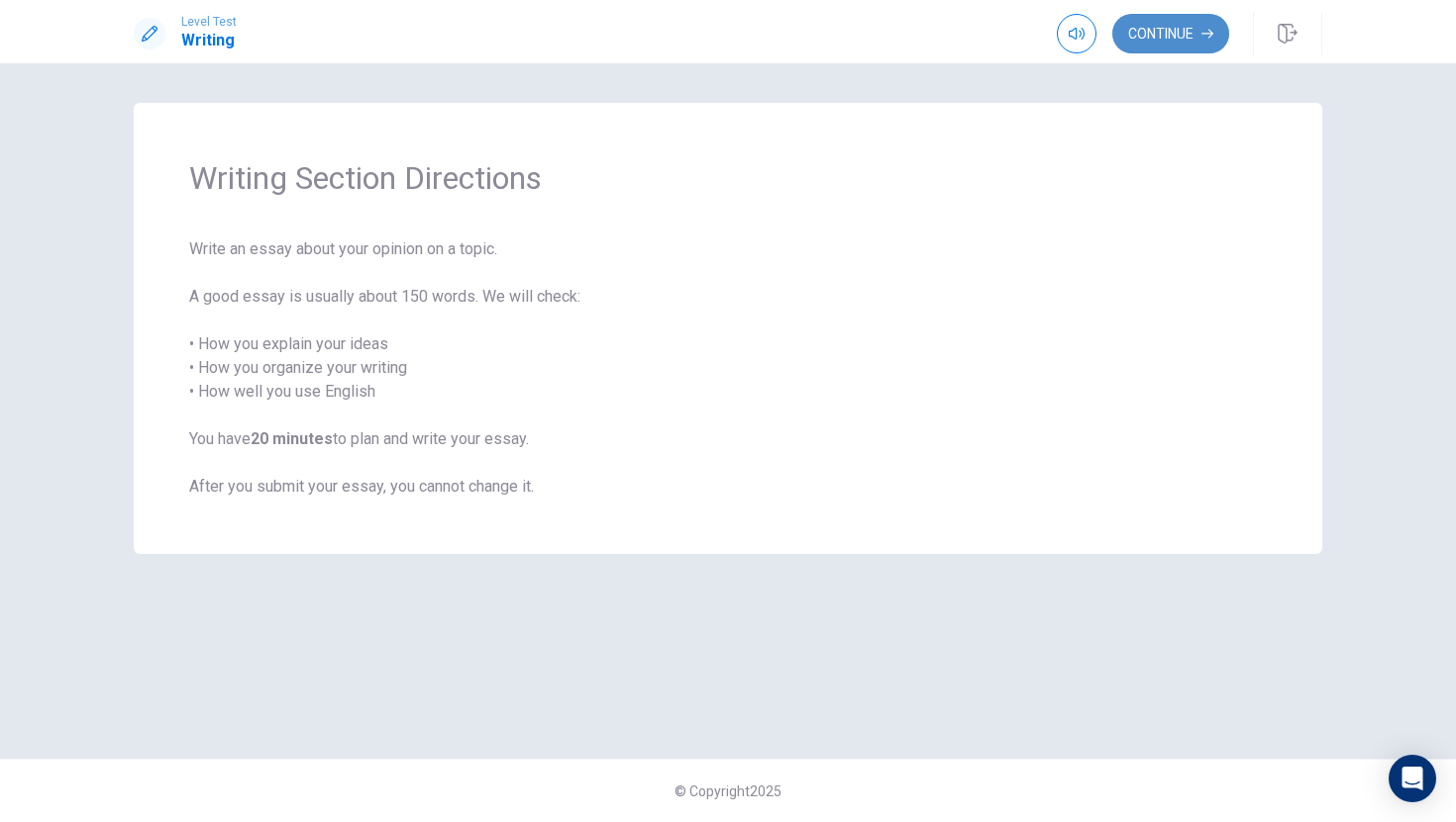
click at [1146, 25] on button "Continue" at bounding box center [1171, 34] width 117 height 40
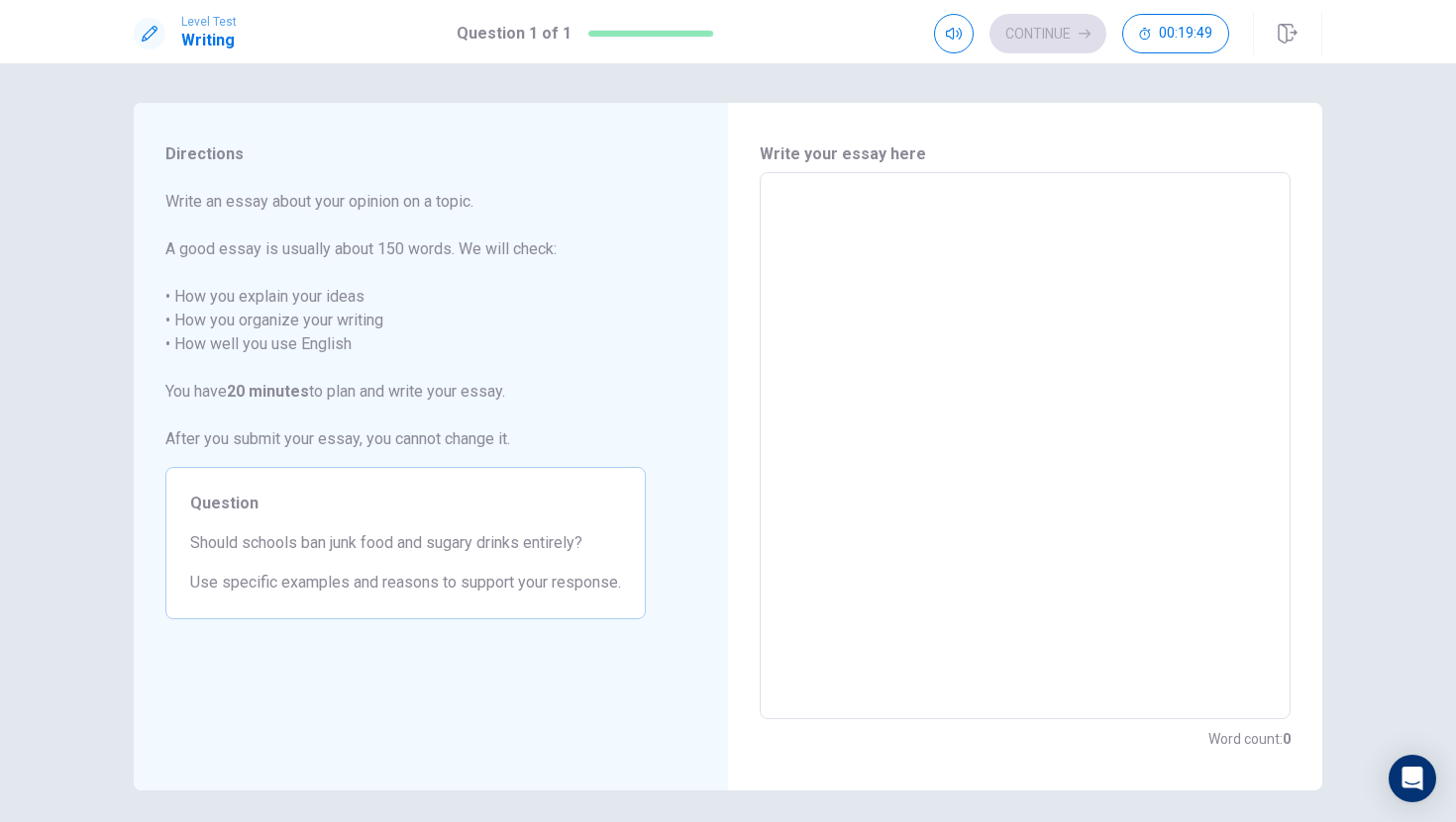
click at [925, 232] on textarea at bounding box center [1025, 446] width 503 height 514
type textarea "t"
type textarea "x"
type textarea "th"
type textarea "x"
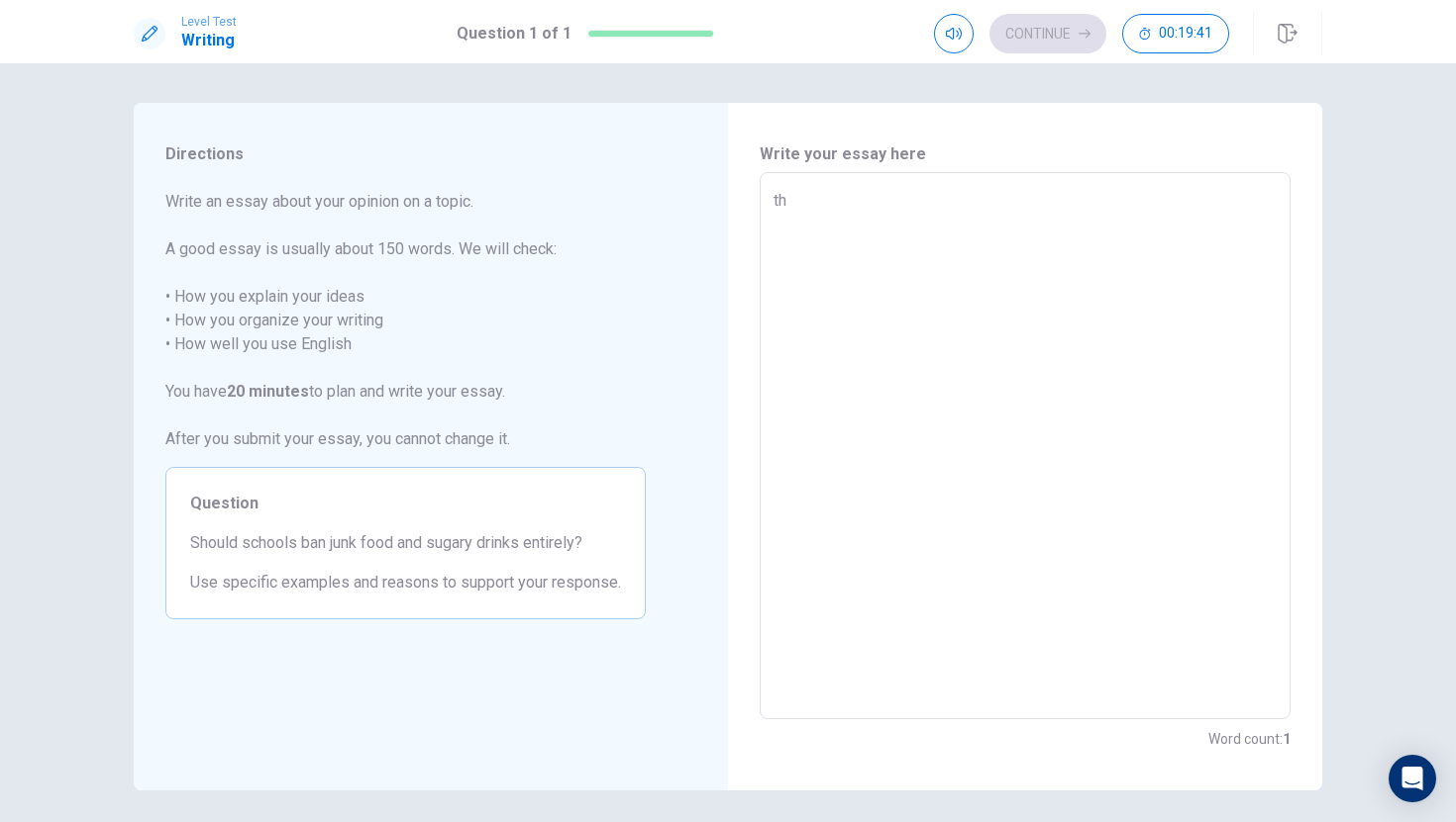
type textarea "the"
type textarea "x"
type textarea "ther"
type textarea "x"
type textarea "there"
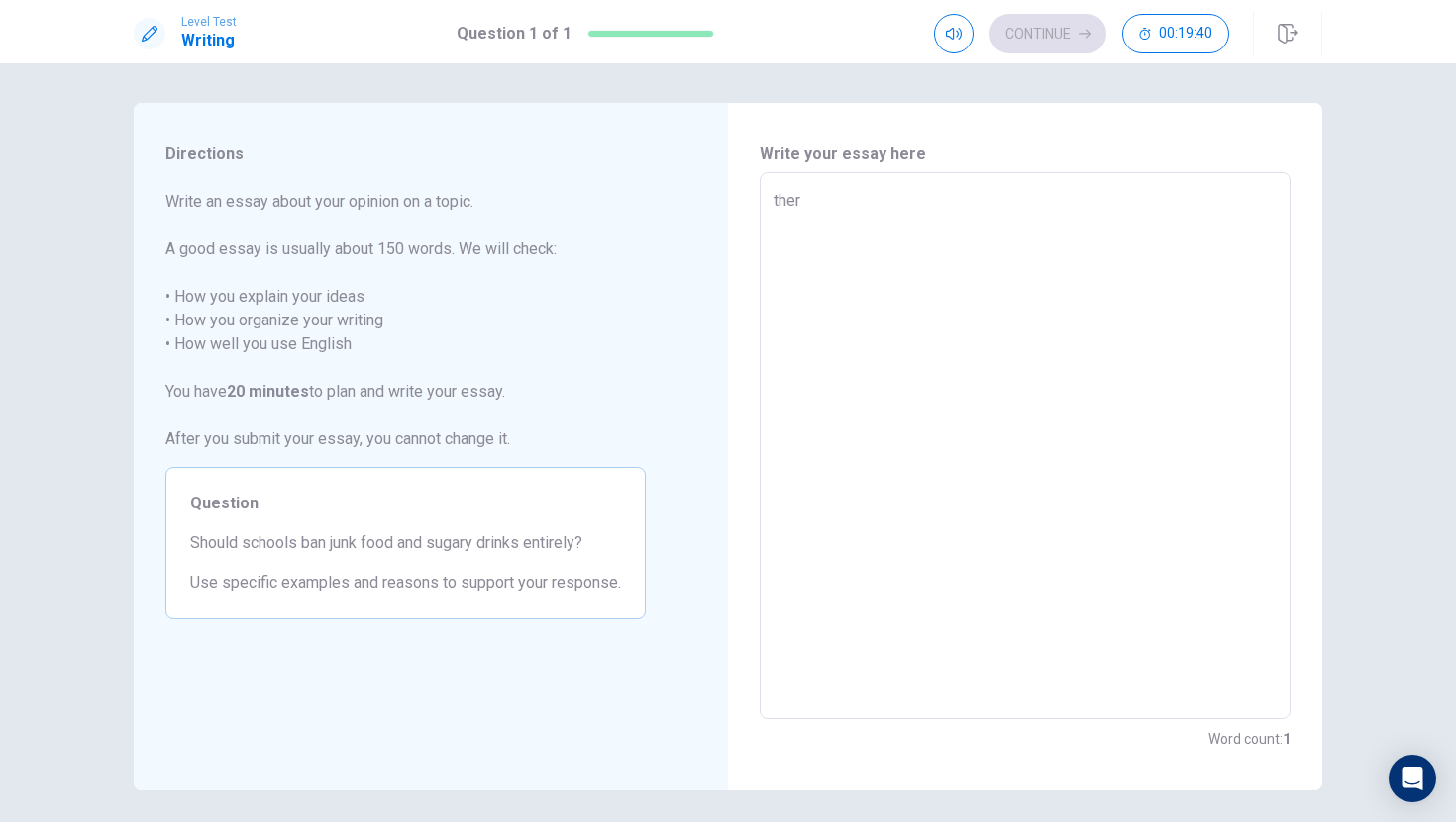
type textarea "x"
type textarea "there"
type textarea "x"
type textarea "there"
type textarea "x"
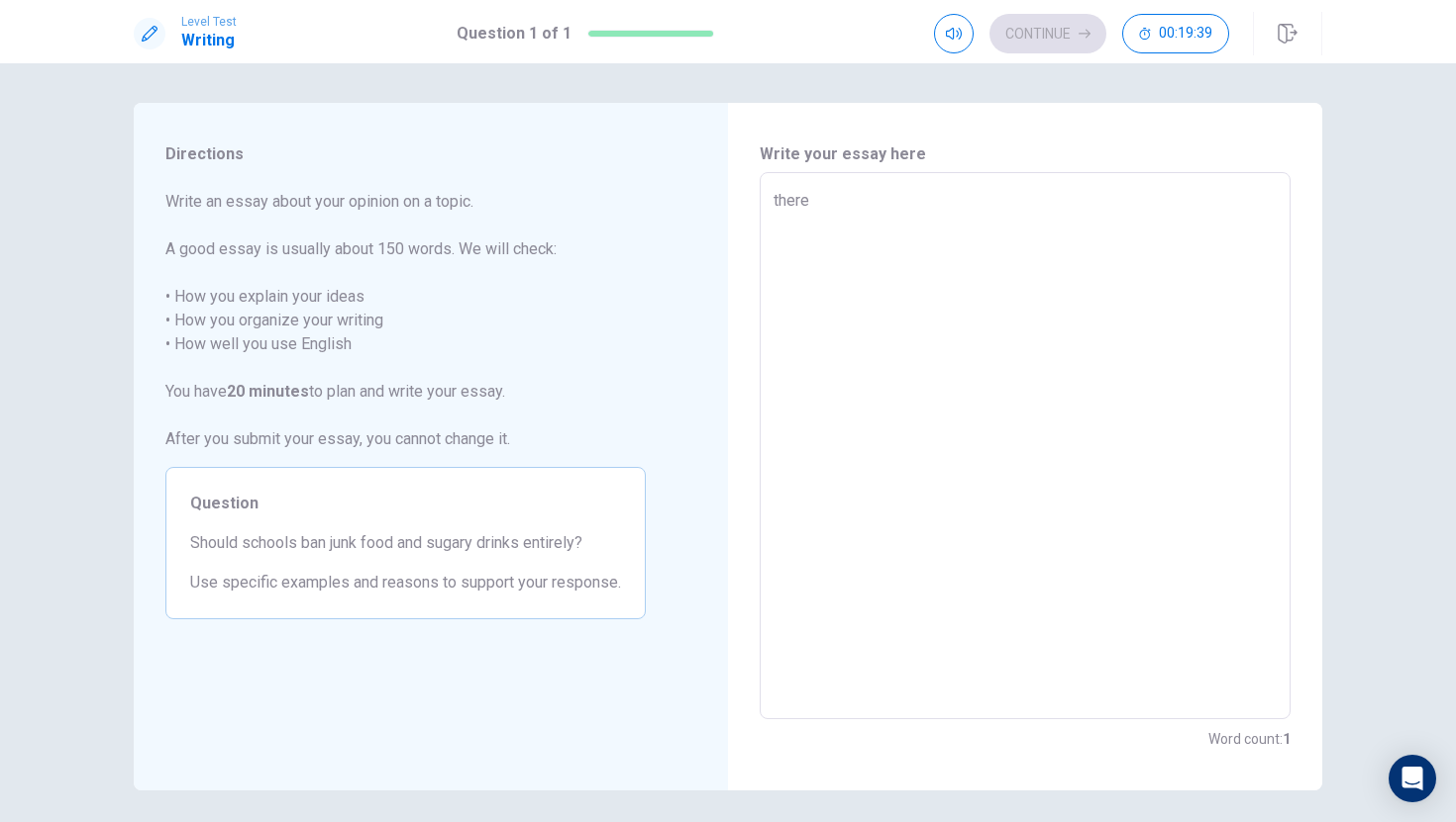
type textarea "ther"
type textarea "x"
type textarea "the"
type textarea "x"
type textarea "th"
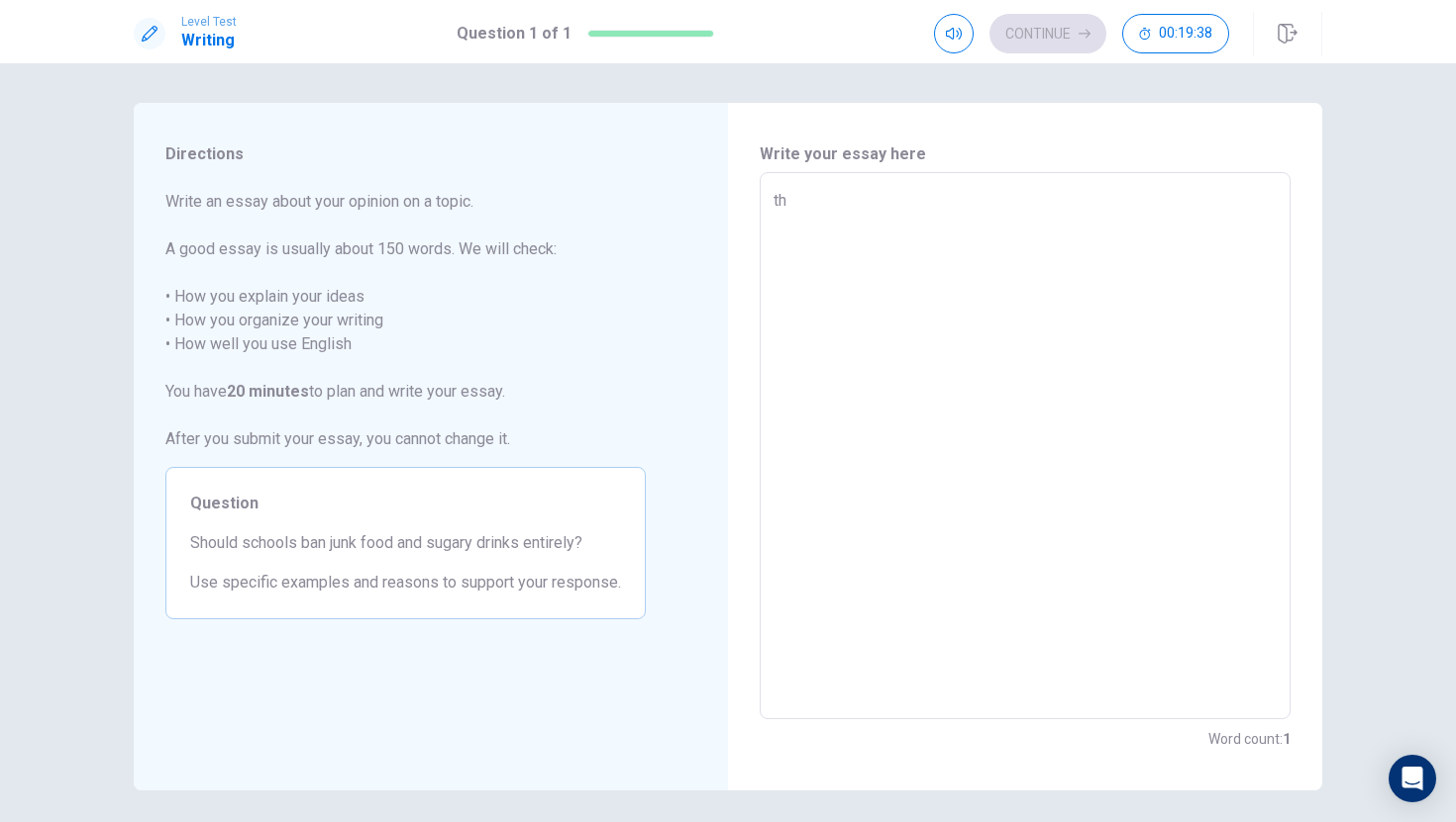
type textarea "x"
type textarea "t"
type textarea "x"
type textarea "T"
type textarea "x"
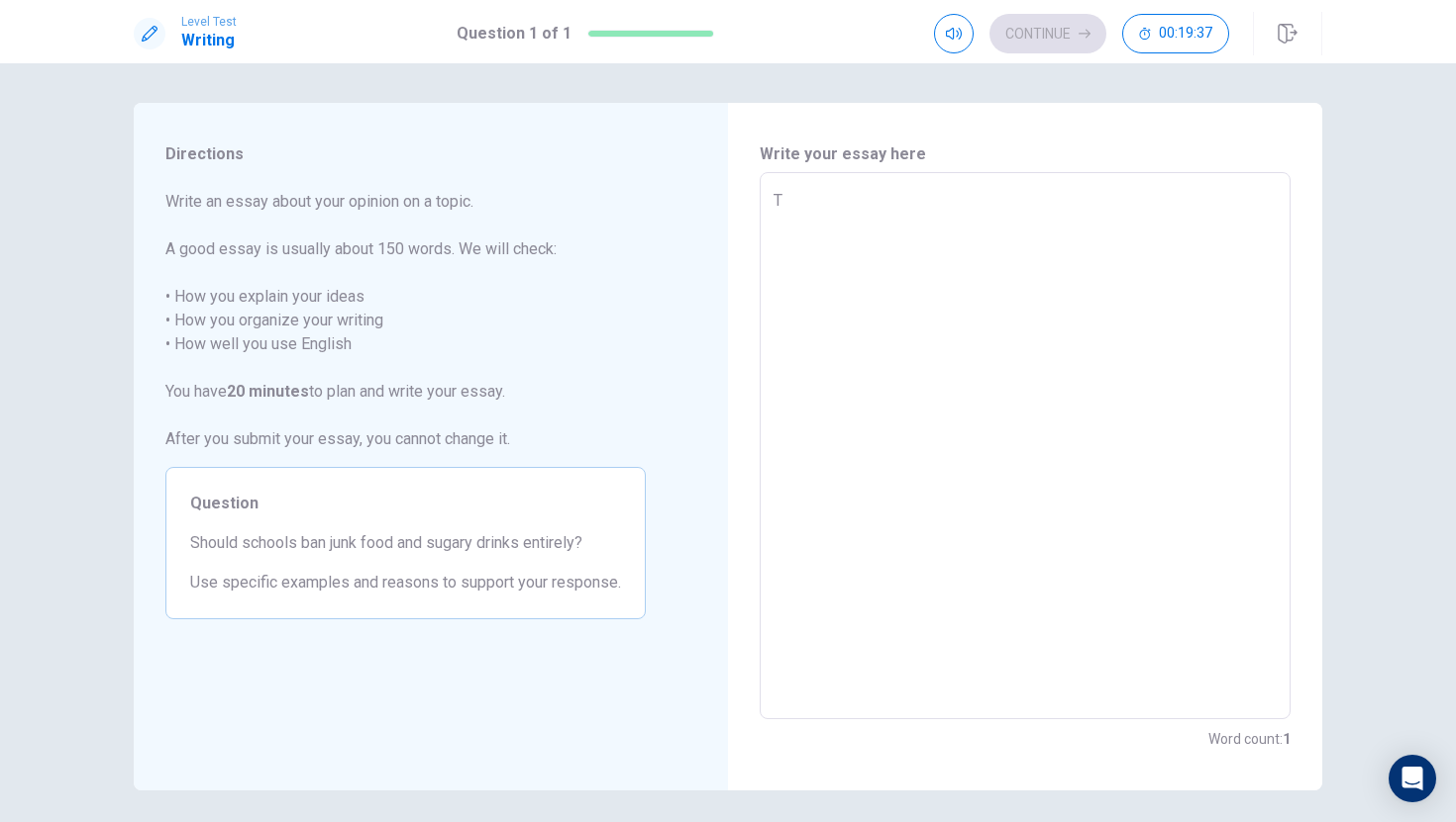
type textarea "Th"
type textarea "x"
type textarea "The"
type textarea "x"
type textarea "Ther"
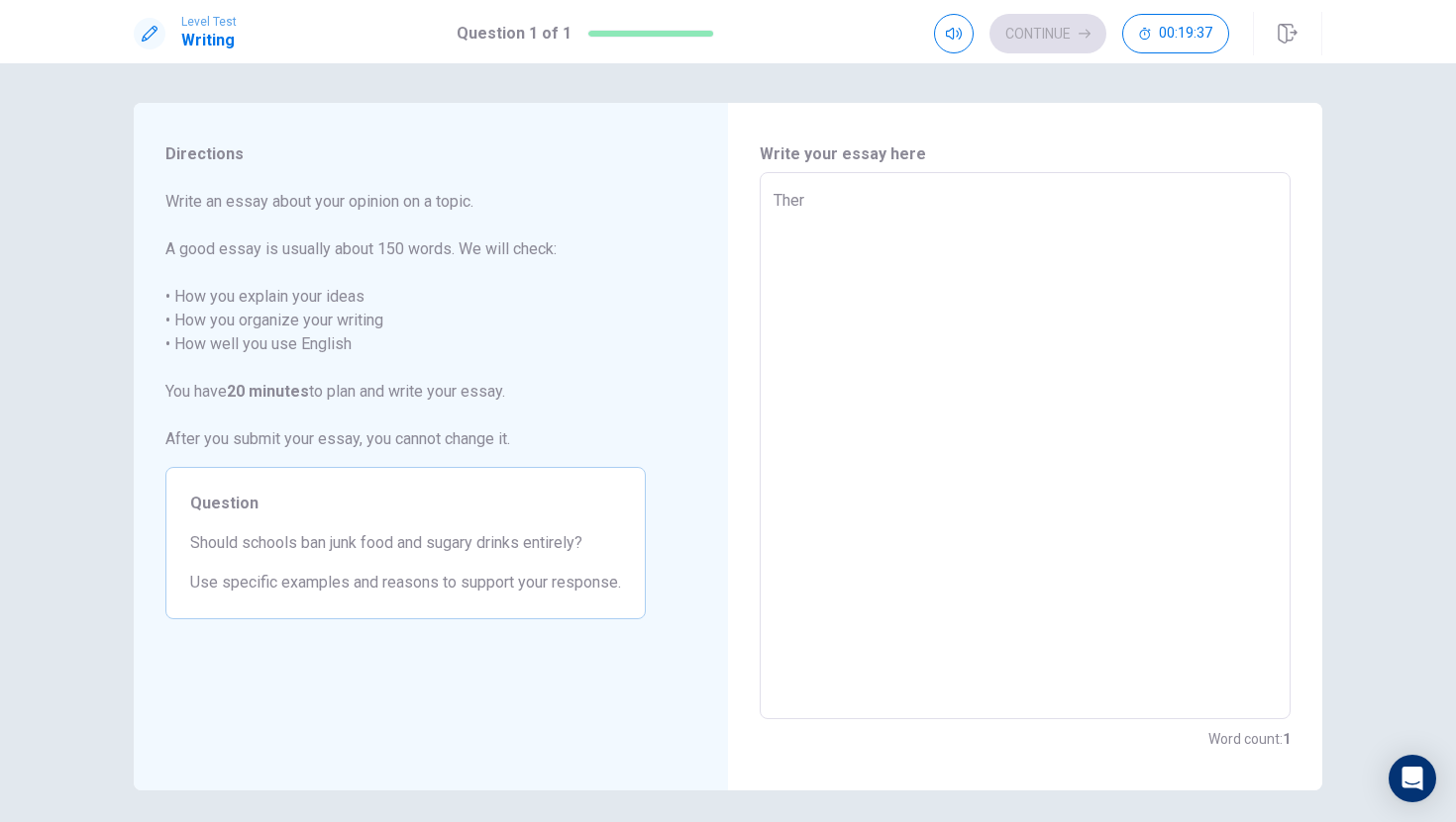
type textarea "x"
type textarea "There"
type textarea "x"
type textarea "There"
type textarea "x"
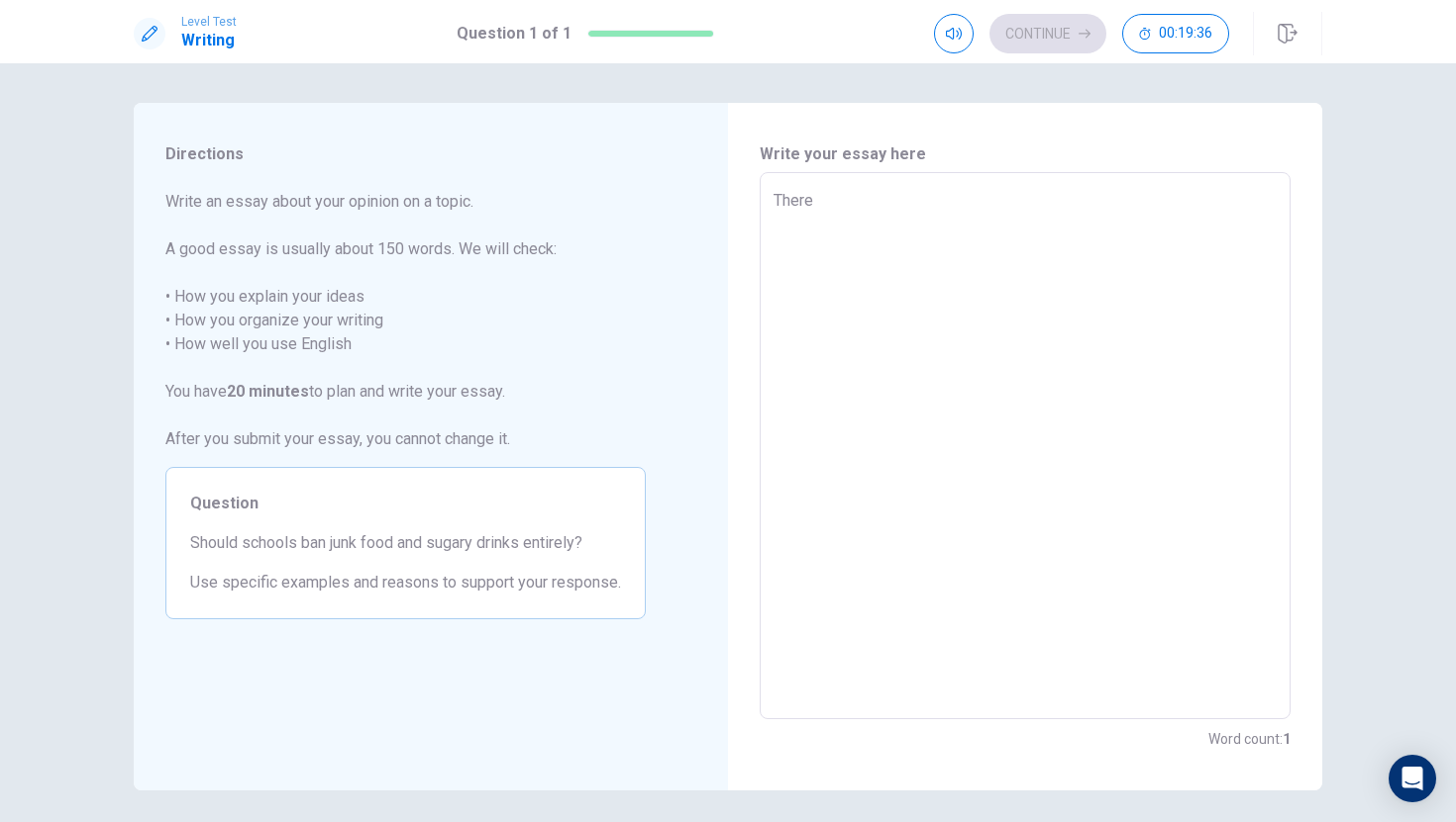
type textarea "There c"
type textarea "x"
type textarea "There co"
type textarea "x"
type textarea "There cou"
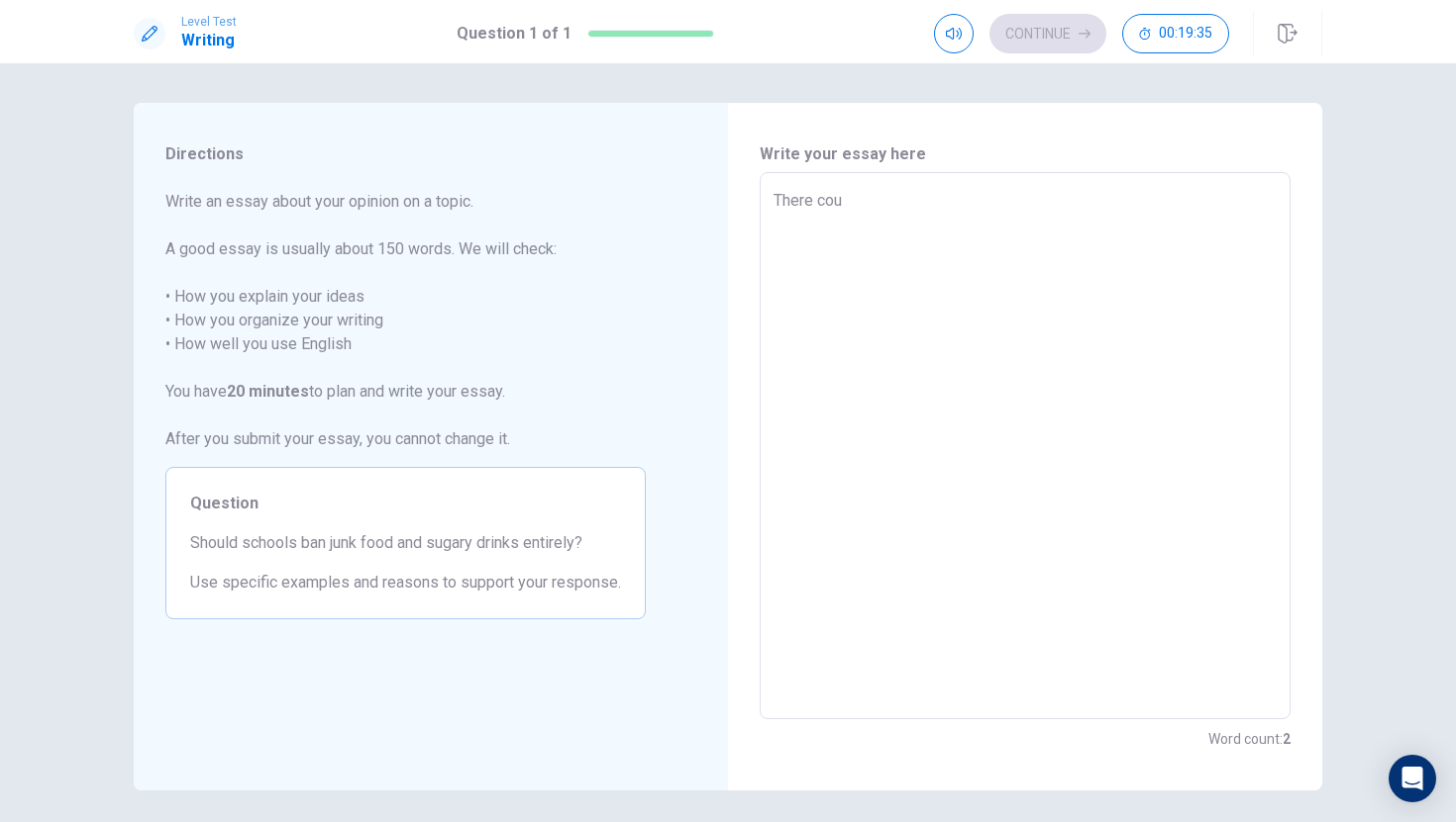
type textarea "x"
type textarea "There coul"
type textarea "x"
type textarea "There could"
type textarea "x"
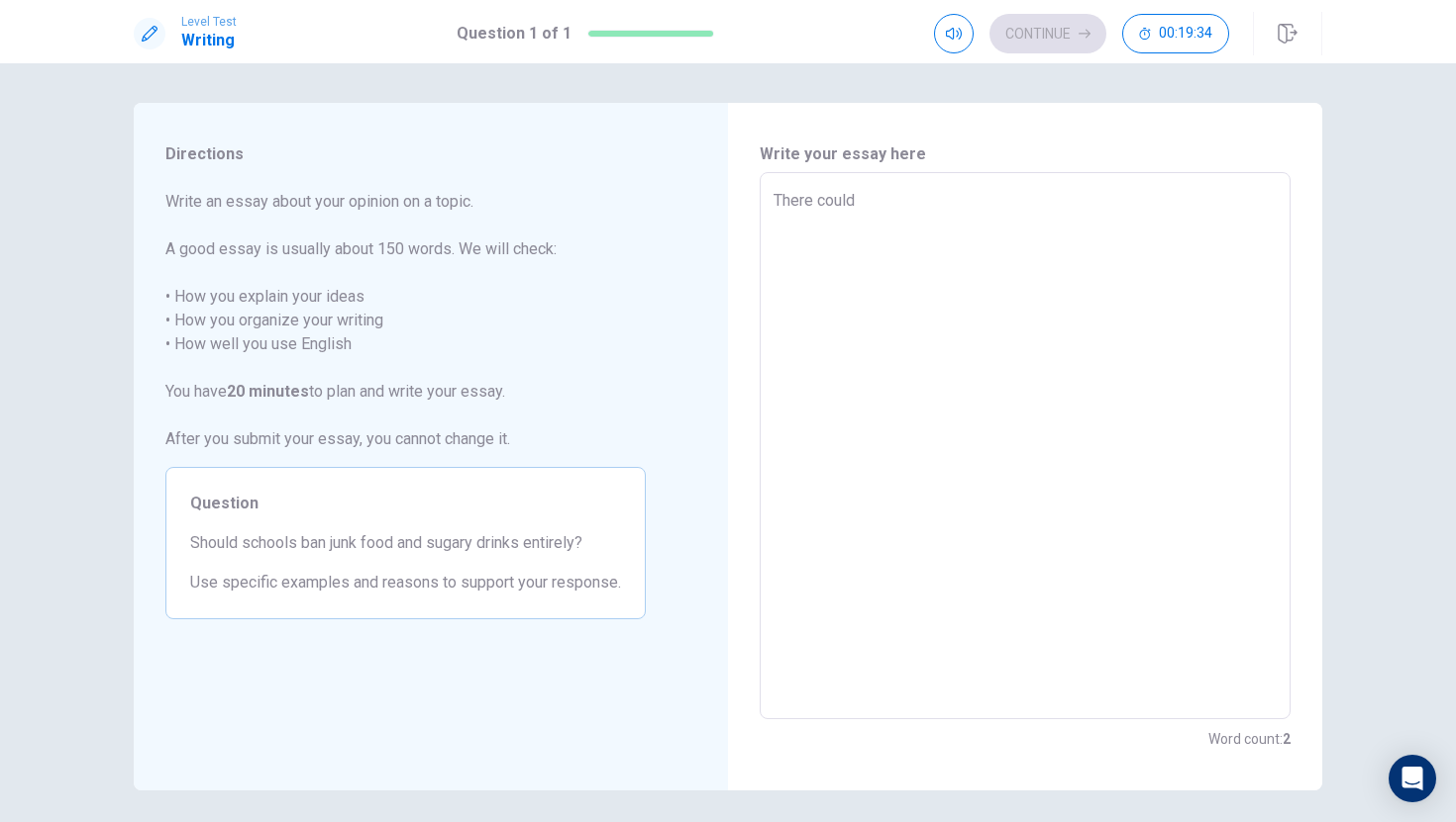
type textarea "There could"
type textarea "x"
type textarea "There could b"
type textarea "x"
type textarea "There could be"
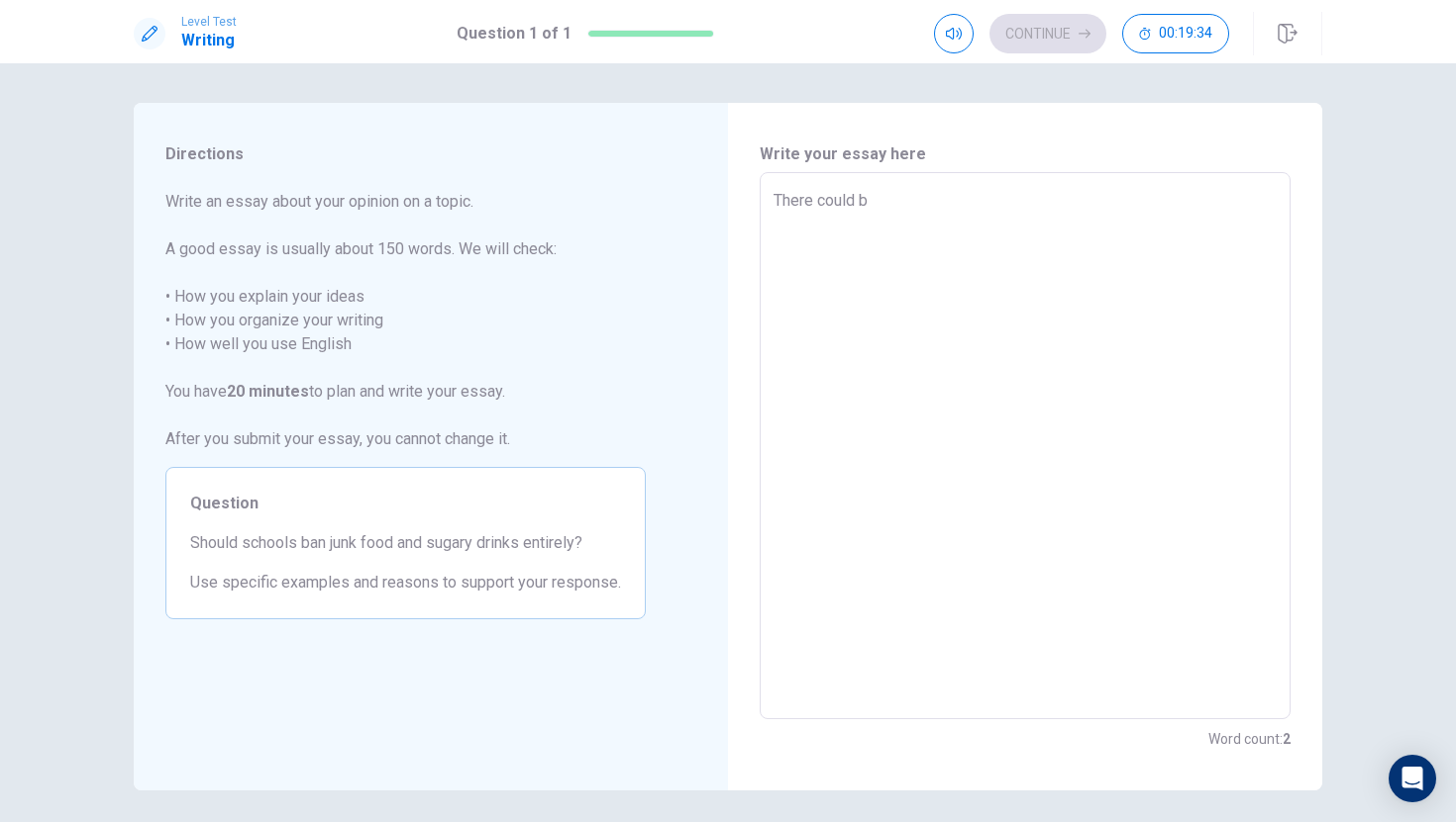
type textarea "x"
type textarea "There could be"
type textarea "x"
type textarea "There could be l"
type textarea "x"
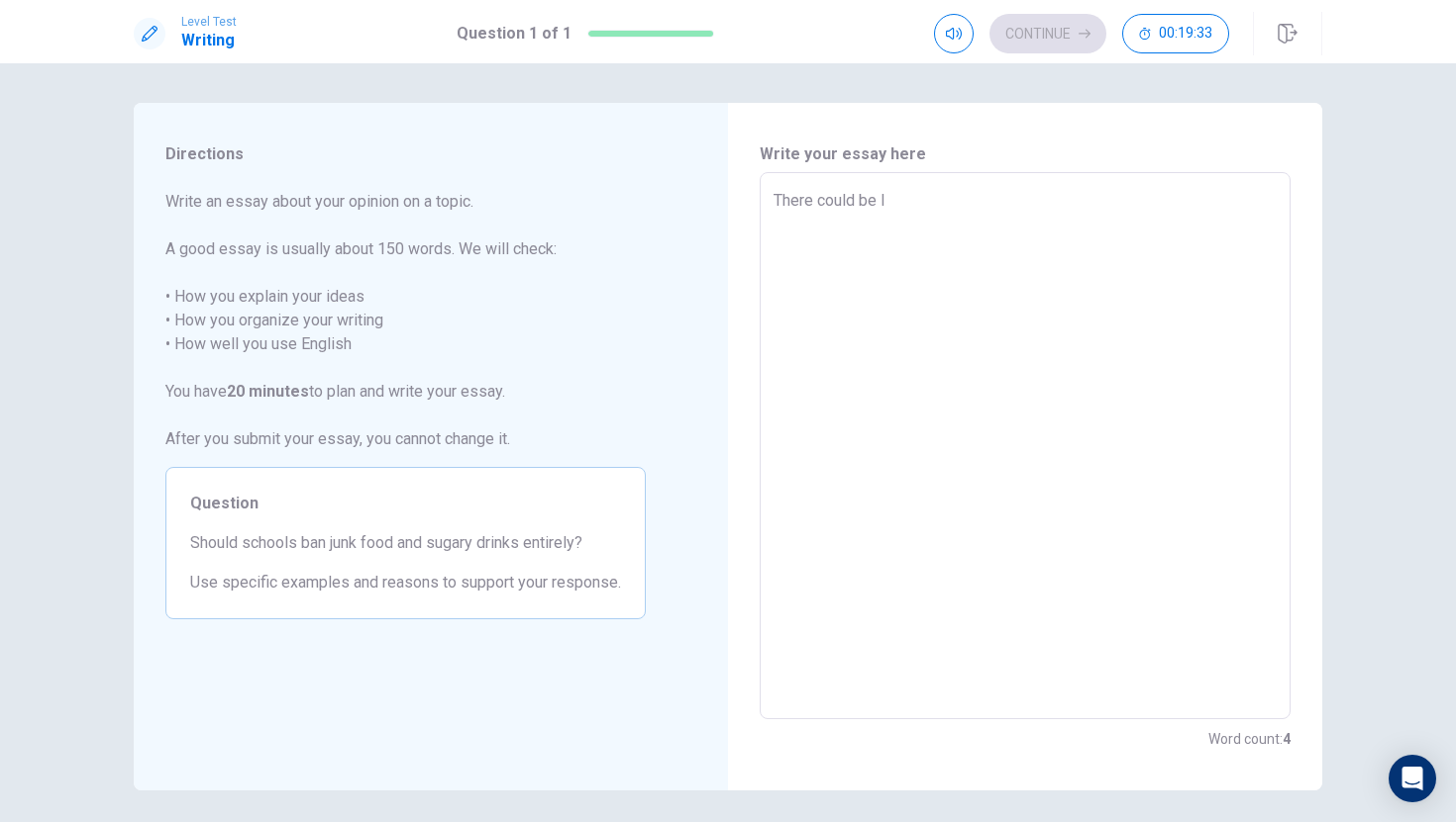
type textarea "There could be lo"
type textarea "x"
type textarea "There could be lot"
type textarea "x"
type textarea "There could be lots"
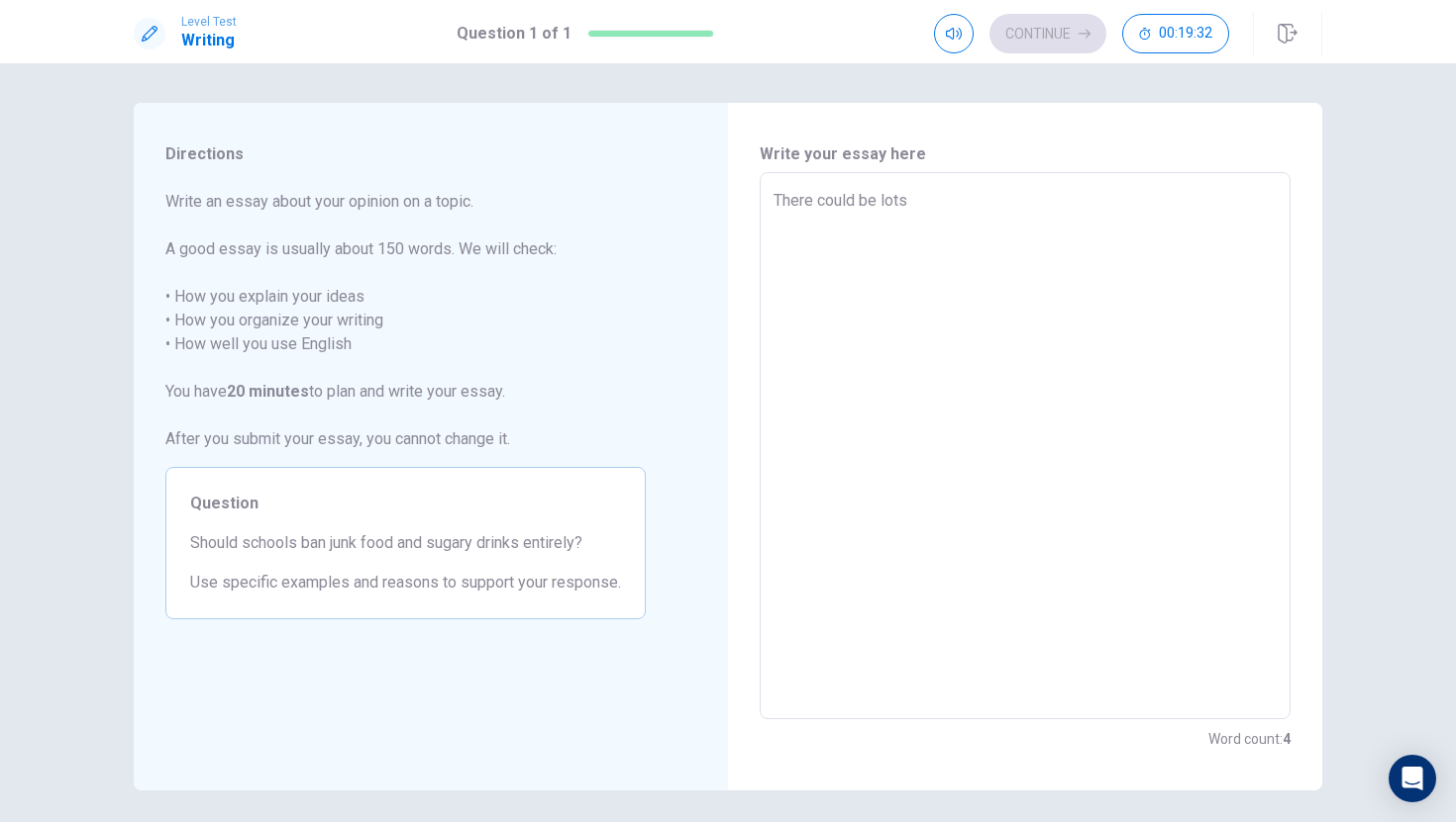
type textarea "x"
type textarea "There could be lots"
type textarea "x"
type textarea "There could be lots o"
type textarea "x"
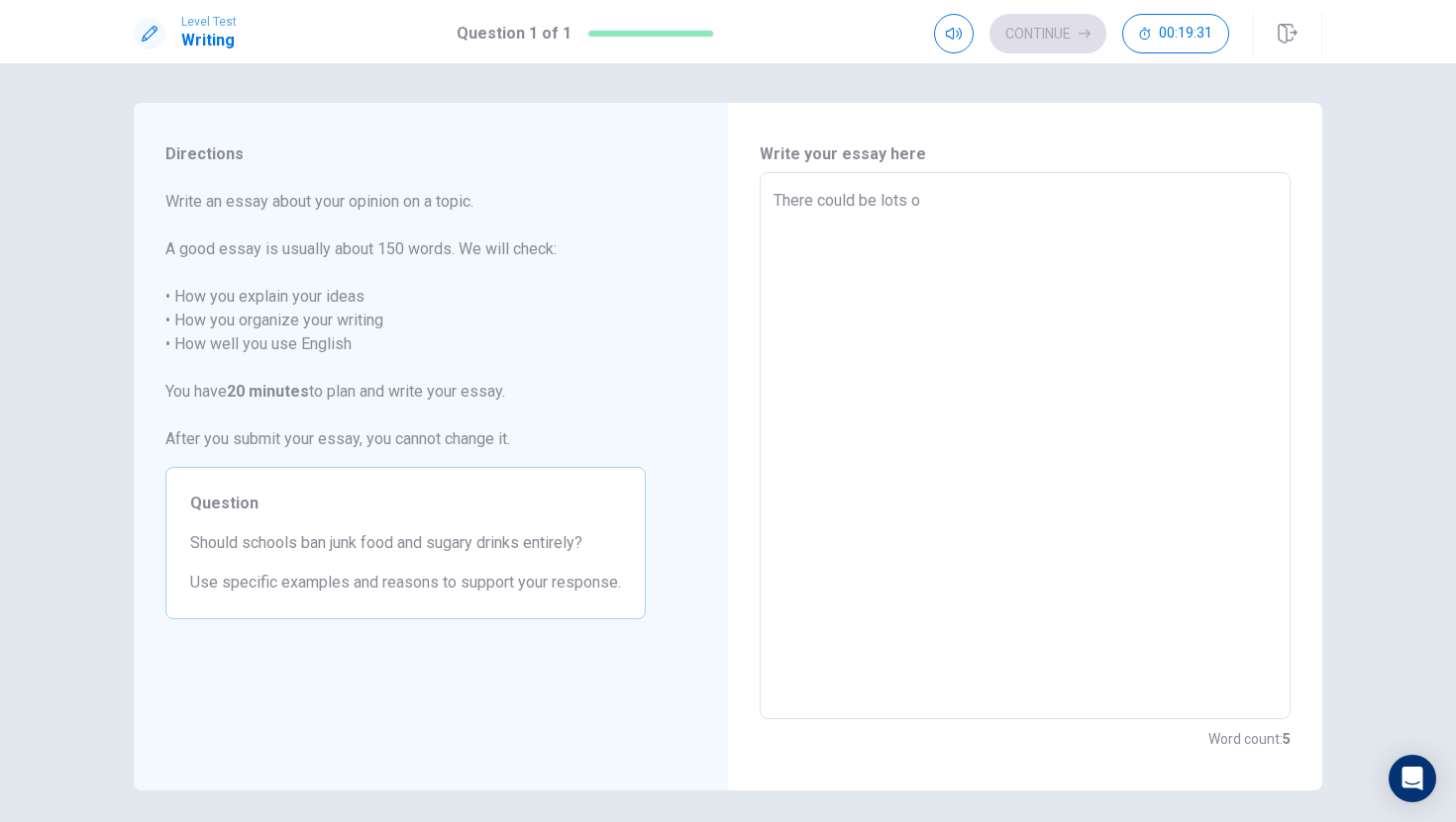
type textarea "There could be lots of"
type textarea "x"
type textarea "There could be lots of"
type textarea "x"
type textarea "There could be lots of a"
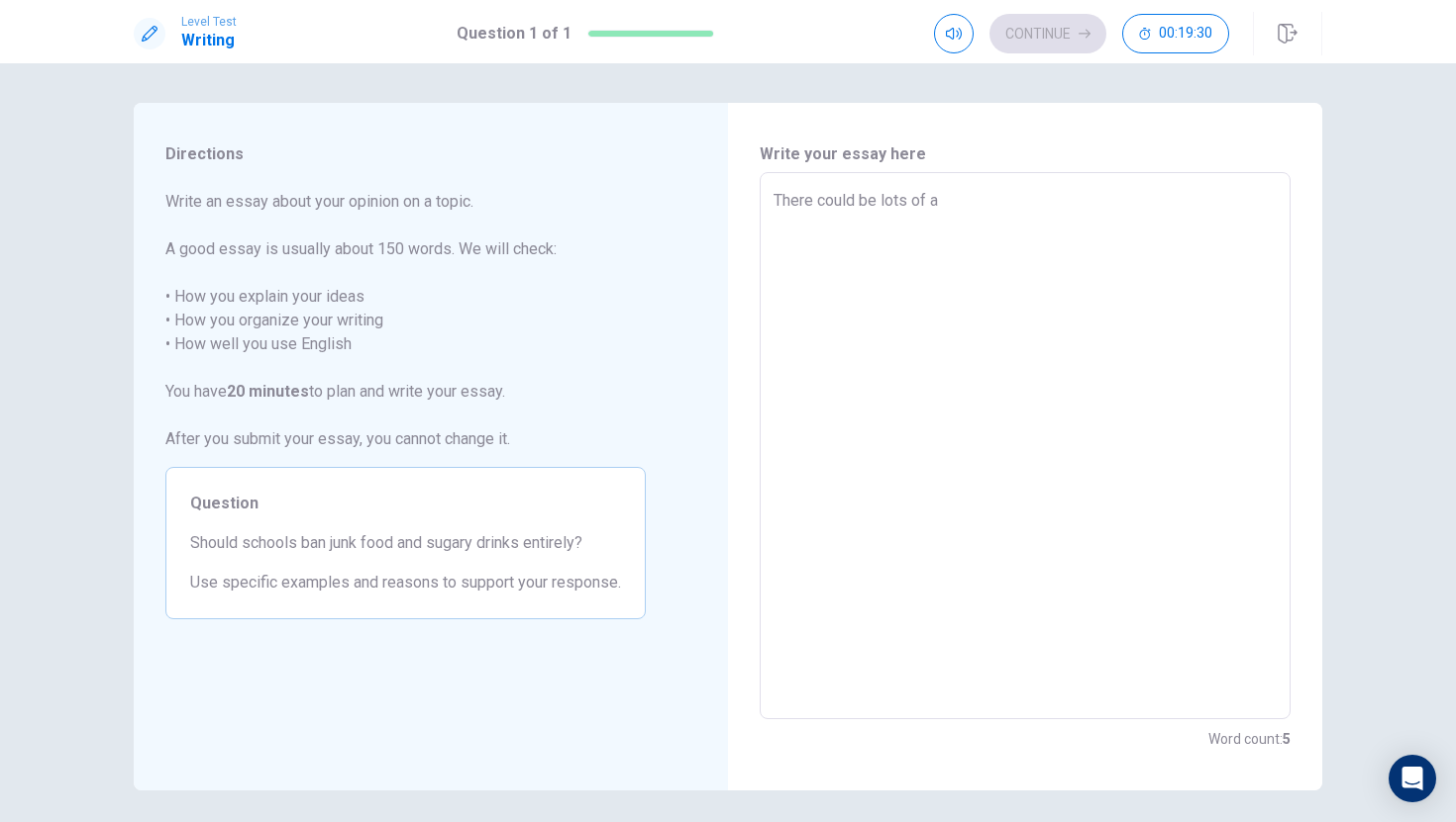
type textarea "x"
type textarea "There could be lots of an"
type textarea "x"
type textarea "There could be lots of ans"
type textarea "x"
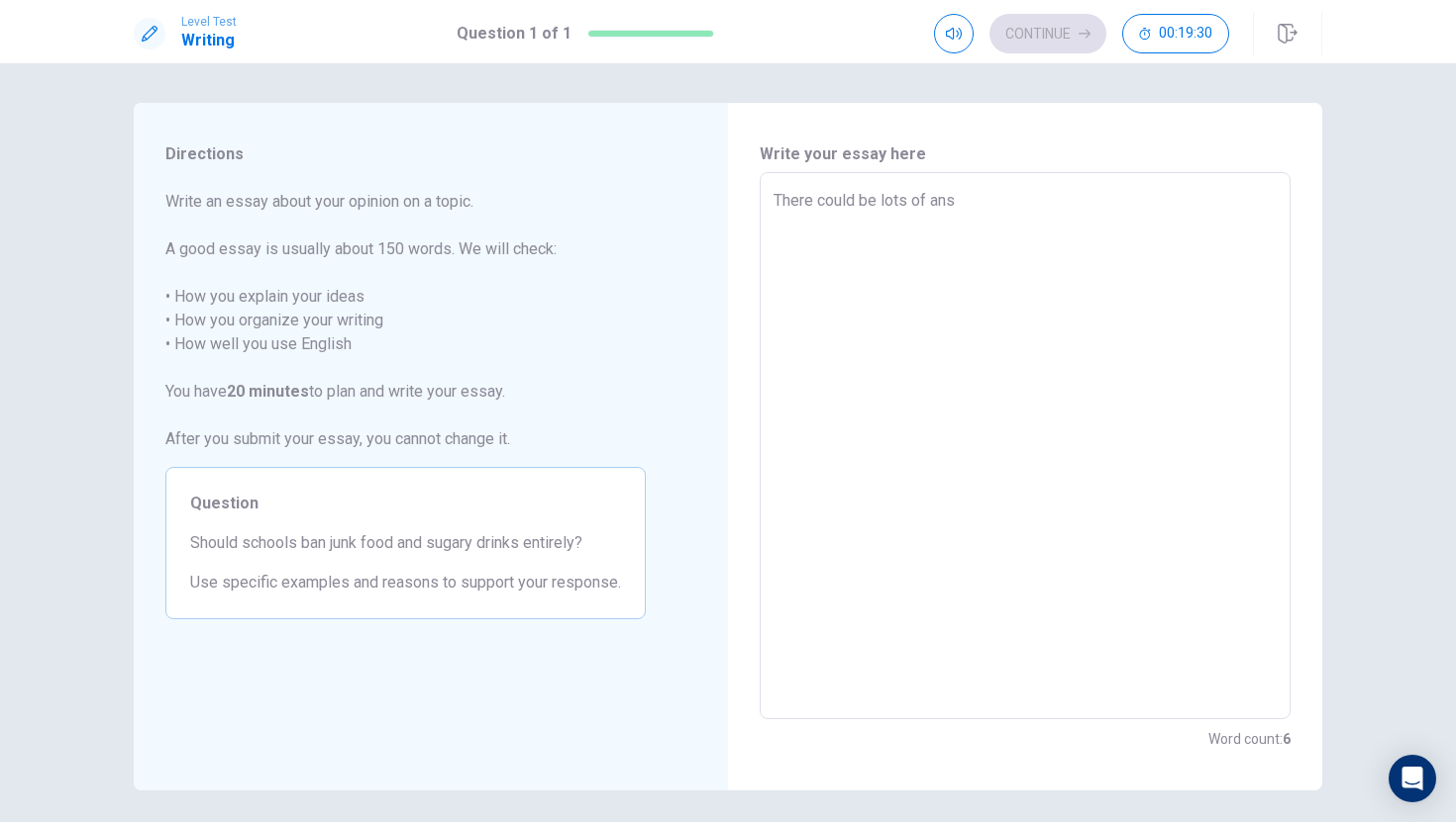
type textarea "There could be lots of answ"
type textarea "x"
type textarea "There could be lots of answe"
type textarea "x"
type textarea "There could be lots of answer"
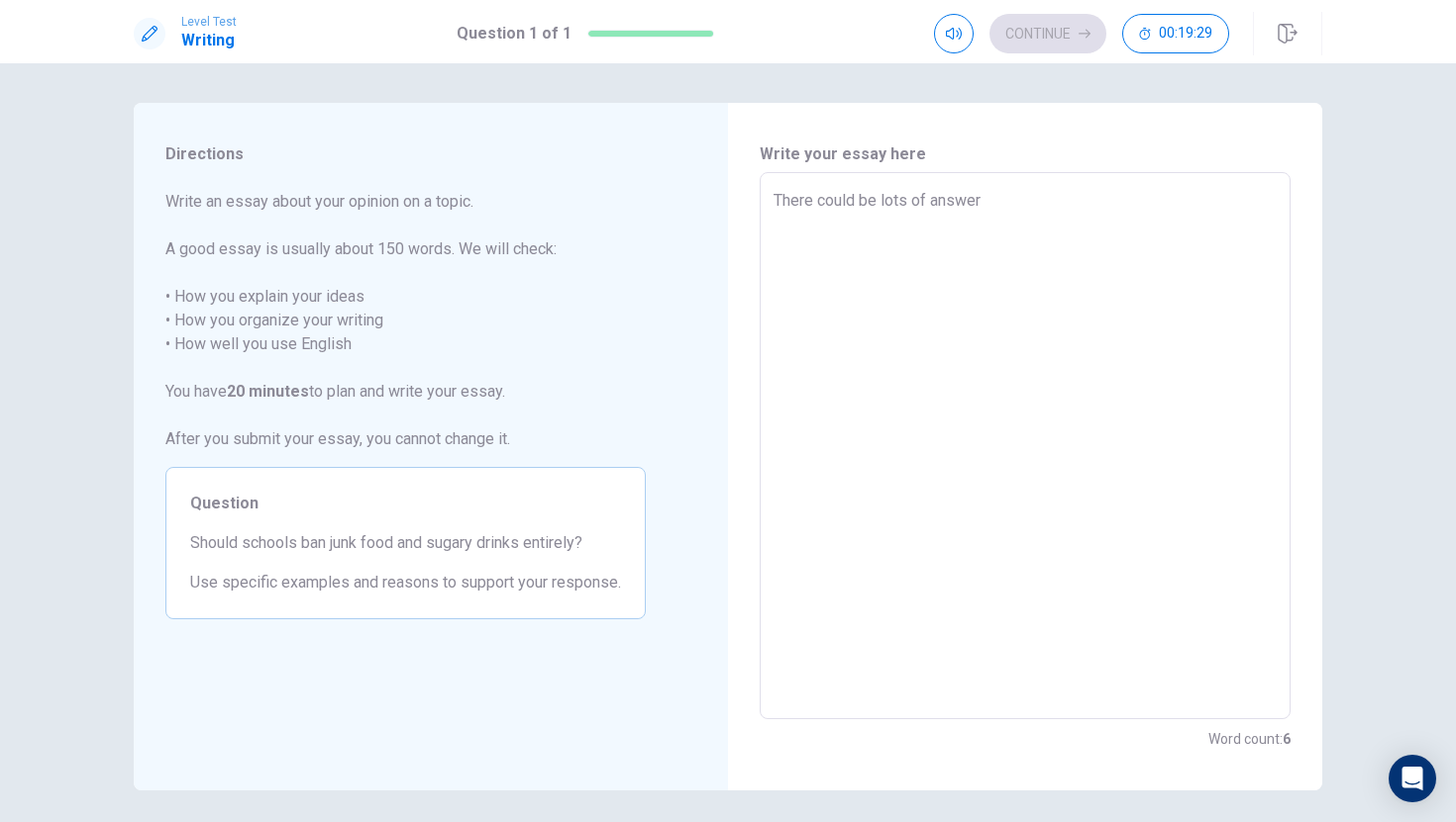
type textarea "x"
type textarea "There could be lots of answers"
type textarea "x"
type textarea "There could be lots of answers"
type textarea "x"
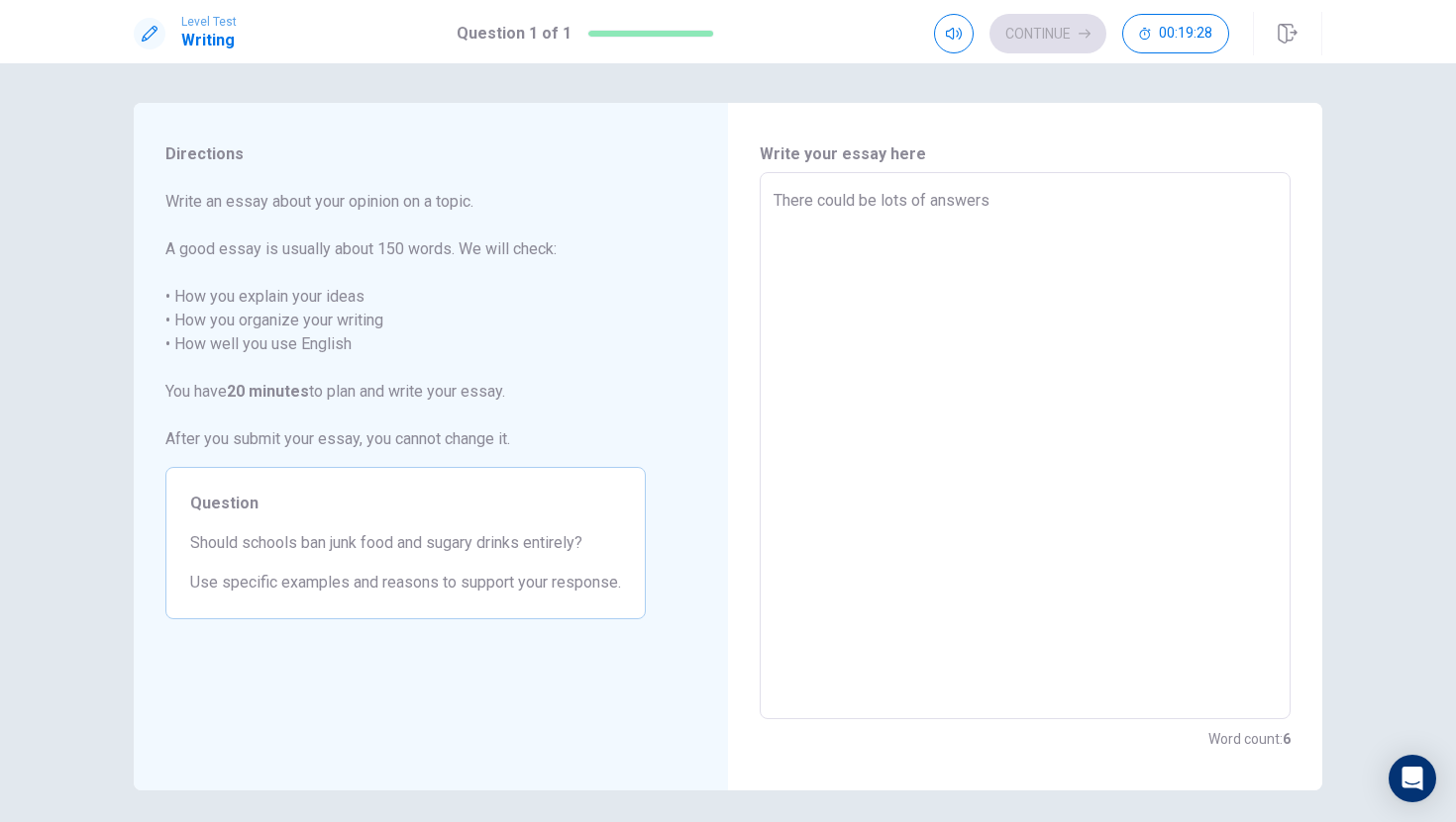
type textarea "There could be lots of answers f"
type textarea "x"
type textarea "There could be lots of answers fo"
type textarea "x"
type textarea "There could be lots of answers for"
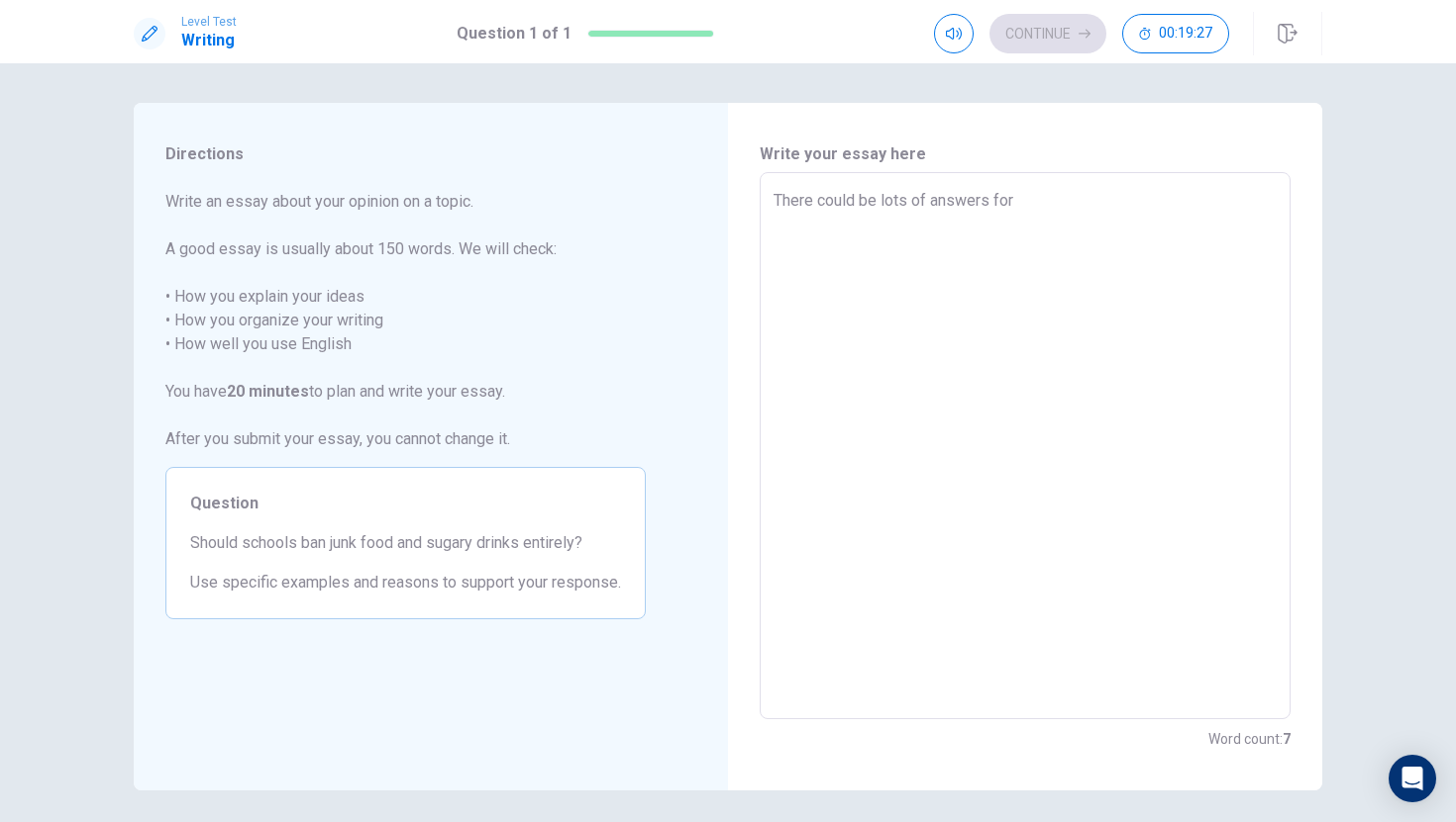
type textarea "x"
type textarea "There could be lots of answers for"
type textarea "x"
type textarea "There could be lots of answers for t"
type textarea "x"
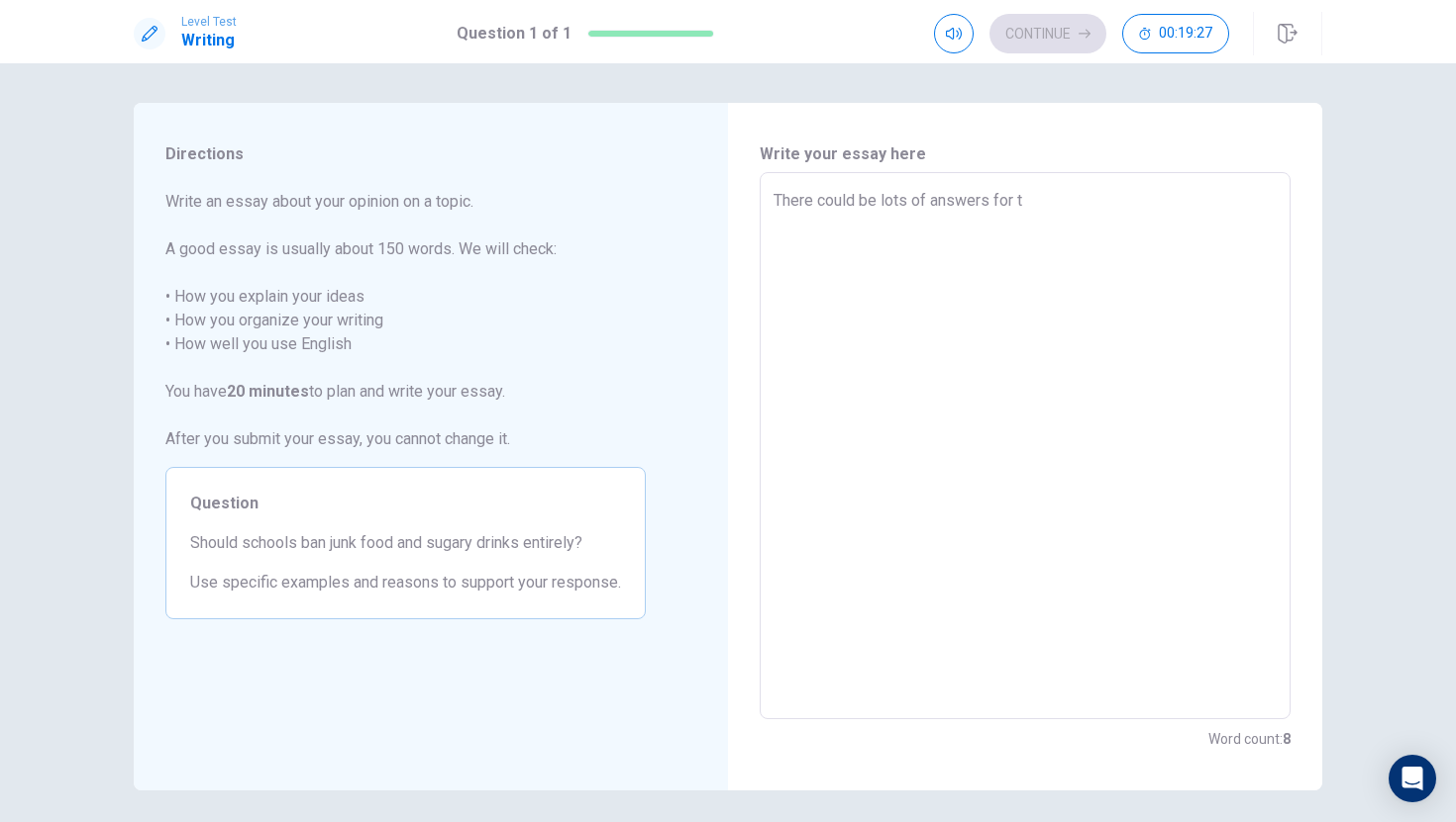
type textarea "There could be lots of answers for th"
type textarea "x"
type textarea "There could be lots of answers for thi"
type textarea "x"
type textarea "There could be lots of answers for this"
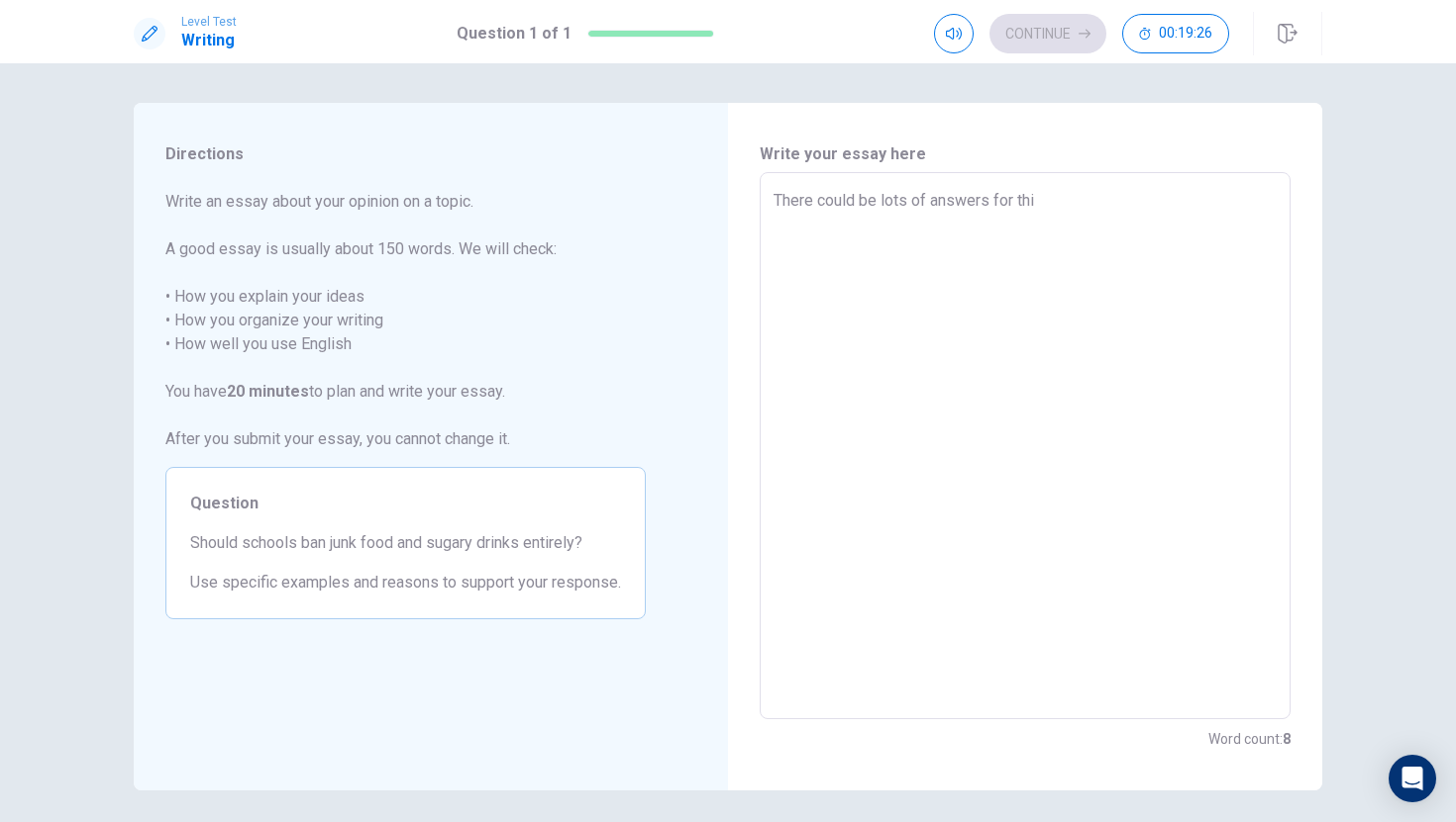
type textarea "x"
type textarea "There could be lots of answers for this"
type textarea "x"
type textarea "There could be lots of answers for this q"
type textarea "x"
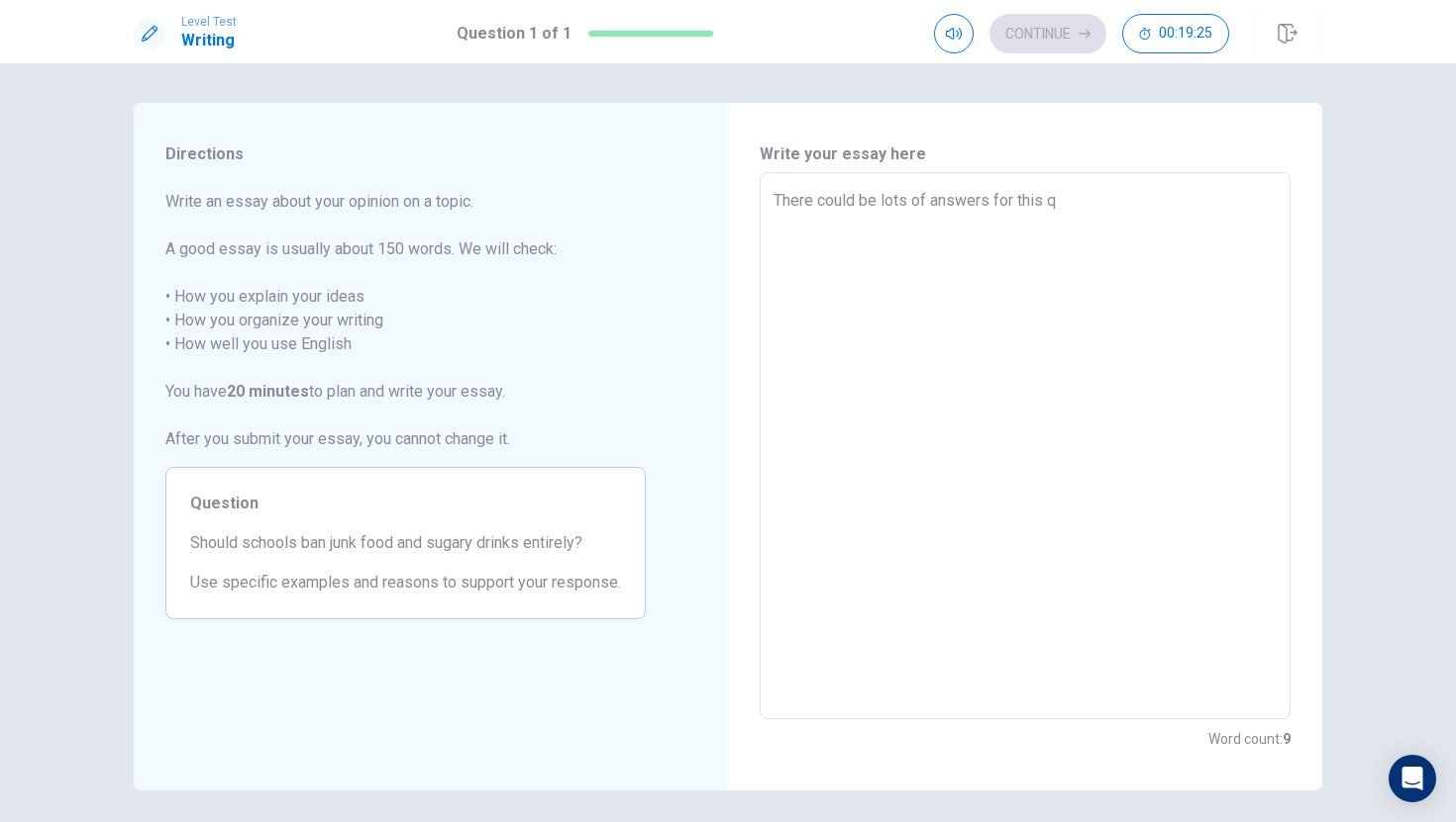
type textarea "There could be lots of answers for this qu"
type textarea "x"
type textarea "There could be lots of answers for this que"
type textarea "x"
type textarea "There could be lots of answers for this ques"
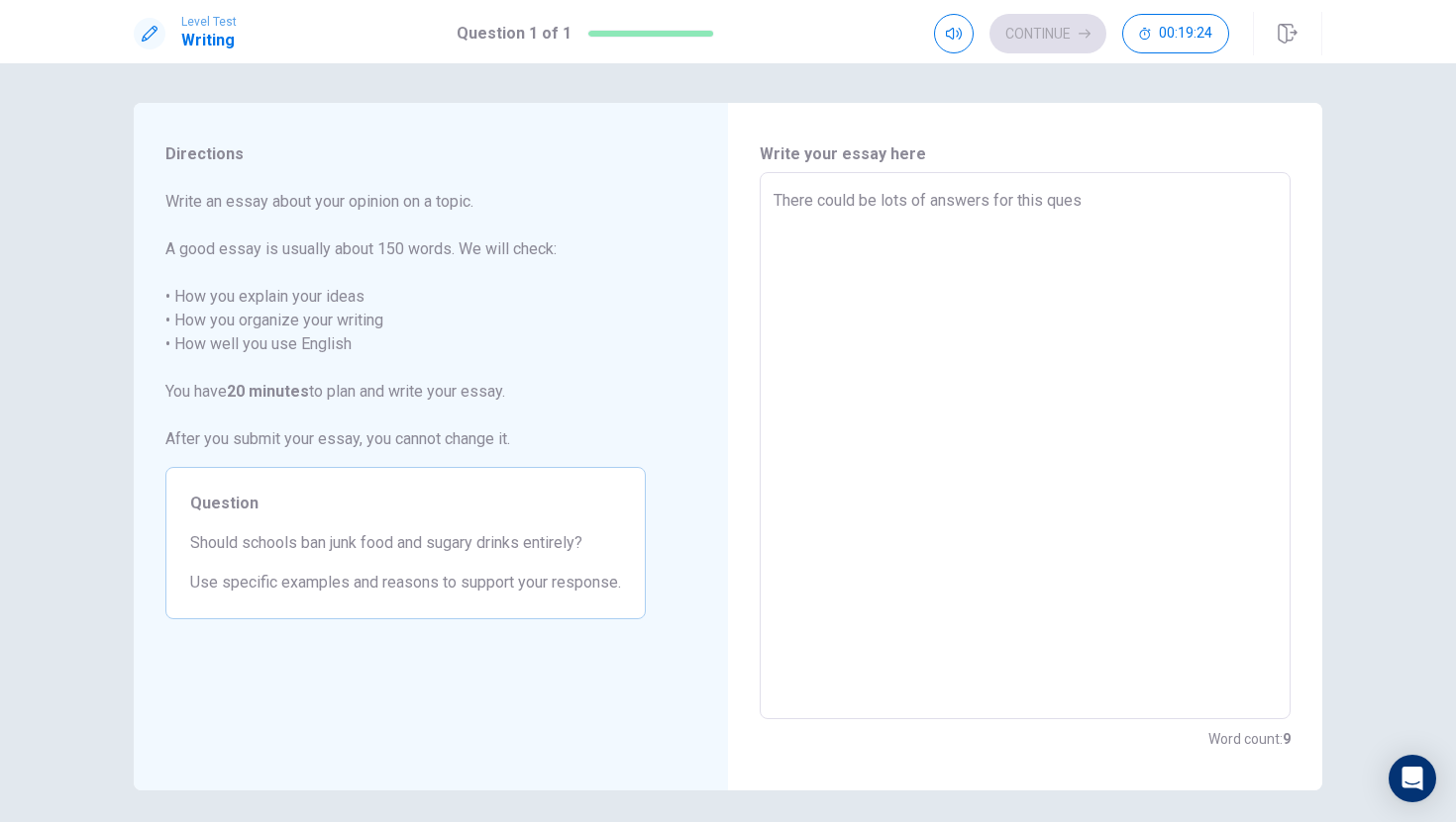
type textarea "x"
type textarea "There could be lots of answers for this quest"
type textarea "x"
type textarea "There could be lots of answers for this questi"
type textarea "x"
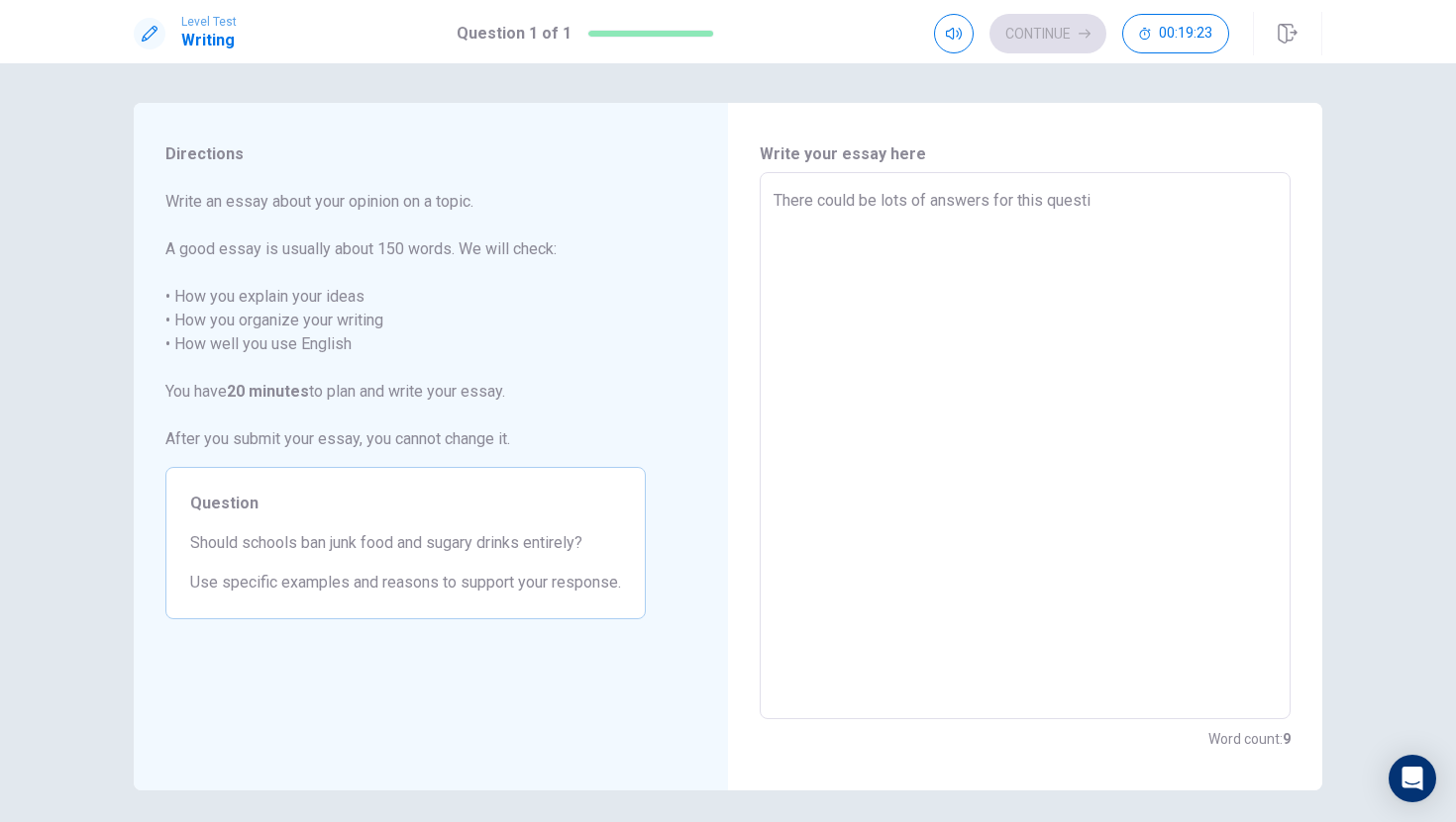
type textarea "There could be lots of answers for this questio"
type textarea "x"
type textarea "There could be lots of answers for this question"
type textarea "x"
type textarea "There could be lots of answers for this question"
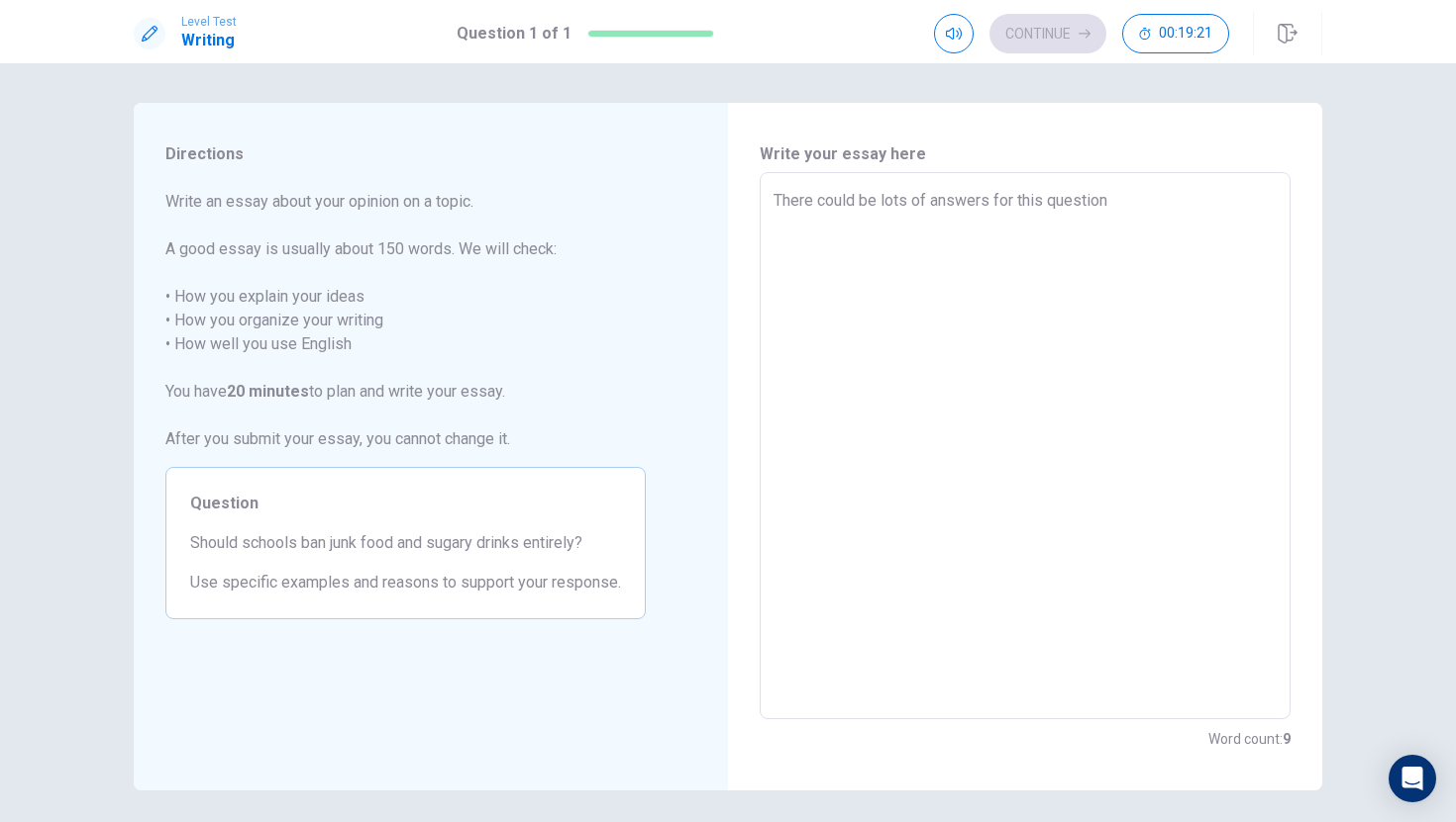
type textarea "x"
type textarea "There could be lots of answers for this question ,"
type textarea "x"
type textarea "There could be lots of answers for this question ,"
type textarea "x"
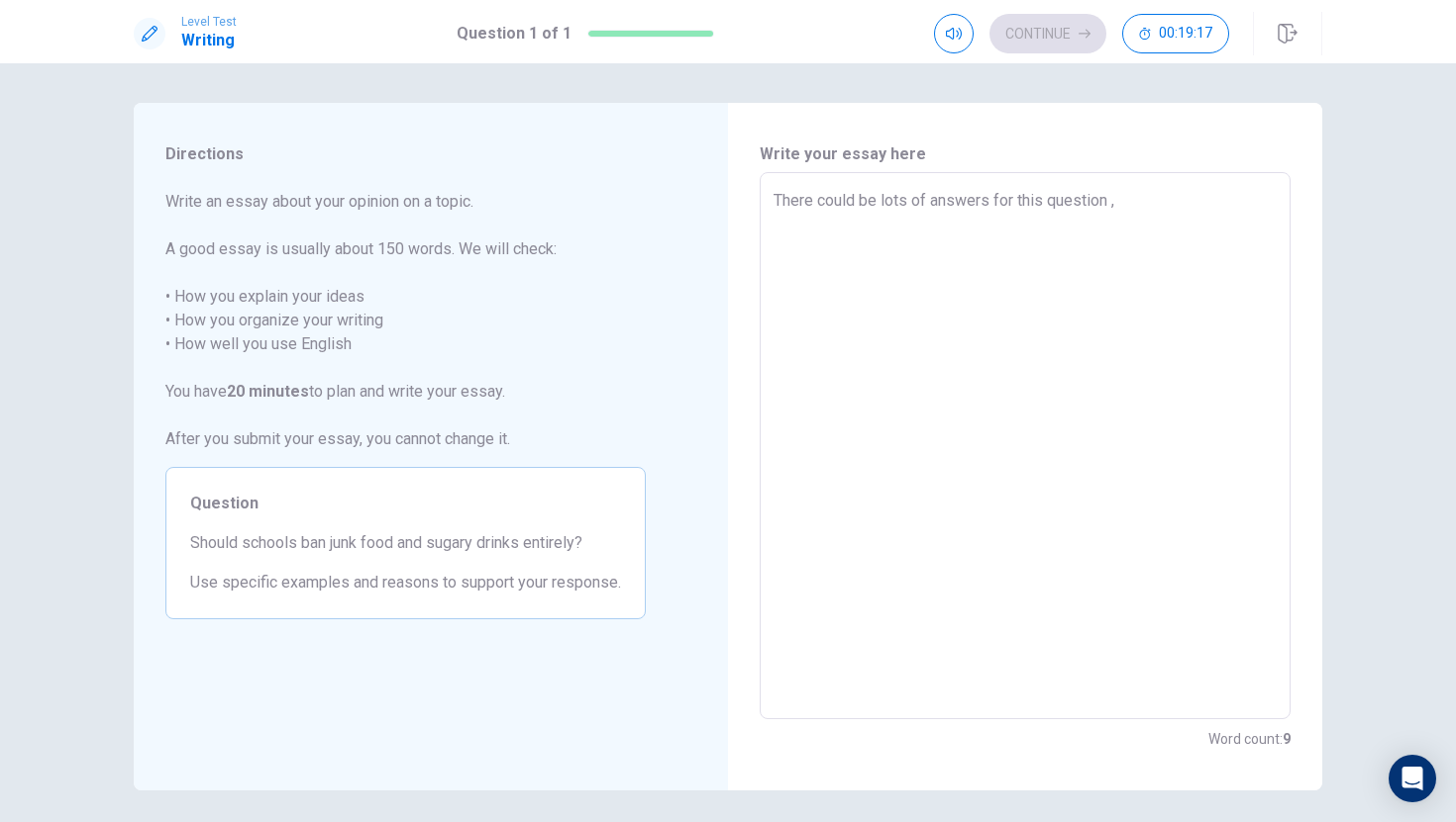
type textarea "There could be lots of answers for this question , b"
type textarea "x"
type textarea "There could be lots of answers for this question , bu"
type textarea "x"
type textarea "There could be lots of answers for this question , but"
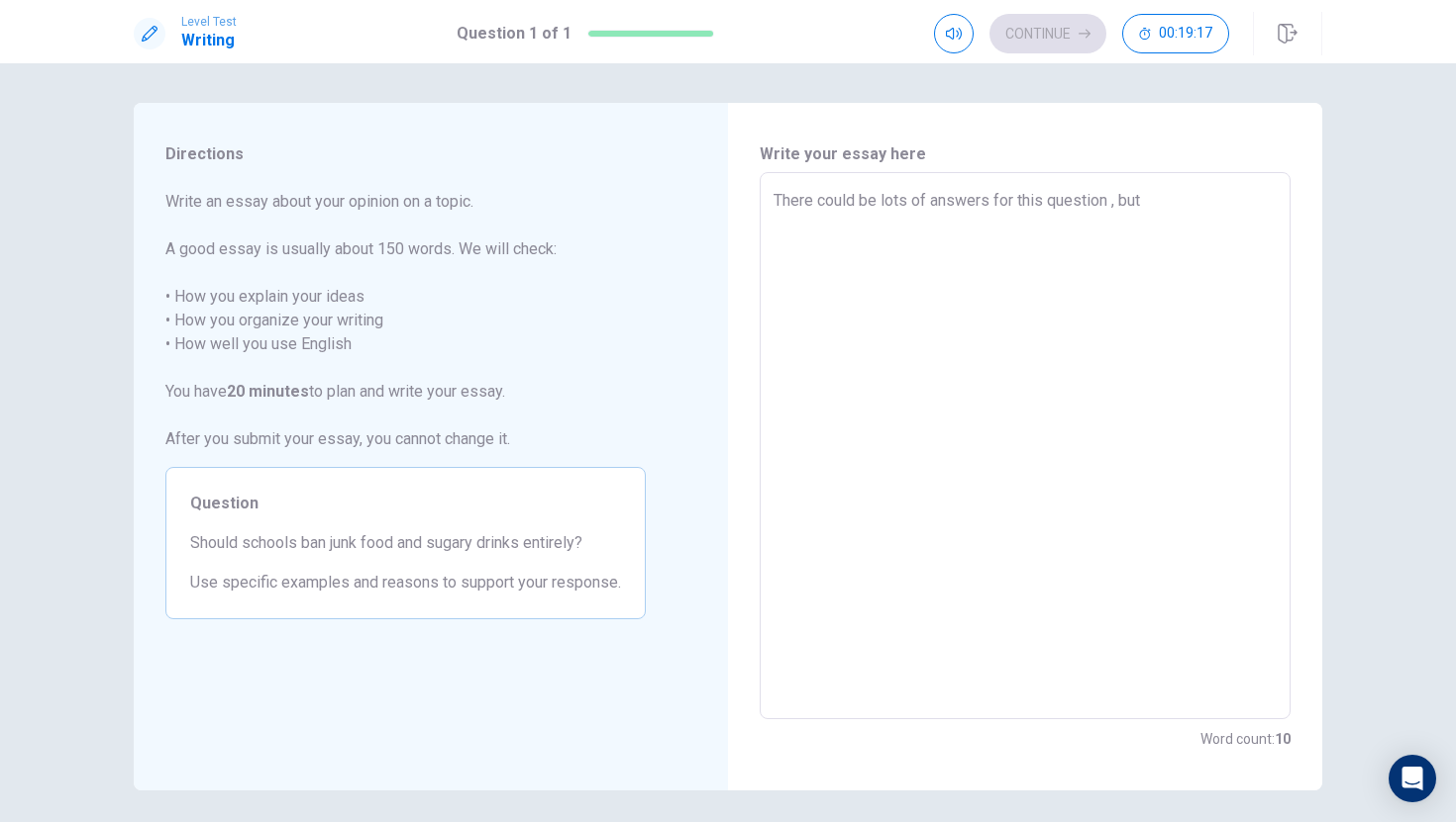
type textarea "x"
type textarea "There could be lots of answers for this question , but"
type textarea "x"
type textarea "There could be lots of answers for this question , but t"
type textarea "x"
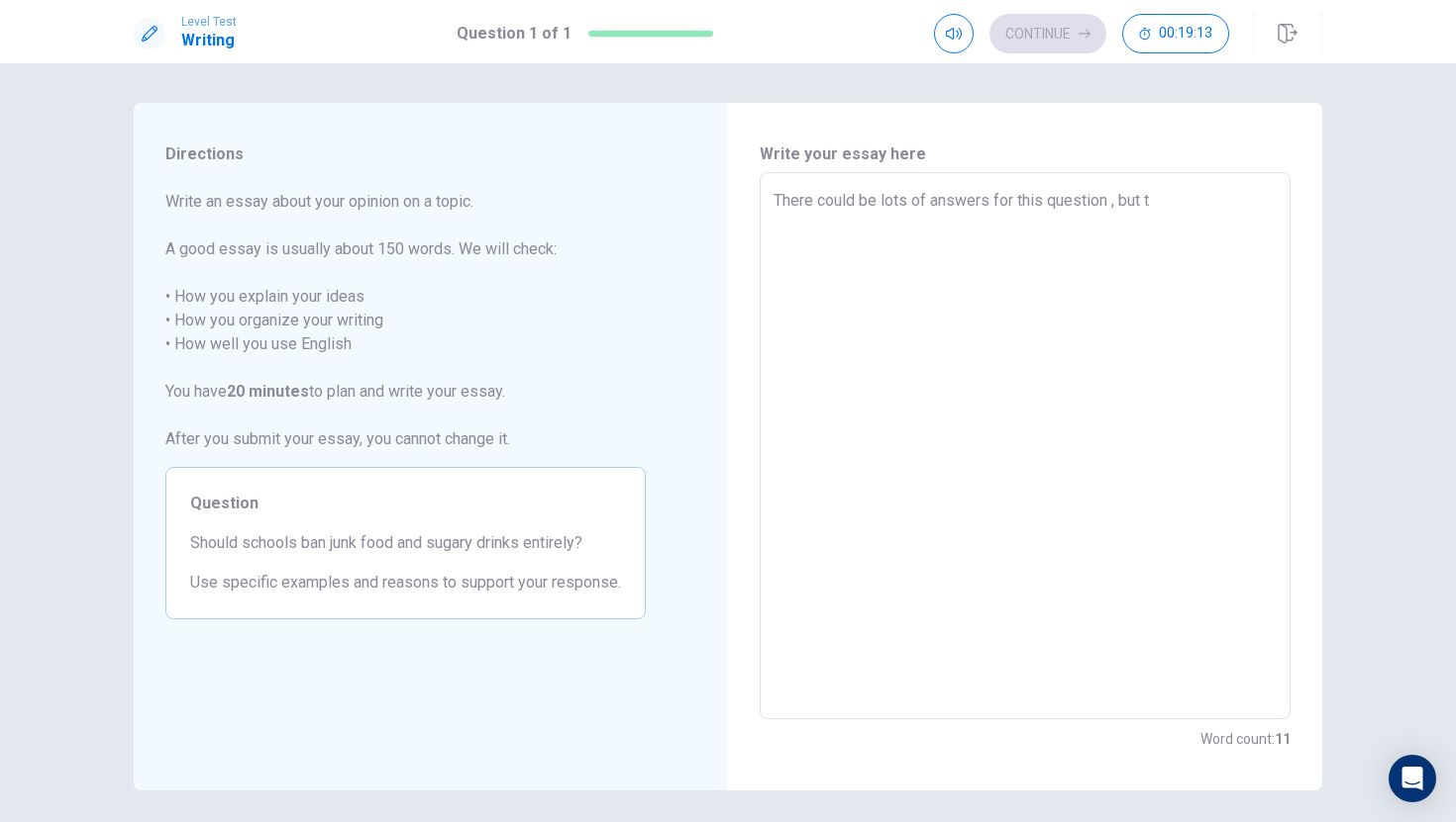
type textarea "There could be lots of answers for this question , but to"
type textarea "x"
type textarea "There could be lots of answers for this question , but to n"
type textarea "x"
type textarea "There could be lots of answers for this question , but to ns"
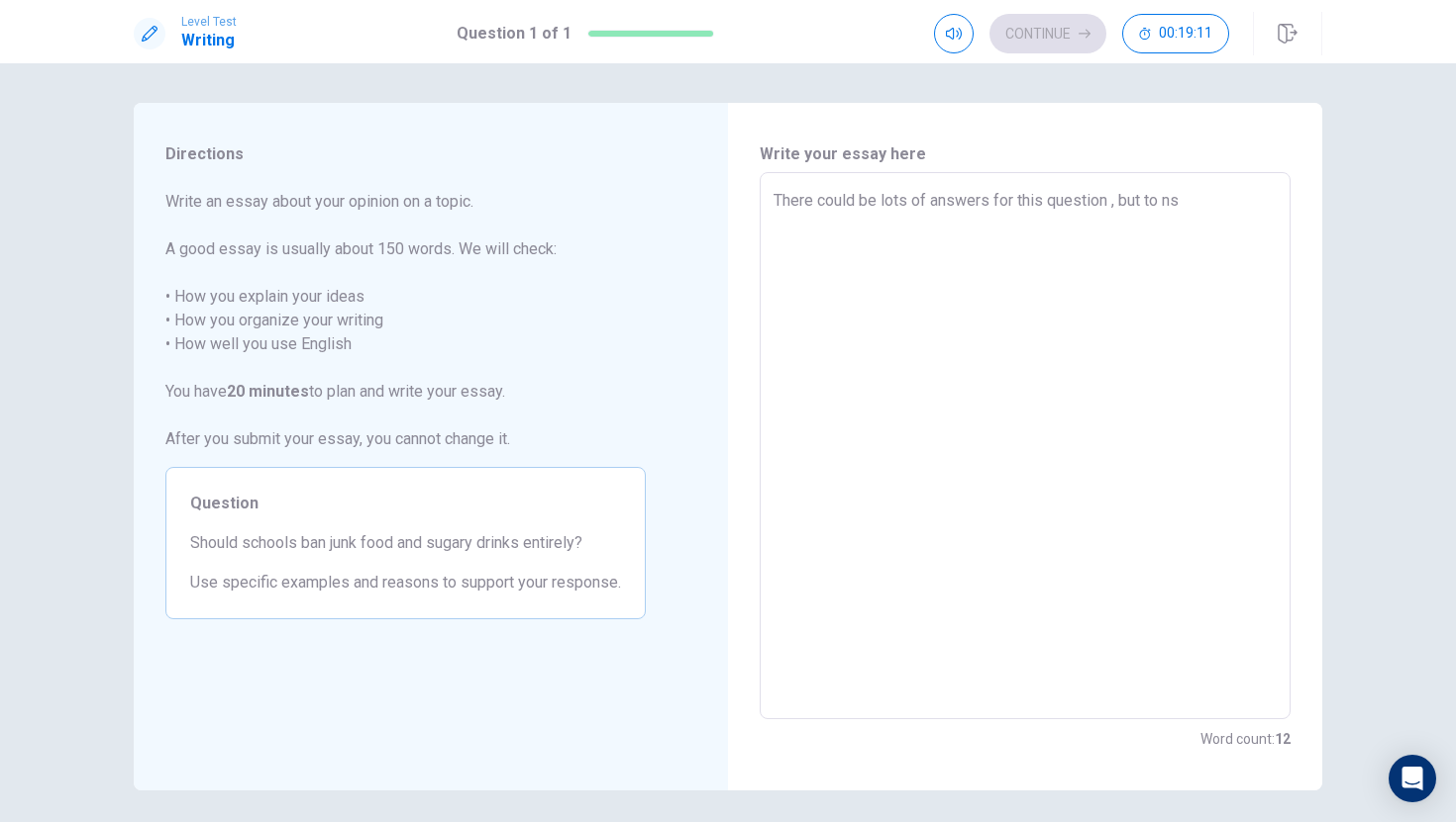
type textarea "x"
type textarea "There could be lots of answers for this question , but to nst"
type textarea "x"
type textarea "There could be lots of answers for this question , but to nsta"
type textarea "x"
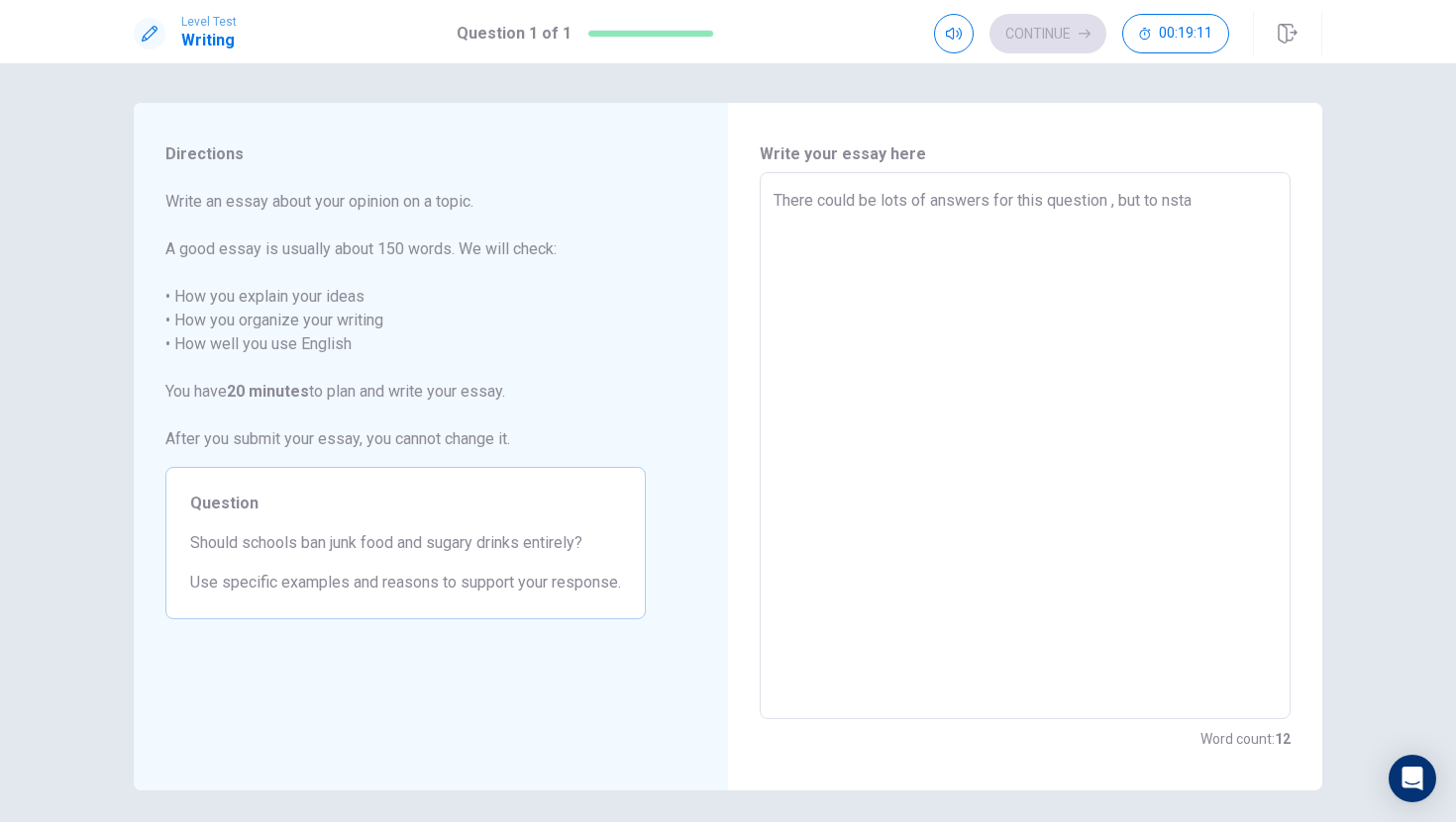
type textarea "There could be lots of answers for this question , but to nstaa"
type textarea "x"
type textarea "There could be lots of answers for this question , but to nstaay"
type textarea "x"
type textarea "There could be lots of answers for this question , but to nstaayv"
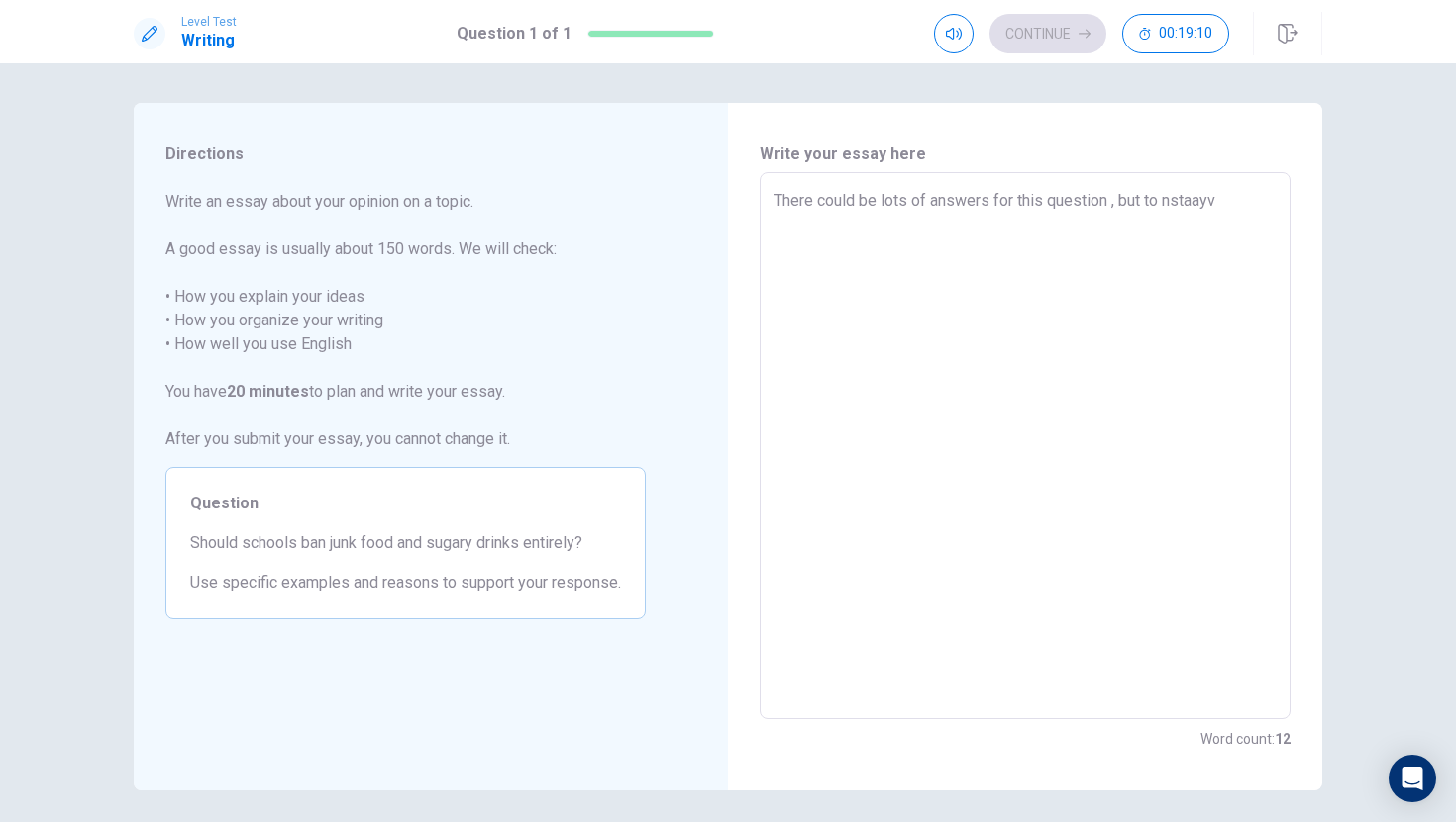
type textarea "x"
type textarea "There could be lots of answers for this question , but to nstaayv"
type textarea "x"
type textarea "There could be lots of answers for this question , but to nstaayv"
type textarea "x"
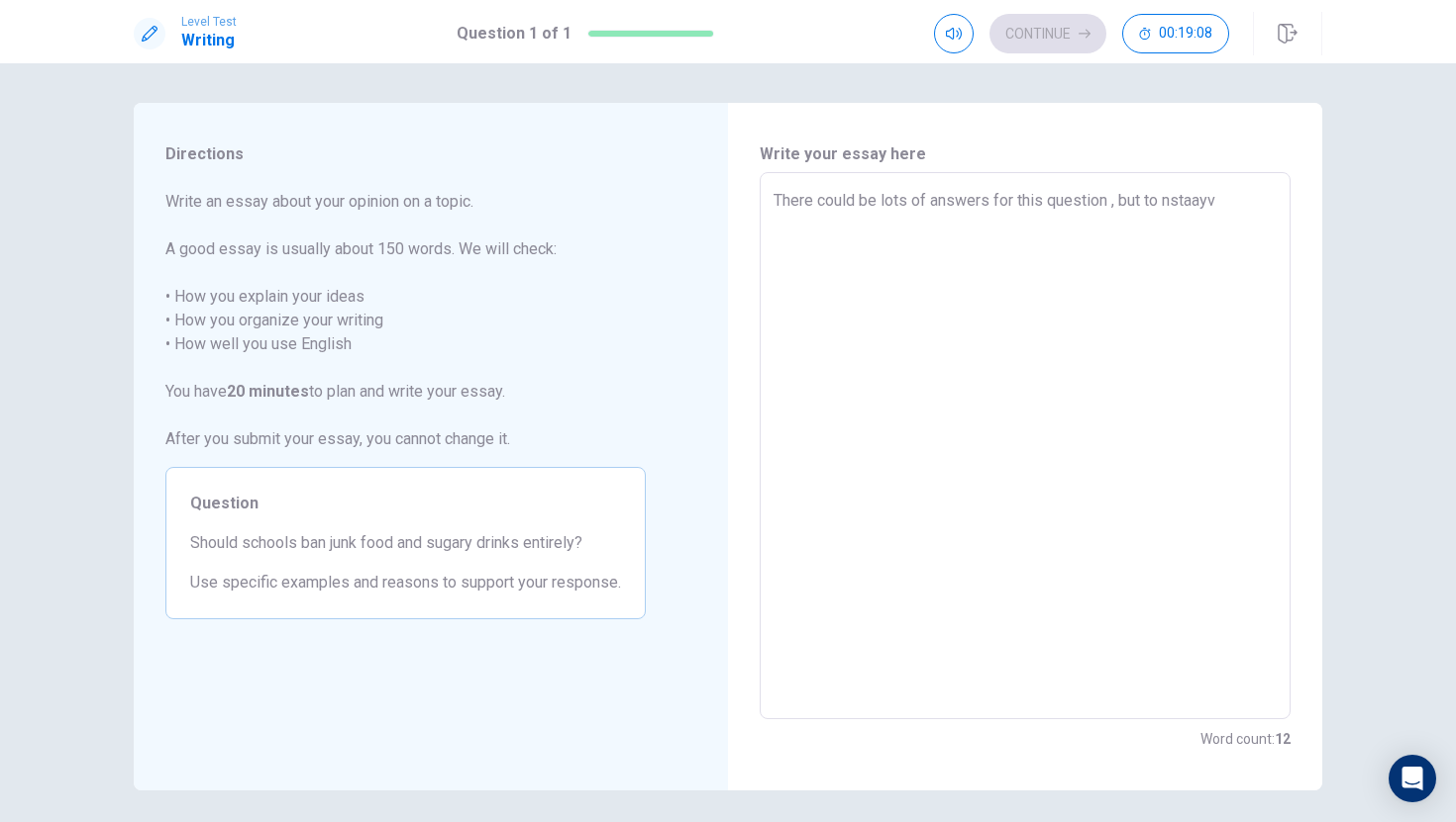
type textarea "There could be lots of answers for this question , but to nstaay"
type textarea "x"
type textarea "There could be lots of answers for this question , but to nstaa"
type textarea "x"
type textarea "There could be lots of answers for this question , but to nsta"
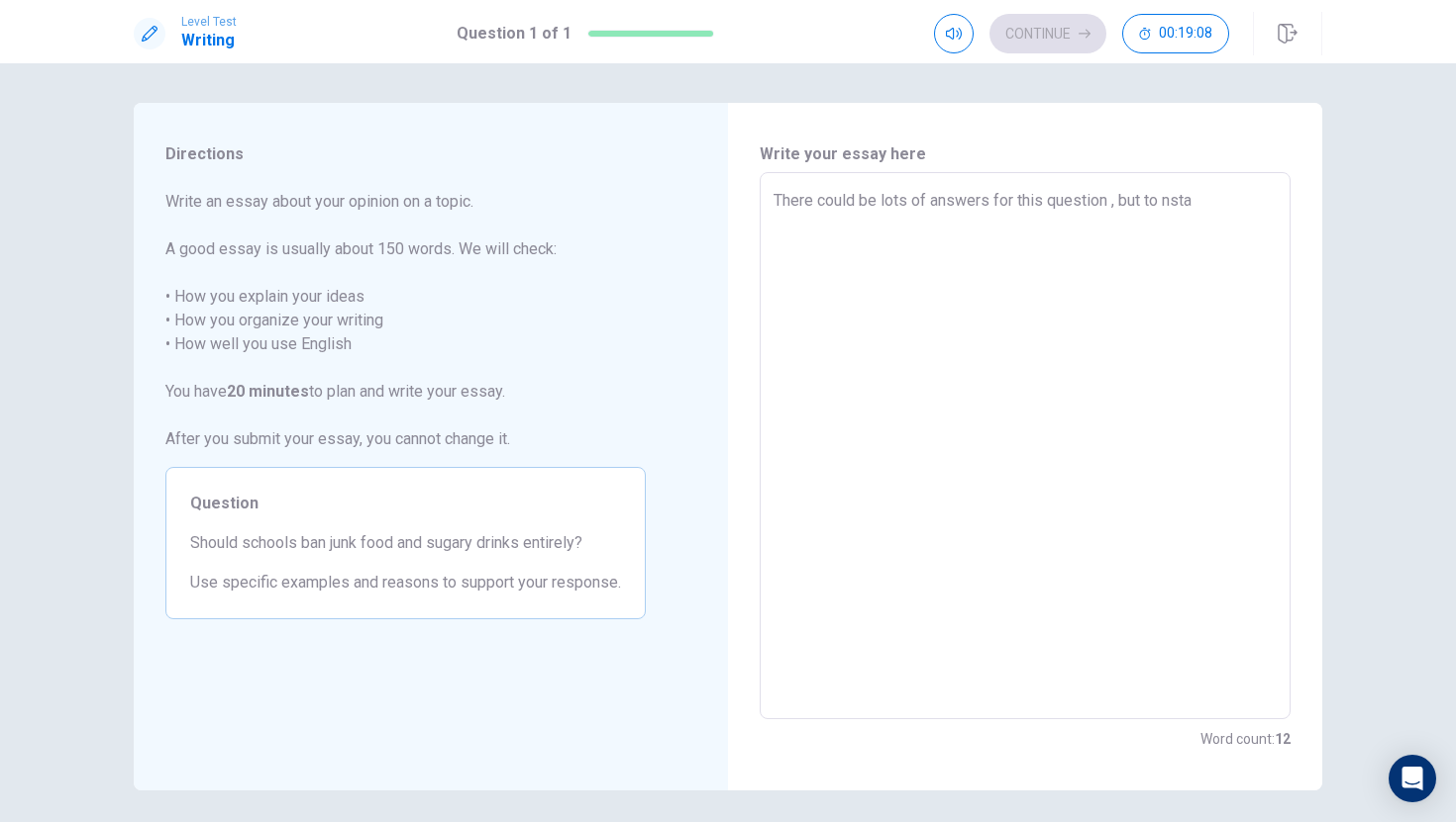
type textarea "x"
type textarea "There could be lots of answers for this question , but to nst"
type textarea "x"
type textarea "There could be lots of answers for this question , but to ns"
type textarea "x"
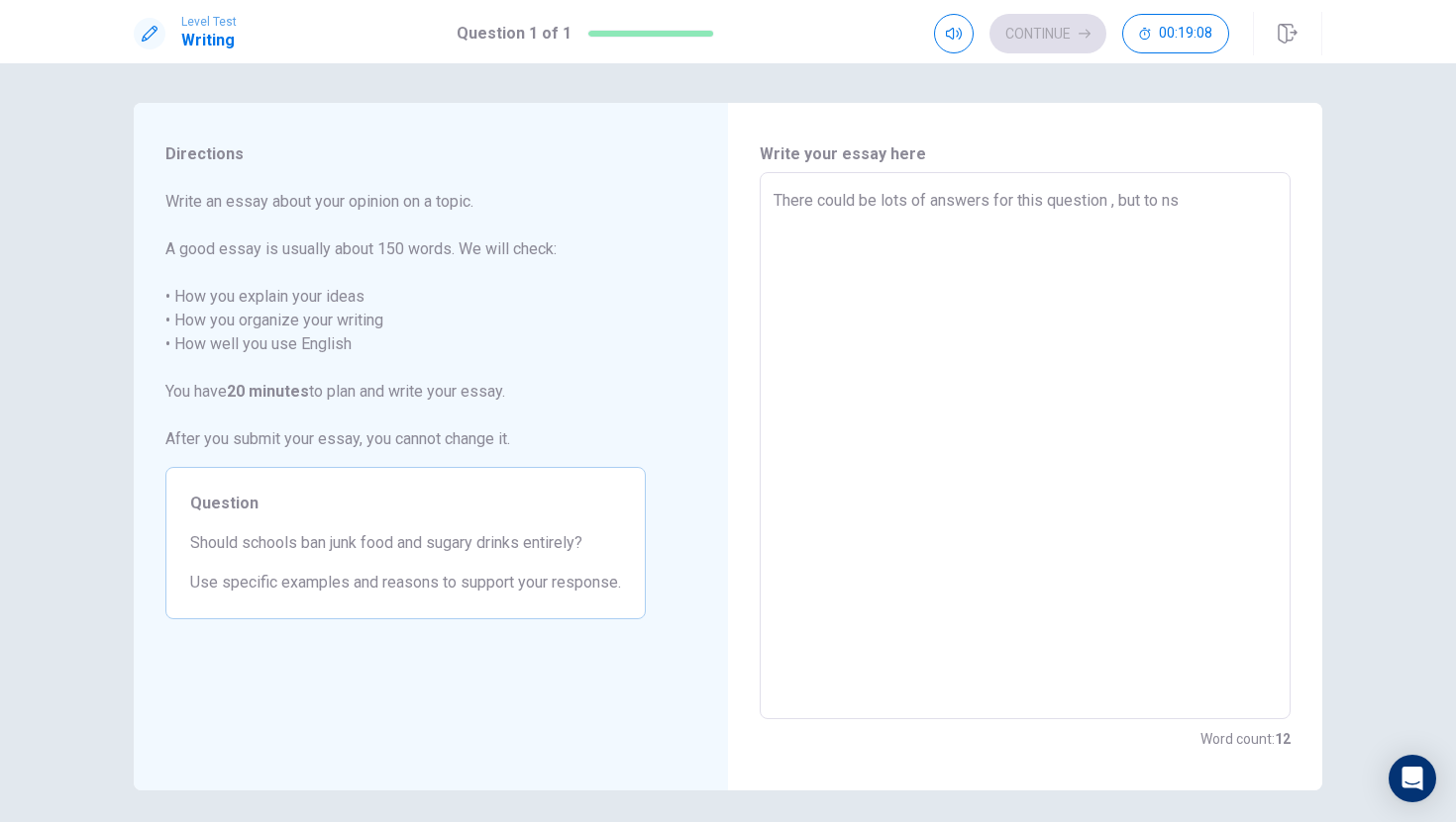
type textarea "There could be lots of answers for this question , but to n"
type textarea "x"
type textarea "There could be lots of answers for this question , but to"
type textarea "x"
type textarea "There could be lots of answers for this question , but to"
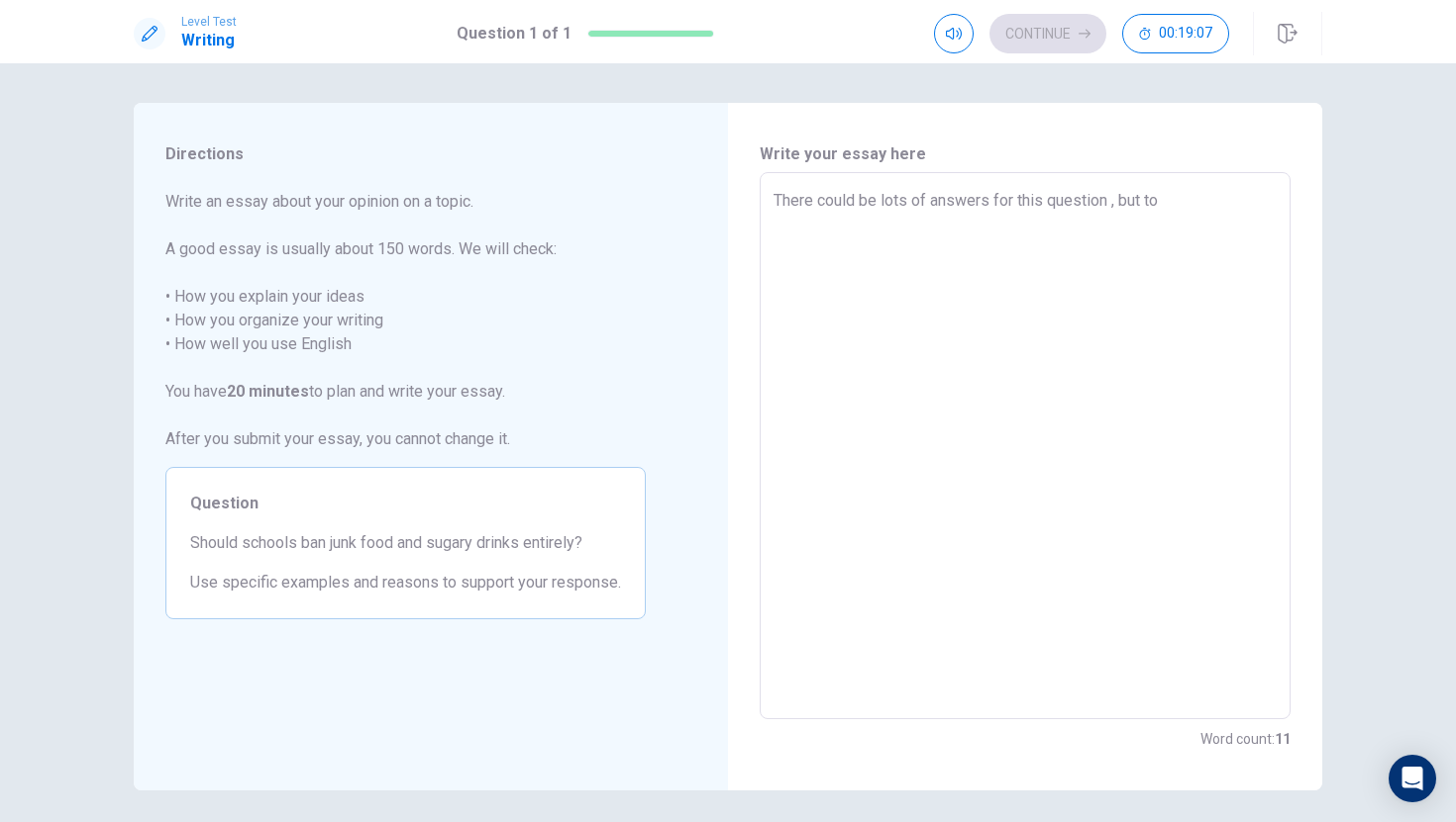
type textarea "x"
type textarea "There could be lots of answers for this question , but to s"
type textarea "x"
type textarea "There could be lots of answers for this question , but to st"
type textarea "x"
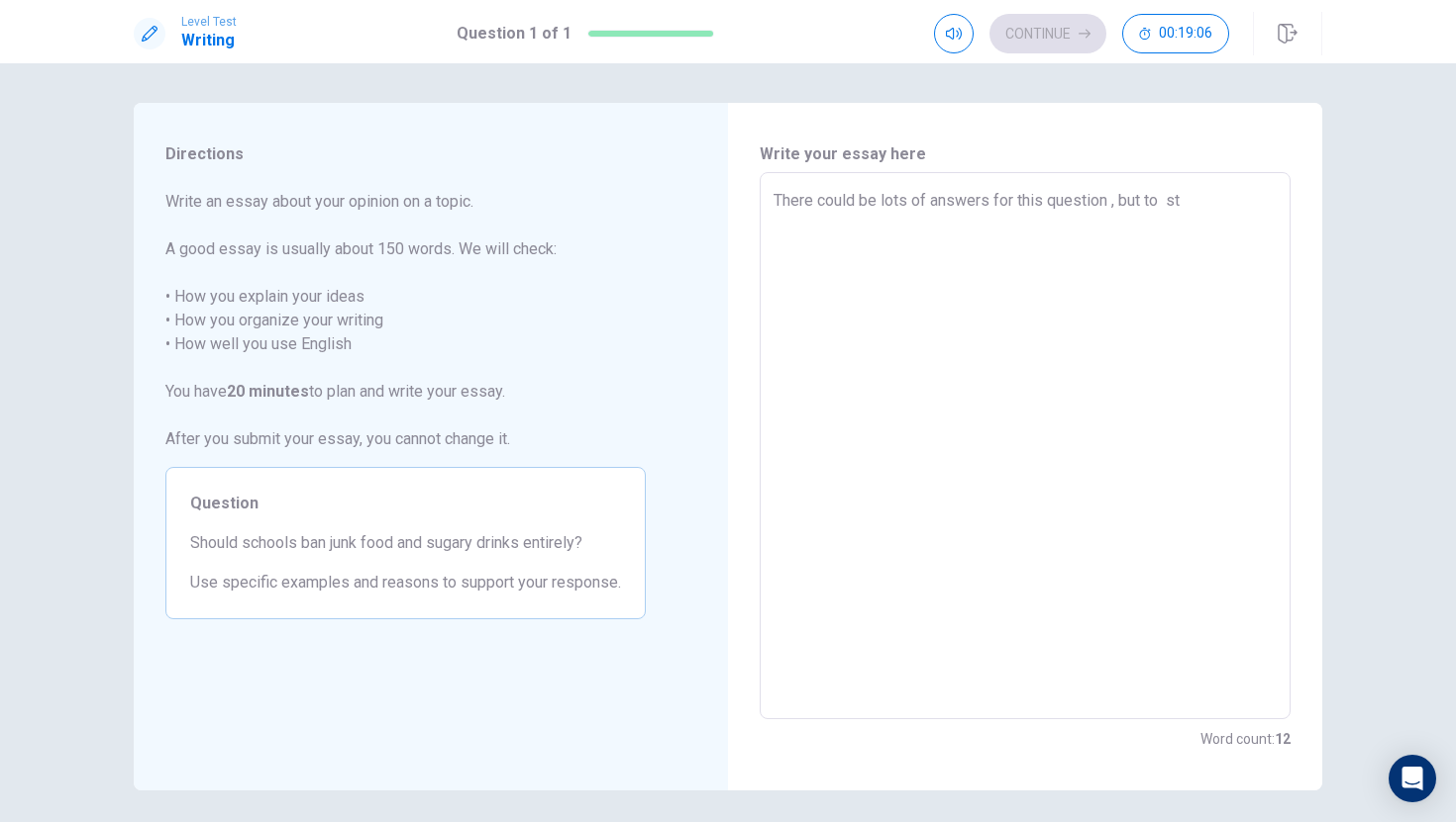
type textarea "There could be lots of answers for this question , but to sta"
type textarea "x"
type textarea "There could be lots of answers for this question , but to stay"
type textarea "x"
type textarea "There could be lots of answers for this question , but to stay"
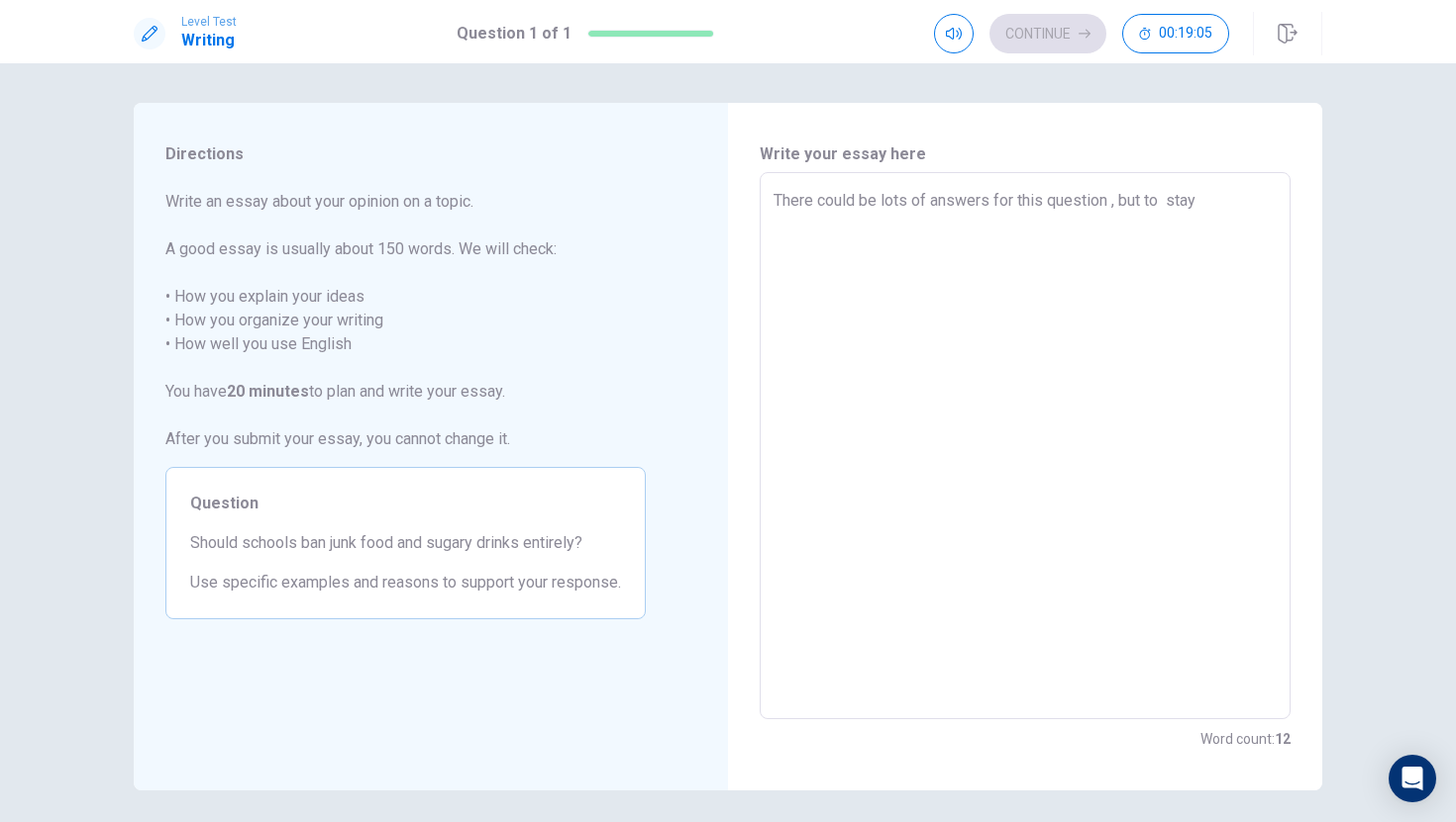
type textarea "x"
type textarea "There could be lots of answers for this question , but to stay h"
type textarea "x"
type textarea "There could be lots of answers for this question , but to stay he"
type textarea "x"
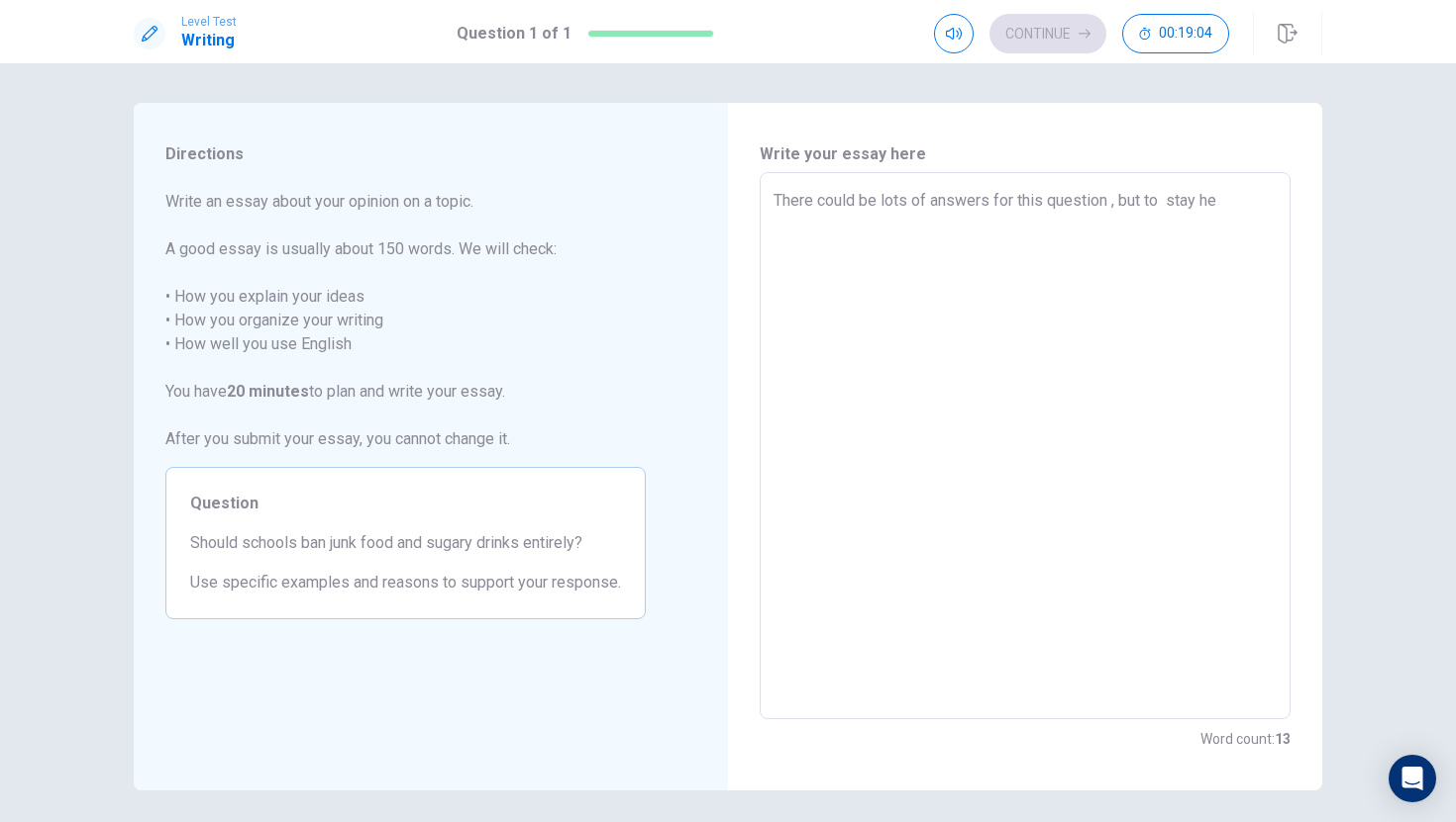
type textarea "There could be lots of answers for this question , but to stay hea"
type textarea "x"
type textarea "There could be lots of answers for this question , but to stay heal"
type textarea "x"
type textarea "There could be lots of answers for this question , but to stay healt"
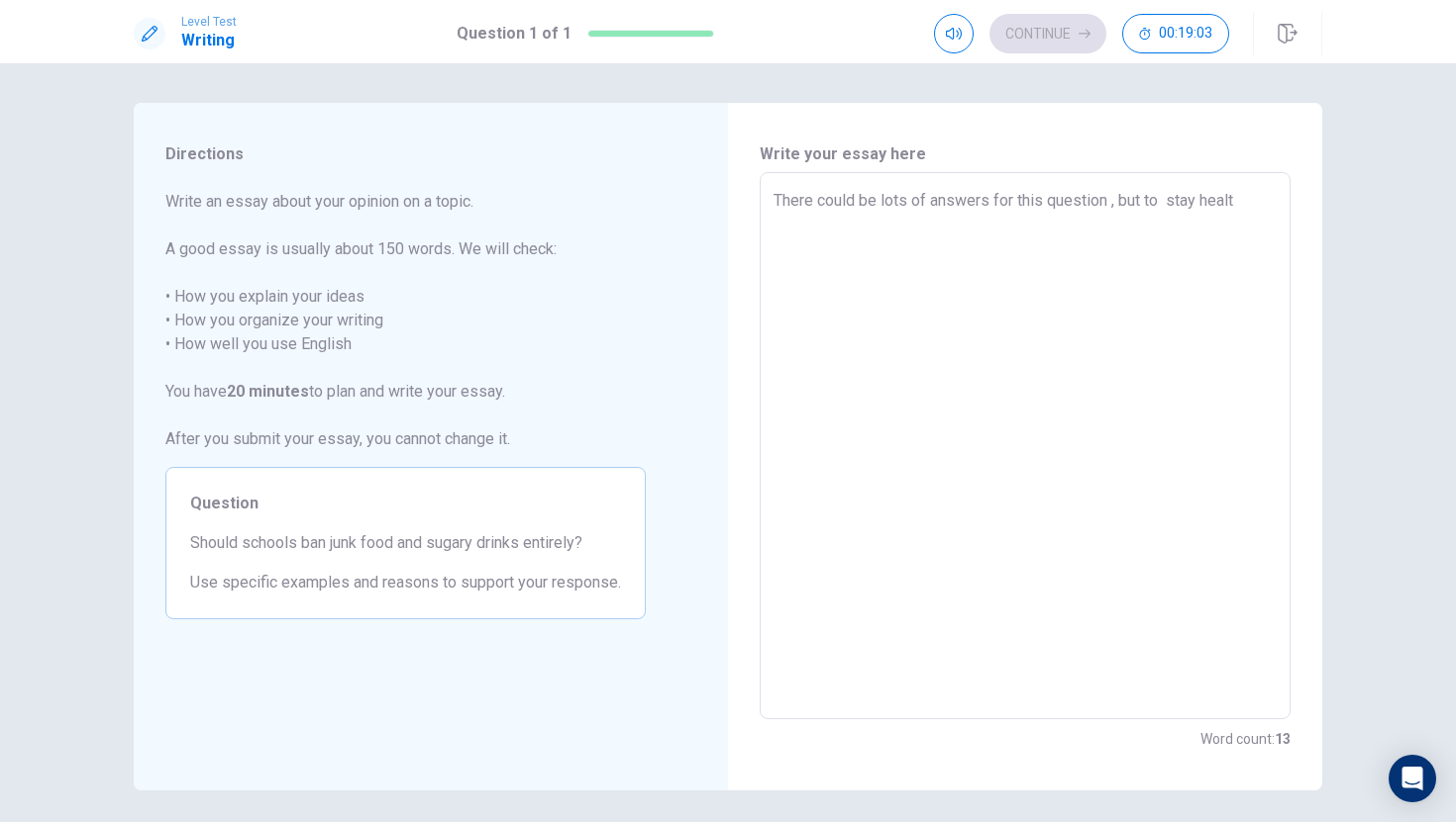
type textarea "x"
type textarea "There could be lots of answers for this question , but to stay health"
type textarea "x"
type textarea "There could be lots of answers for this question , but to stay healthy"
type textarea "x"
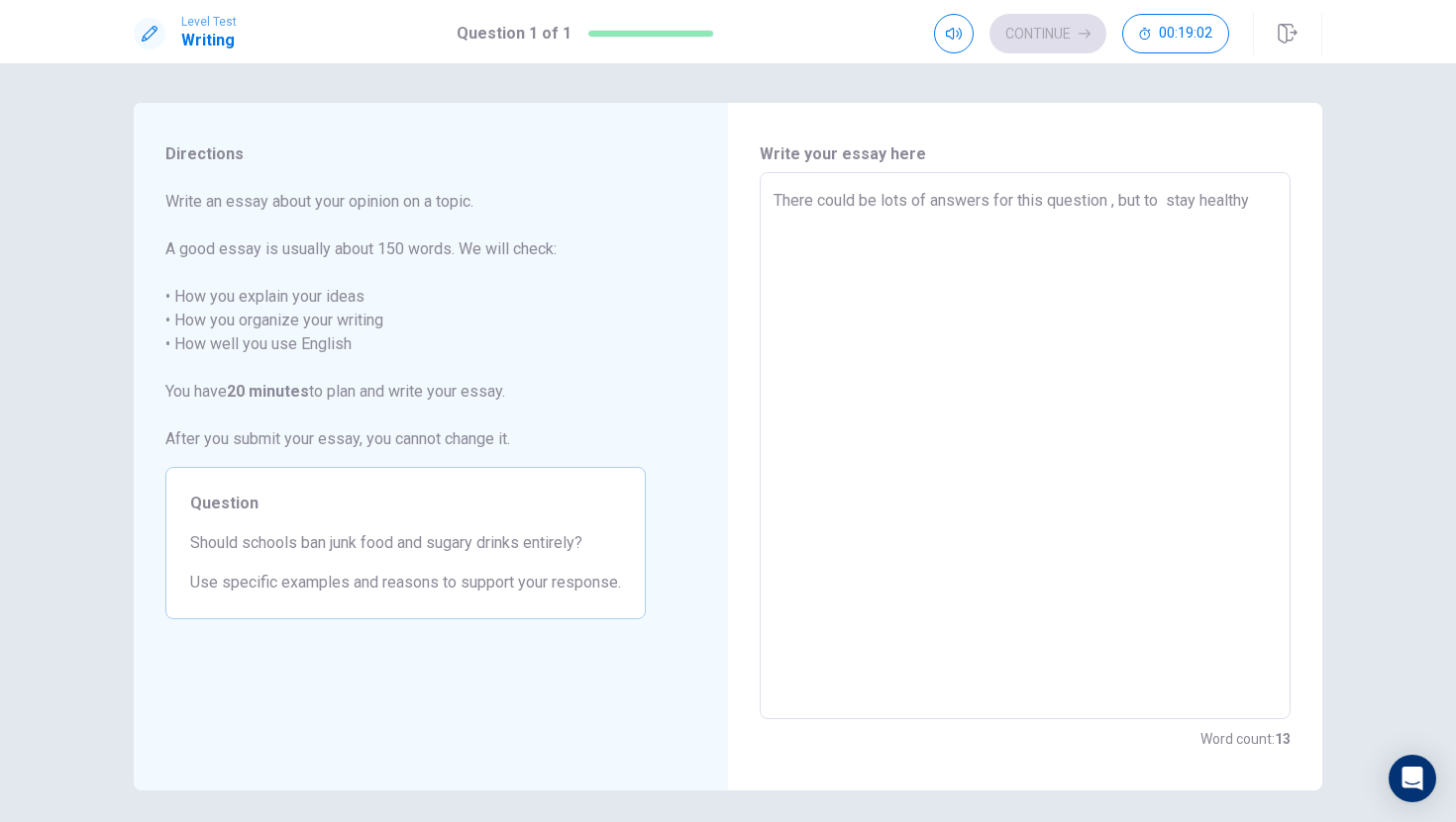
type textarea "There could be lots of answers for this question , but to stay healthy"
type textarea "x"
type textarea "There could be lots of answers for this question , but to stay healthy s"
type textarea "x"
type textarea "There could be lots of answers for this question , but to stay healthy sc"
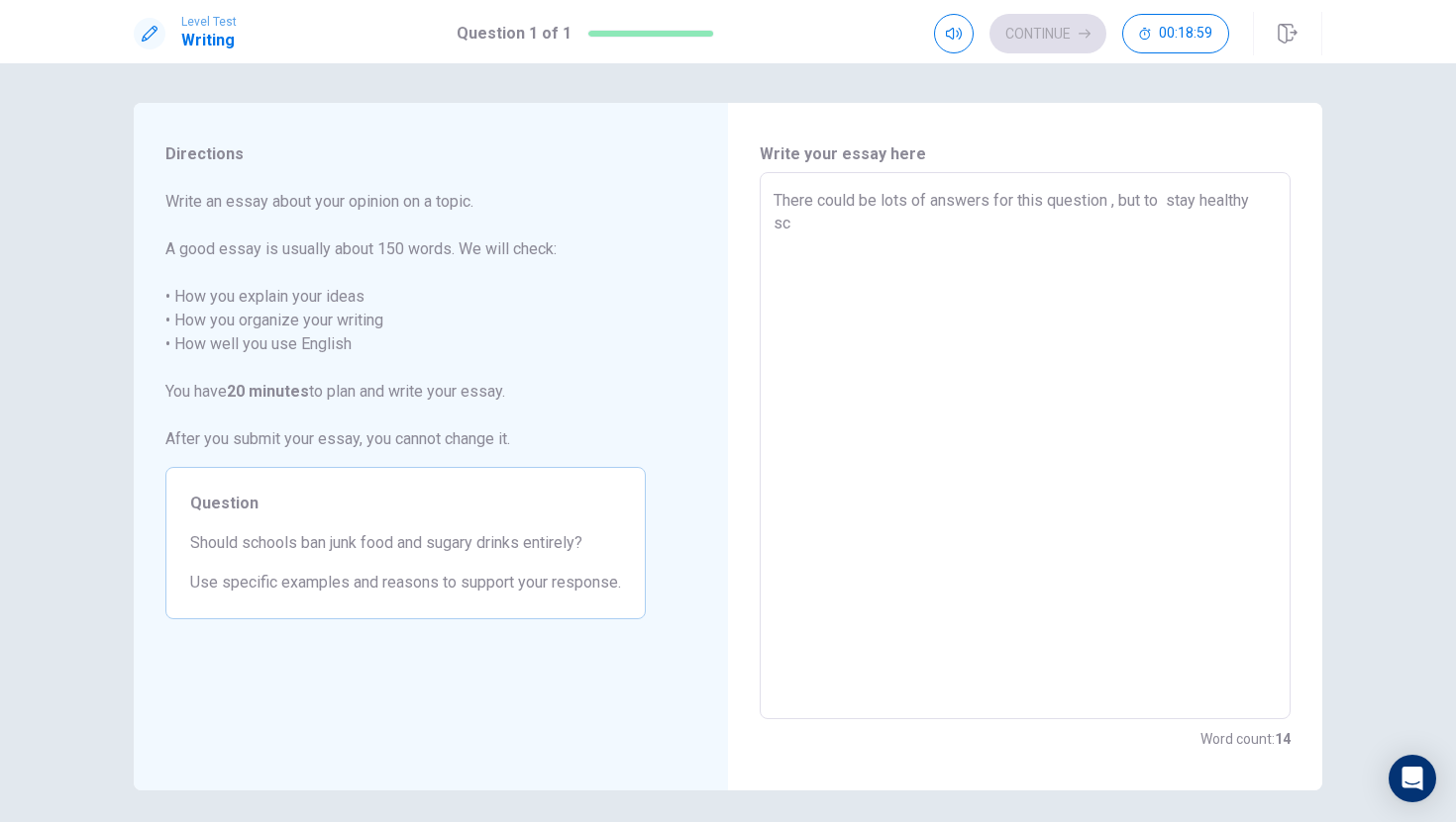
type textarea "x"
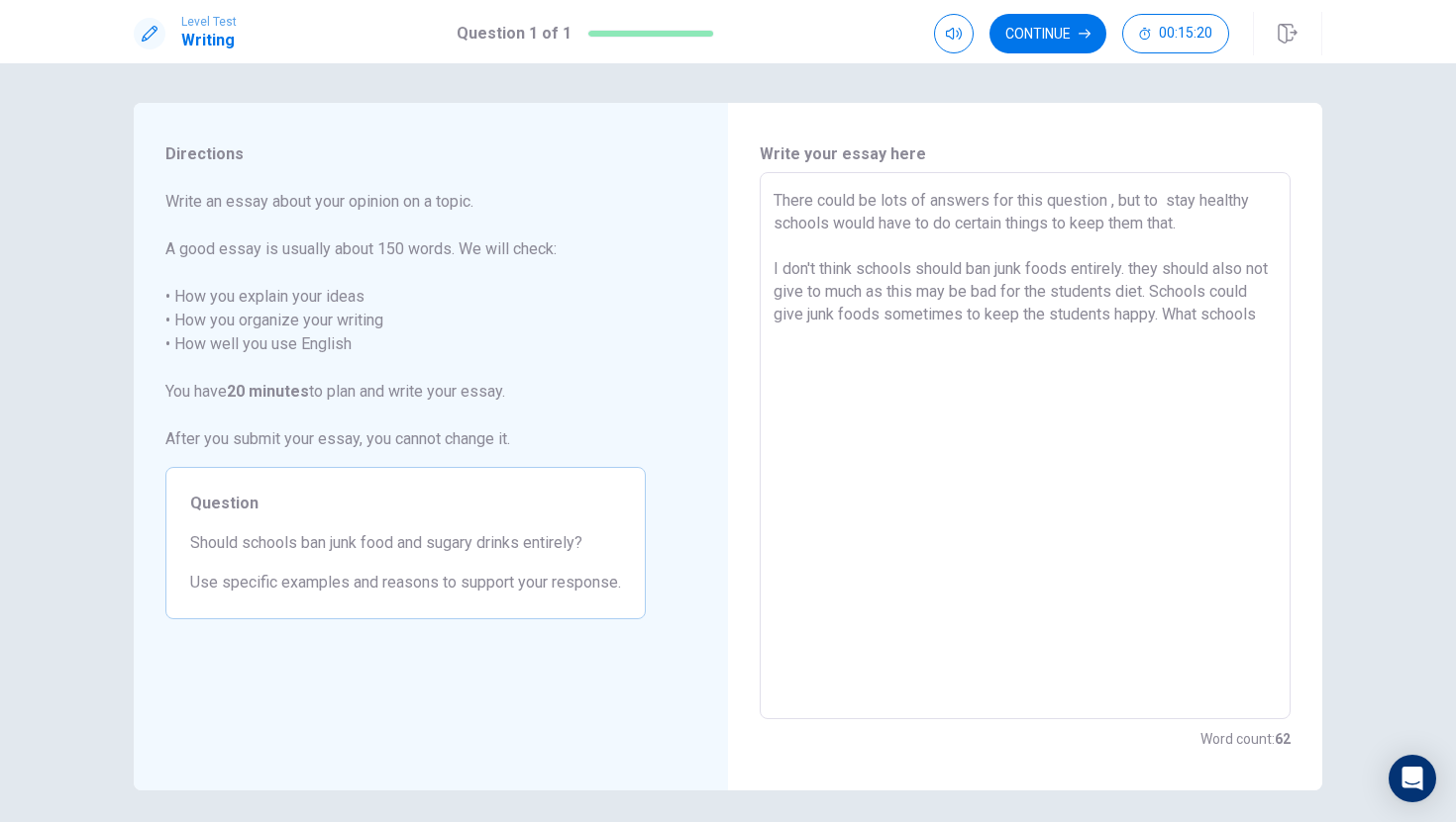
drag, startPoint x: 1044, startPoint y: 315, endPoint x: 1092, endPoint y: 295, distance: 52.0
click at [1041, 306] on textarea "There could be lots of answers for this question , but to stay healthy schools …" at bounding box center [1025, 446] width 503 height 514
click at [850, 325] on textarea "There could be lots of answers for this question , but to stay healthy schools …" at bounding box center [1025, 446] width 503 height 514
click at [831, 350] on textarea "There could be lots of answers for this question , but to stay healthy schools …" at bounding box center [1025, 446] width 503 height 514
click at [1192, 215] on textarea "There could be lots of answers for this question , but to stay healthy schools …" at bounding box center [1025, 446] width 503 height 514
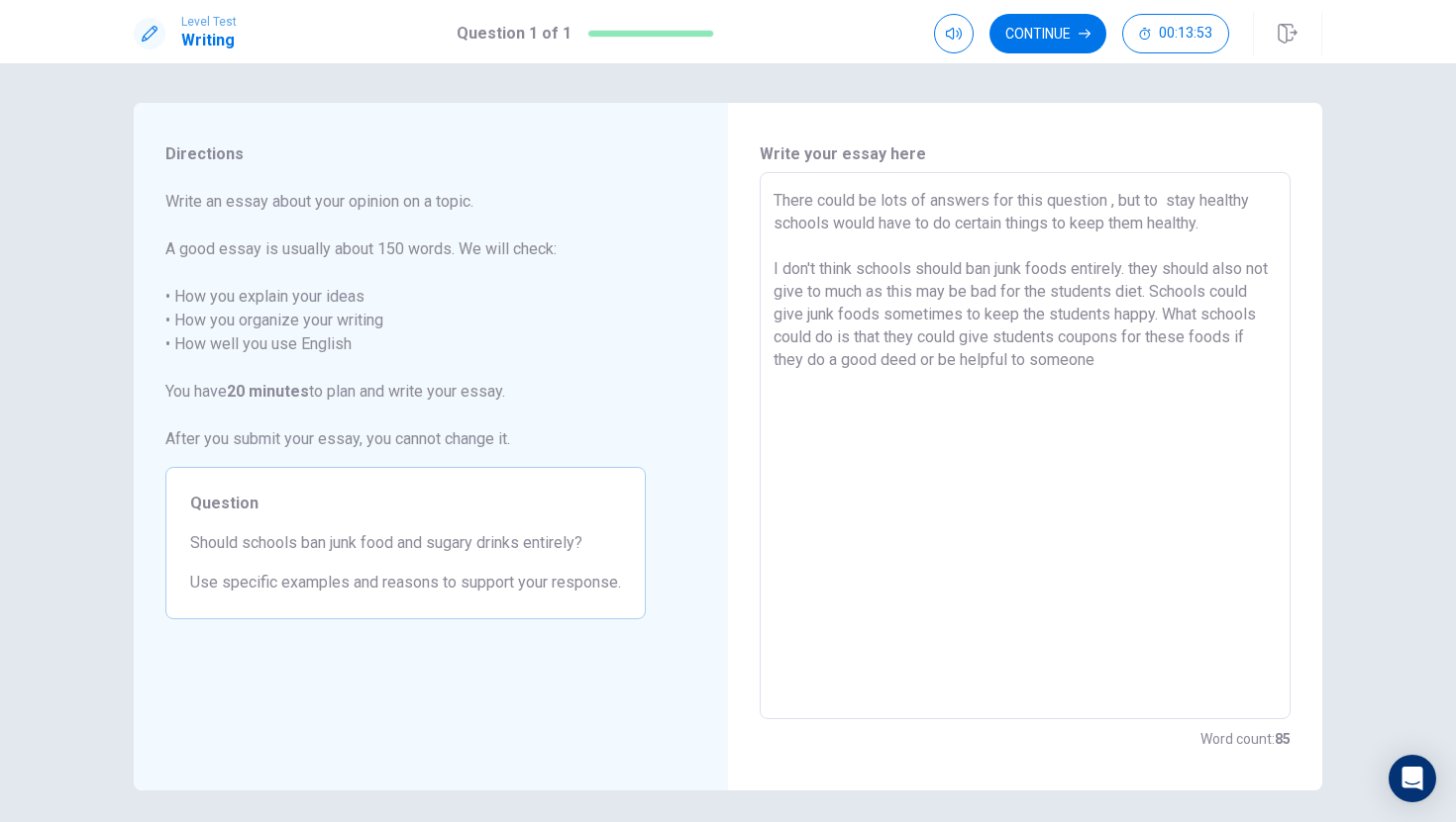
click at [1197, 362] on textarea "There could be lots of answers for this question , but to stay healthy schools …" at bounding box center [1025, 446] width 503 height 514
click at [1038, 426] on textarea "There could be lots of answers for this question , but to stay healthy schools …" at bounding box center [1025, 446] width 503 height 514
click at [1135, 425] on textarea "There could be lots of answers for this question , but to stay healthy schools …" at bounding box center [1025, 446] width 503 height 514
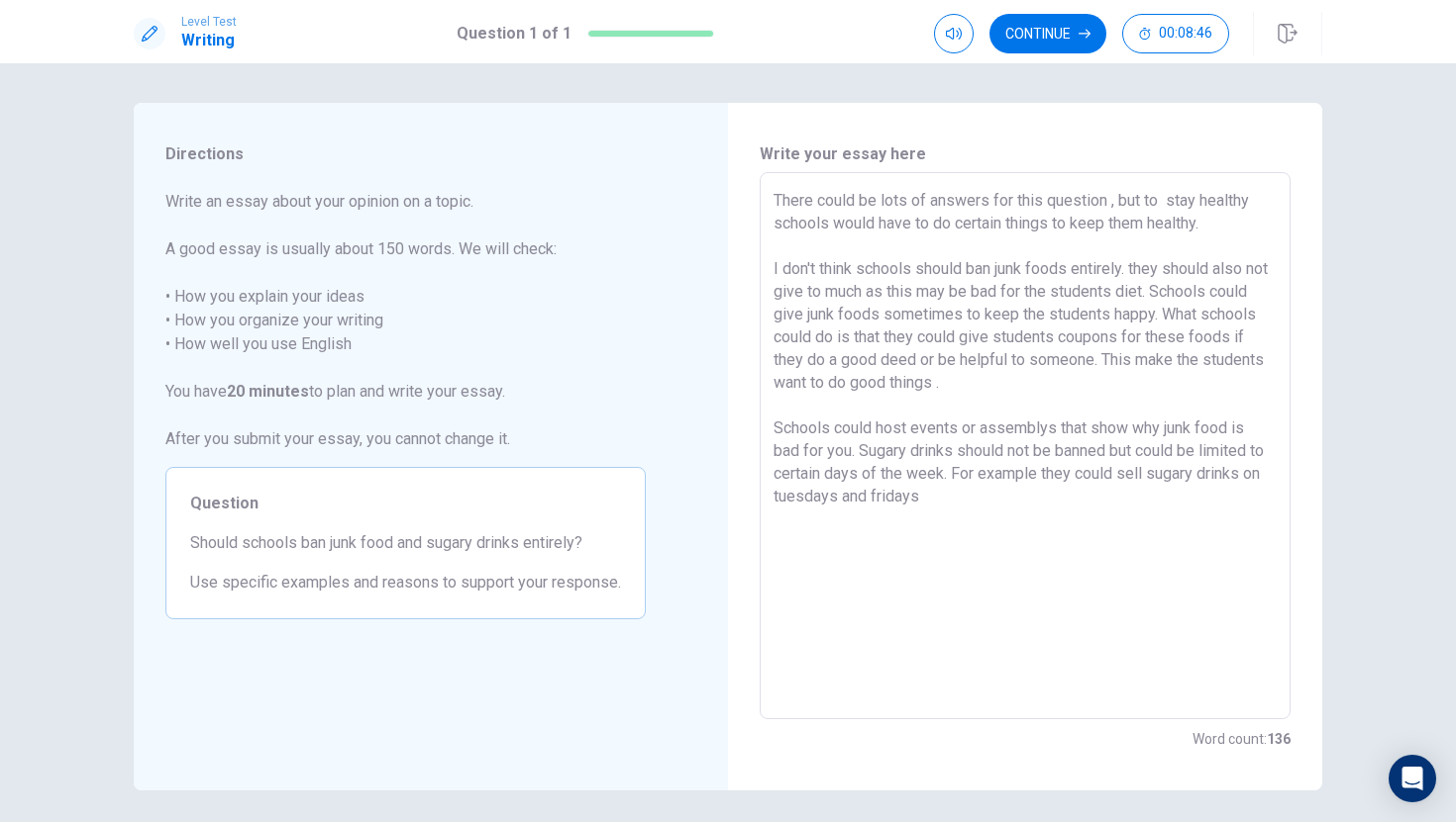
click at [900, 496] on textarea "There could be lots of answers for this question , but to stay healthy schools …" at bounding box center [1025, 446] width 503 height 514
click at [895, 496] on textarea "There could be lots of answers for this question , but to stay healthy schools …" at bounding box center [1025, 446] width 503 height 514
click at [905, 491] on textarea "There could be lots of answers for this question , but to stay healthy schools …" at bounding box center [1025, 446] width 503 height 514
click at [893, 498] on textarea "There could be lots of answers for this question , but to stay healthy schools …" at bounding box center [1025, 446] width 503 height 514
click at [800, 490] on textarea "There could be lots of answers for this question , but to stay healthy schools …" at bounding box center [1025, 446] width 503 height 514
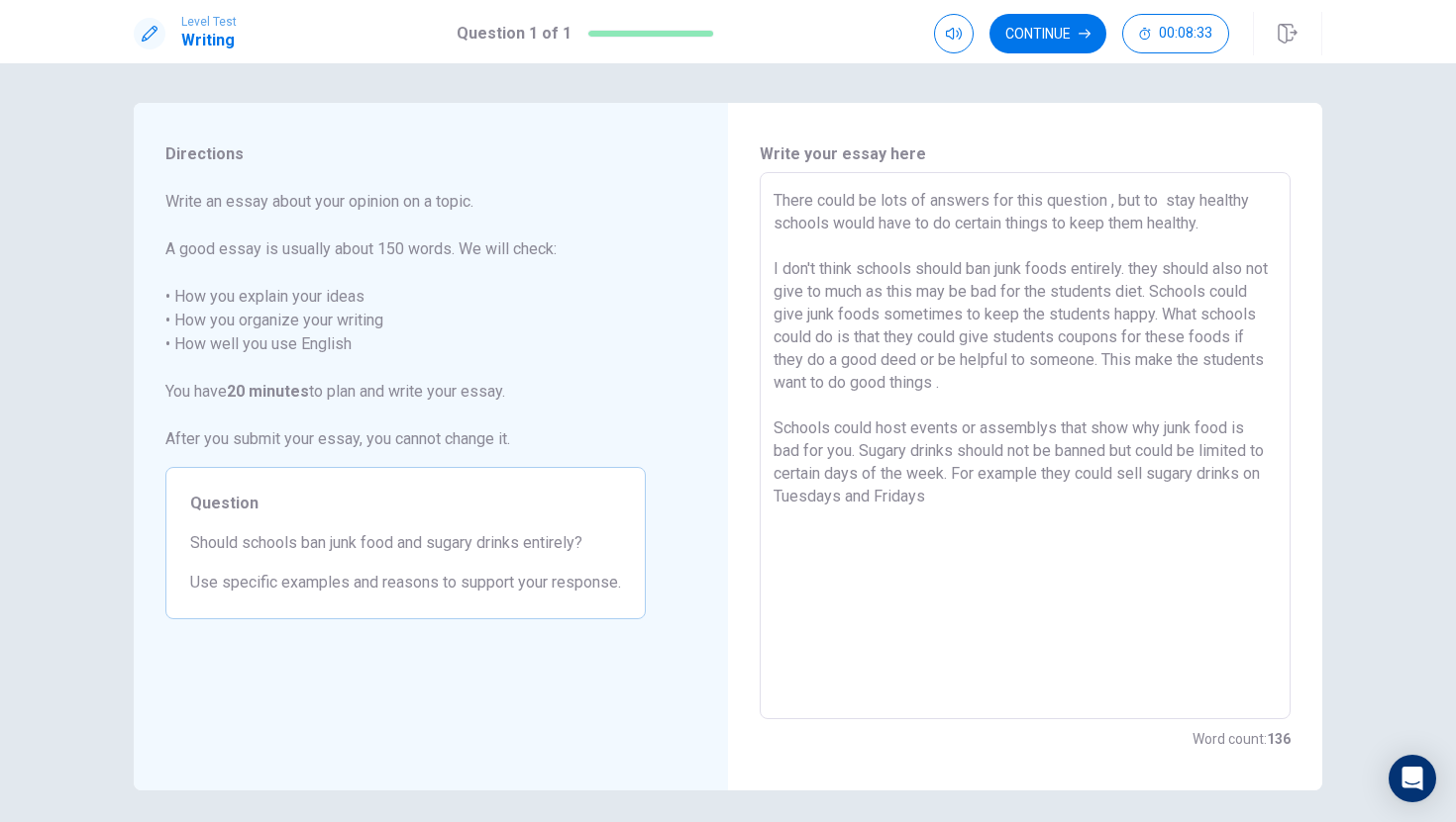
click at [965, 496] on textarea "There could be lots of answers for this question , but to stay healthy schools …" at bounding box center [1025, 446] width 503 height 514
click at [987, 511] on textarea "There could be lots of answers for this question , but to stay healthy schools …" at bounding box center [1025, 446] width 503 height 514
click at [1000, 517] on textarea "There could be lots of answers for this question , but to stay healthy schools …" at bounding box center [1025, 446] width 503 height 514
click at [1207, 522] on textarea "There could be lots of answers for this question , but to stay healthy schools …" at bounding box center [1025, 446] width 503 height 514
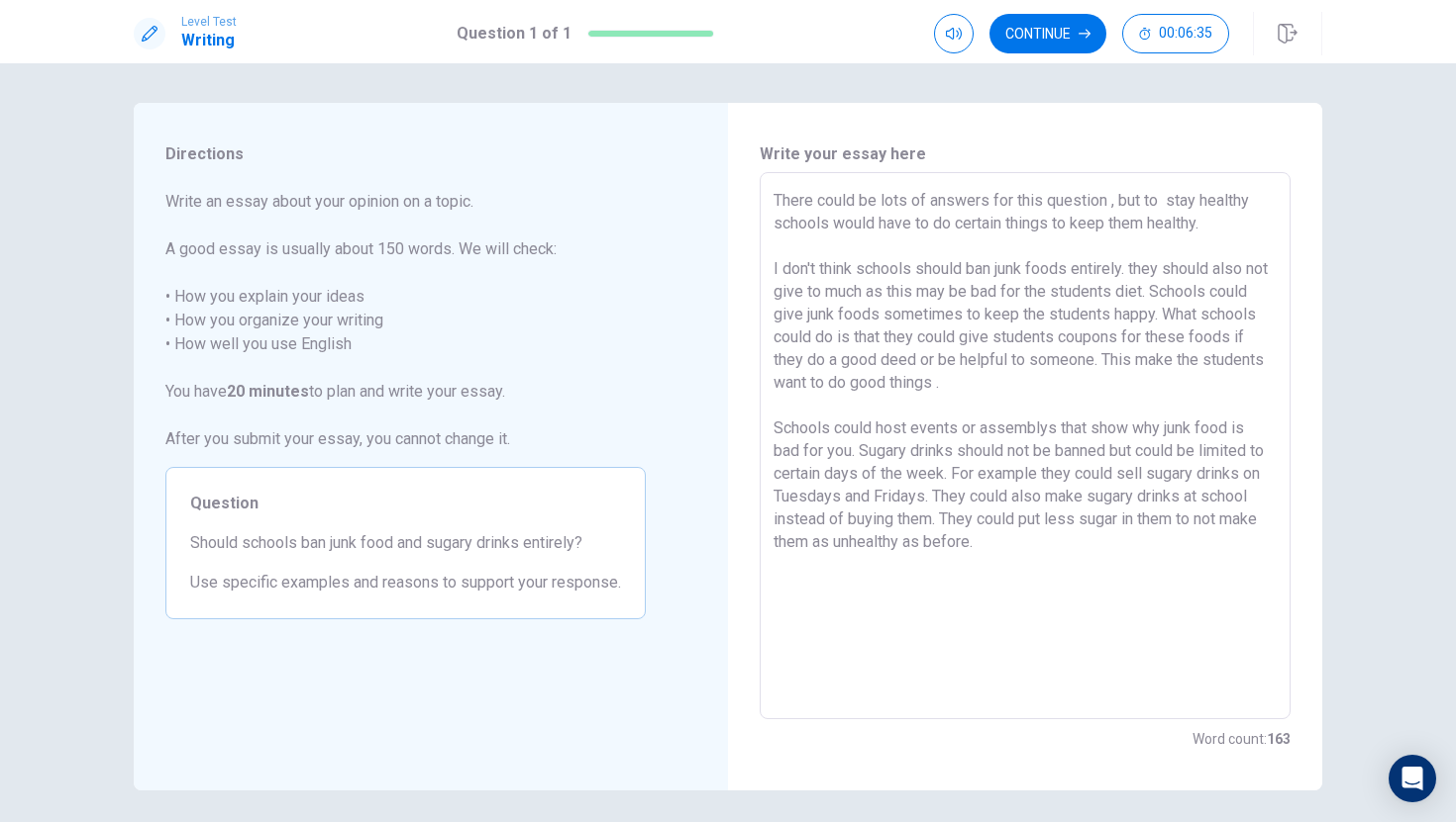
click at [1164, 192] on textarea "There could be lots of answers for this question , but to stay healthy schools …" at bounding box center [1025, 446] width 503 height 514
click at [1235, 224] on textarea "There could be lots of answers for this question , but to stay healthy schools …" at bounding box center [1025, 446] width 503 height 514
click at [965, 659] on textarea "There could be lots of answers for this question , but to stay healthy schools …" at bounding box center [1025, 446] width 503 height 514
click at [1215, 238] on textarea "There could be lots of answers for this question , but to stay healthy schools …" at bounding box center [1025, 446] width 503 height 514
click at [1215, 229] on textarea "There could be lots of answers for this question , but to stay healthy schools …" at bounding box center [1025, 446] width 503 height 514
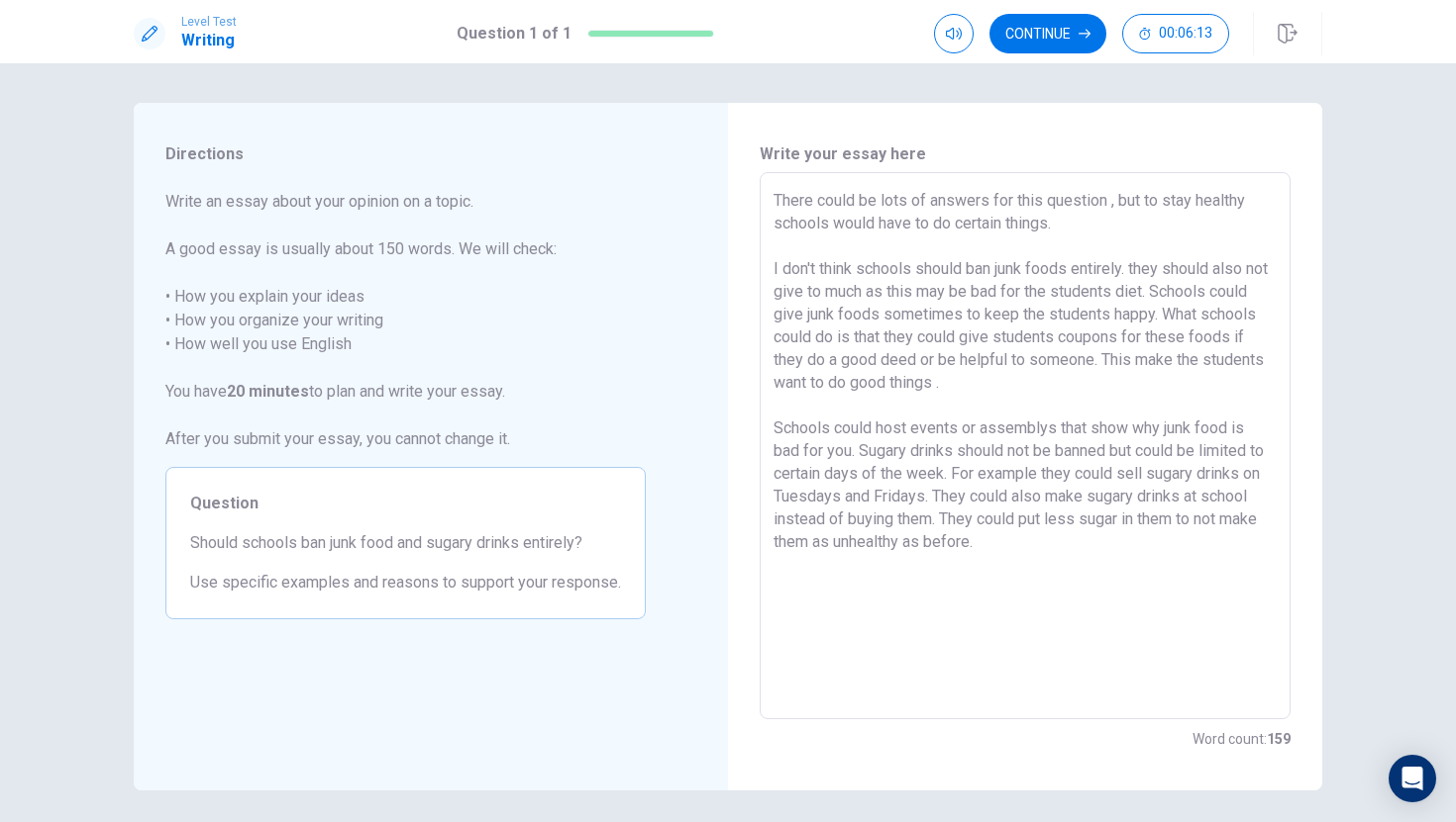
click at [1137, 268] on textarea "There could be lots of answers for this question , but to stay healthy schools …" at bounding box center [1025, 446] width 503 height 514
click at [1292, 295] on div "Write your essay here There could be lots of answers for this question , but to…" at bounding box center [1025, 447] width 594 height 688
click at [1088, 576] on textarea "There could be lots of answers for this question , but to stay healthy schools …" at bounding box center [1025, 446] width 503 height 514
click at [896, 294] on textarea "There could be lots of answers for this question , but to stay healthy schools …" at bounding box center [1025, 446] width 503 height 514
click at [906, 287] on textarea "There could be lots of answers for this question , but to stay healthy schools …" at bounding box center [1025, 446] width 503 height 514
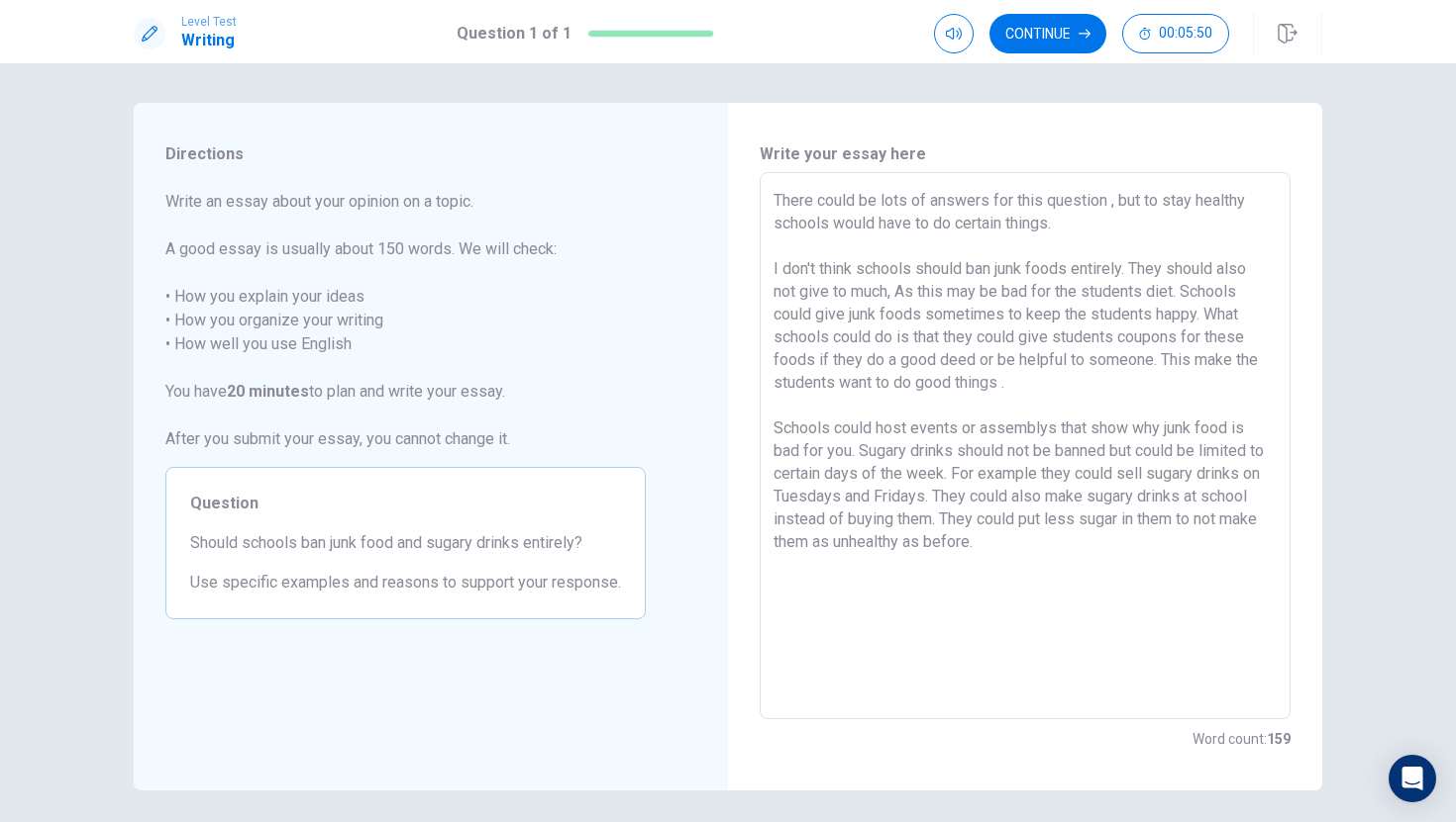
click at [1087, 410] on textarea "There could be lots of answers for this question , but to stay healthy schools …" at bounding box center [1025, 446] width 503 height 514
click at [1057, 551] on textarea "There could be lots of answers for this question , but to stay healthy schools …" at bounding box center [1025, 446] width 503 height 514
click at [1241, 363] on textarea "There could be lots of answers for this question , but to stay healthy schools …" at bounding box center [1025, 446] width 503 height 514
click at [1234, 364] on textarea "There could be lots of answers for this question , but to stay healthy schools …" at bounding box center [1025, 446] width 503 height 514
click at [1172, 549] on textarea "There could be lots of answers for this question , but to stay healthy schools …" at bounding box center [1025, 446] width 503 height 514
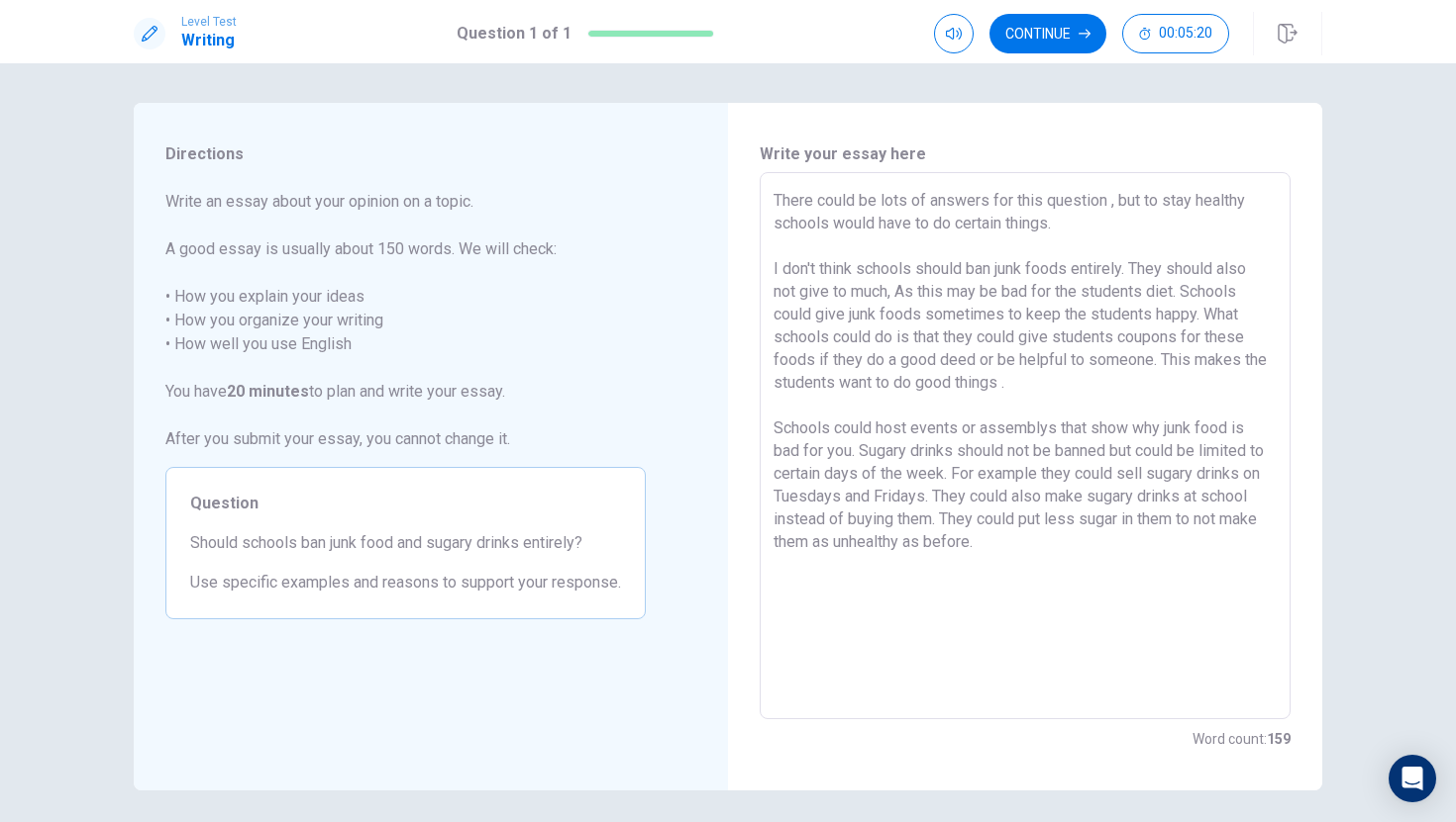
click at [996, 398] on textarea "There could be lots of answers for this question , but to stay healthy schools …" at bounding box center [1025, 446] width 503 height 514
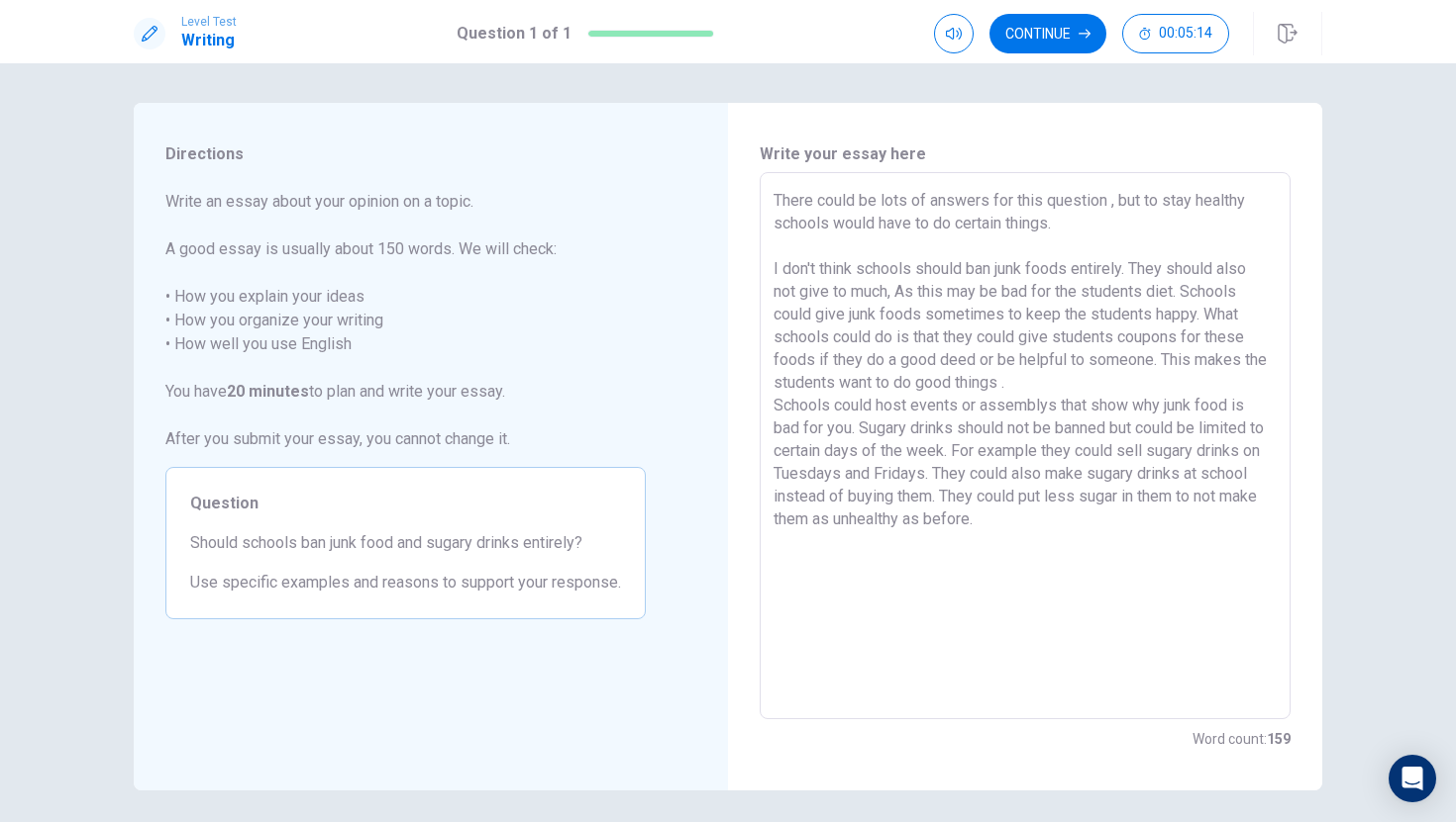
click at [778, 403] on textarea "There could be lots of answers for this question , but to stay healthy schools …" at bounding box center [1025, 446] width 503 height 514
click at [1127, 404] on textarea "There could be lots of answers for this question , but to stay healthy schools …" at bounding box center [1025, 446] width 503 height 514
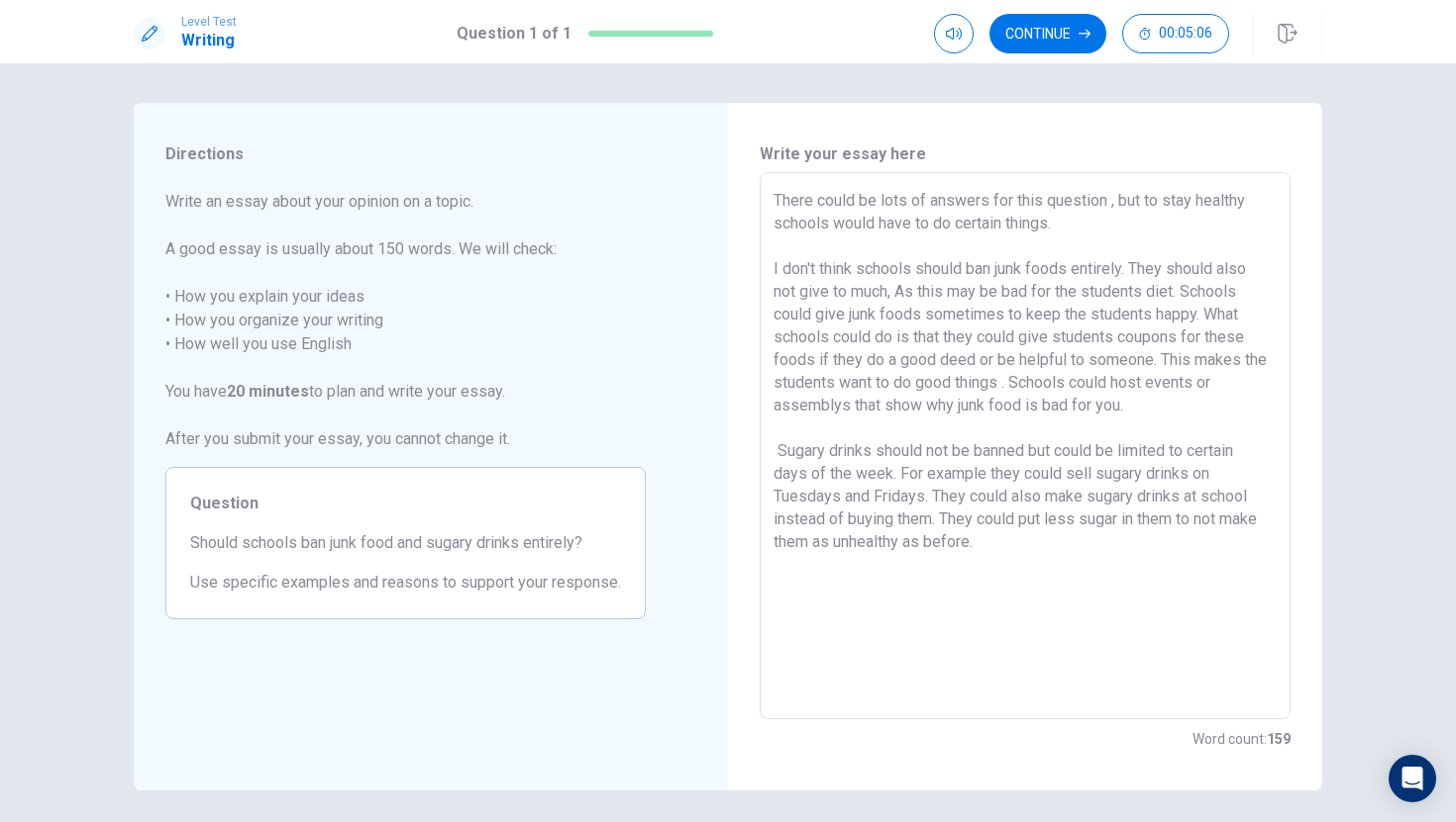
click at [1214, 569] on textarea "There could be lots of answers for this question , but to stay healthy schools …" at bounding box center [1025, 446] width 503 height 514
click at [1071, 41] on button "Continue" at bounding box center [1048, 34] width 117 height 40
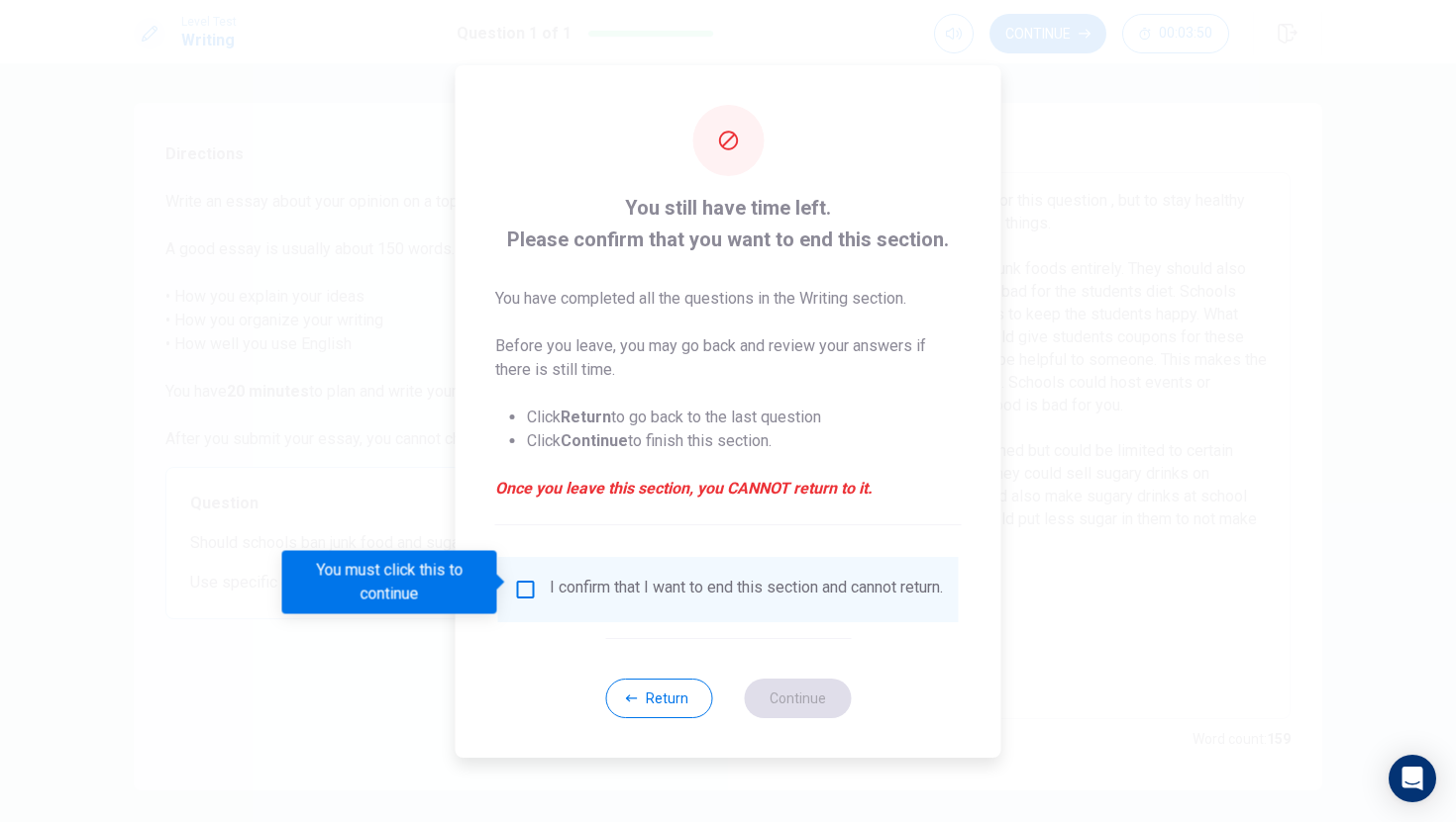
click at [554, 598] on div "I confirm that I want to end this section and cannot return." at bounding box center [746, 590] width 393 height 24
click at [504, 590] on div "You must click this to continue" at bounding box center [396, 583] width 228 height 64
click at [514, 587] on input "You must click this to continue" at bounding box center [525, 590] width 24 height 24
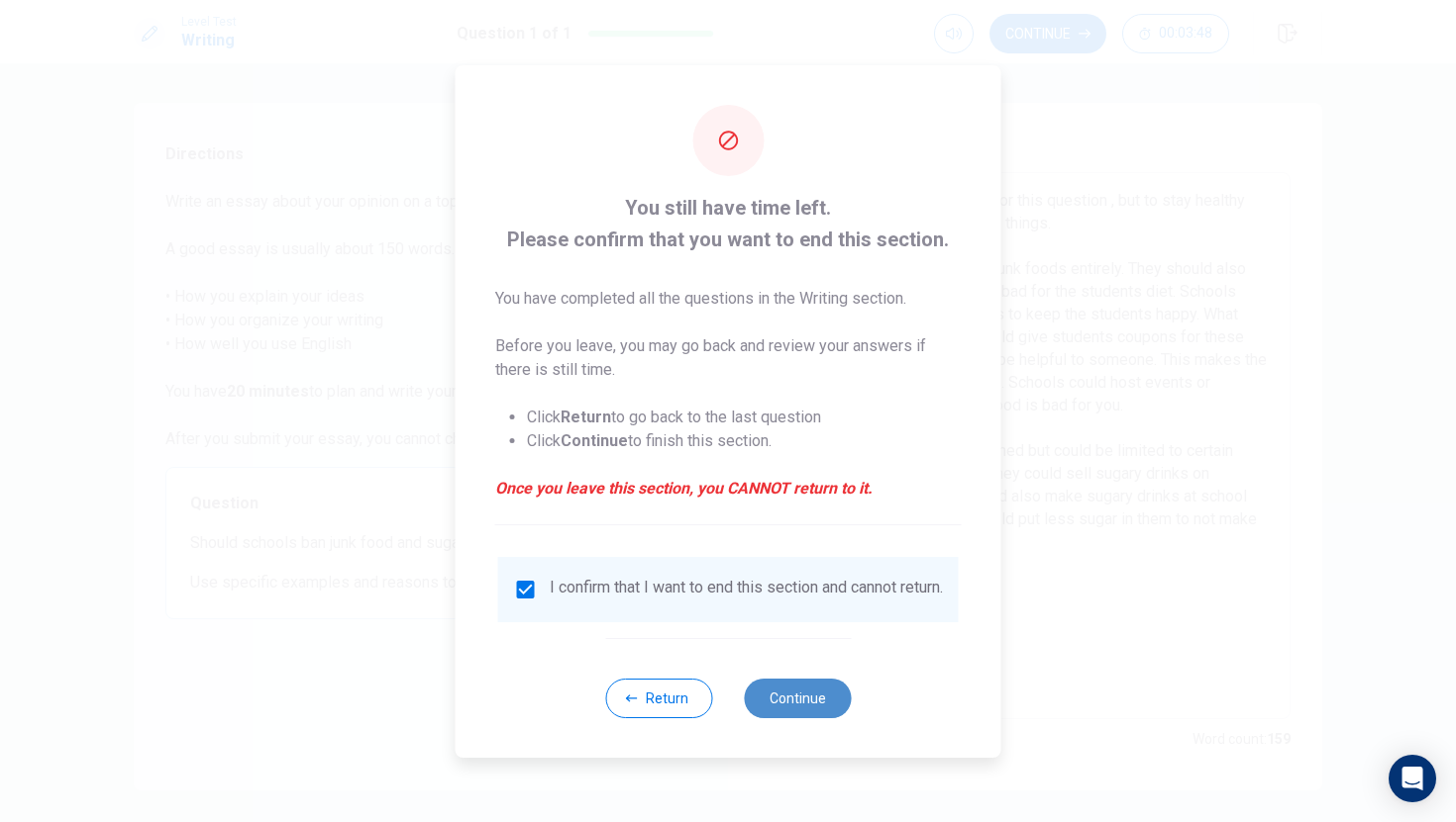
click at [797, 704] on button "Continue" at bounding box center [798, 699] width 107 height 40
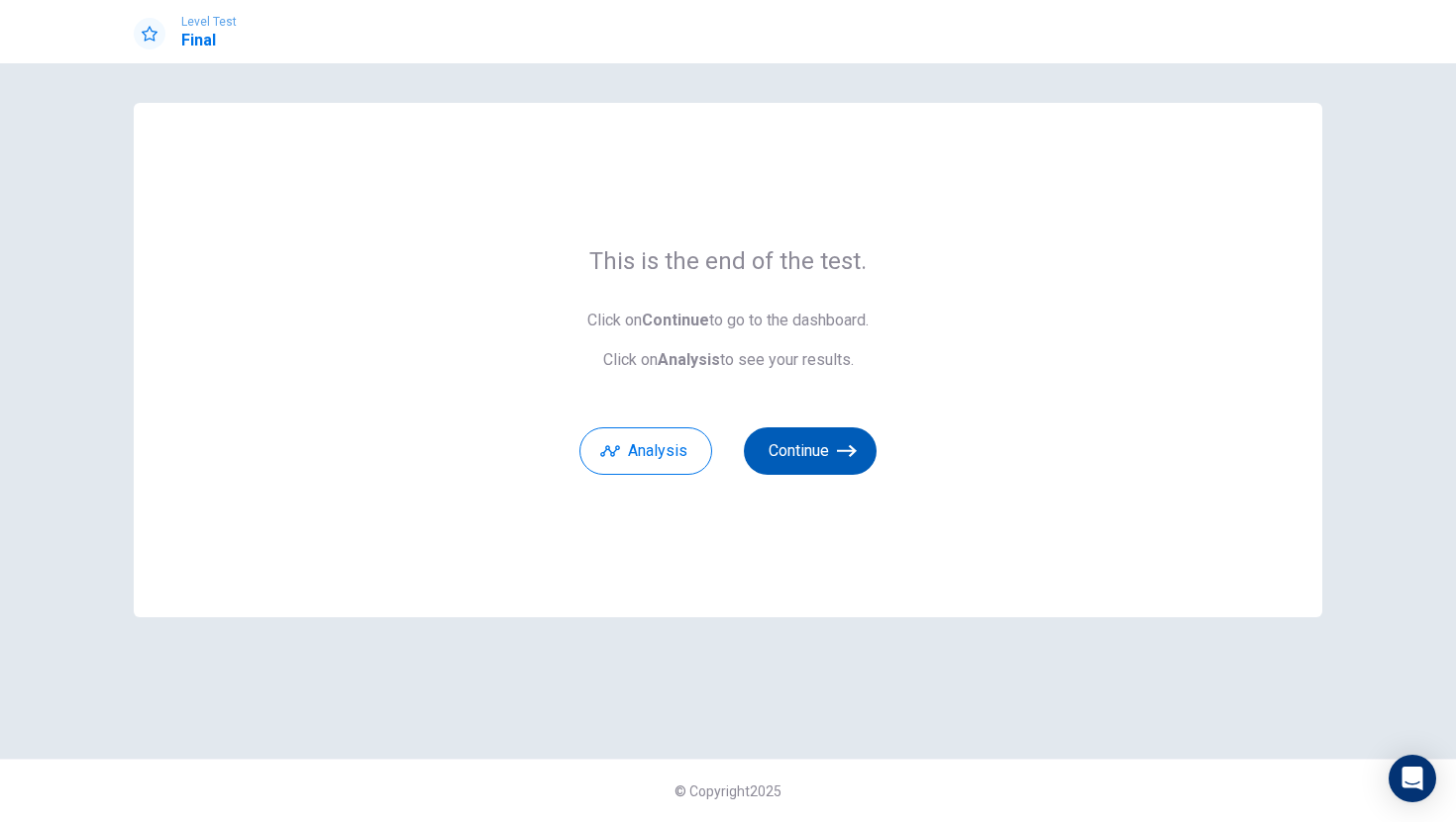
click at [816, 457] on button "Continue" at bounding box center [810, 452] width 133 height 48
